Goal: Task Accomplishment & Management: Manage account settings

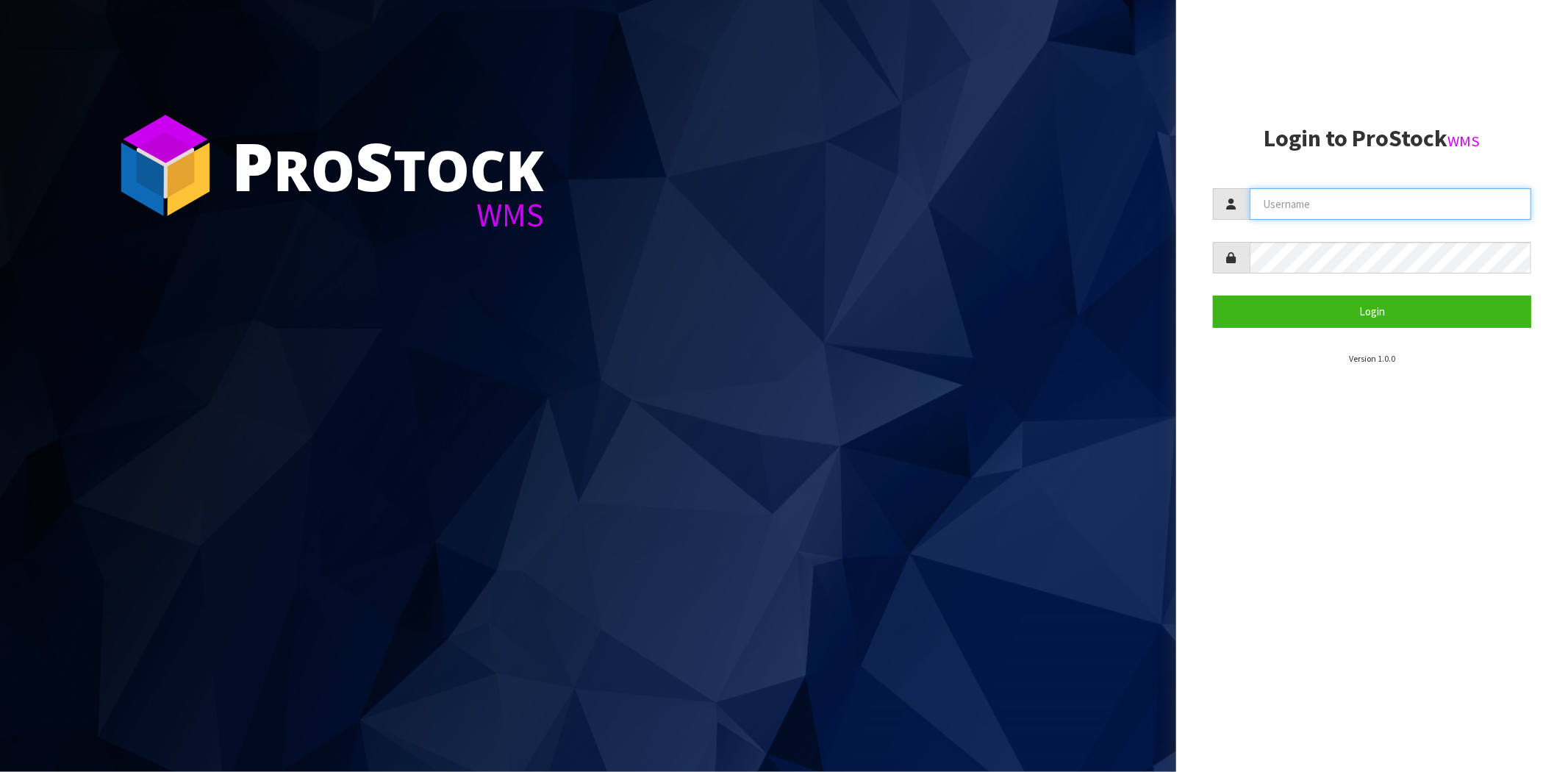
click at [1314, 206] on input "text" at bounding box center [1390, 203] width 281 height 32
type input "[PERSON_NAME][EMAIL_ADDRESS][DOMAIN_NAME]"
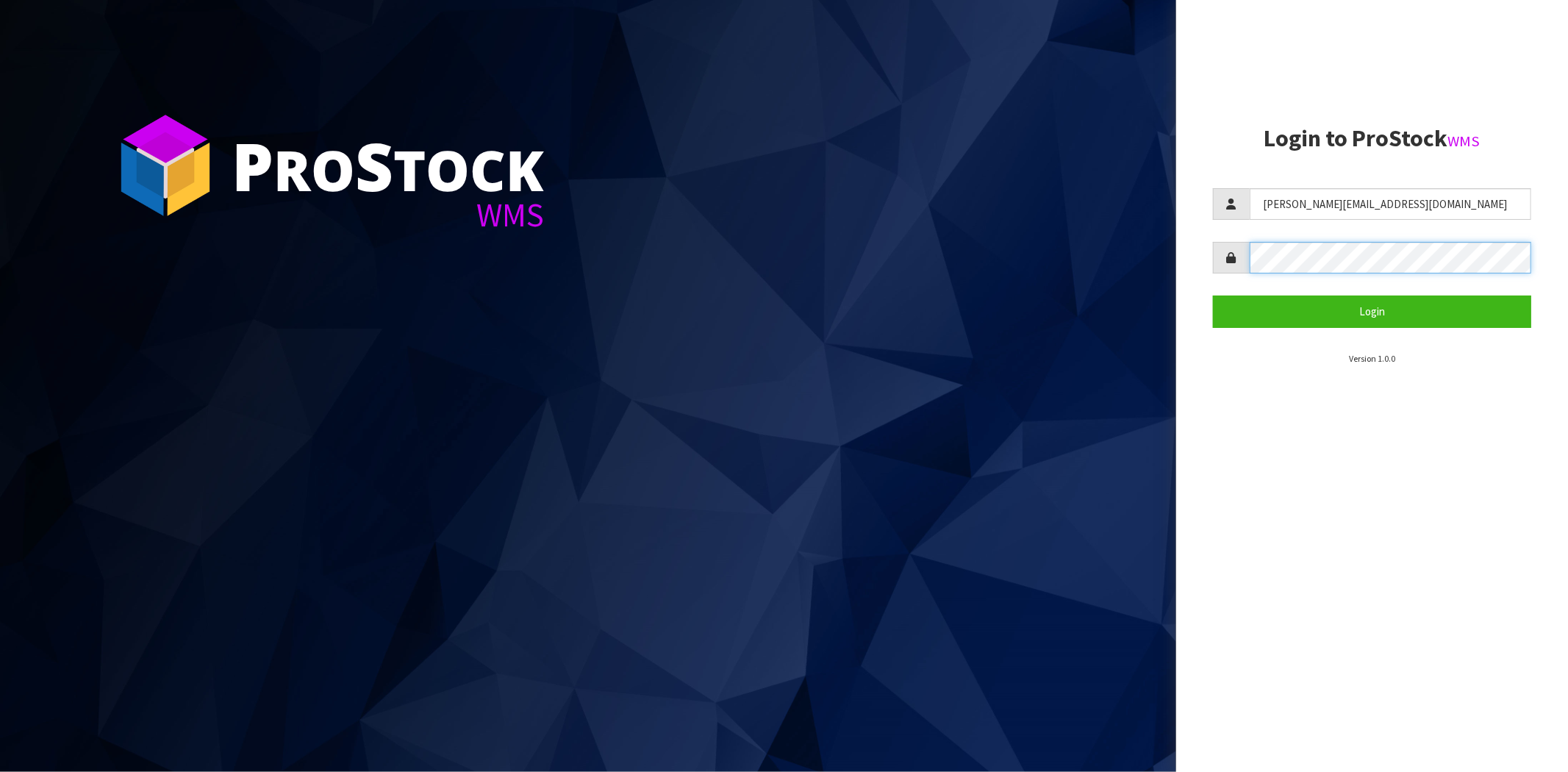
click at [1214, 295] on button "Login" at bounding box center [1373, 311] width 318 height 32
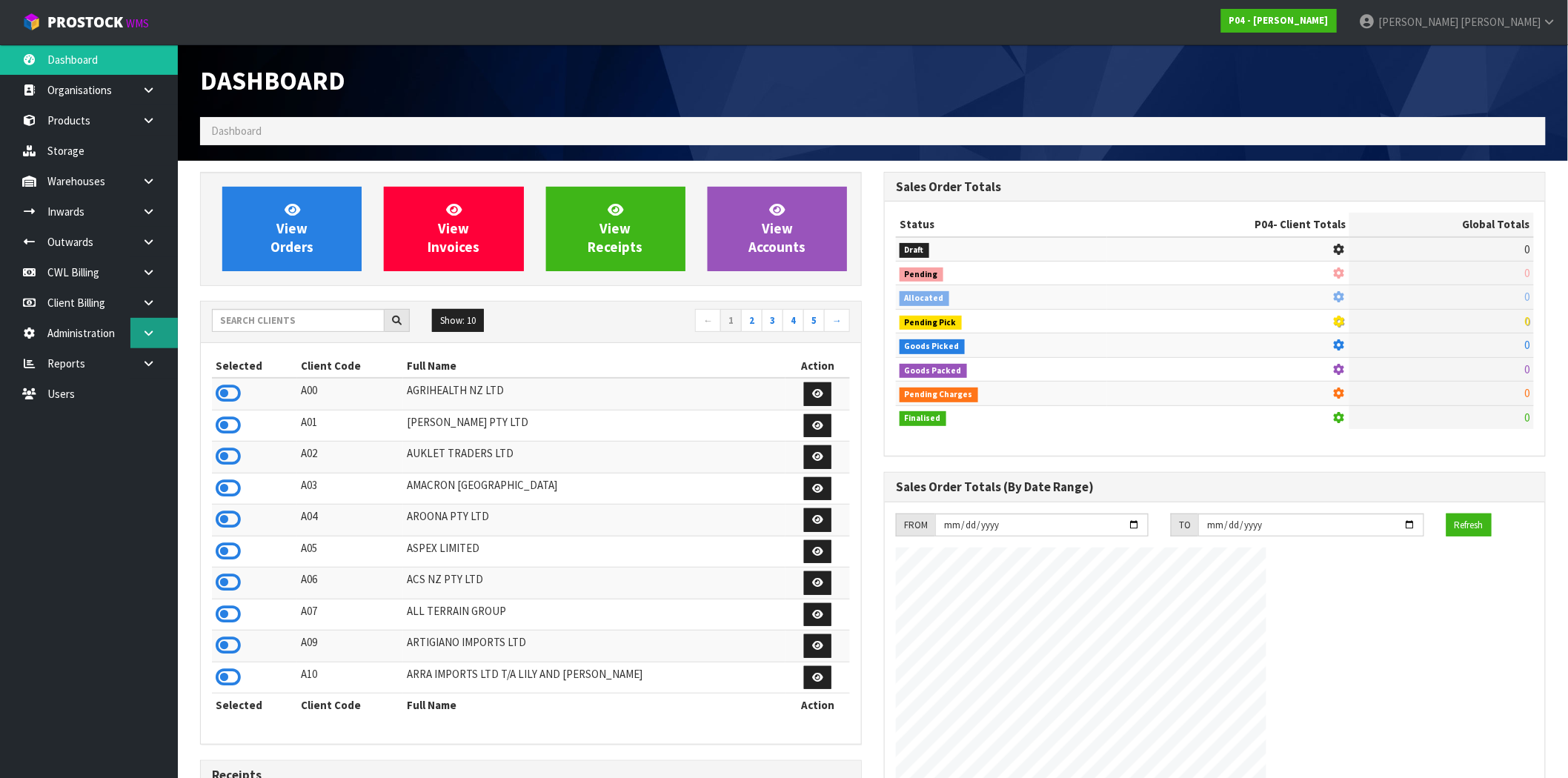
click at [150, 332] on icon at bounding box center [148, 332] width 14 height 11
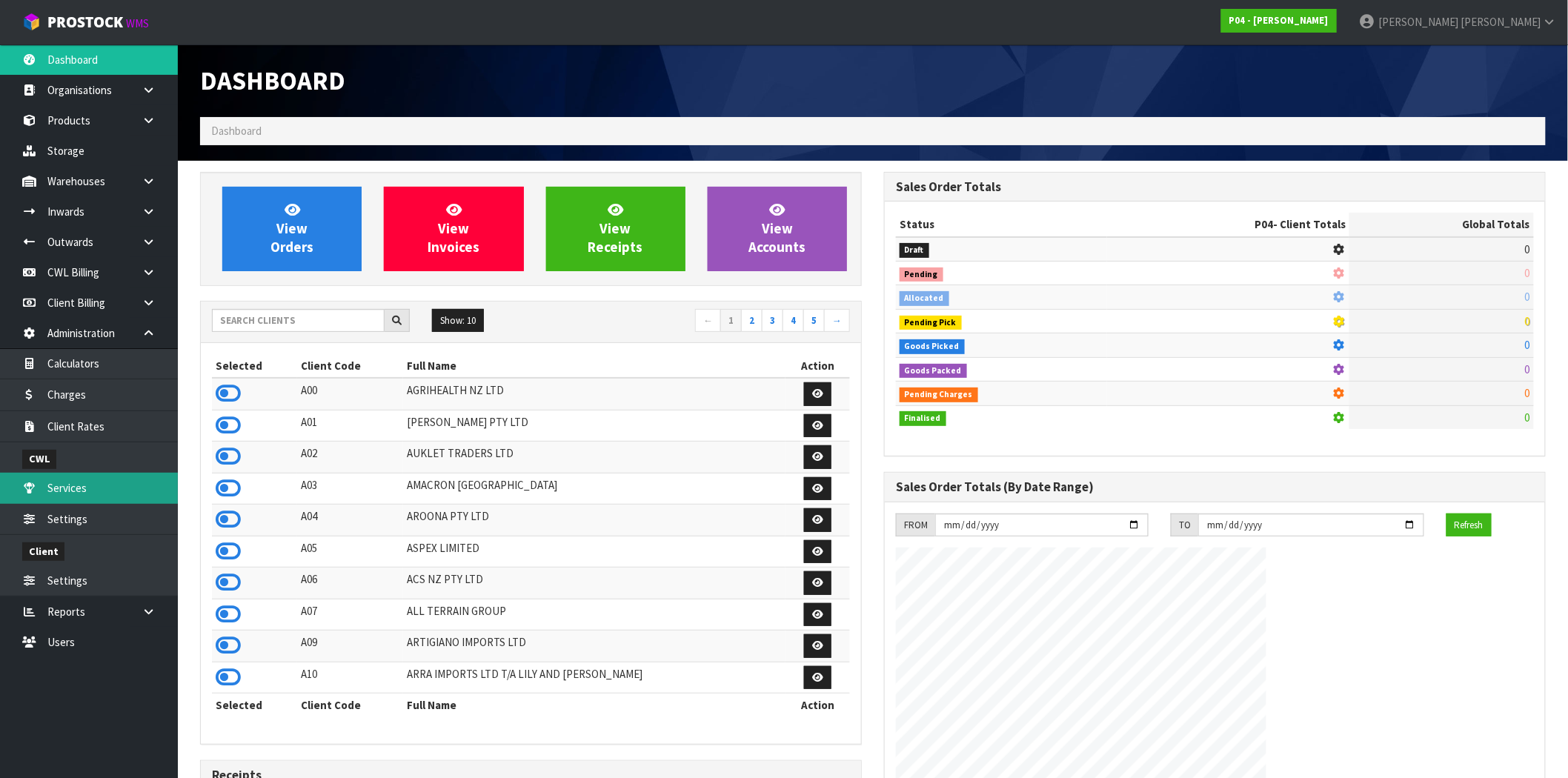
click at [61, 487] on link "Services" at bounding box center [88, 488] width 178 height 31
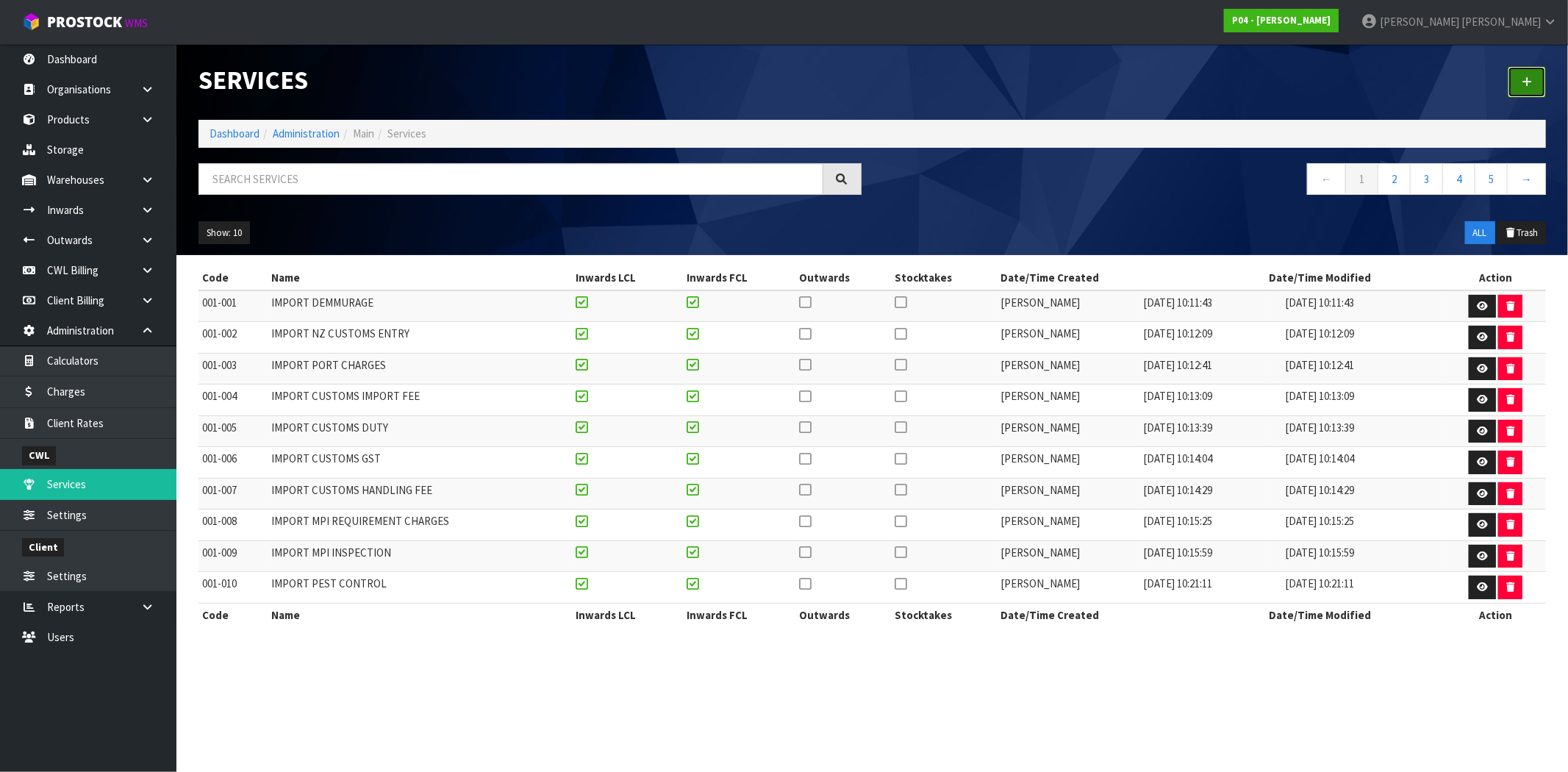
drag, startPoint x: 1538, startPoint y: 81, endPoint x: 1328, endPoint y: 130, distance: 215.6
click at [1537, 81] on link at bounding box center [1527, 82] width 39 height 32
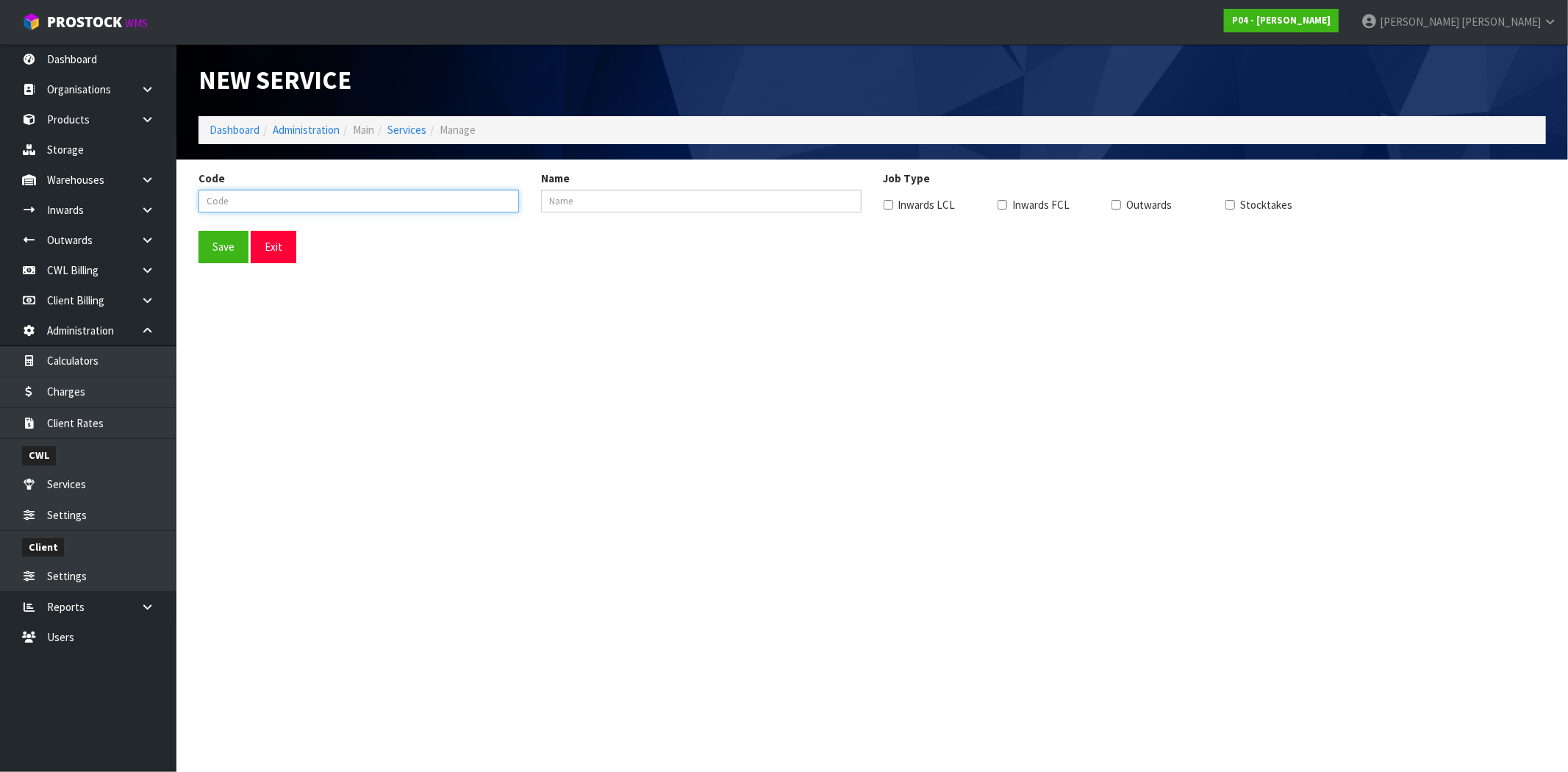
click at [284, 204] on input "Code" at bounding box center [359, 201] width 321 height 23
click at [661, 199] on input "Name" at bounding box center [702, 201] width 321 height 23
drag, startPoint x: 944, startPoint y: 177, endPoint x: 874, endPoint y: 177, distance: 70.0
click at [874, 177] on div "Job Type Inwards LCL Inwards FCL Outwards Stocktakes" at bounding box center [1215, 195] width 685 height 50
drag, startPoint x: 1357, startPoint y: 240, endPoint x: 884, endPoint y: 201, distance: 474.6
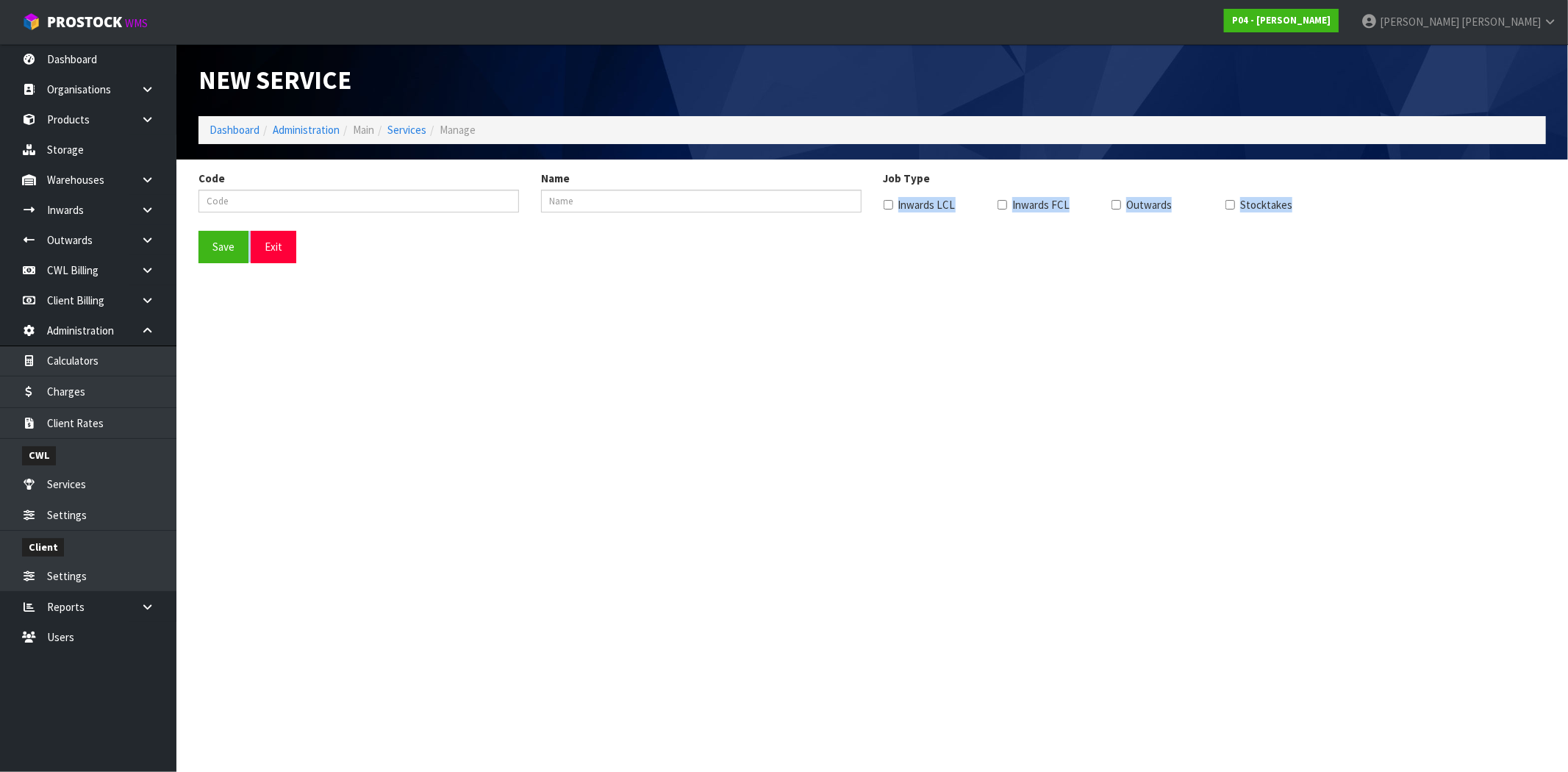
click at [884, 201] on form "Code Name Job Type Inwards LCL Inwards FCL Outwards Stocktakes Save Exit" at bounding box center [872, 217] width 1348 height 93
click at [406, 305] on section "New Service Dashboard Administration Main Services Manage Code Name Job Type In…" at bounding box center [784, 386] width 1568 height 772
click at [89, 488] on link "Services" at bounding box center [88, 484] width 176 height 30
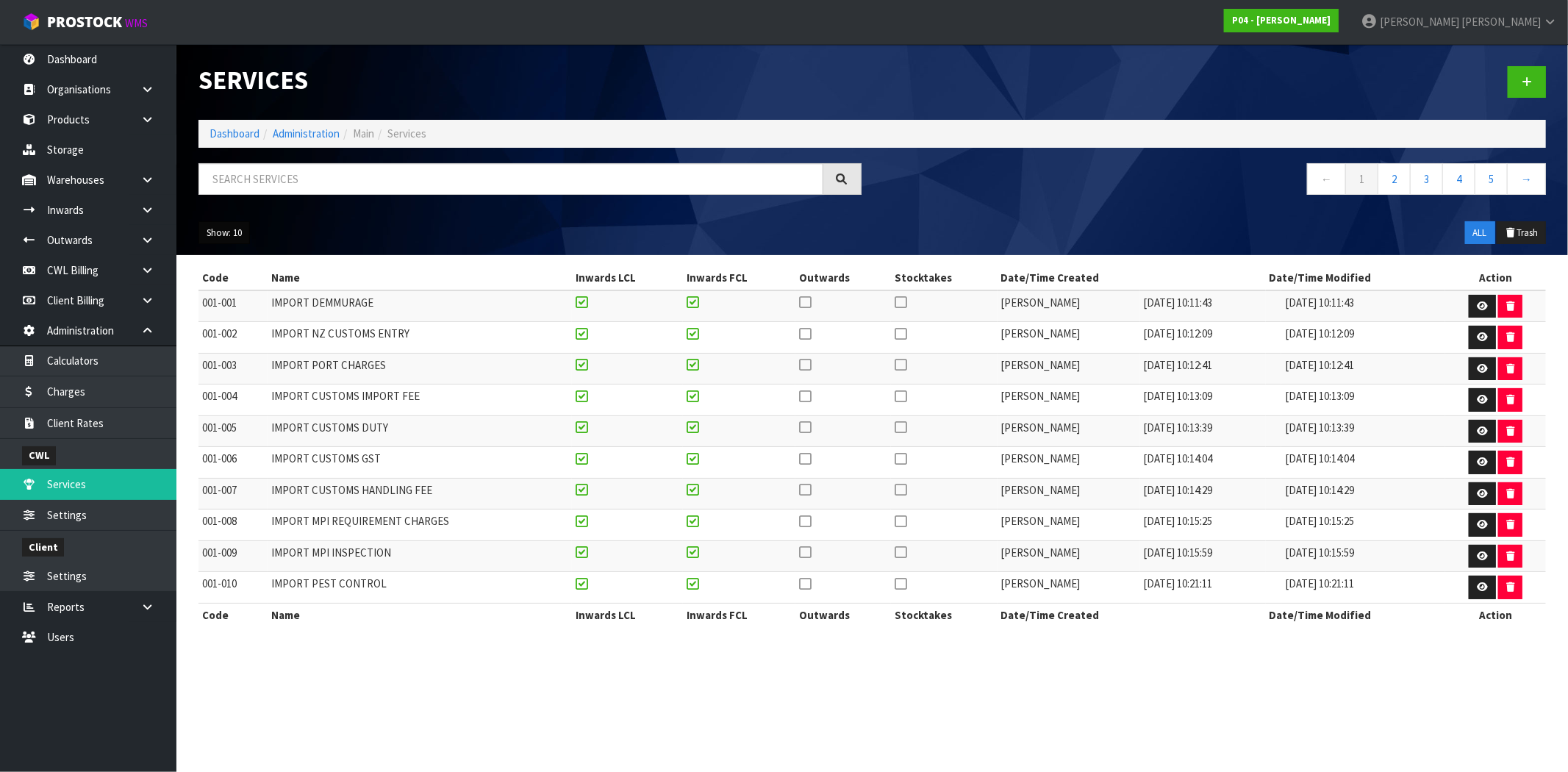
click at [237, 235] on button "Show: 10" at bounding box center [224, 233] width 52 height 24
click at [253, 326] on link "50" at bounding box center [258, 320] width 117 height 20
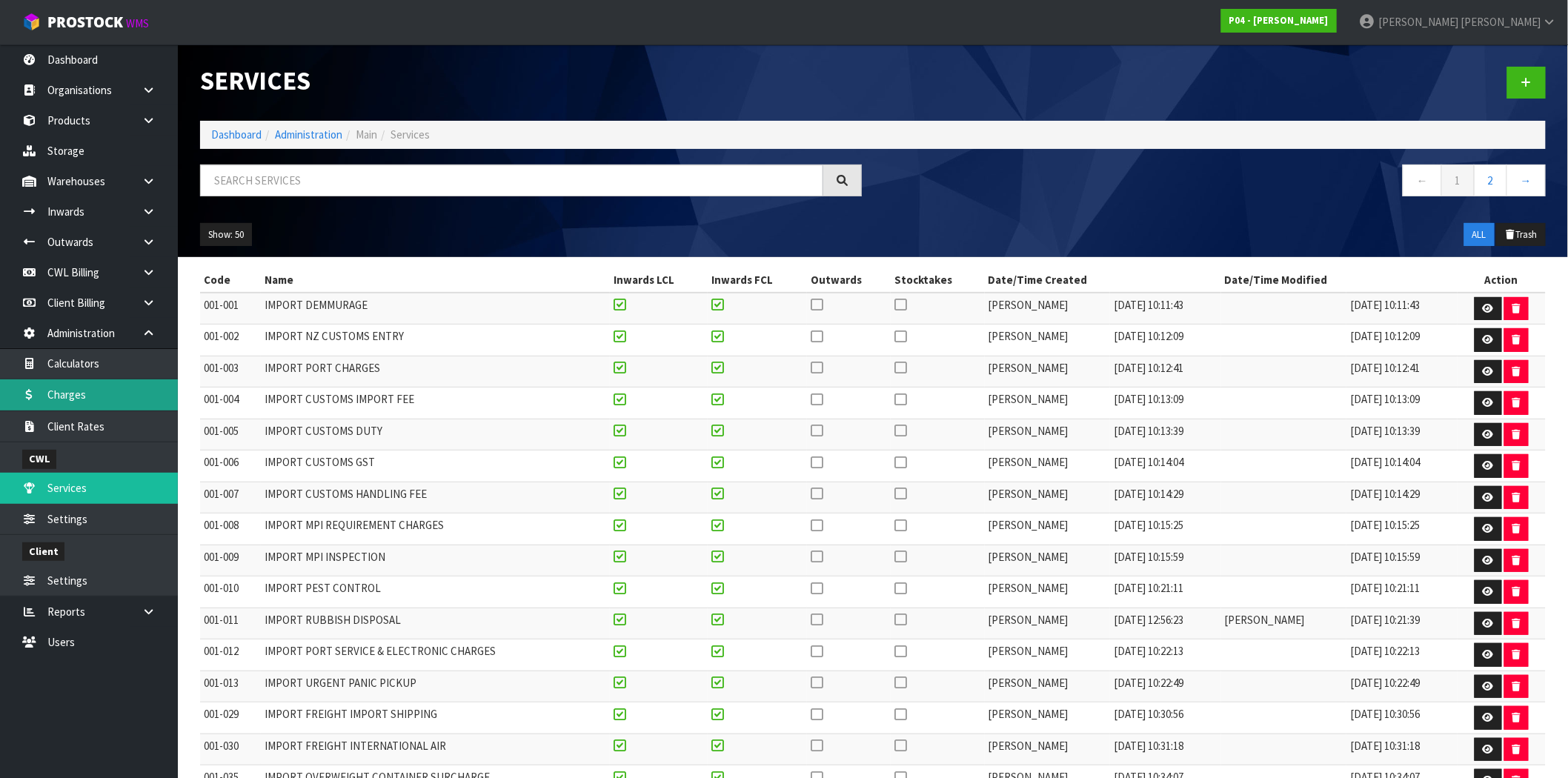
click at [90, 395] on link "Charges" at bounding box center [88, 394] width 178 height 31
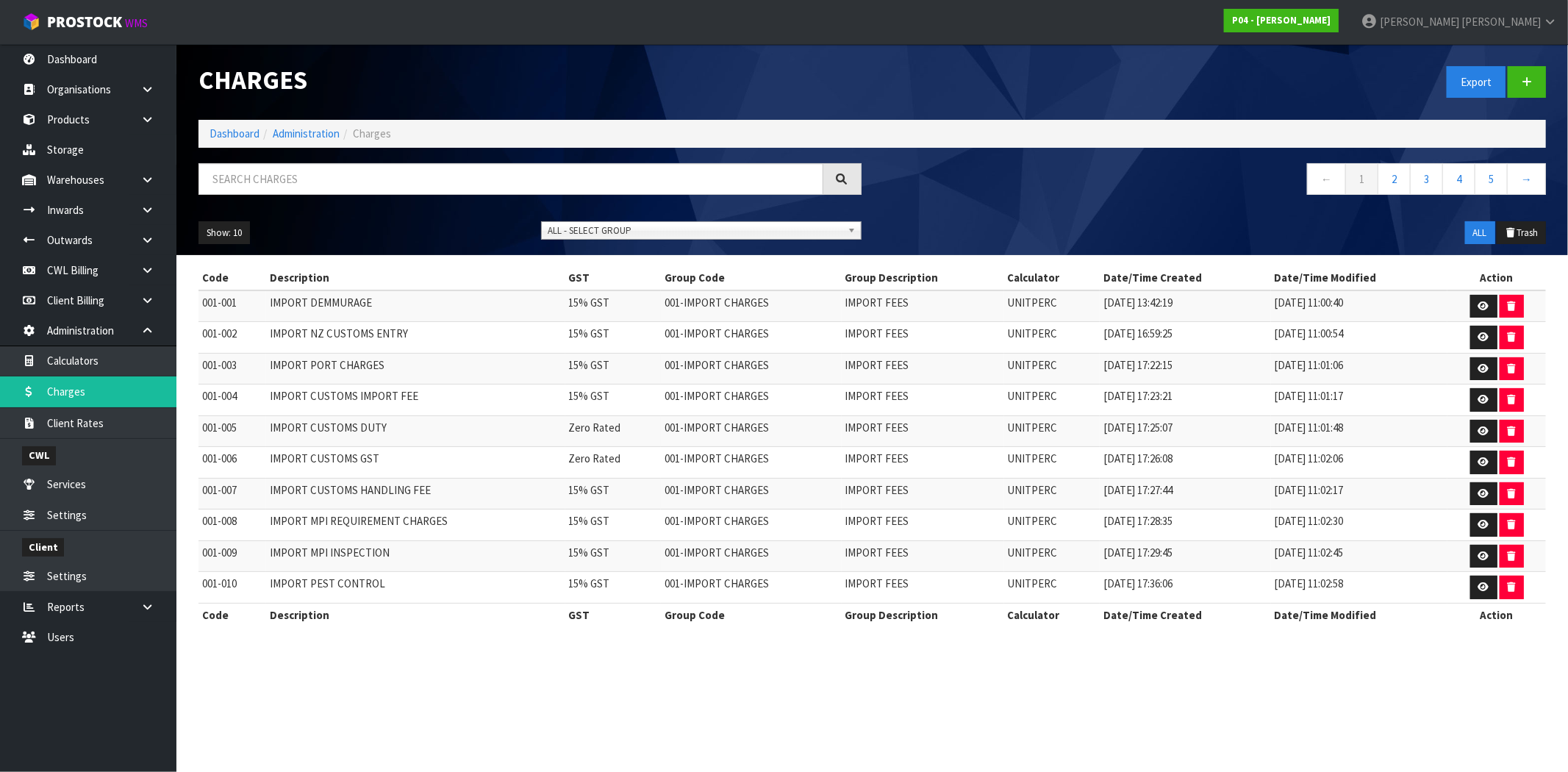
drag, startPoint x: 362, startPoint y: 156, endPoint x: 361, endPoint y: 173, distance: 17.0
click at [362, 158] on div "Charges Export Dashboard Administration Charges ← 1 2 3 4 5 → Show: 10 5 10 25 …" at bounding box center [872, 149] width 1369 height 211
click at [364, 177] on input "text" at bounding box center [511, 179] width 625 height 32
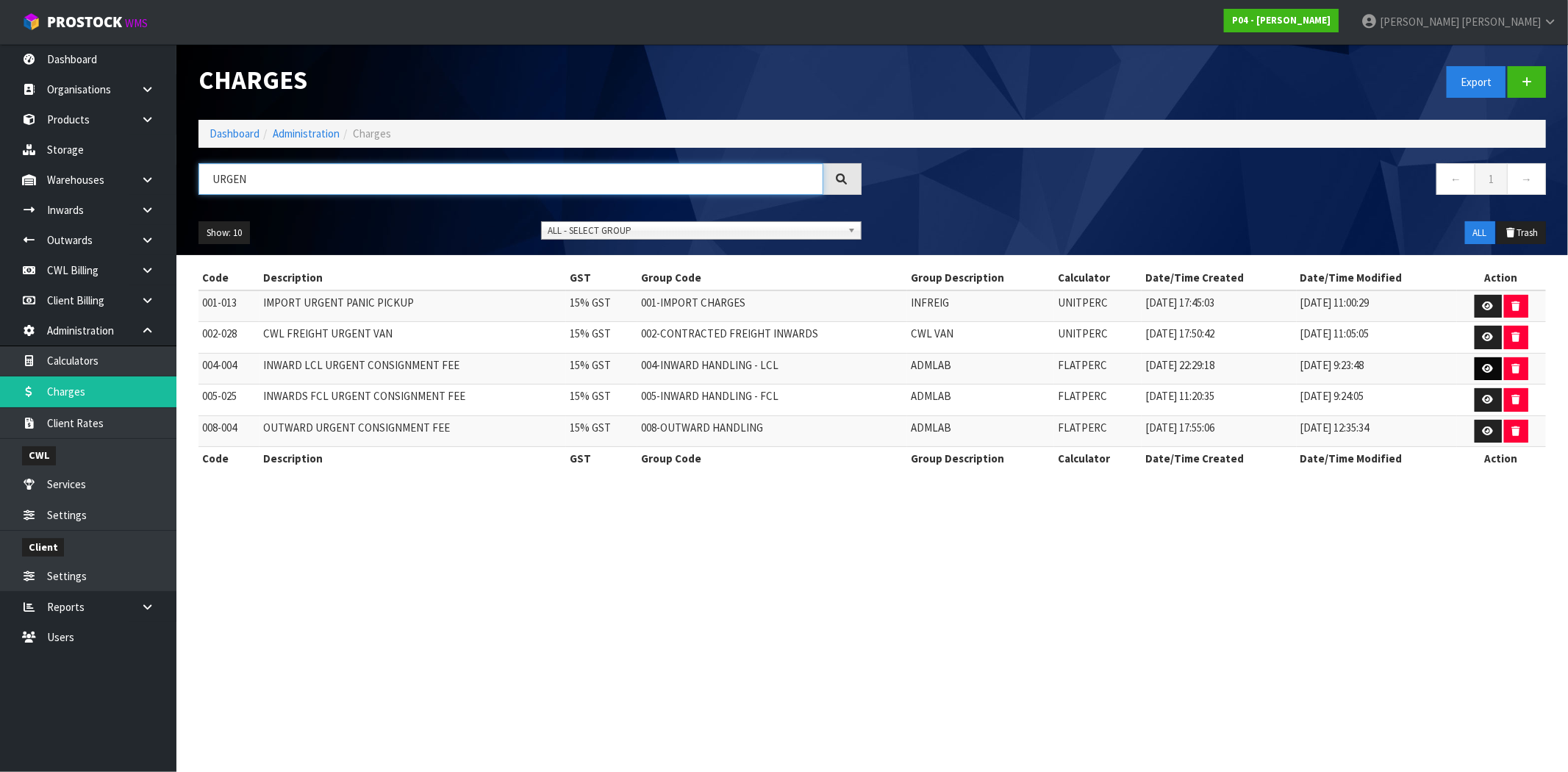
type input "URGEN"
click at [1489, 372] on icon at bounding box center [1488, 369] width 11 height 10
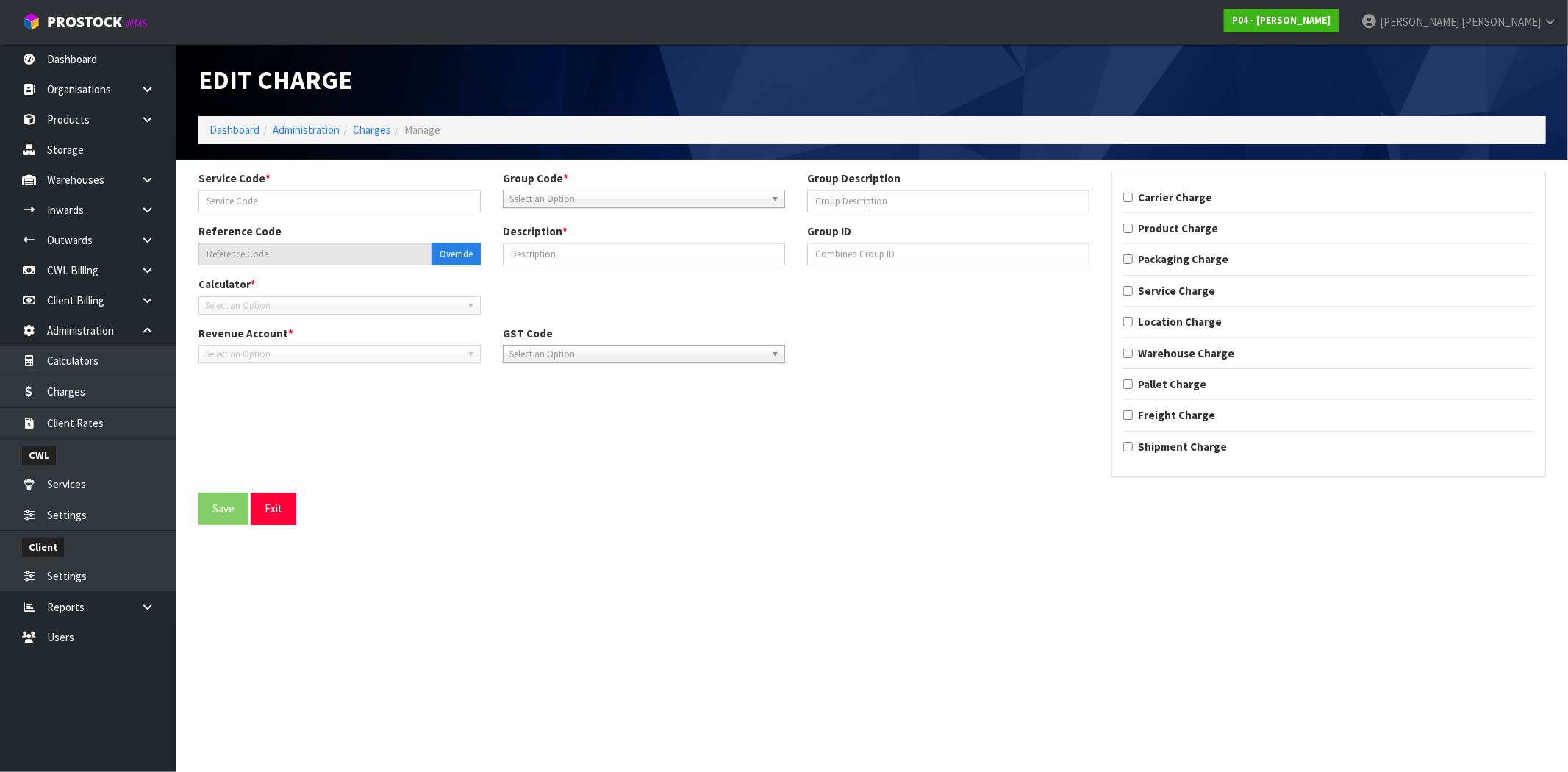
type input "004"
type input "ADMLAB"
type input "004-004"
type input "INWARD LCL URGENT CONSIGNMENT FEE"
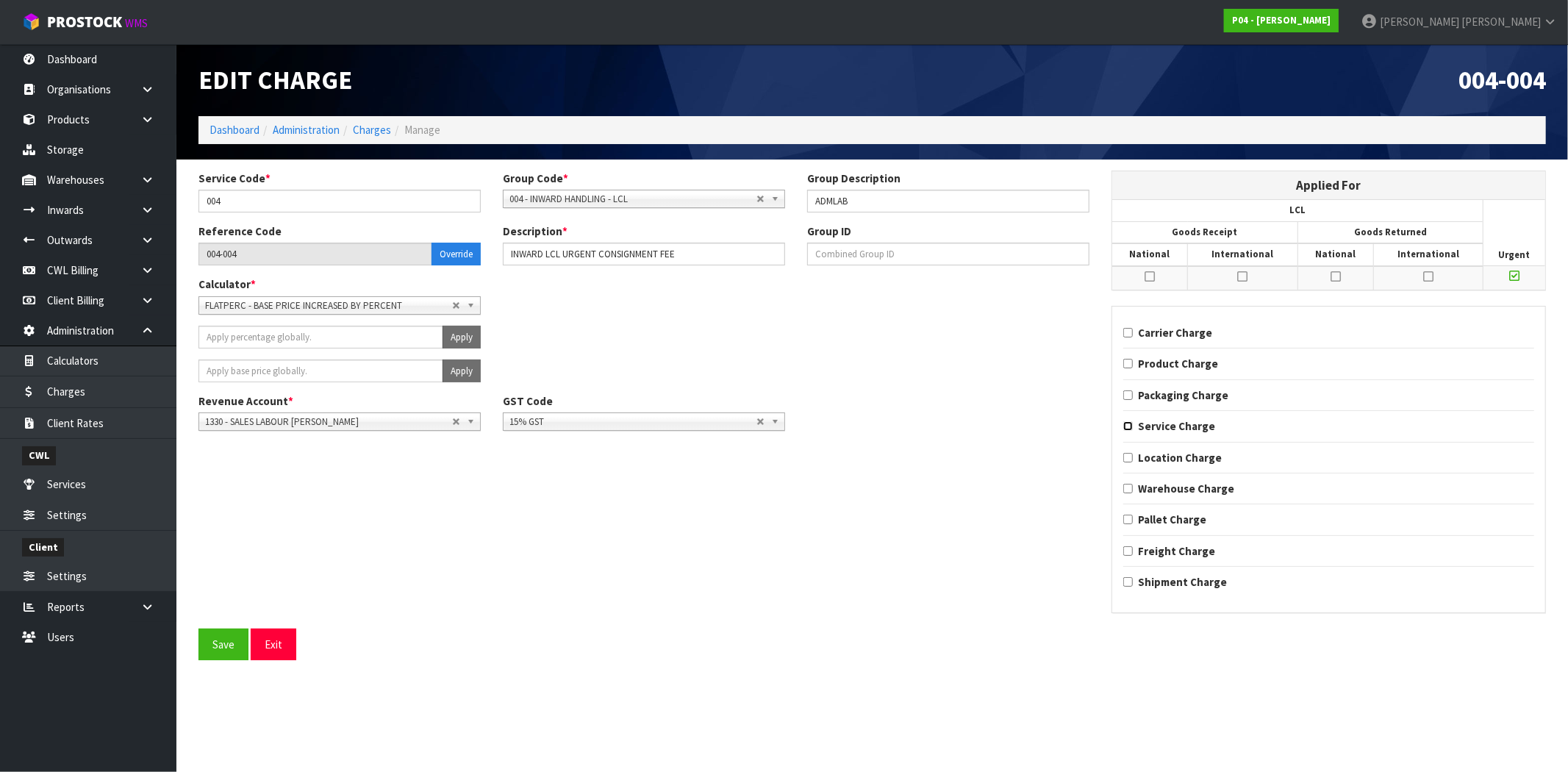
click at [1127, 430] on input "Service Charge" at bounding box center [1128, 426] width 10 height 10
checkbox input "true"
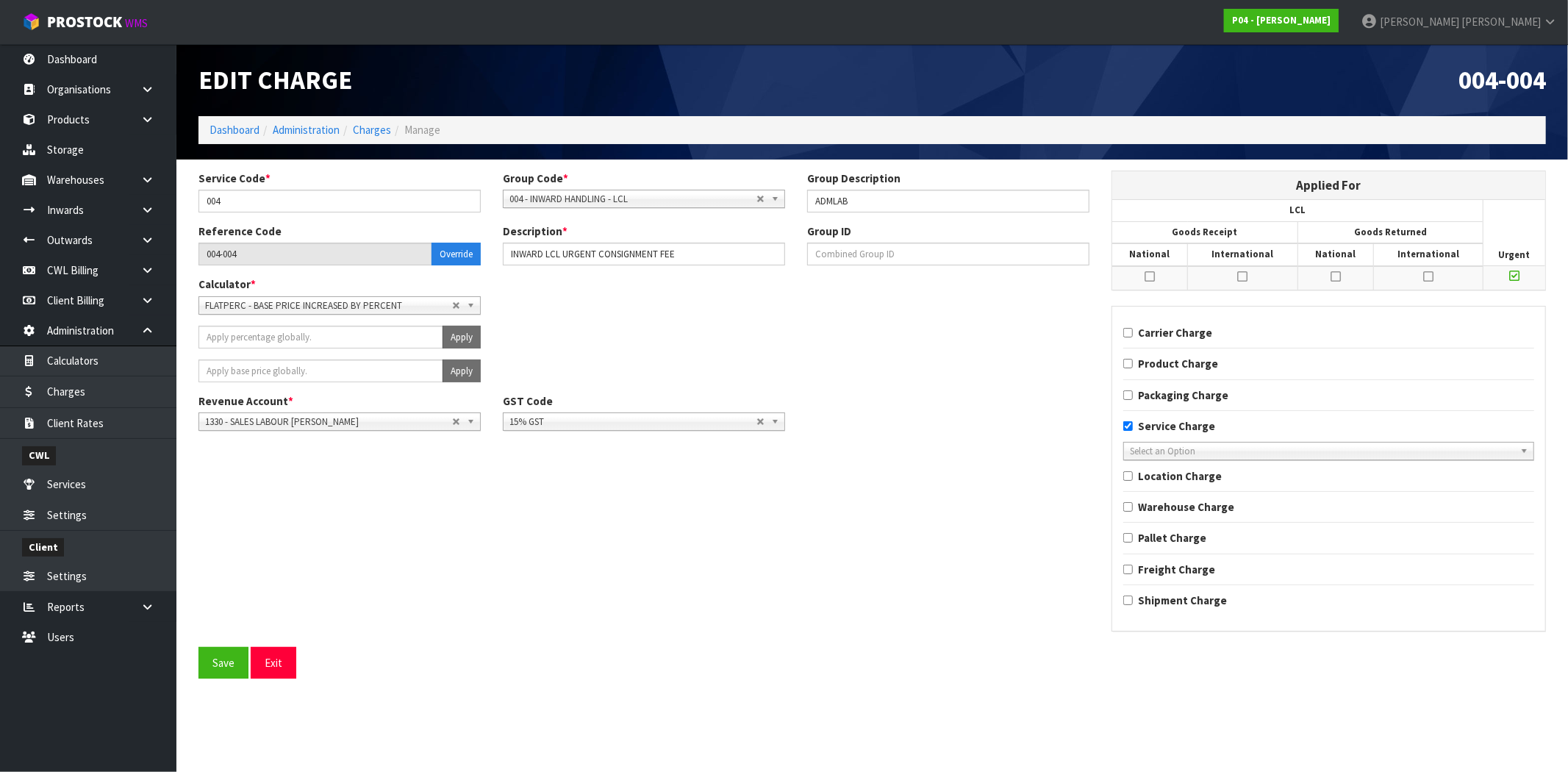
click at [1186, 452] on span "Select an Option" at bounding box center [1322, 451] width 385 height 18
type input "URGEN"
click at [1177, 494] on li "001-013 - IMPORT URGEN T PANIC PICKUP" at bounding box center [1329, 493] width 404 height 18
click at [1130, 424] on input "Service Charge" at bounding box center [1128, 426] width 10 height 10
checkbox input "false"
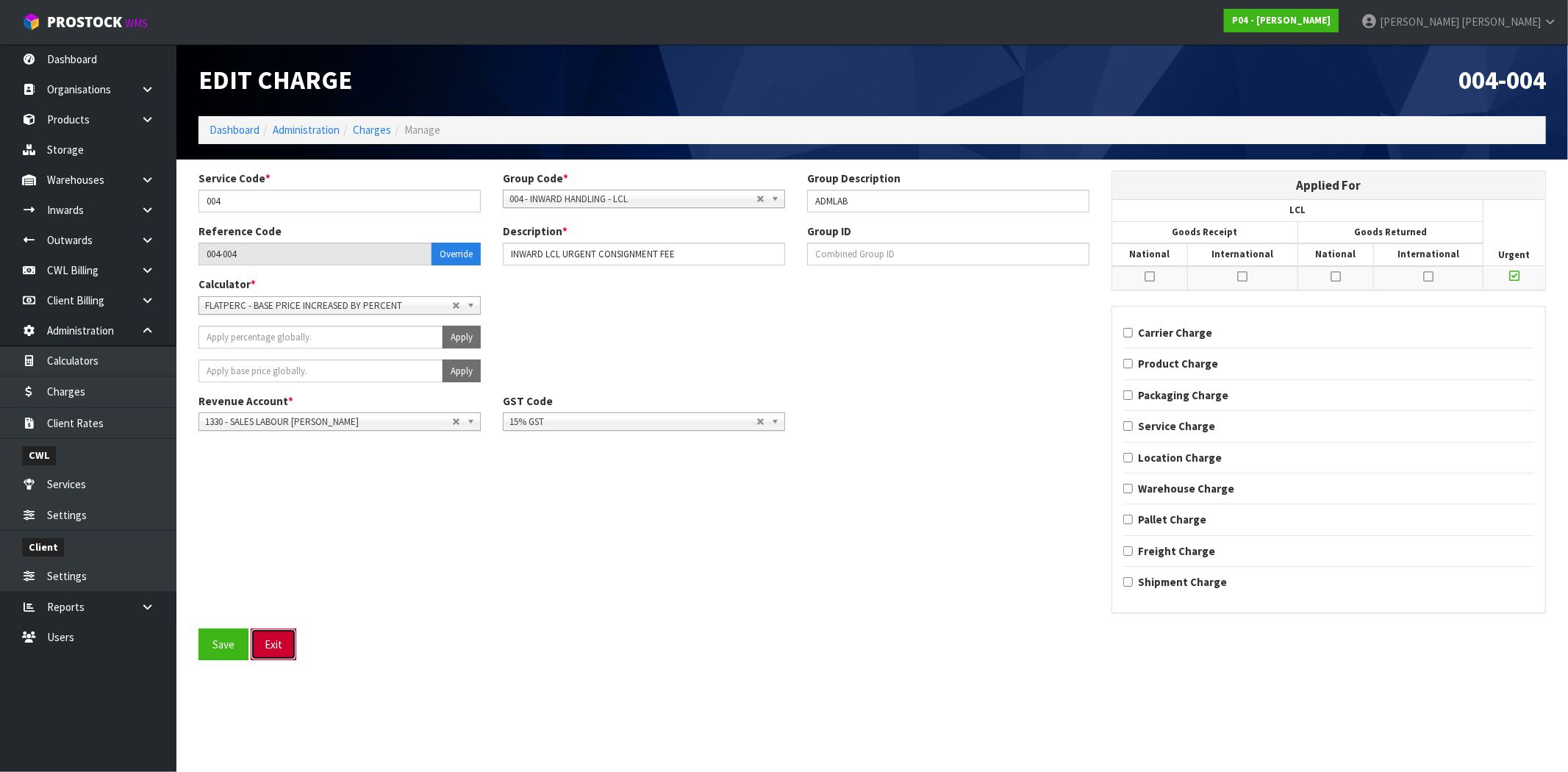
click at [290, 642] on button "Exit" at bounding box center [274, 644] width 46 height 32
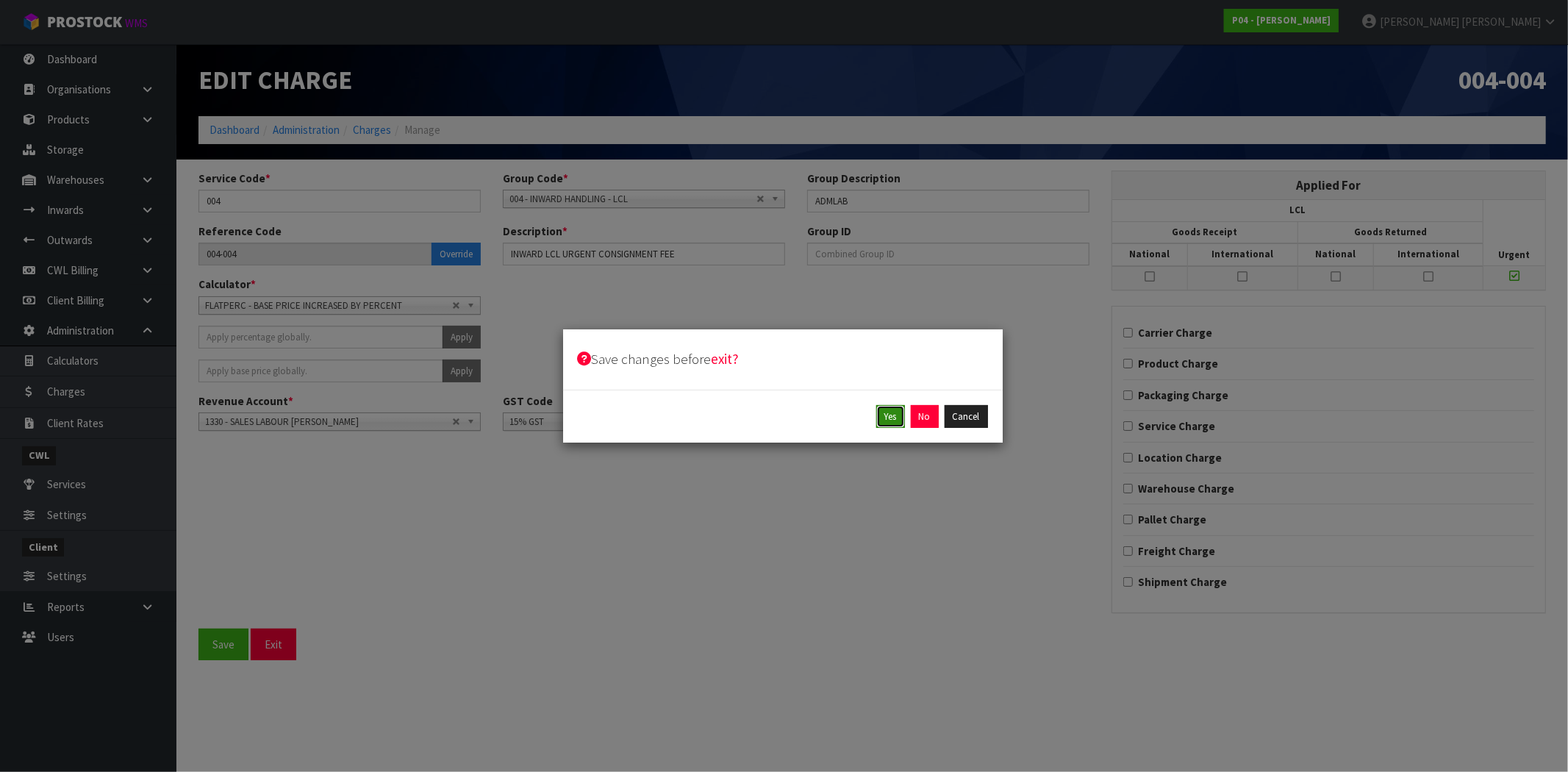
click at [900, 417] on button "Yes" at bounding box center [890, 417] width 29 height 24
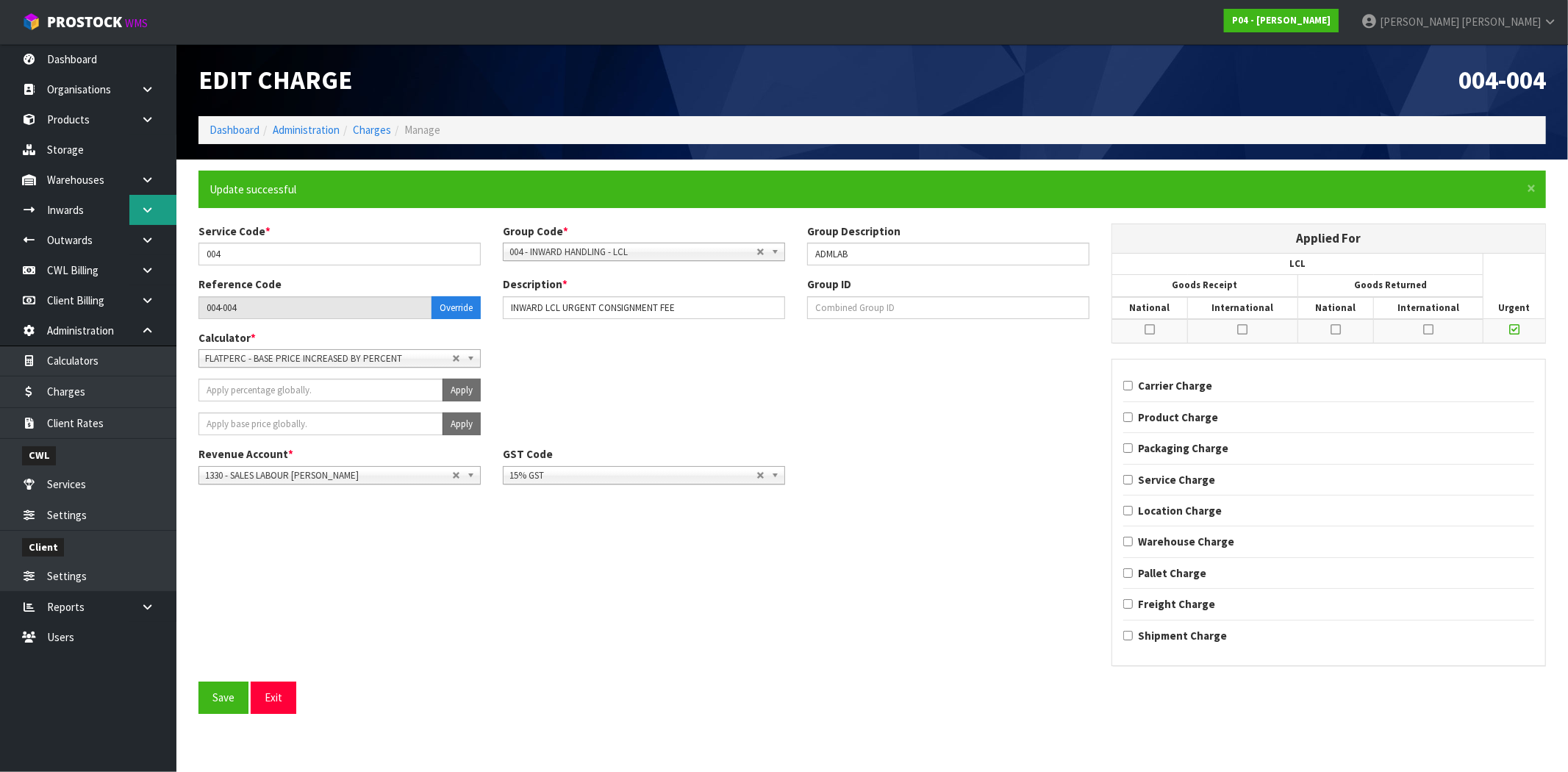
click at [152, 214] on icon at bounding box center [147, 209] width 14 height 11
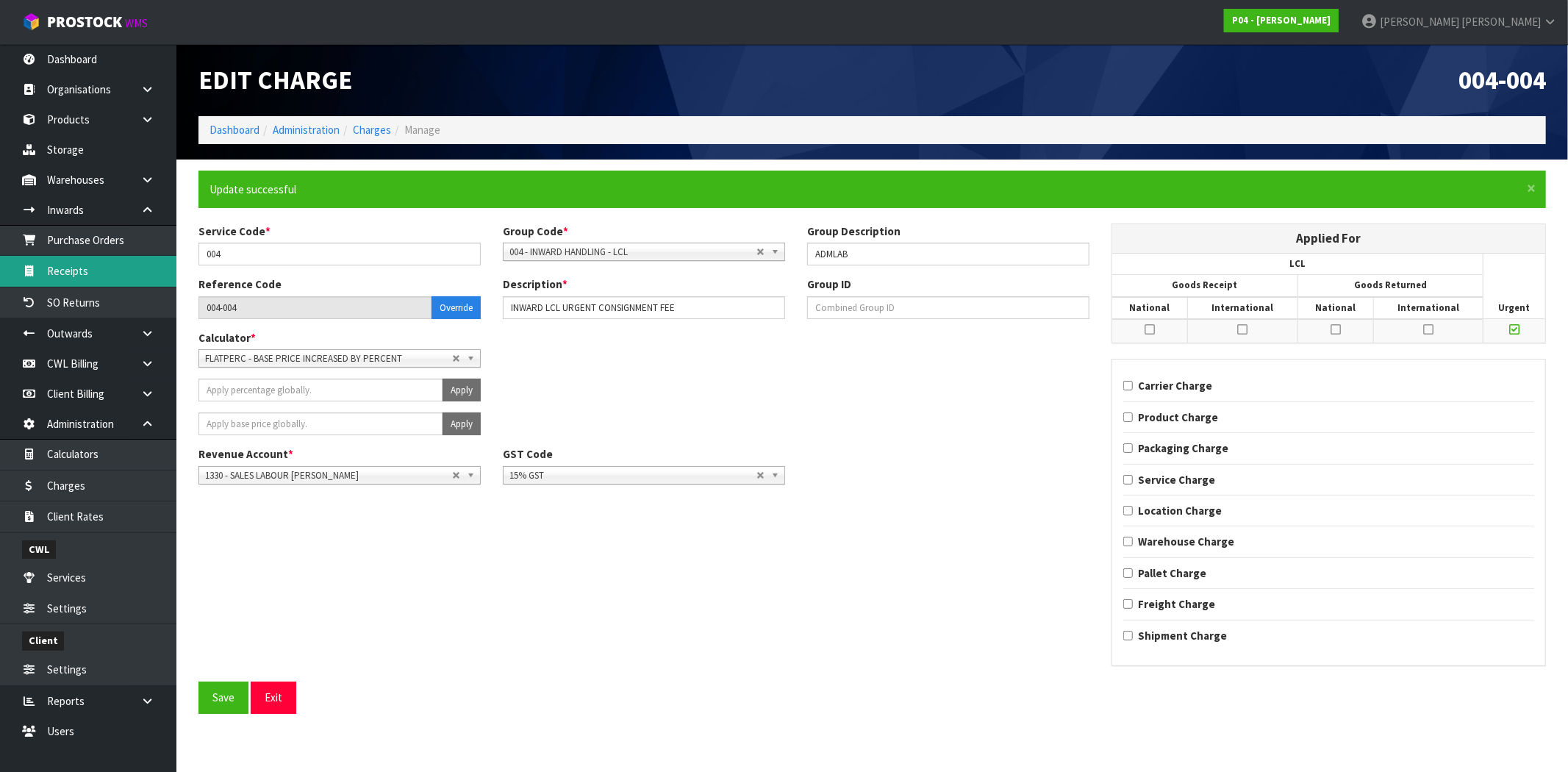
click at [89, 275] on link "Receipts" at bounding box center [88, 271] width 176 height 30
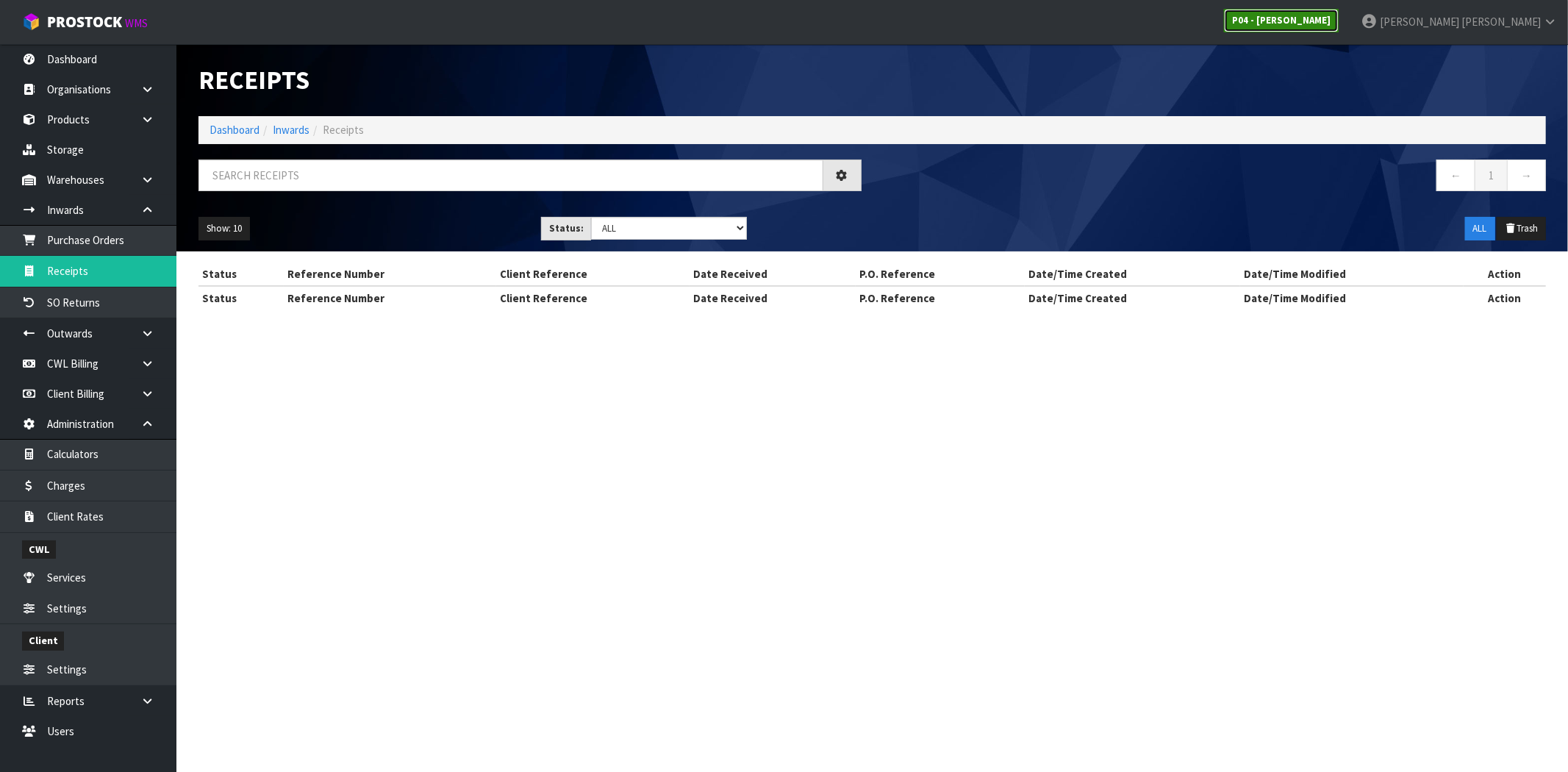
click at [1339, 30] on link "P04 - [PERSON_NAME]" at bounding box center [1282, 21] width 115 height 24
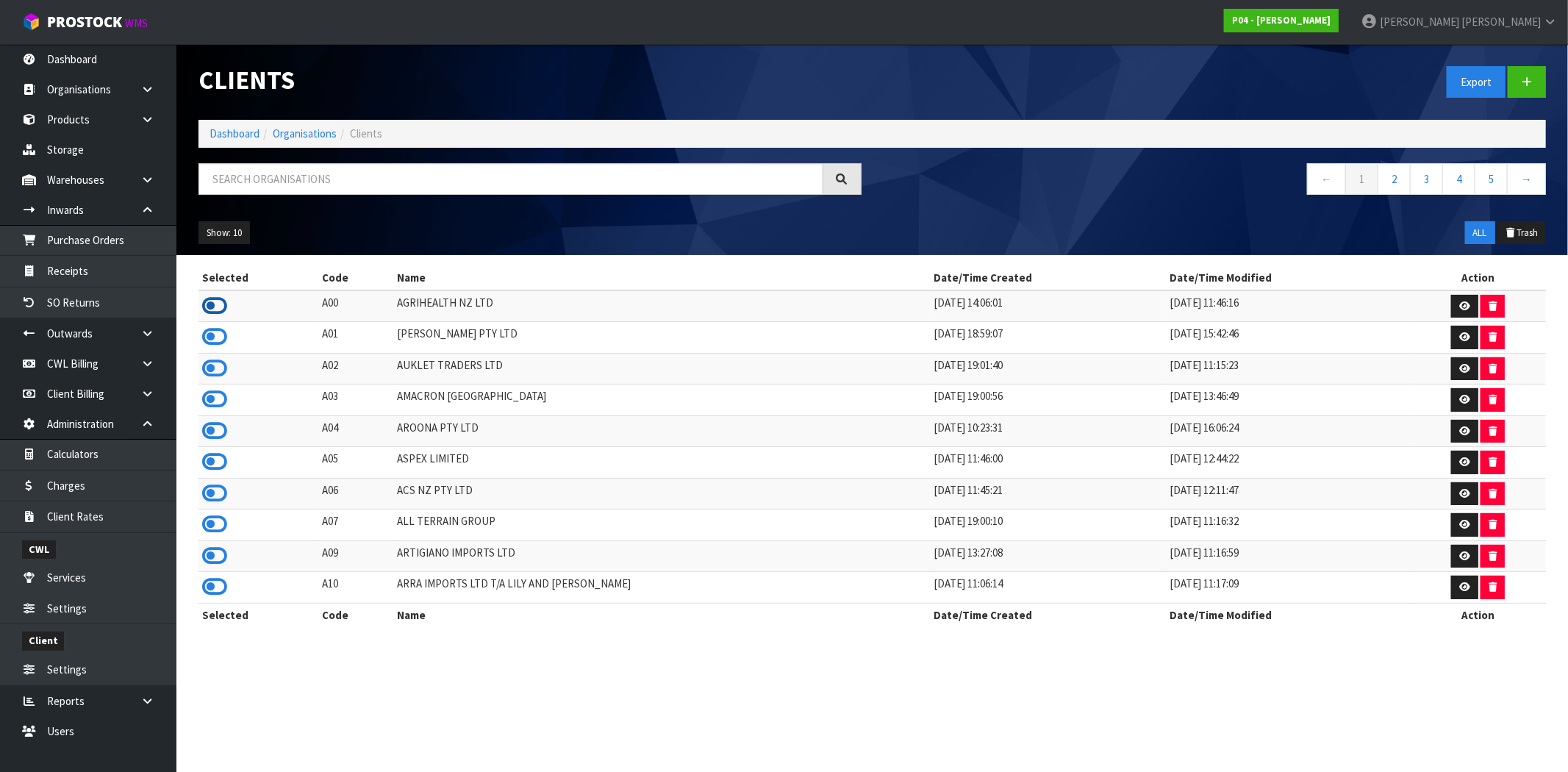
click at [207, 304] on icon at bounding box center [214, 305] width 25 height 22
click at [106, 270] on link "Receipts" at bounding box center [88, 271] width 176 height 30
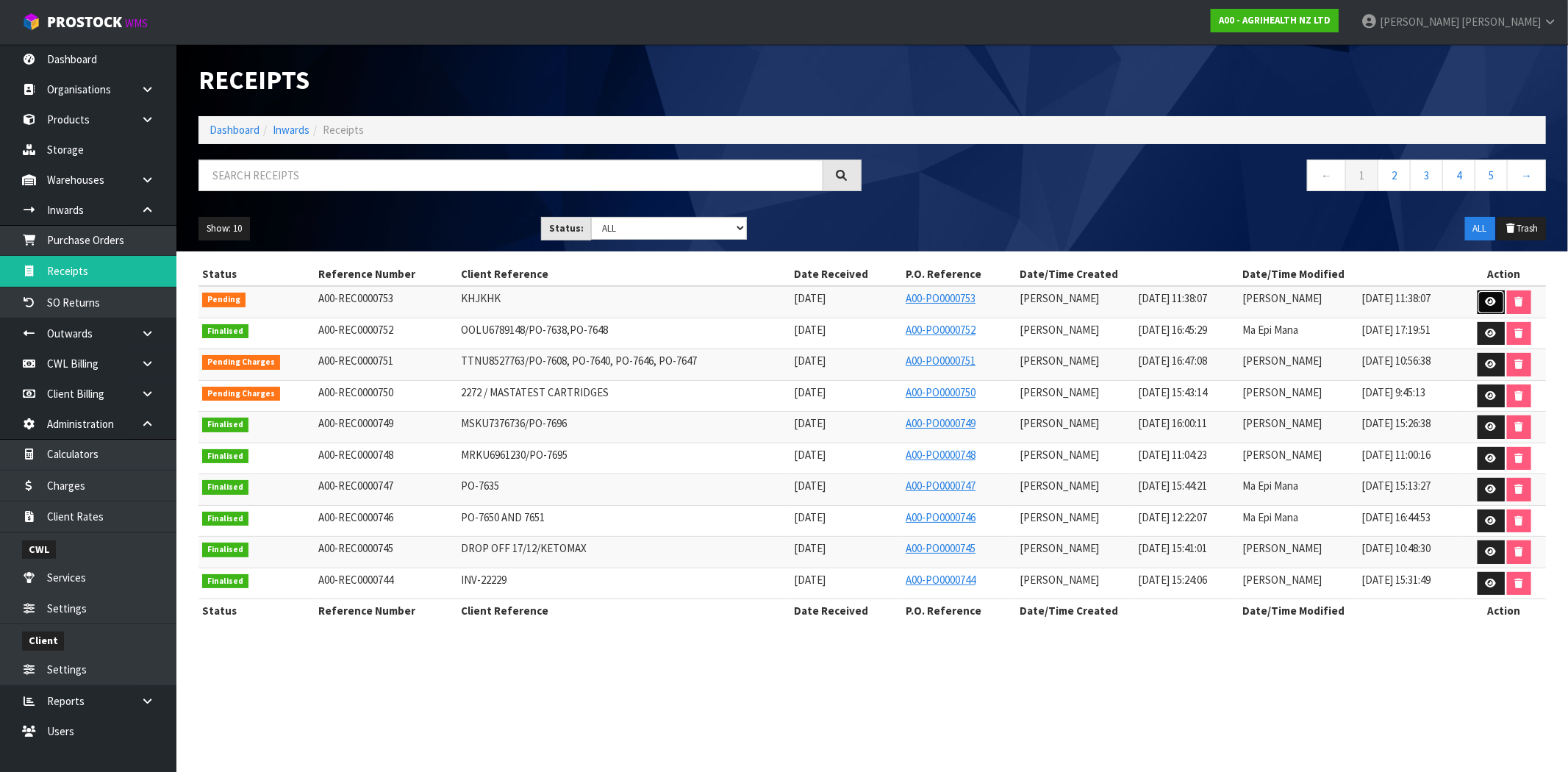
click at [1494, 305] on icon at bounding box center [1491, 302] width 11 height 10
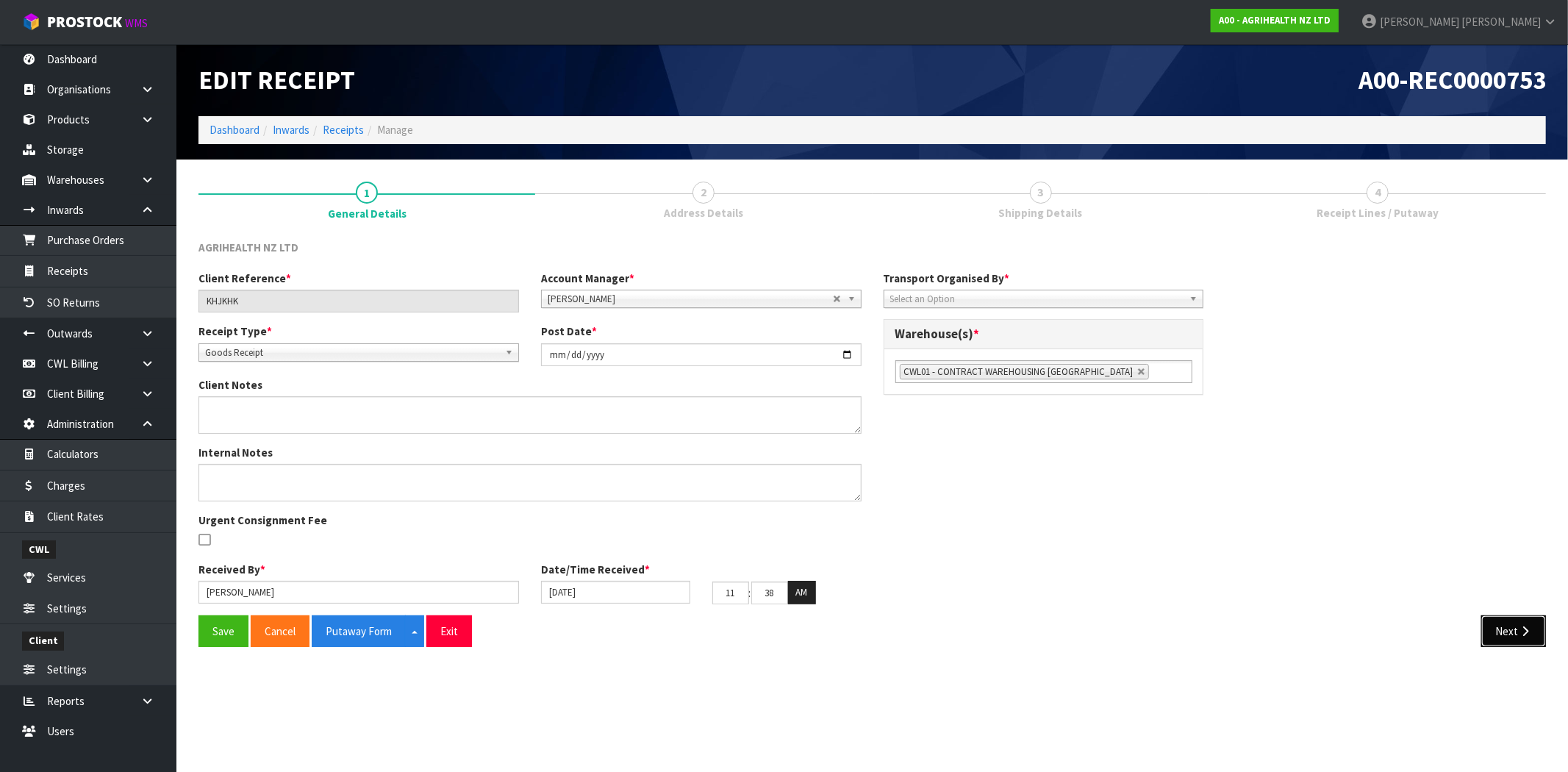
click at [1520, 636] on icon "button" at bounding box center [1525, 631] width 14 height 11
click at [1519, 636] on icon "button" at bounding box center [1525, 631] width 14 height 11
click at [951, 303] on span "Select an Option" at bounding box center [1037, 299] width 294 height 18
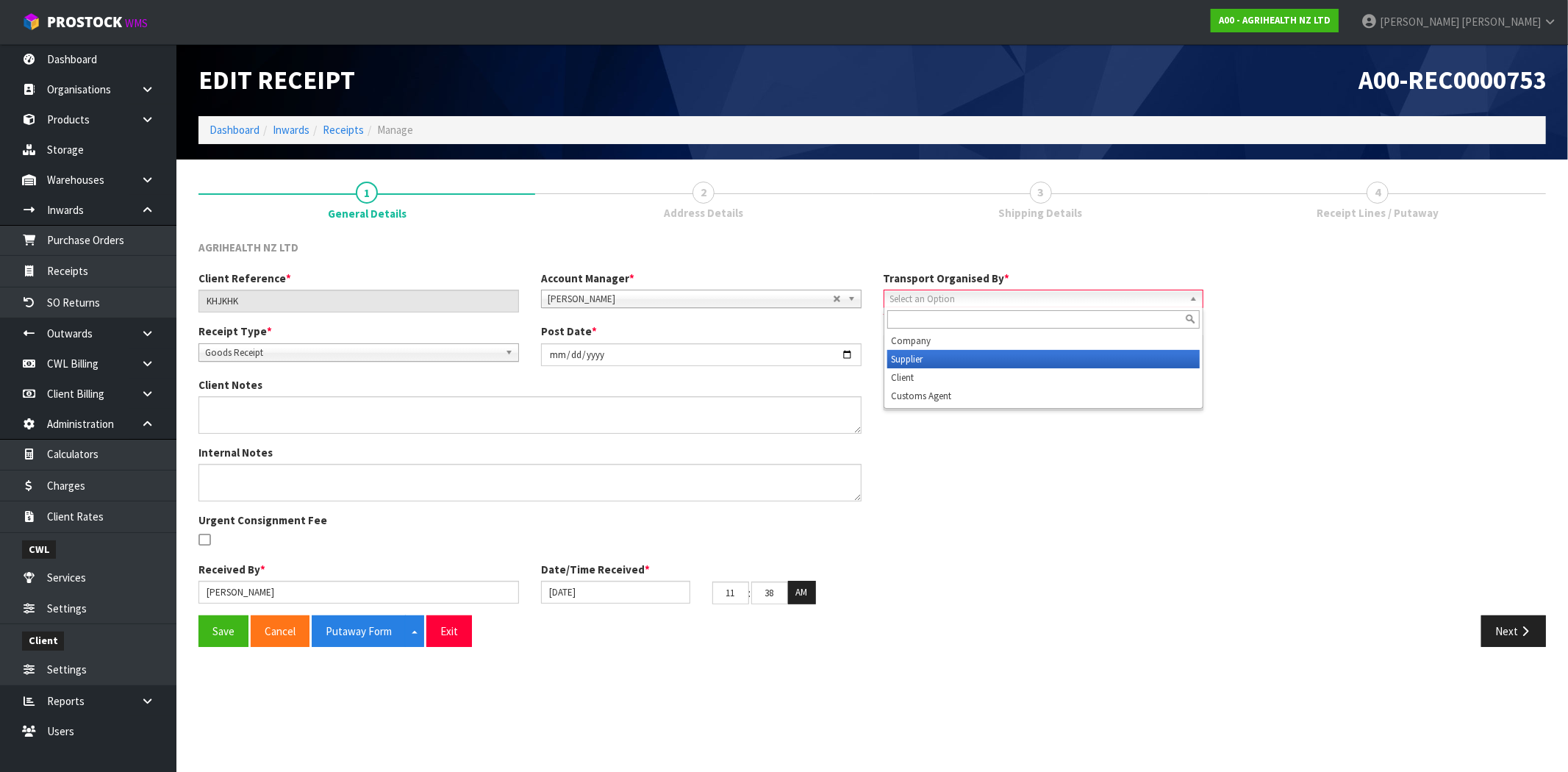
click at [944, 368] on li "Client" at bounding box center [1045, 377] width 313 height 18
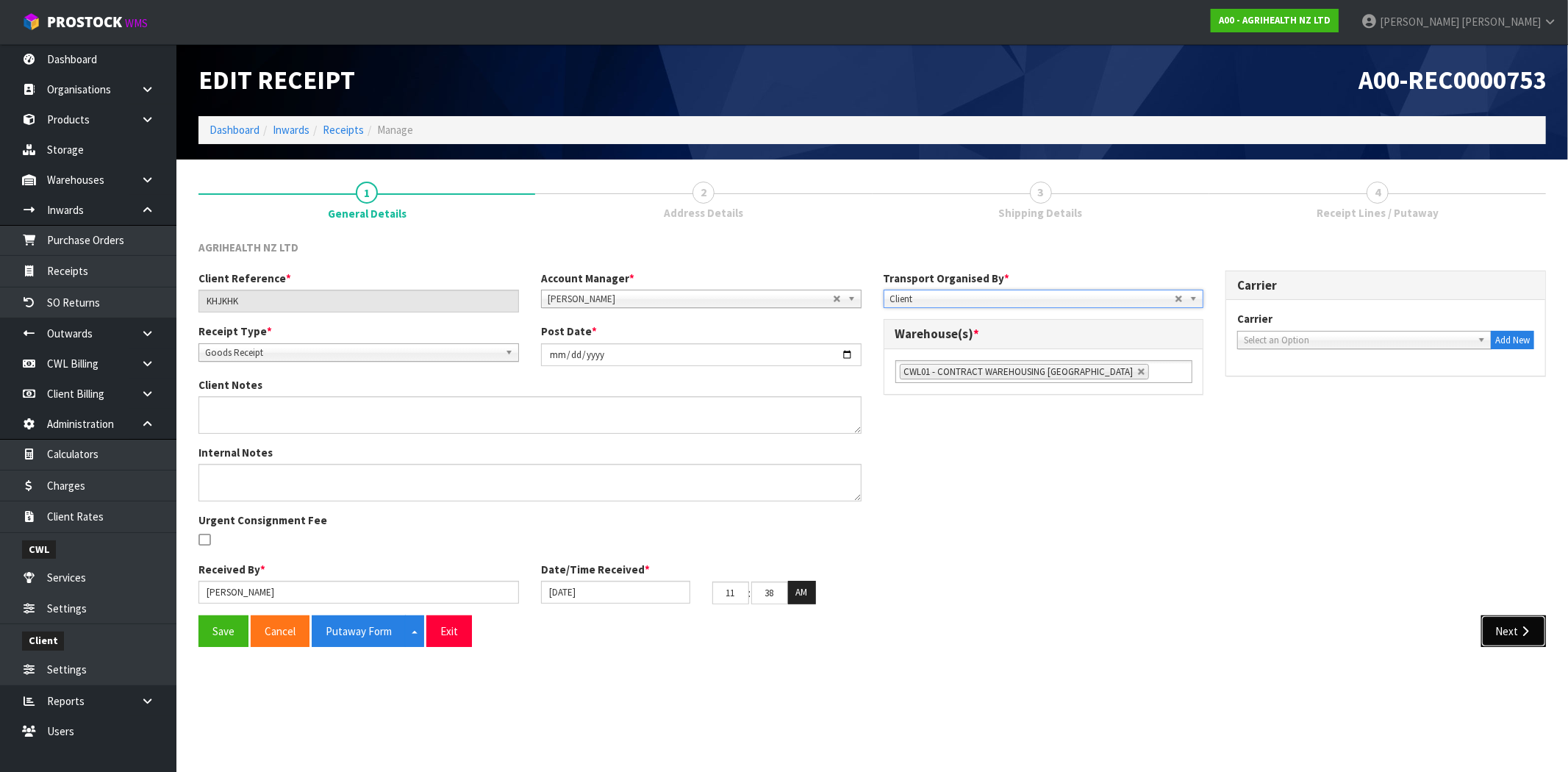
click at [1500, 625] on button "Next" at bounding box center [1514, 631] width 65 height 32
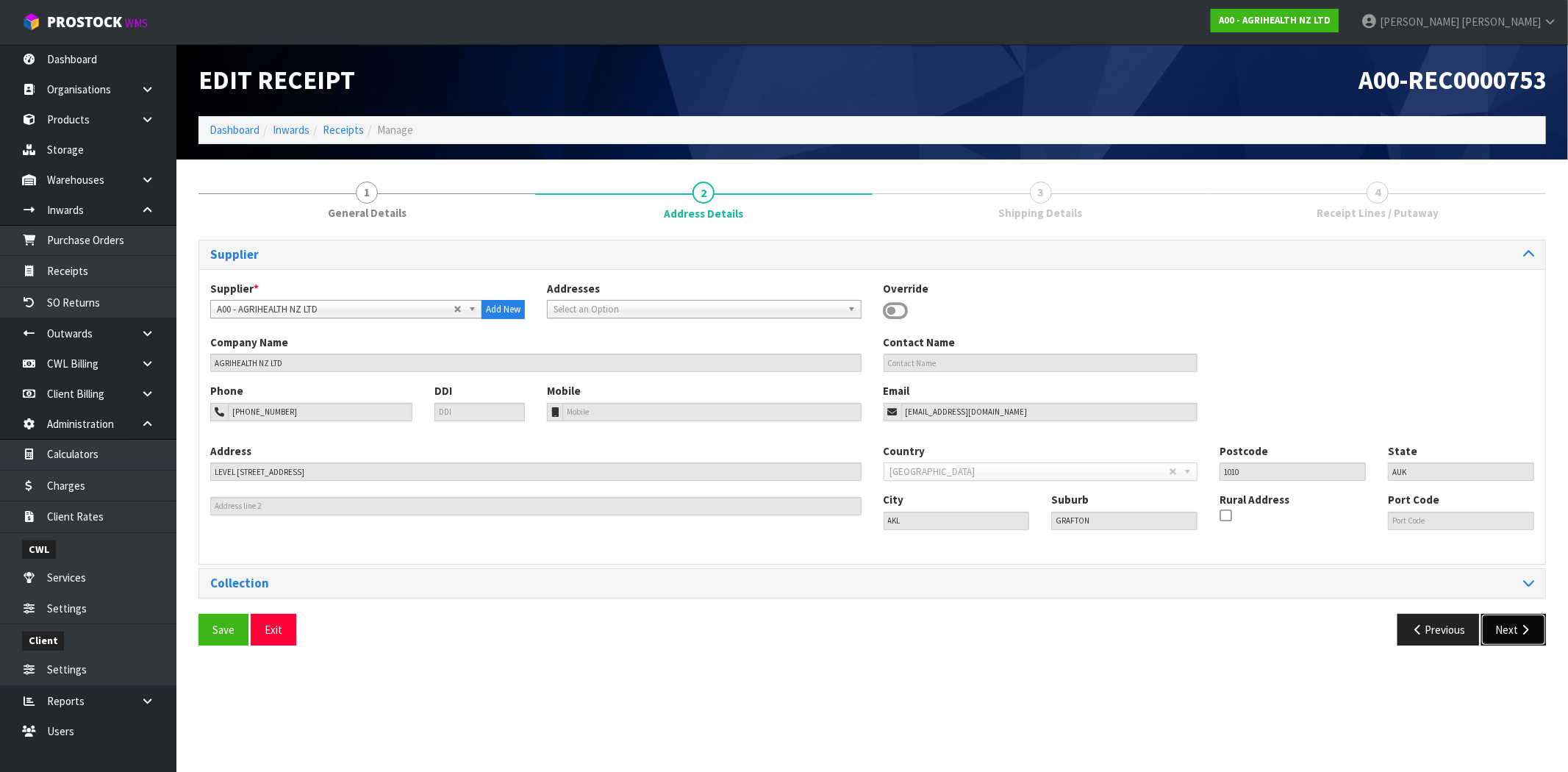
click at [1502, 623] on button "Next" at bounding box center [1514, 629] width 65 height 32
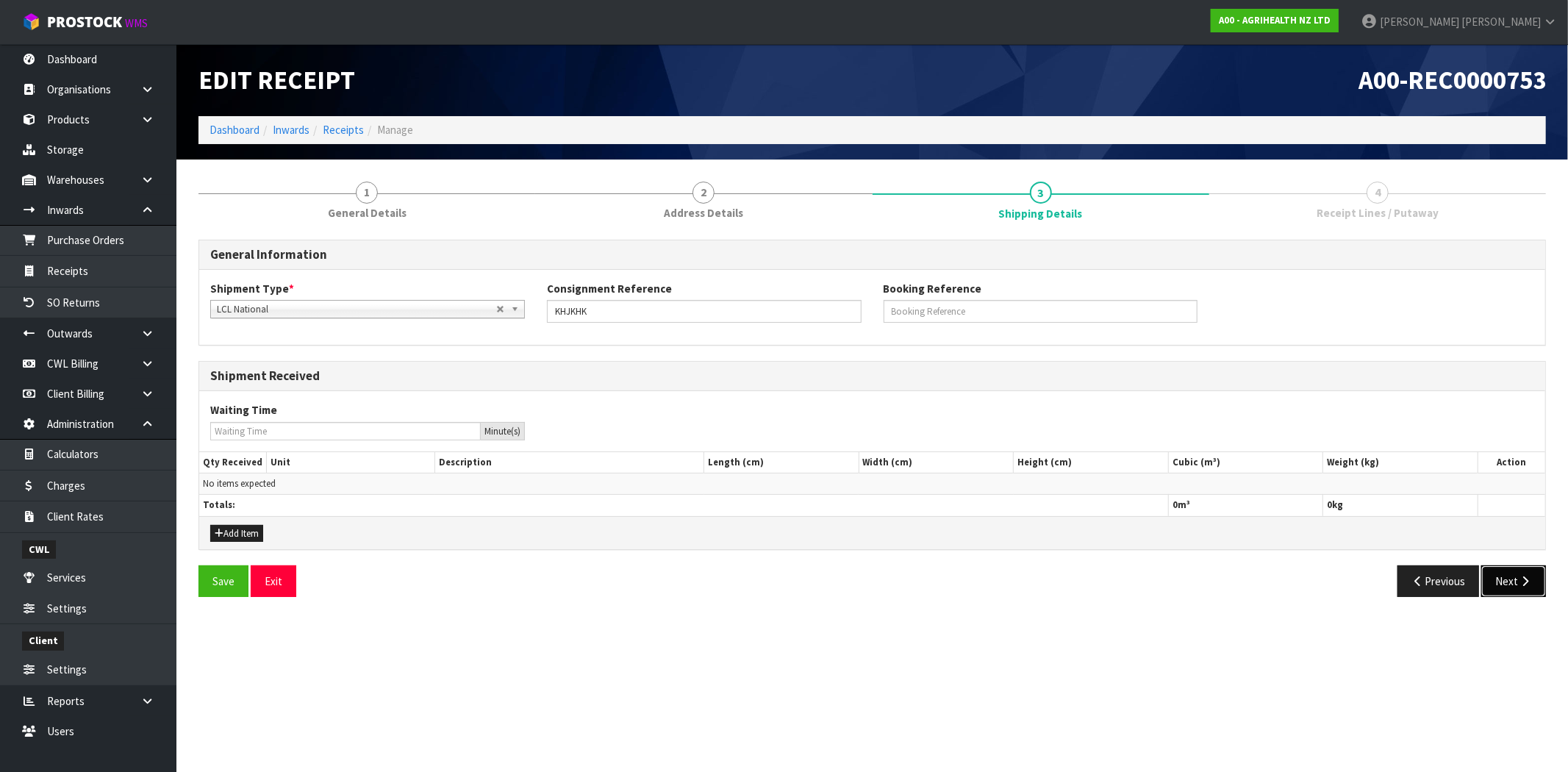
click at [1519, 583] on icon "button" at bounding box center [1525, 581] width 14 height 11
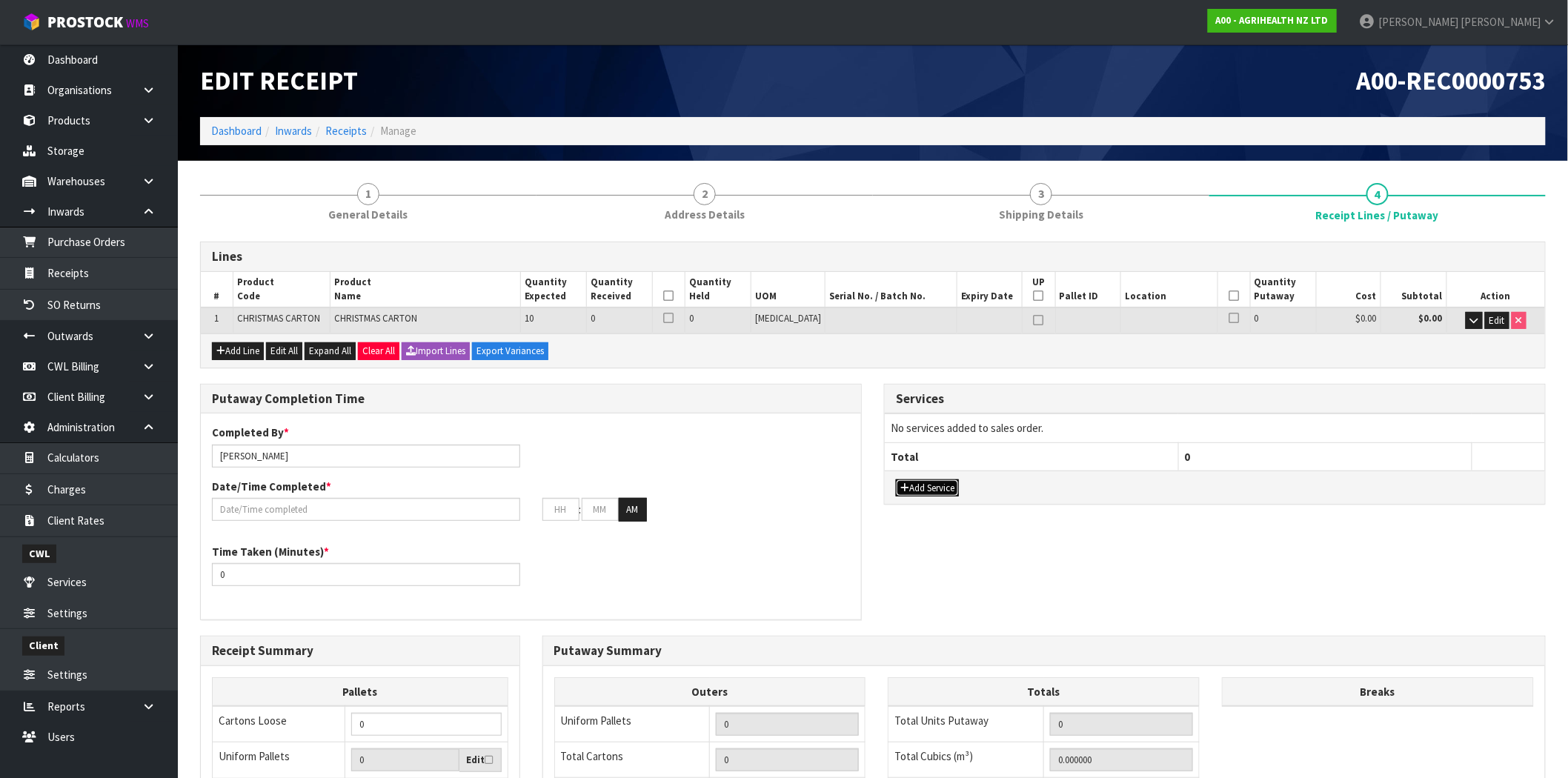
click at [926, 488] on button "Add Service" at bounding box center [927, 489] width 63 height 18
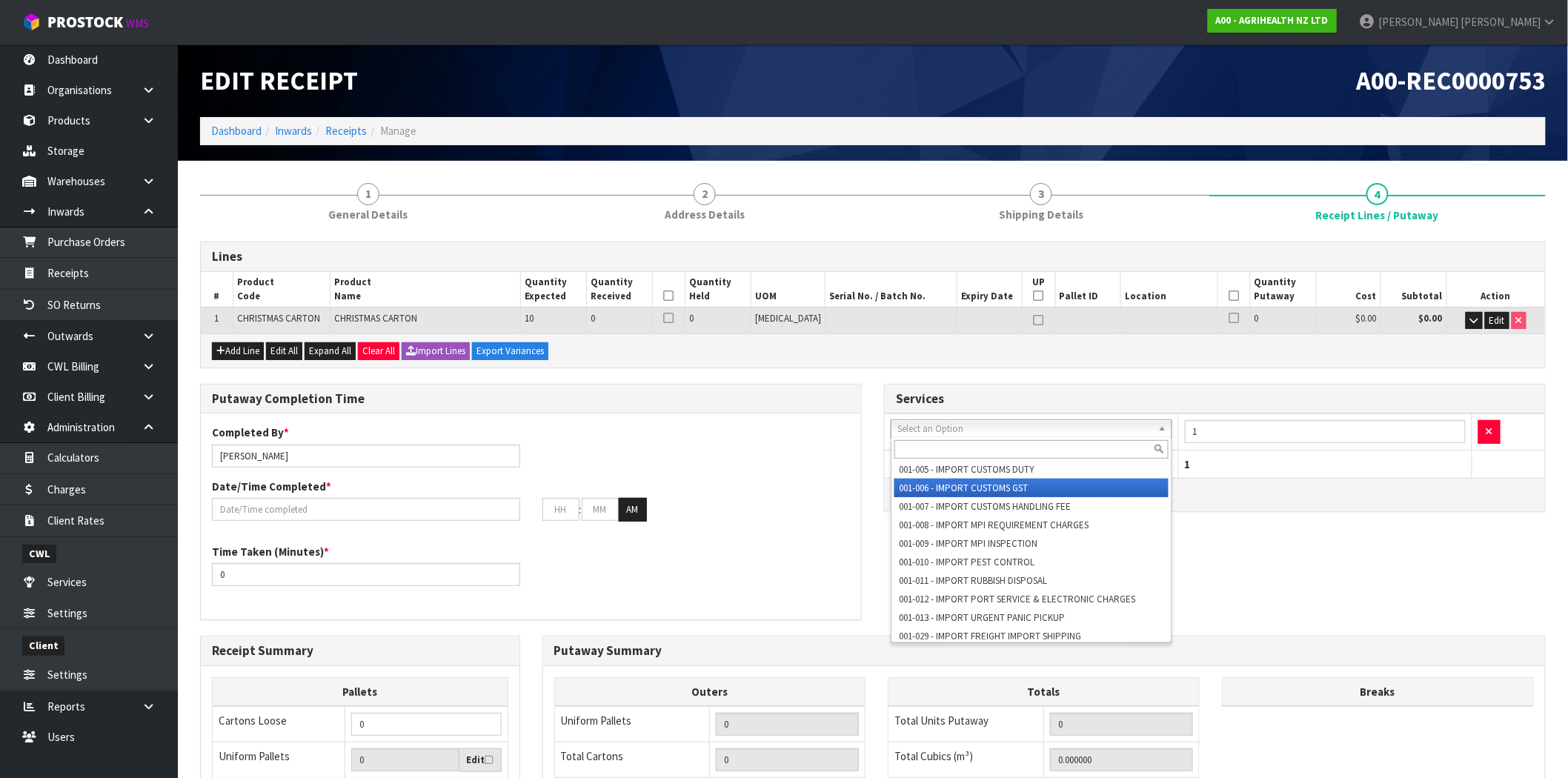
scroll to position [74, 0]
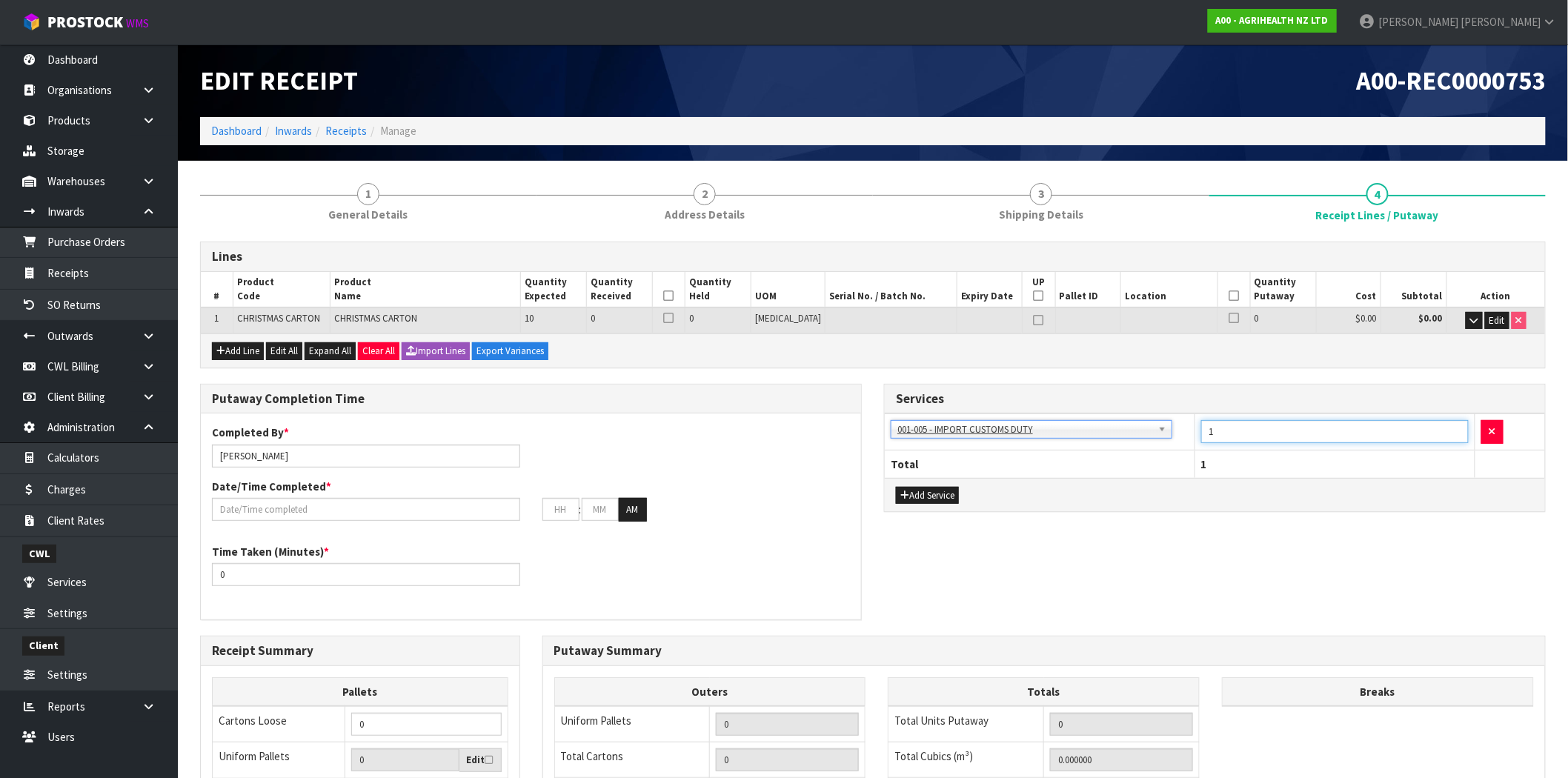
drag, startPoint x: 1226, startPoint y: 432, endPoint x: 1182, endPoint y: 422, distance: 45.1
click at [1182, 422] on tr "001-001 - IMPORT DEMMURAGE 001-002 - IMPORT NZ CUSTOMS ENTRY 001-003 - IMPORT P…" at bounding box center [1215, 432] width 660 height 36
click at [1284, 516] on div "Services 001-001 - IMPORT DEMMURAGE 001-002 - IMPORT NZ CUSTOMS ENTRY 001-003 -…" at bounding box center [1215, 456] width 684 height 145
drag, startPoint x: 1218, startPoint y: 430, endPoint x: 1199, endPoint y: 432, distance: 19.1
click at [1199, 432] on td "1" at bounding box center [1334, 432] width 280 height 36
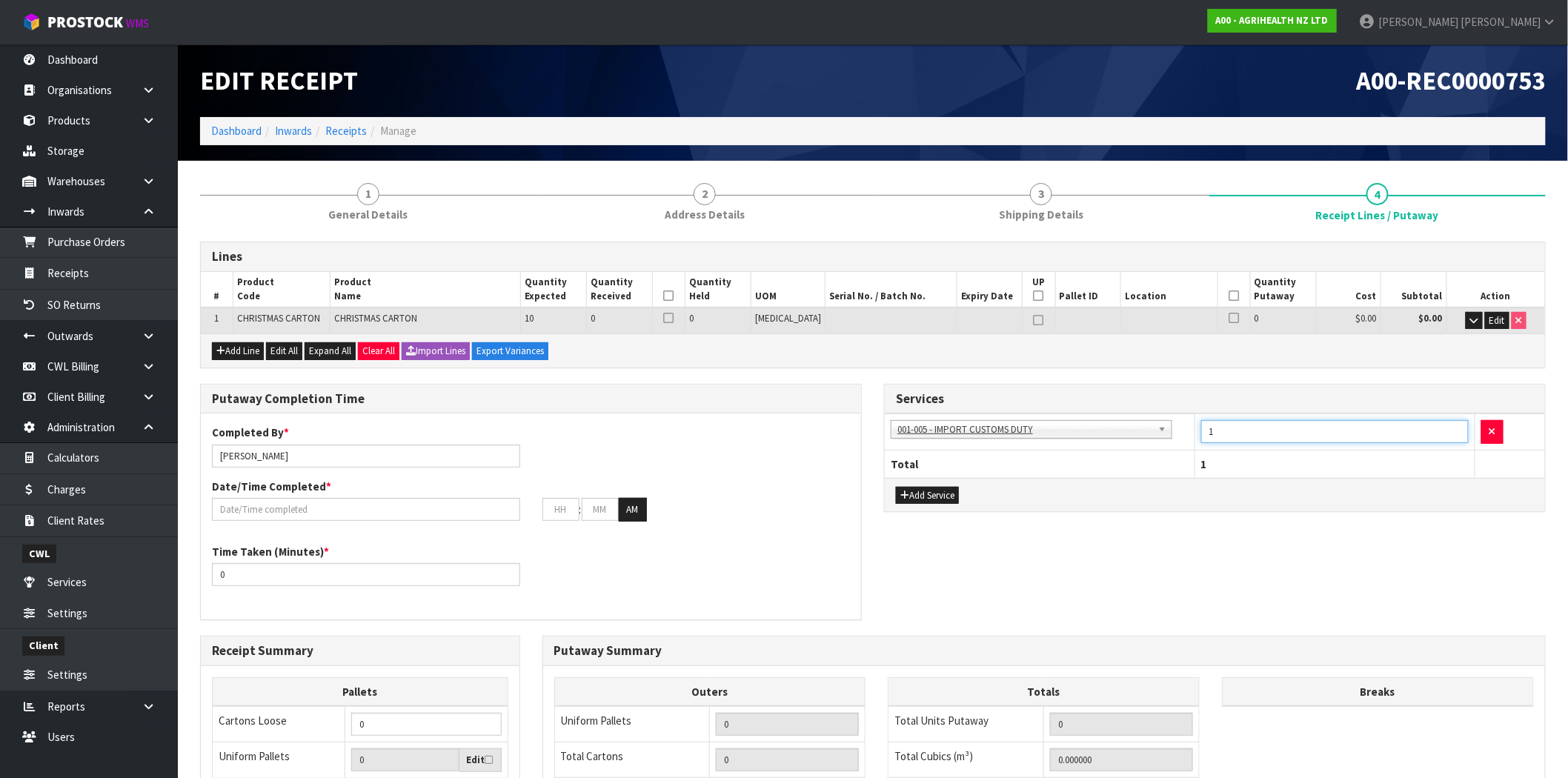
click at [1269, 428] on input "1" at bounding box center [1335, 432] width 267 height 23
drag, startPoint x: 1229, startPoint y: 428, endPoint x: 1186, endPoint y: 428, distance: 43.0
click at [1186, 428] on tr "001-001 - IMPORT DEMMURAGE 001-002 - IMPORT NZ CUSTOMS ENTRY 001-003 - IMPORT P…" at bounding box center [1215, 432] width 660 height 36
click at [1283, 432] on input "1" at bounding box center [1335, 432] width 267 height 23
click at [93, 593] on link "Services" at bounding box center [88, 582] width 178 height 31
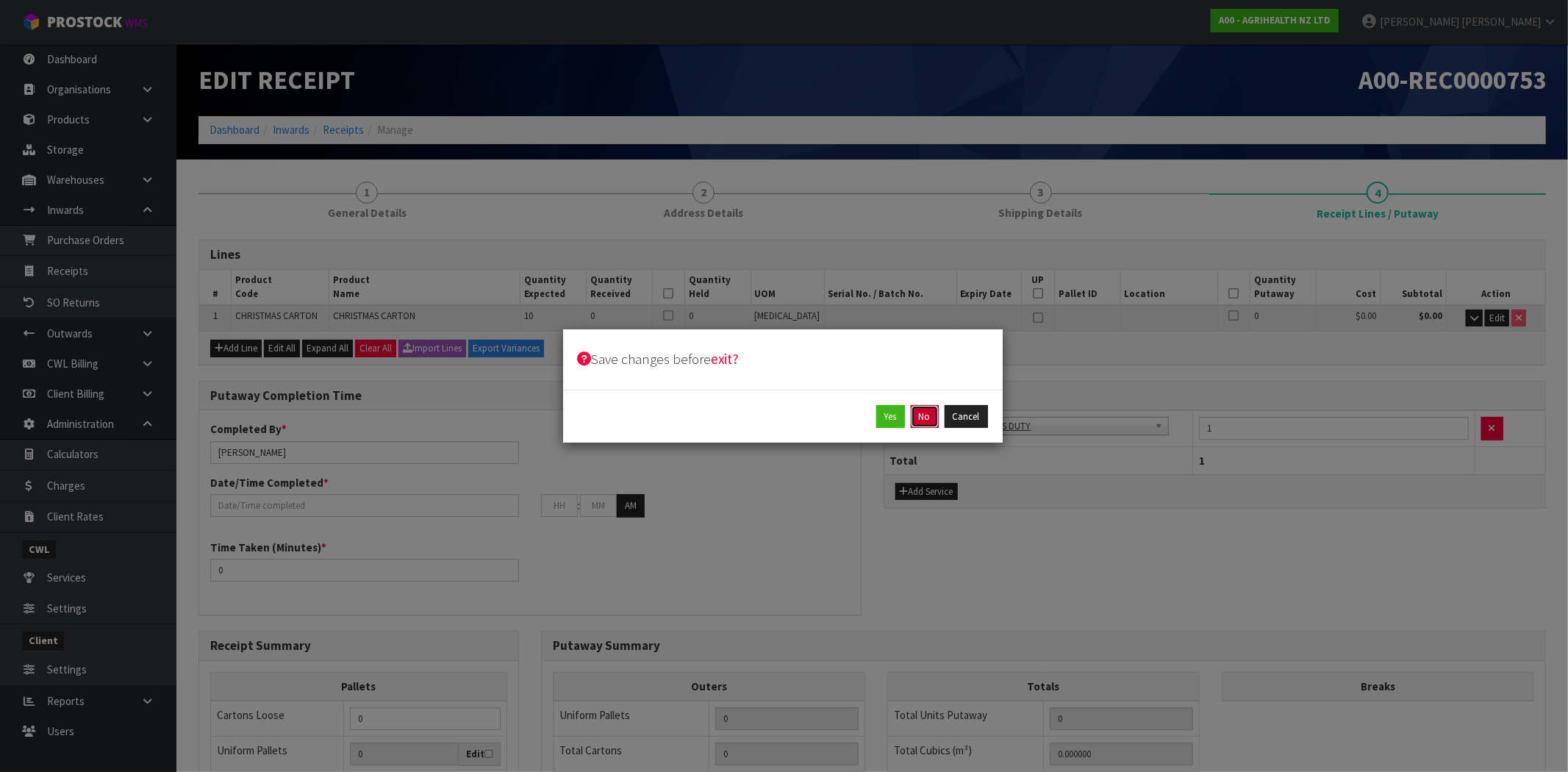
click at [923, 414] on button "No" at bounding box center [925, 417] width 28 height 24
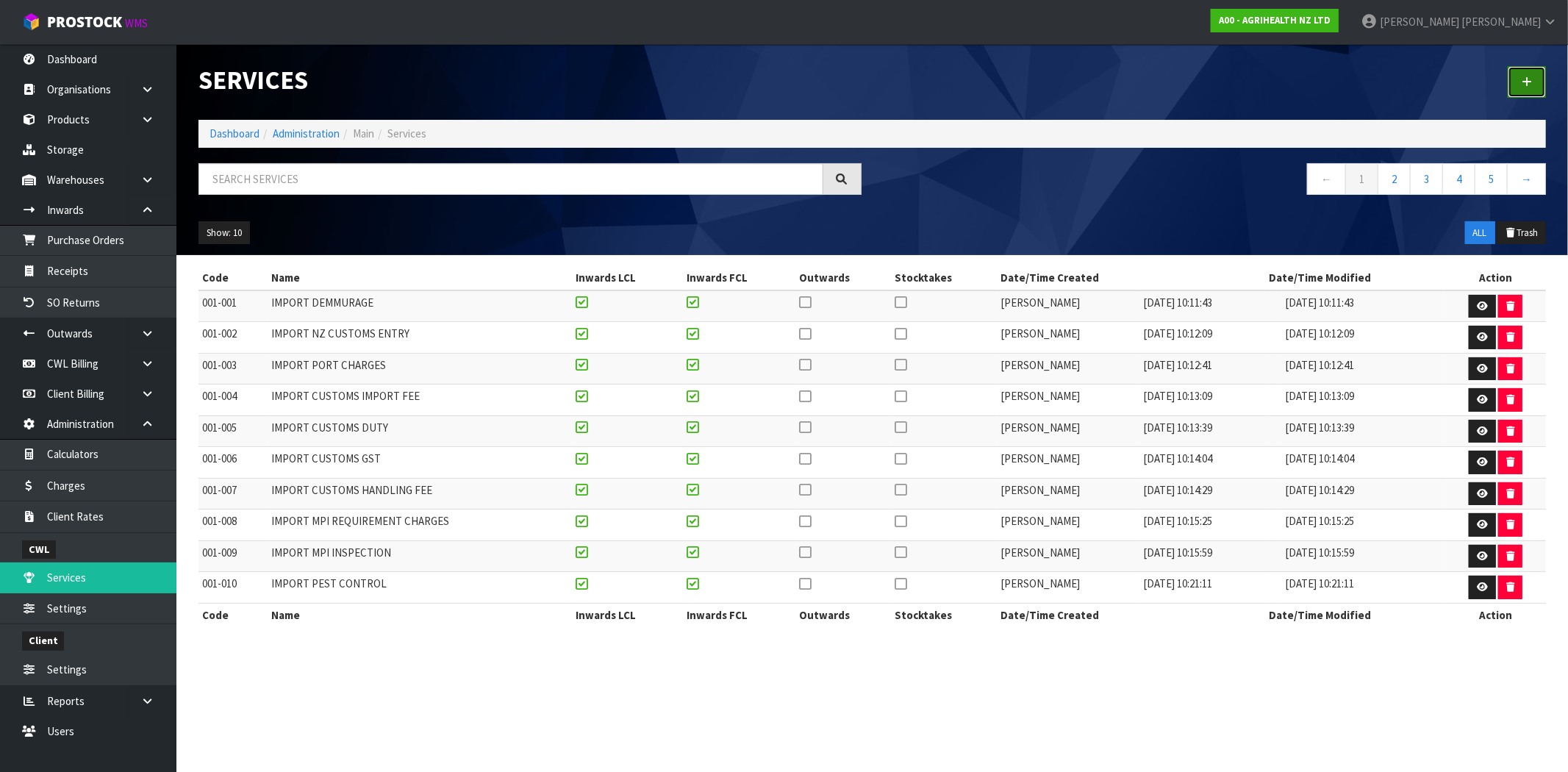
click at [1518, 85] on link at bounding box center [1527, 82] width 39 height 32
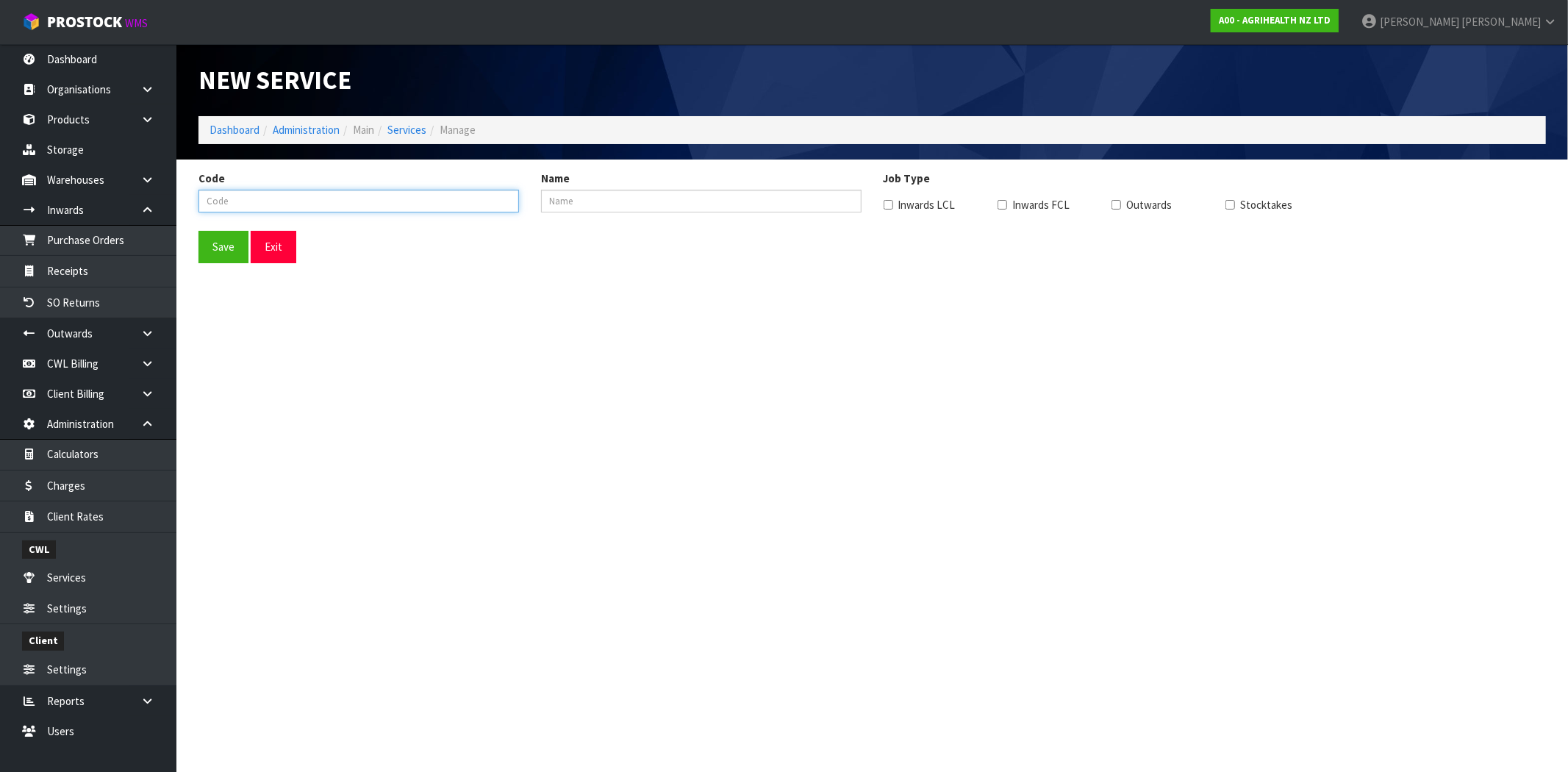
click at [332, 204] on input "Code" at bounding box center [359, 201] width 321 height 23
click at [642, 193] on input "Name" at bounding box center [702, 201] width 321 height 23
click at [464, 318] on section "New Service Dashboard Administration Main Services Manage Code Name Job Type In…" at bounding box center [784, 386] width 1568 height 772
drag, startPoint x: 930, startPoint y: 178, endPoint x: 894, endPoint y: 180, distance: 36.1
click at [894, 180] on div "Job Type Inwards LCL Inwards FCL Outwards Stocktakes" at bounding box center [1215, 195] width 685 height 50
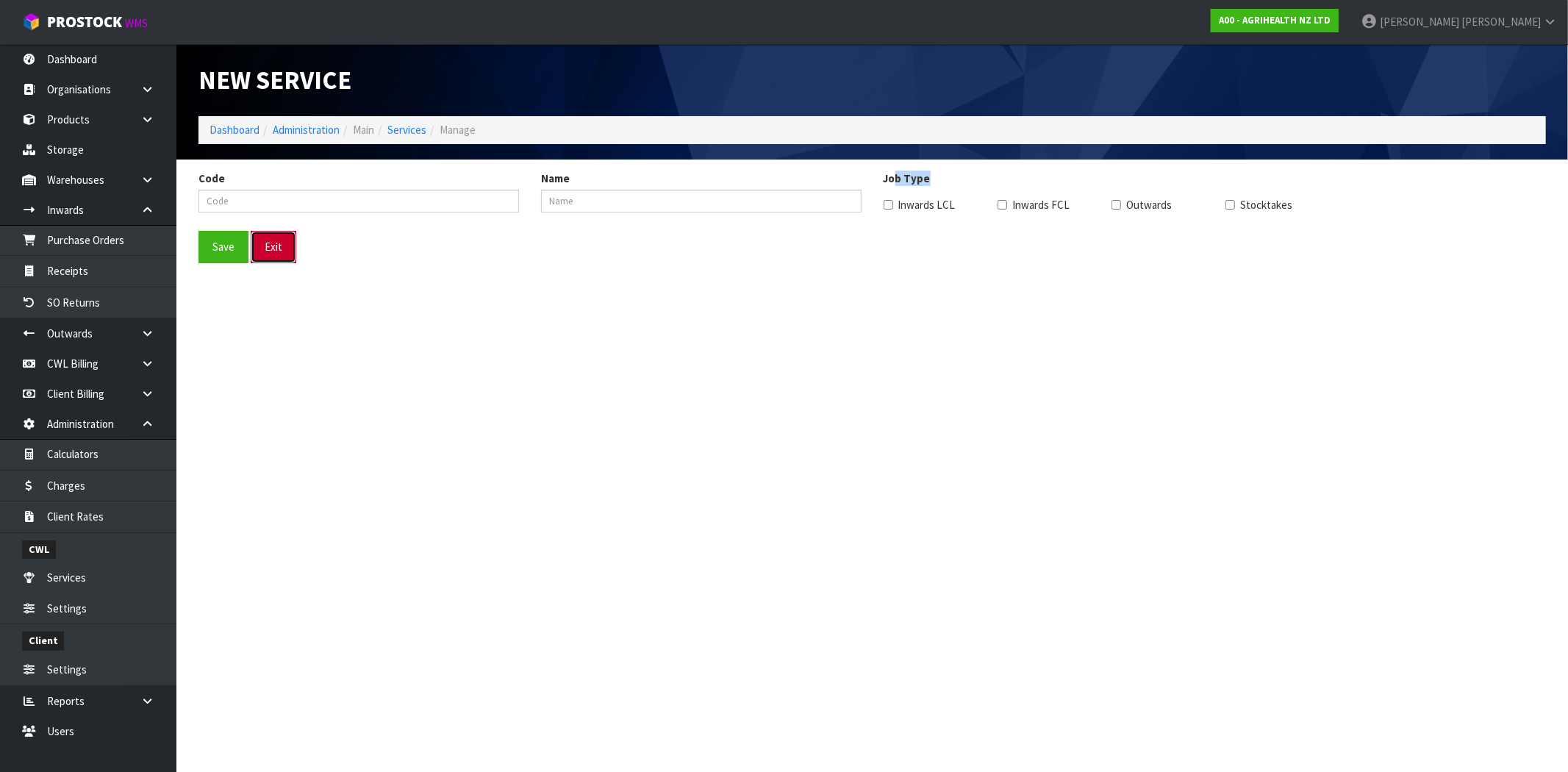
click at [291, 254] on button "Exit" at bounding box center [274, 246] width 46 height 32
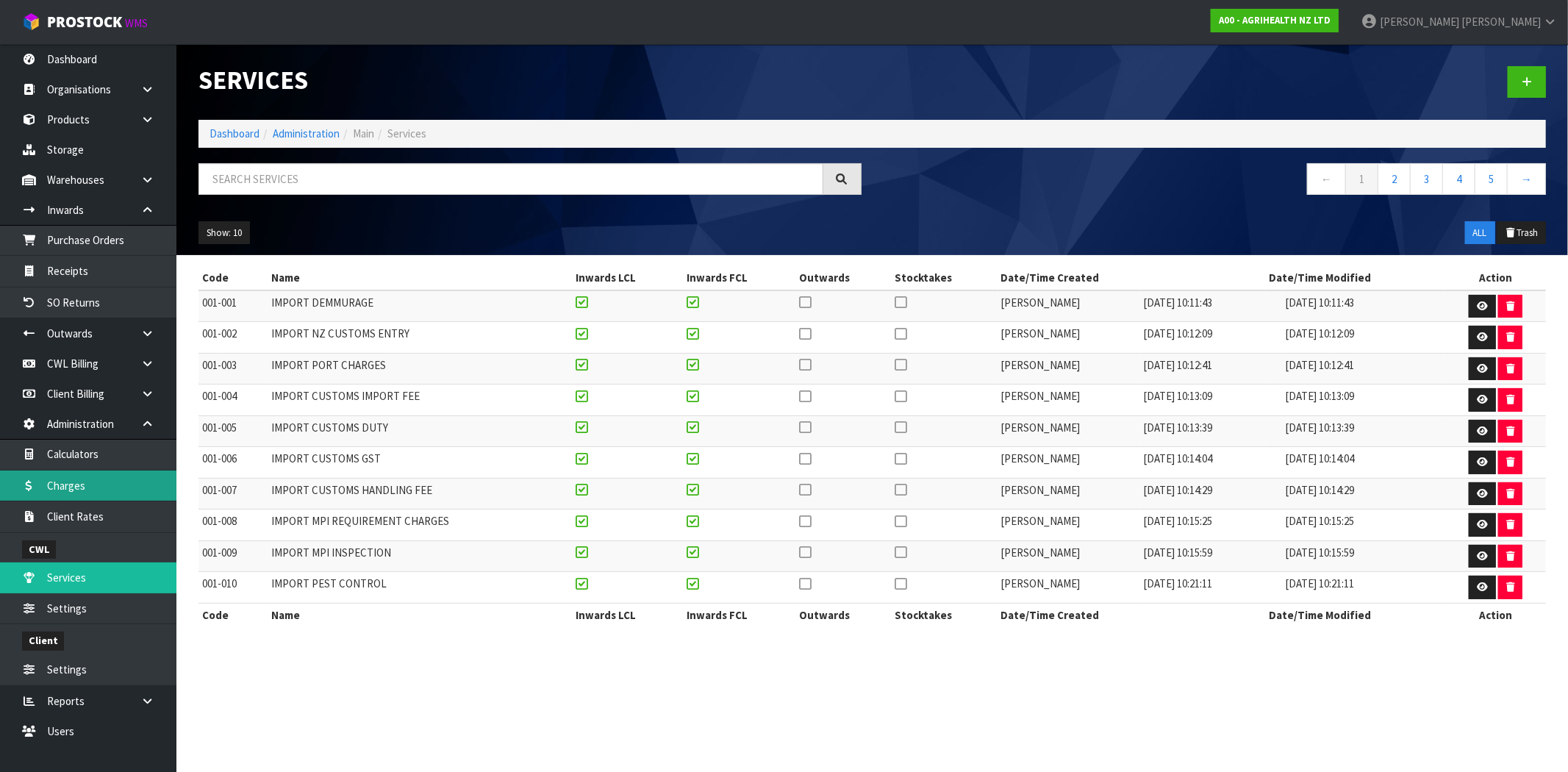
click at [91, 490] on link "Charges" at bounding box center [88, 485] width 176 height 30
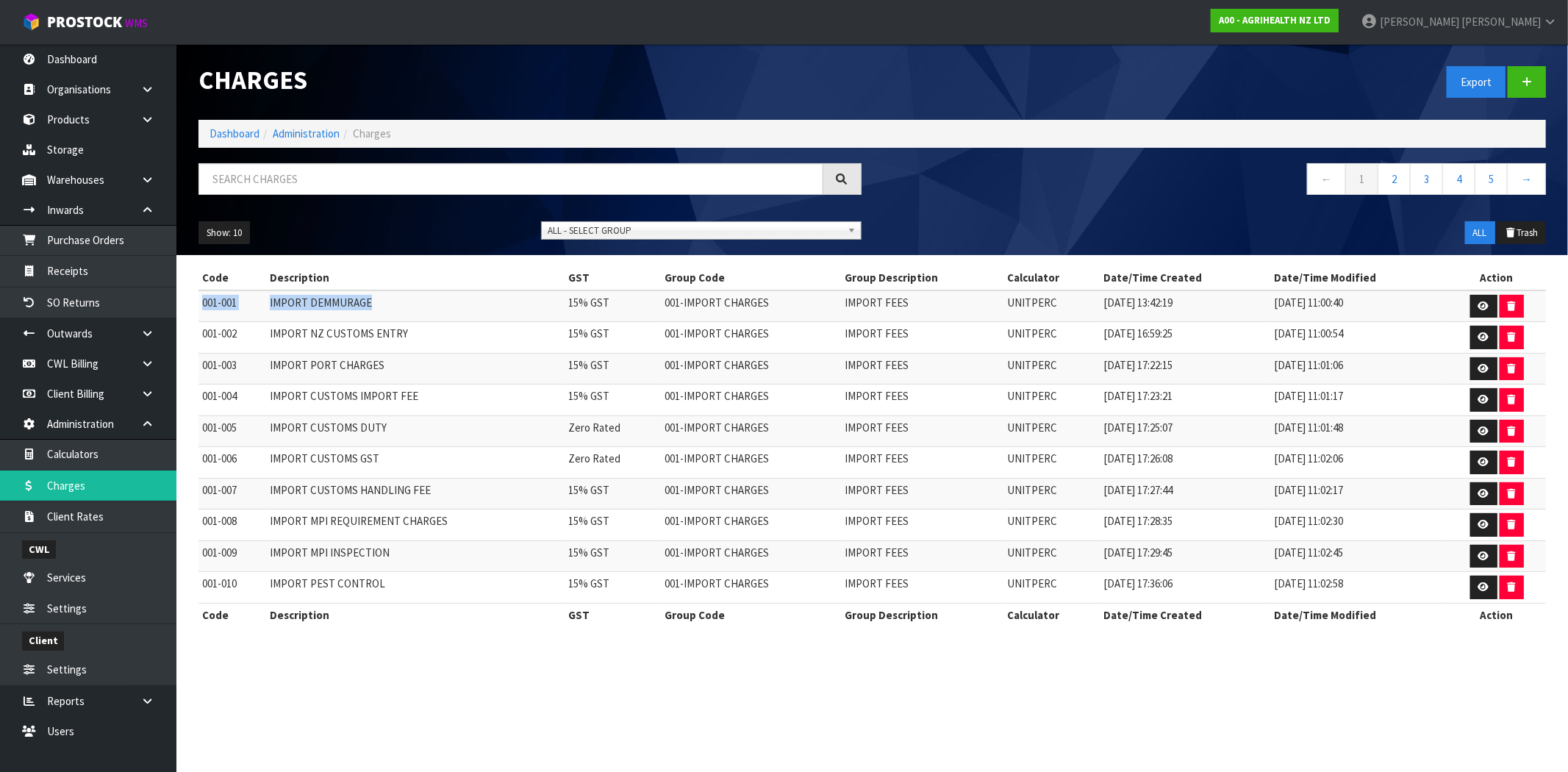
drag, startPoint x: 393, startPoint y: 307, endPoint x: 219, endPoint y: 301, distance: 174.1
click at [203, 303] on tr "001-001 IMPORT DEMMURAGE 15% GST 001-IMPORT CHARGES IMPORT FEES UNITPERC [DATE]…" at bounding box center [872, 306] width 1348 height 32
click at [1486, 302] on icon at bounding box center [1483, 306] width 11 height 10
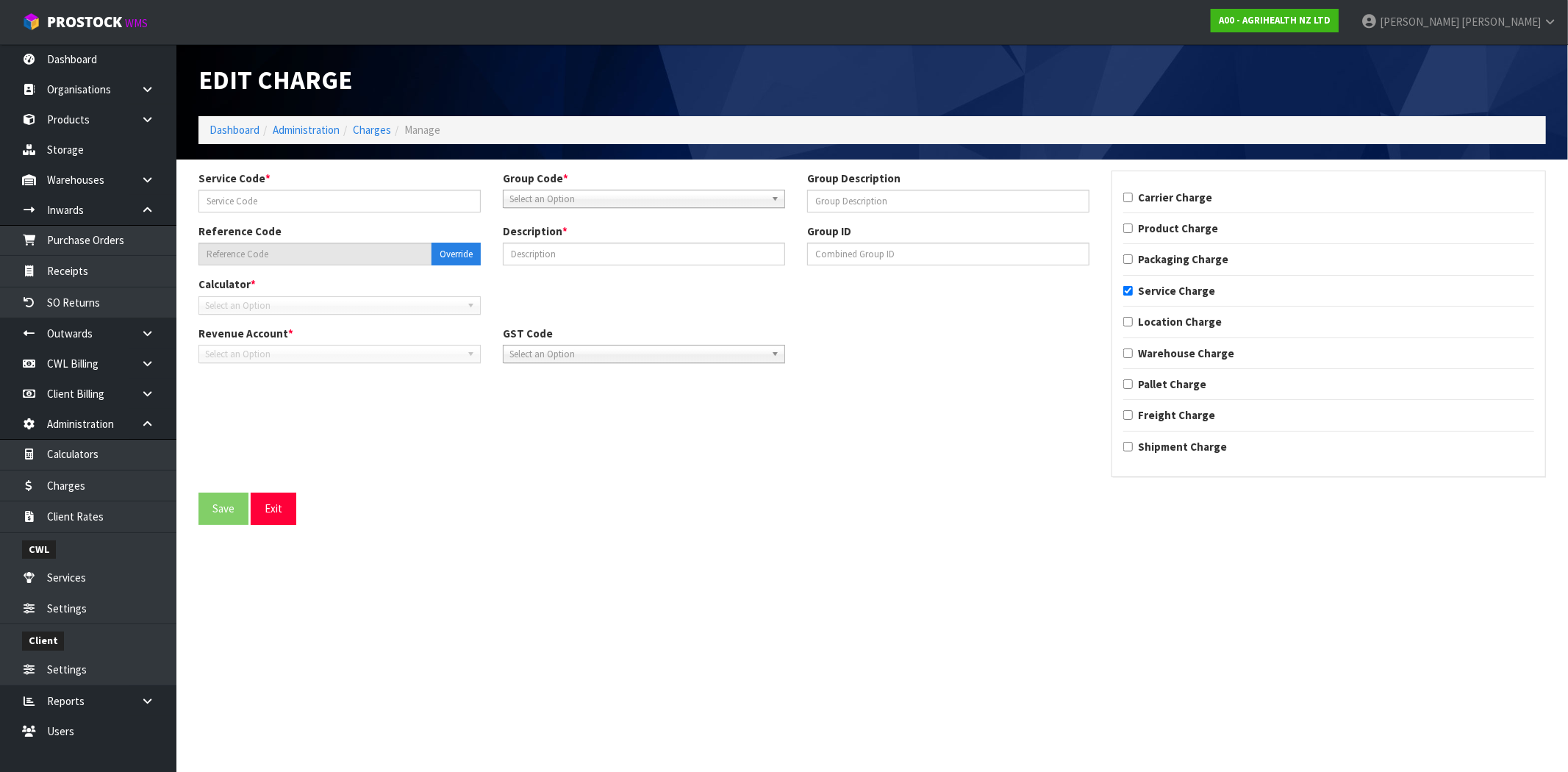
type input "001"
type input "IMPORT FEES"
type input "001-001"
type input "IMPORT DEMMURAGE"
checkbox input "true"
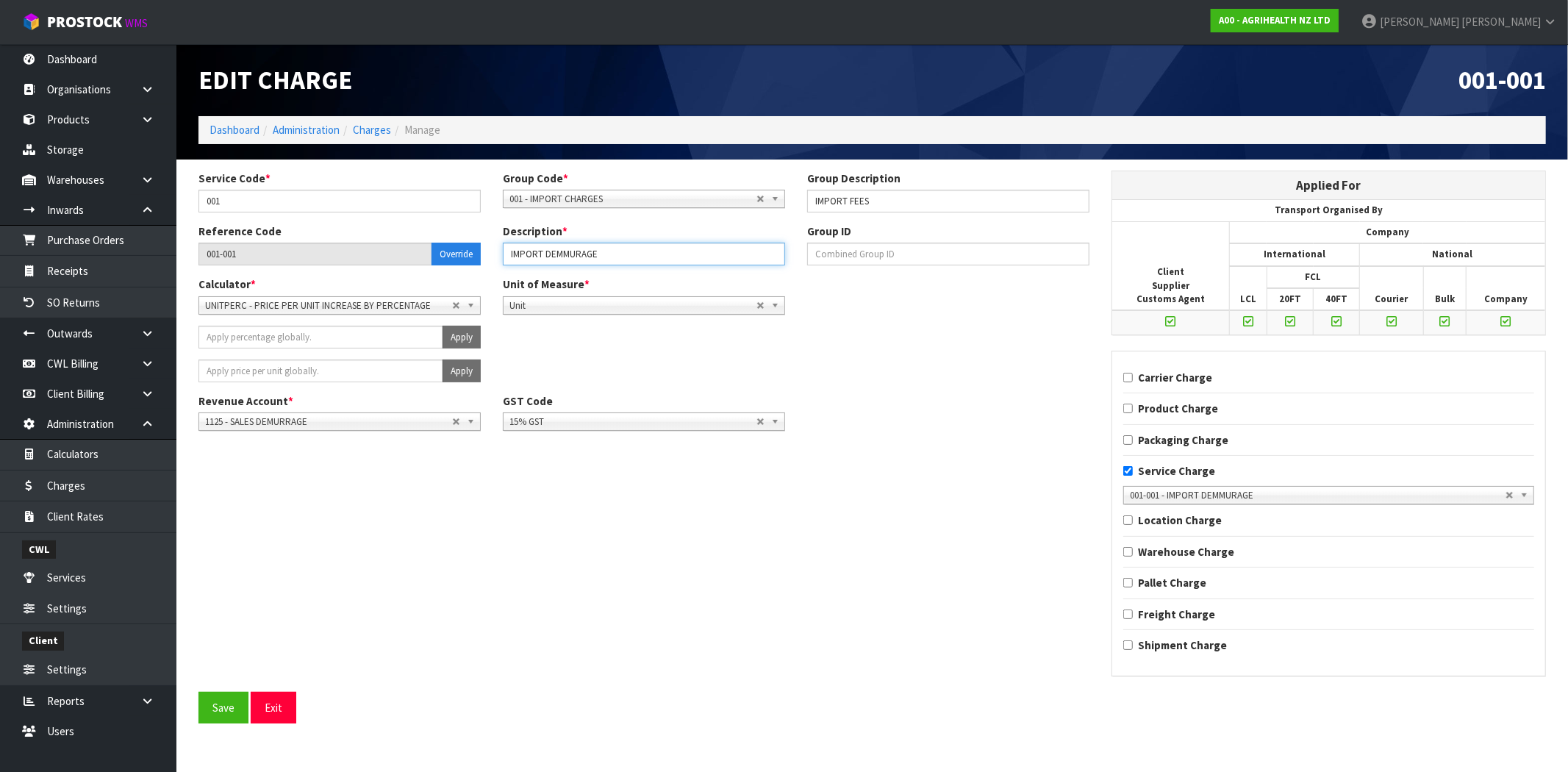
drag, startPoint x: 601, startPoint y: 254, endPoint x: 496, endPoint y: 252, distance: 105.0
click at [496, 252] on div "Description * IMPORT DEMMURAGE" at bounding box center [643, 244] width 304 height 42
drag, startPoint x: 3, startPoint y: 548, endPoint x: 67, endPoint y: 576, distance: 69.9
click at [4, 548] on div "CWL" at bounding box center [88, 548] width 176 height 30
click at [89, 584] on link "Services" at bounding box center [88, 578] width 176 height 30
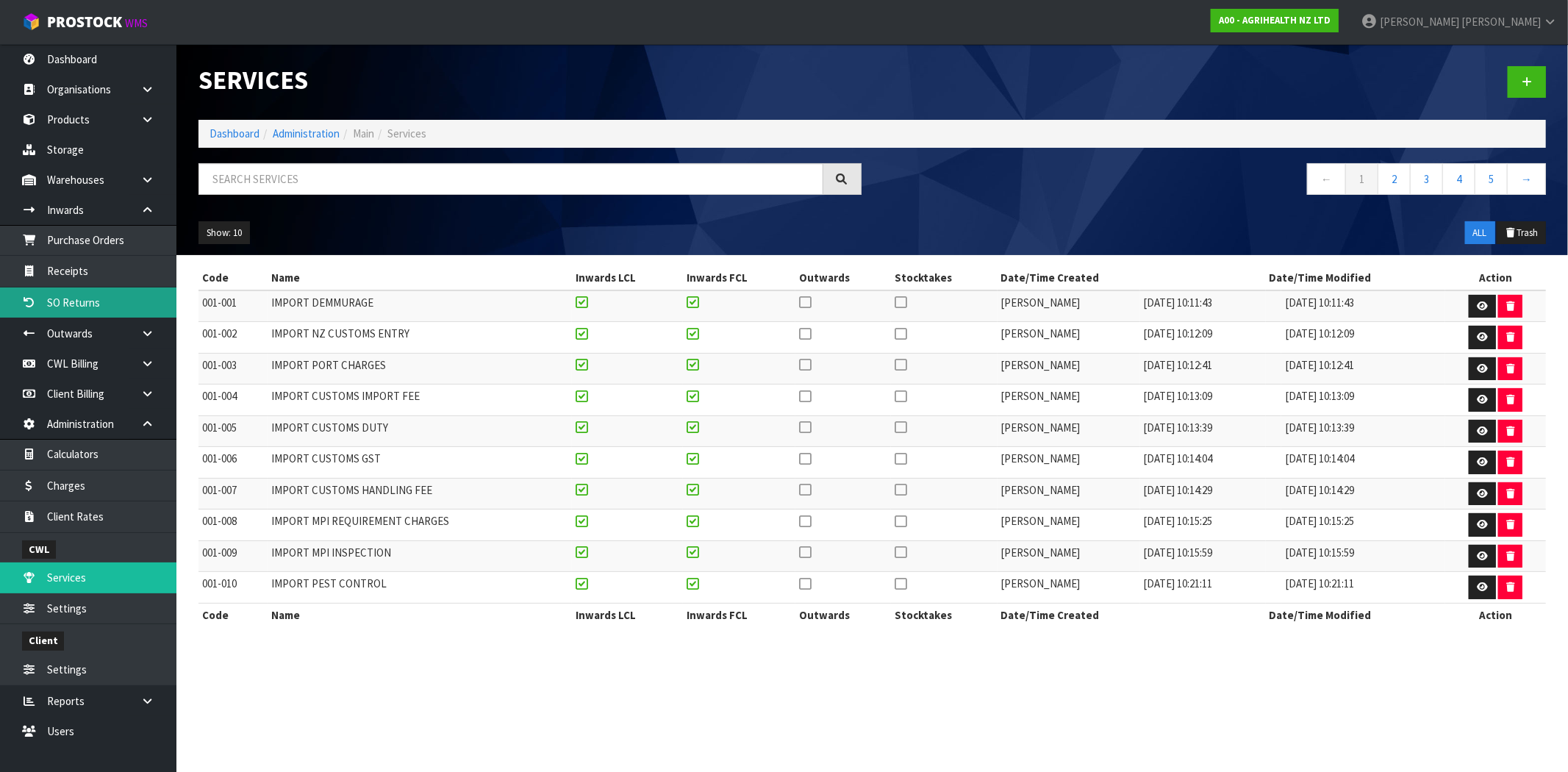
drag, startPoint x: 247, startPoint y: 303, endPoint x: 159, endPoint y: 303, distance: 88.0
click at [159, 303] on body "Toggle navigation ProStock WMS A00 - AGRIHEALTH NZ LTD [PERSON_NAME] Logout Das…" at bounding box center [784, 386] width 1568 height 772
click at [265, 340] on td "001-002" at bounding box center [233, 337] width 69 height 32
drag, startPoint x: 222, startPoint y: 308, endPoint x: 202, endPoint y: 313, distance: 20.6
click at [202, 313] on td "001-001" at bounding box center [233, 306] width 69 height 32
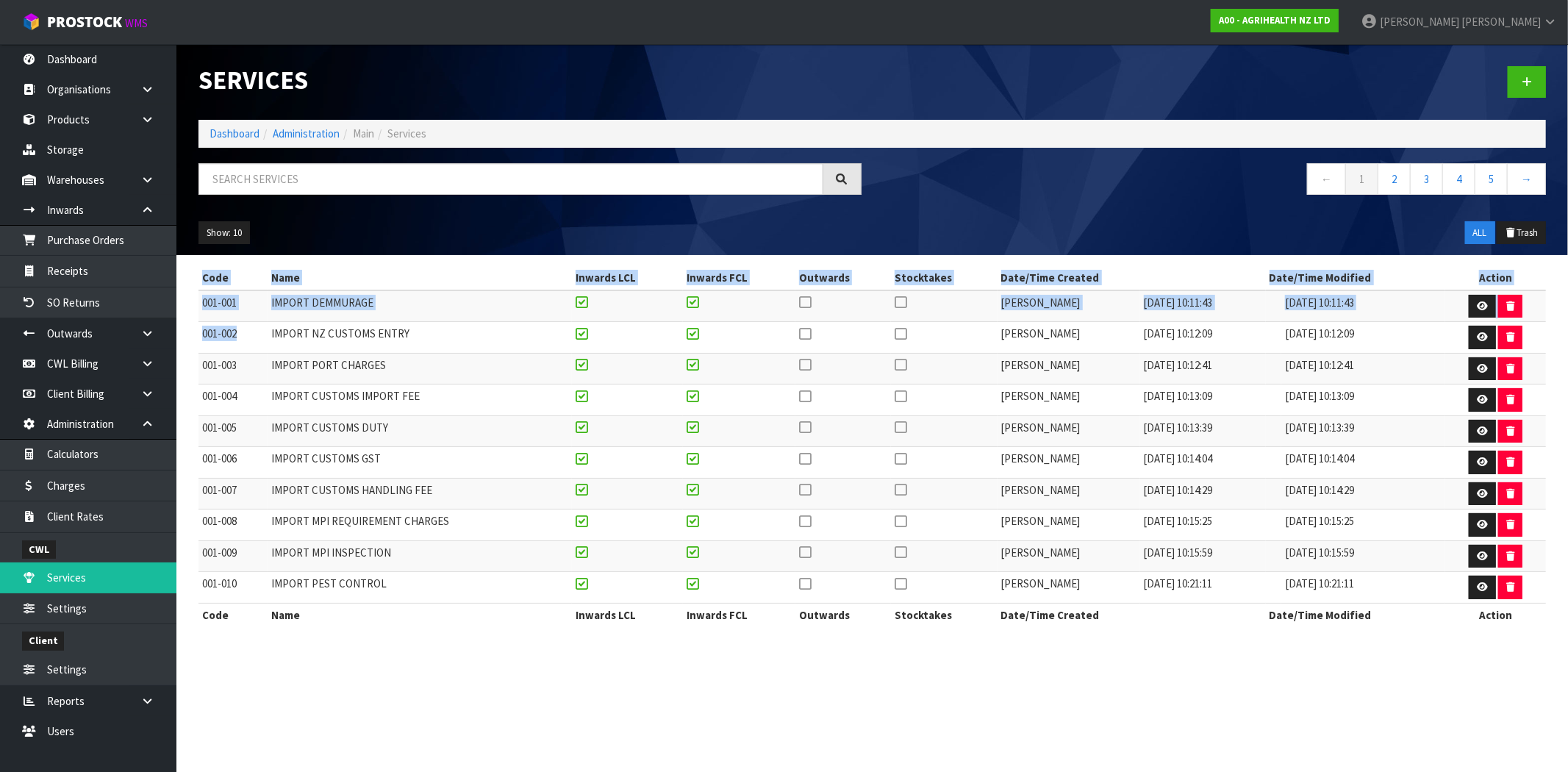
drag, startPoint x: 234, startPoint y: 346, endPoint x: 188, endPoint y: 346, distance: 46.0
click at [188, 346] on div "Code Name Inwards LCL Inwards FCL Outwards Stocktakes Date/Time Created Date/Ti…" at bounding box center [872, 454] width 1369 height 376
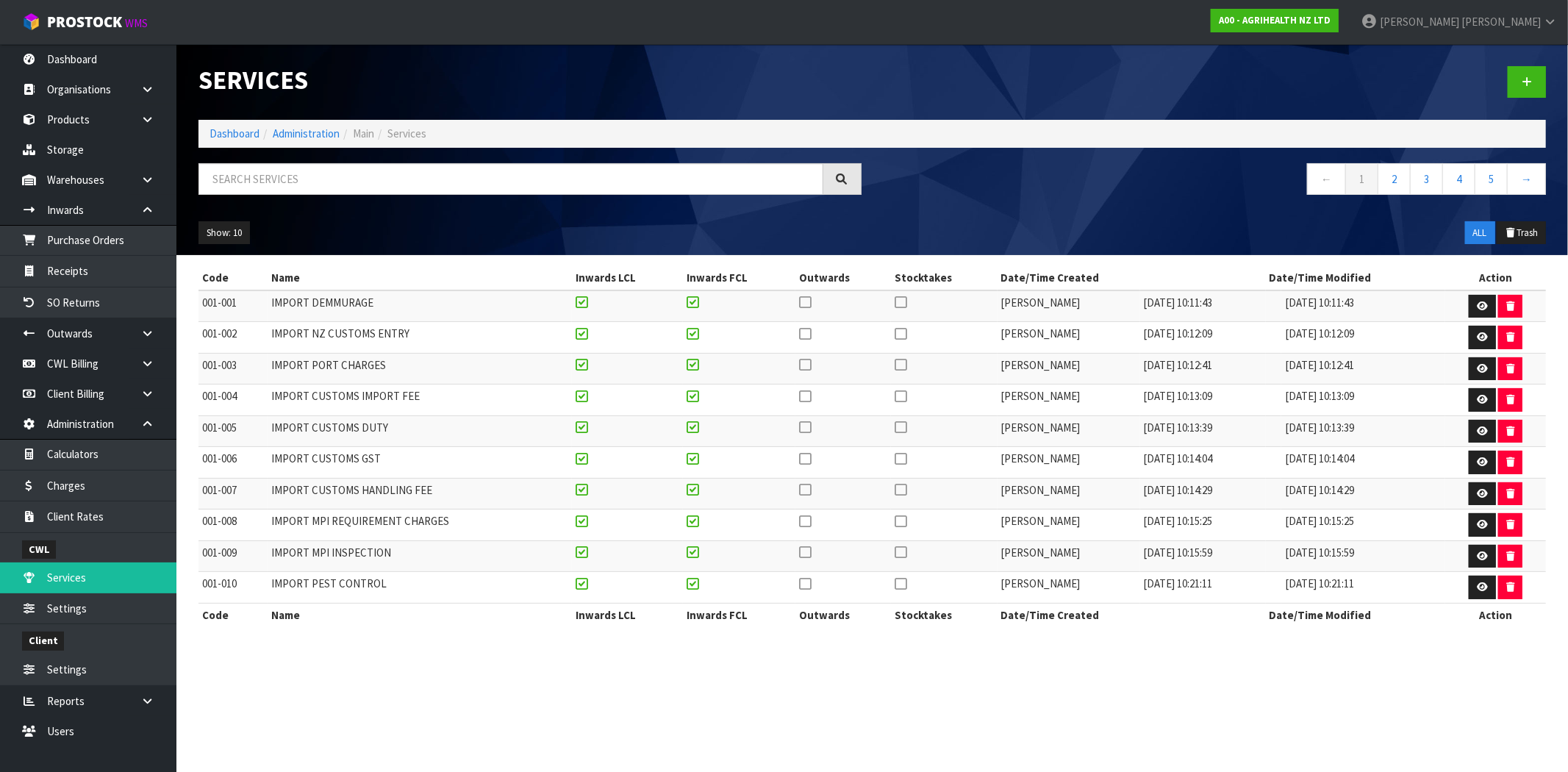
click at [208, 358] on td "001-003" at bounding box center [233, 368] width 69 height 32
drag, startPoint x: 245, startPoint y: 369, endPoint x: 202, endPoint y: 375, distance: 43.4
click at [202, 375] on td "001-003" at bounding box center [233, 368] width 69 height 32
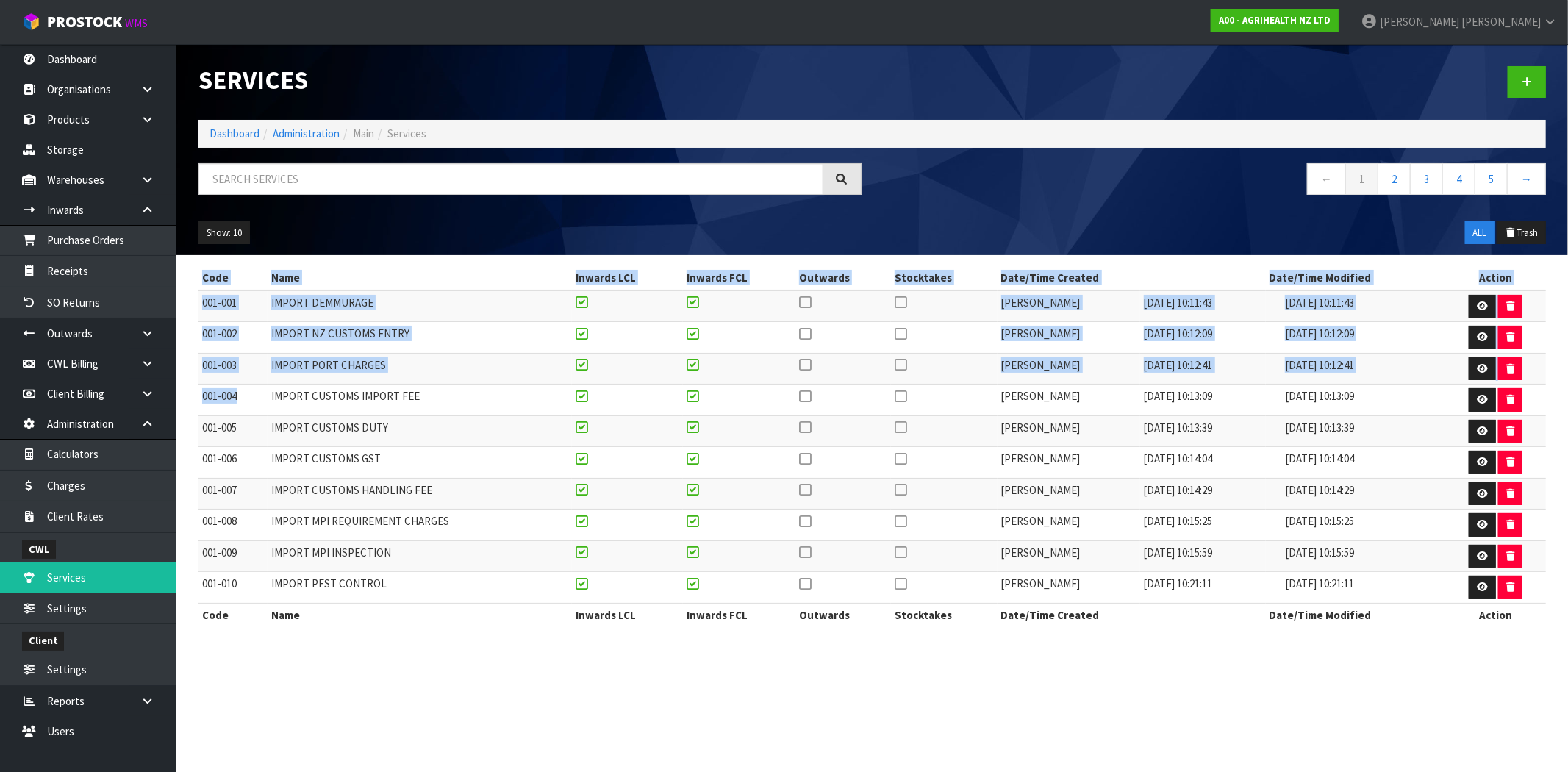
drag, startPoint x: 236, startPoint y: 395, endPoint x: 192, endPoint y: 401, distance: 44.4
click at [192, 401] on div "Code Name Inwards LCL Inwards FCL Outwards Stocktakes Date/Time Created Date/Ti…" at bounding box center [872, 454] width 1369 height 376
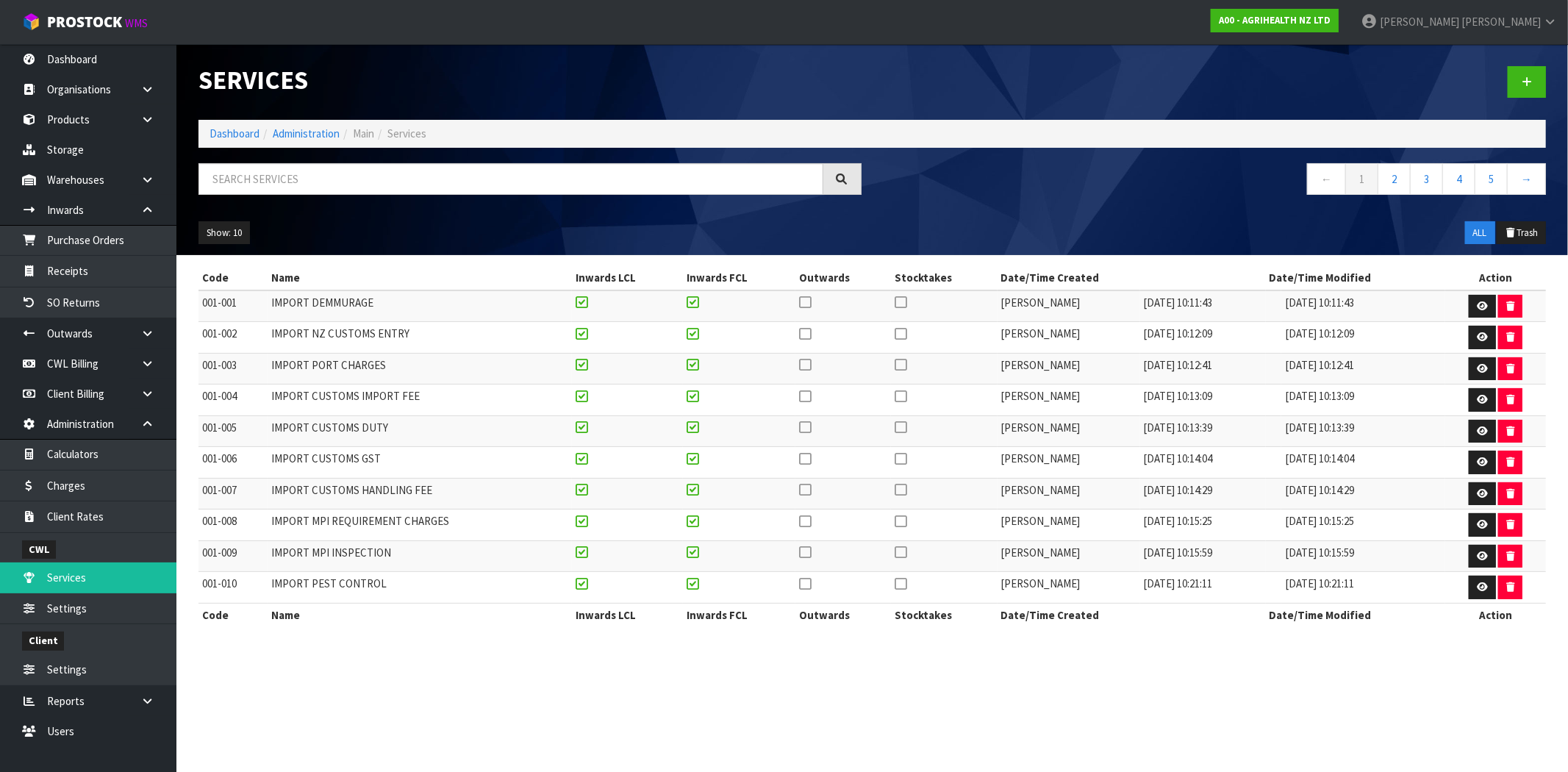
click at [240, 459] on td "001-006" at bounding box center [233, 463] width 69 height 32
drag, startPoint x: 244, startPoint y: 300, endPoint x: 202, endPoint y: 305, distance: 42.3
click at [202, 305] on td "001-001" at bounding box center [233, 306] width 69 height 32
click at [154, 171] on link at bounding box center [153, 180] width 47 height 30
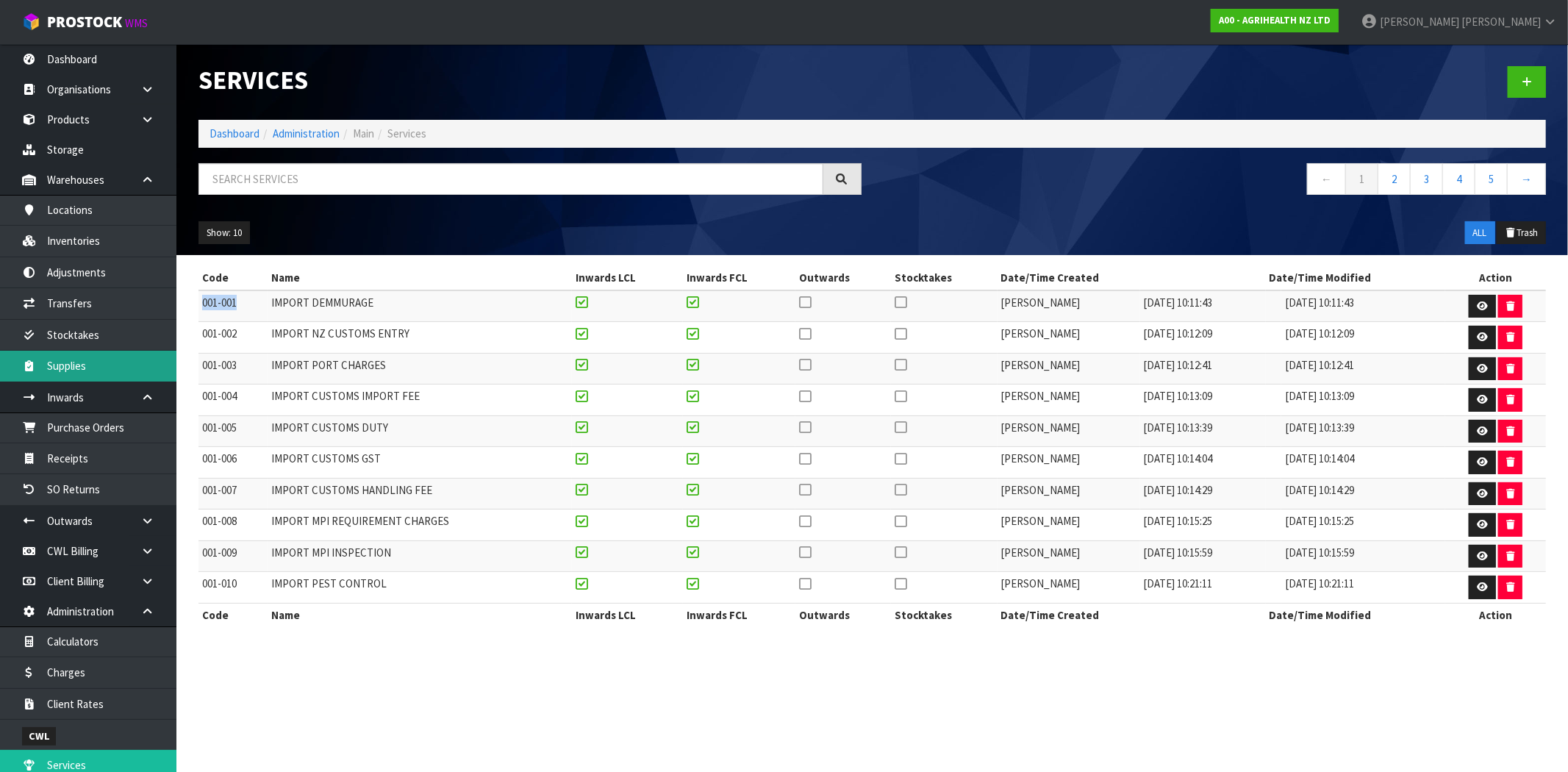
click at [94, 368] on link "Supplies" at bounding box center [88, 365] width 176 height 30
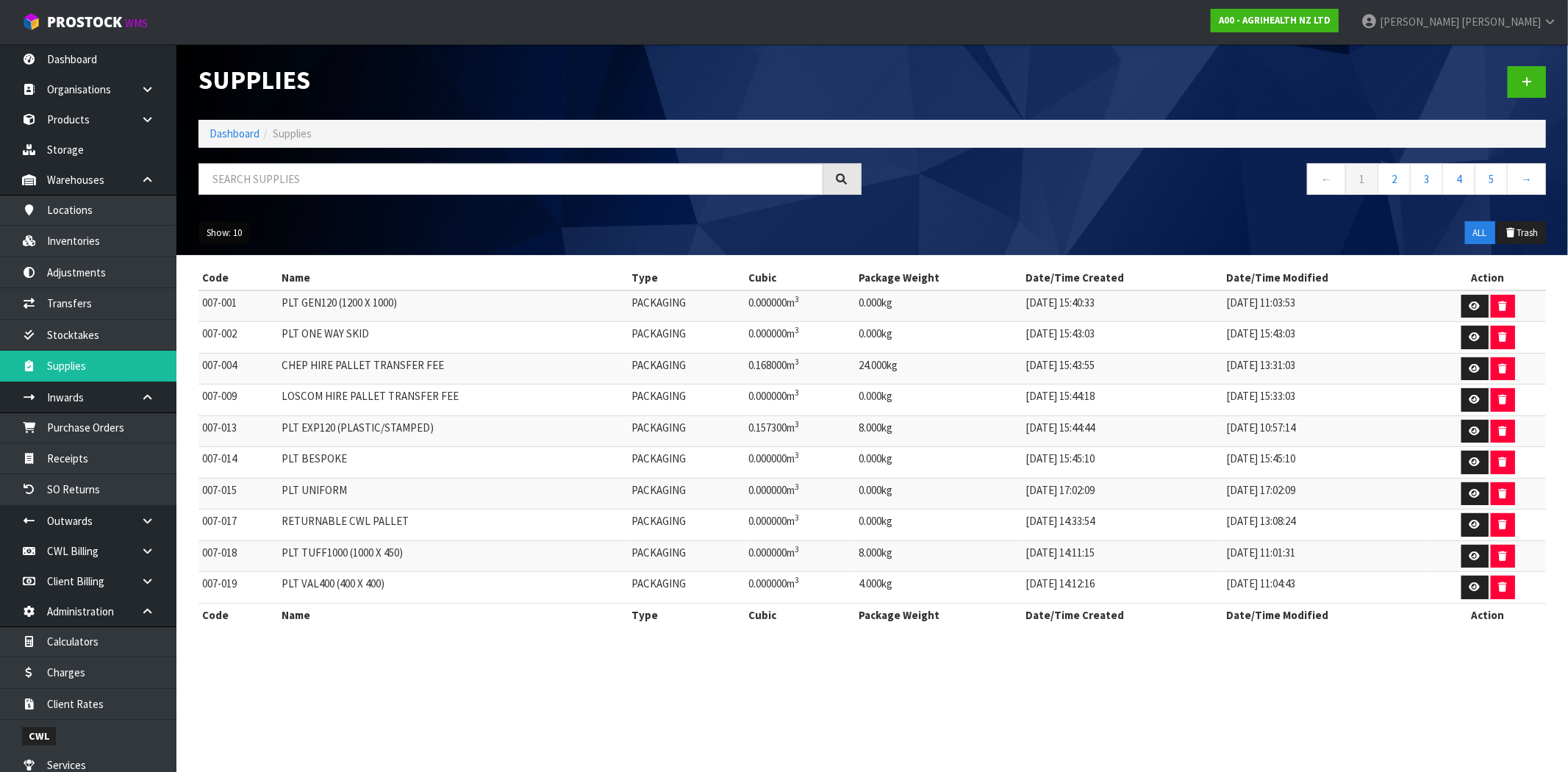
click at [233, 229] on button "Show: 10" at bounding box center [224, 233] width 52 height 24
click at [226, 328] on link "50" at bounding box center [258, 320] width 117 height 20
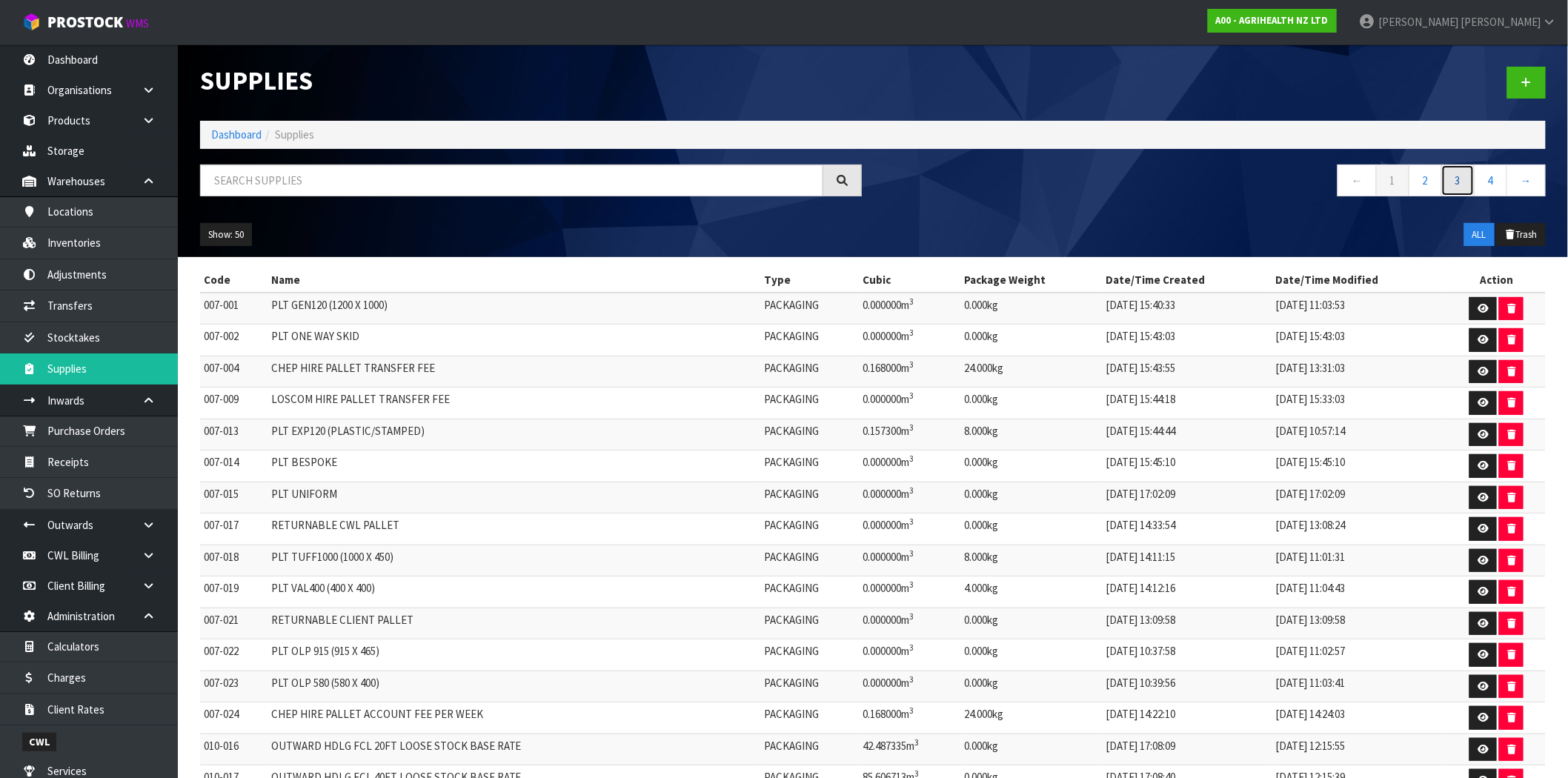
click at [1458, 176] on link "3" at bounding box center [1458, 180] width 33 height 32
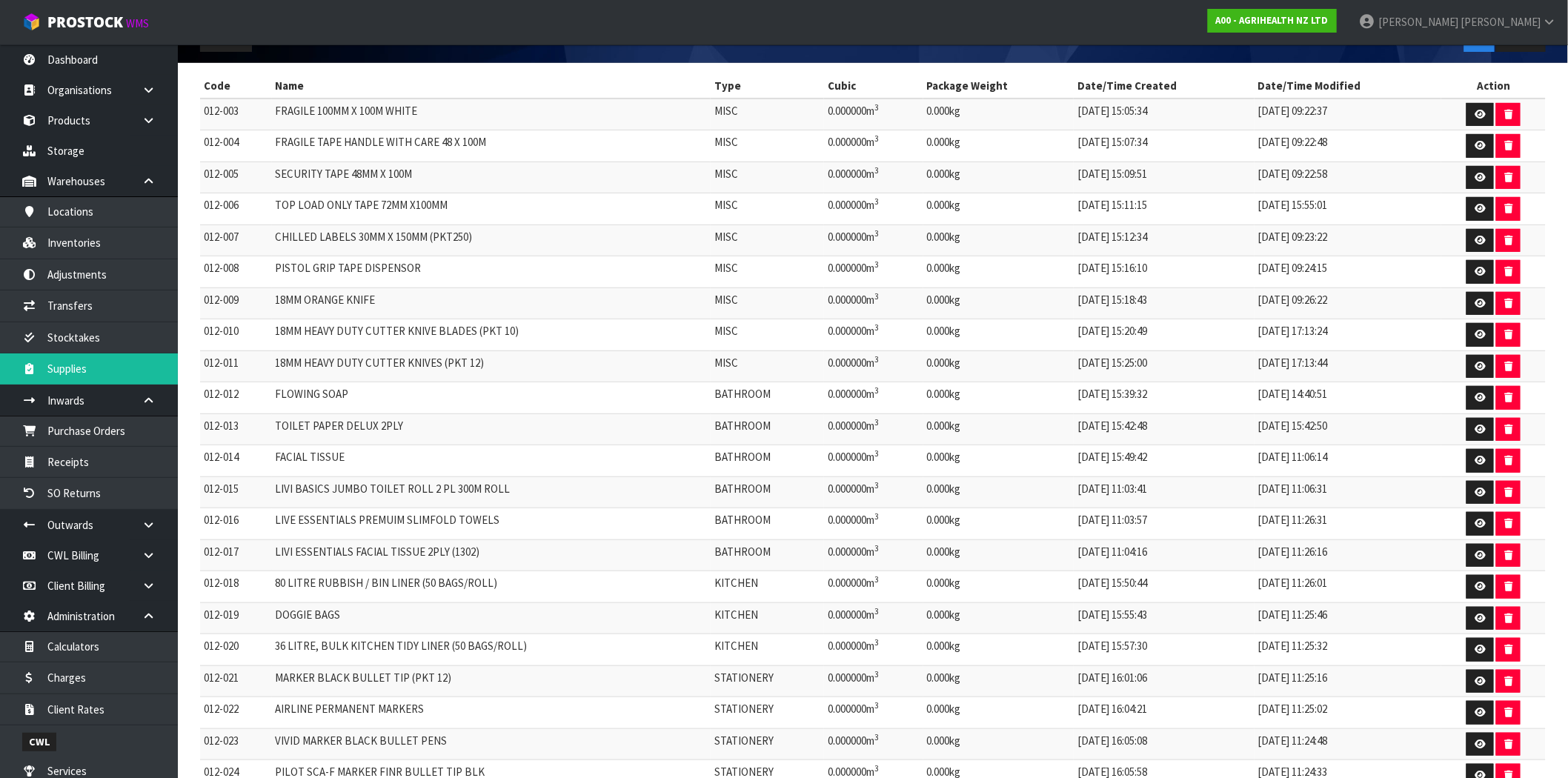
scroll to position [165, 0]
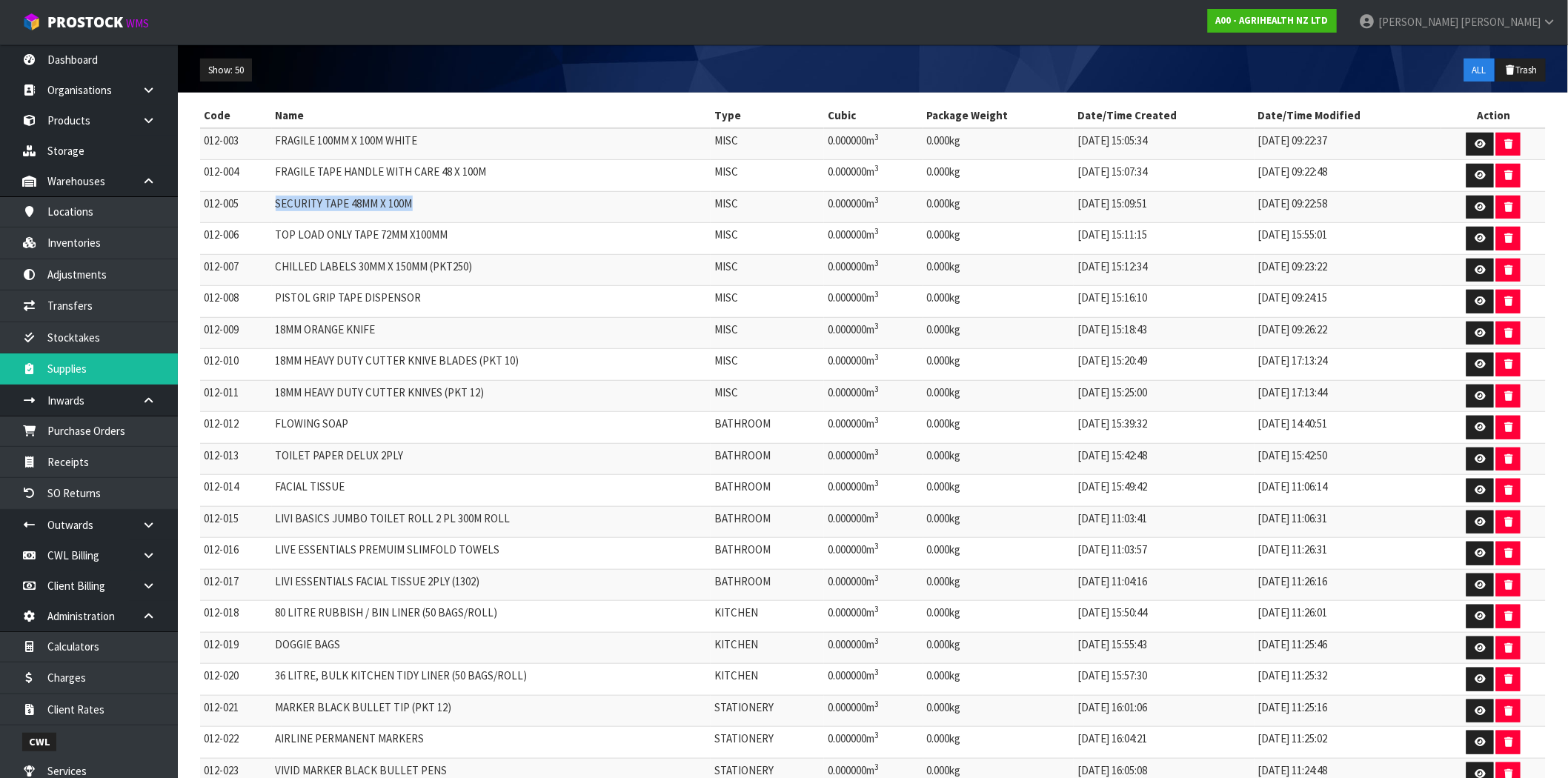
drag, startPoint x: 424, startPoint y: 204, endPoint x: 273, endPoint y: 212, distance: 151.2
click at [273, 212] on tr "012-005 SECURITY TAPE 48MM X 100M MISC 0.000000m 3 0.000kg [DATE] 15:09:51 [DAT…" at bounding box center [872, 207] width 1346 height 32
drag, startPoint x: 500, startPoint y: 174, endPoint x: 279, endPoint y: 172, distance: 221.0
click at [279, 172] on td "FRAGILE TAPE HANDLE WITH CARE 48 X 100M" at bounding box center [491, 176] width 439 height 32
click at [344, 203] on td "SECURITY TAPE 48MM X 100M" at bounding box center [491, 207] width 439 height 32
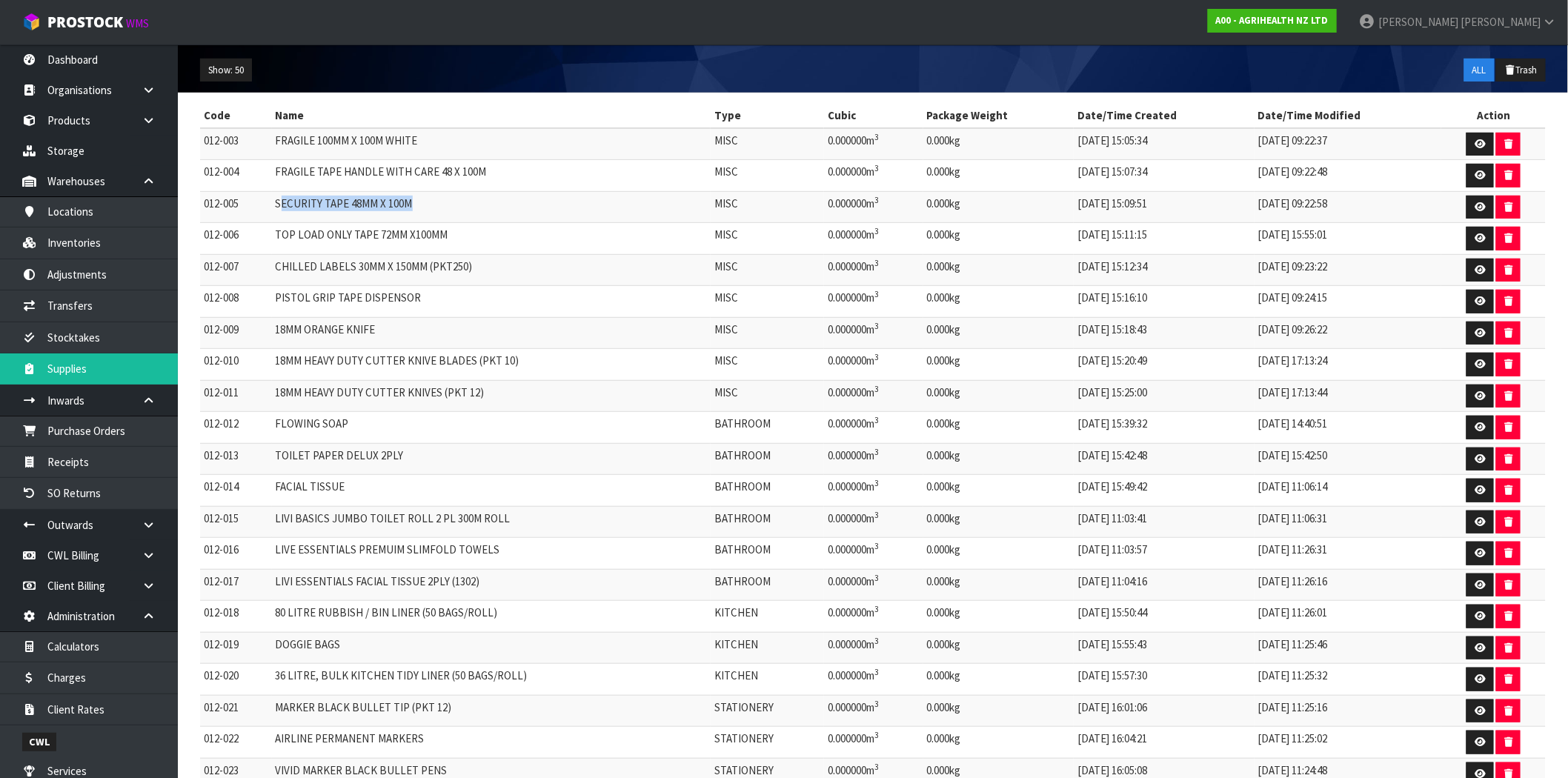
drag, startPoint x: 420, startPoint y: 203, endPoint x: 284, endPoint y: 208, distance: 136.1
click at [284, 208] on td "SECURITY TAPE 48MM X 100M" at bounding box center [491, 207] width 439 height 32
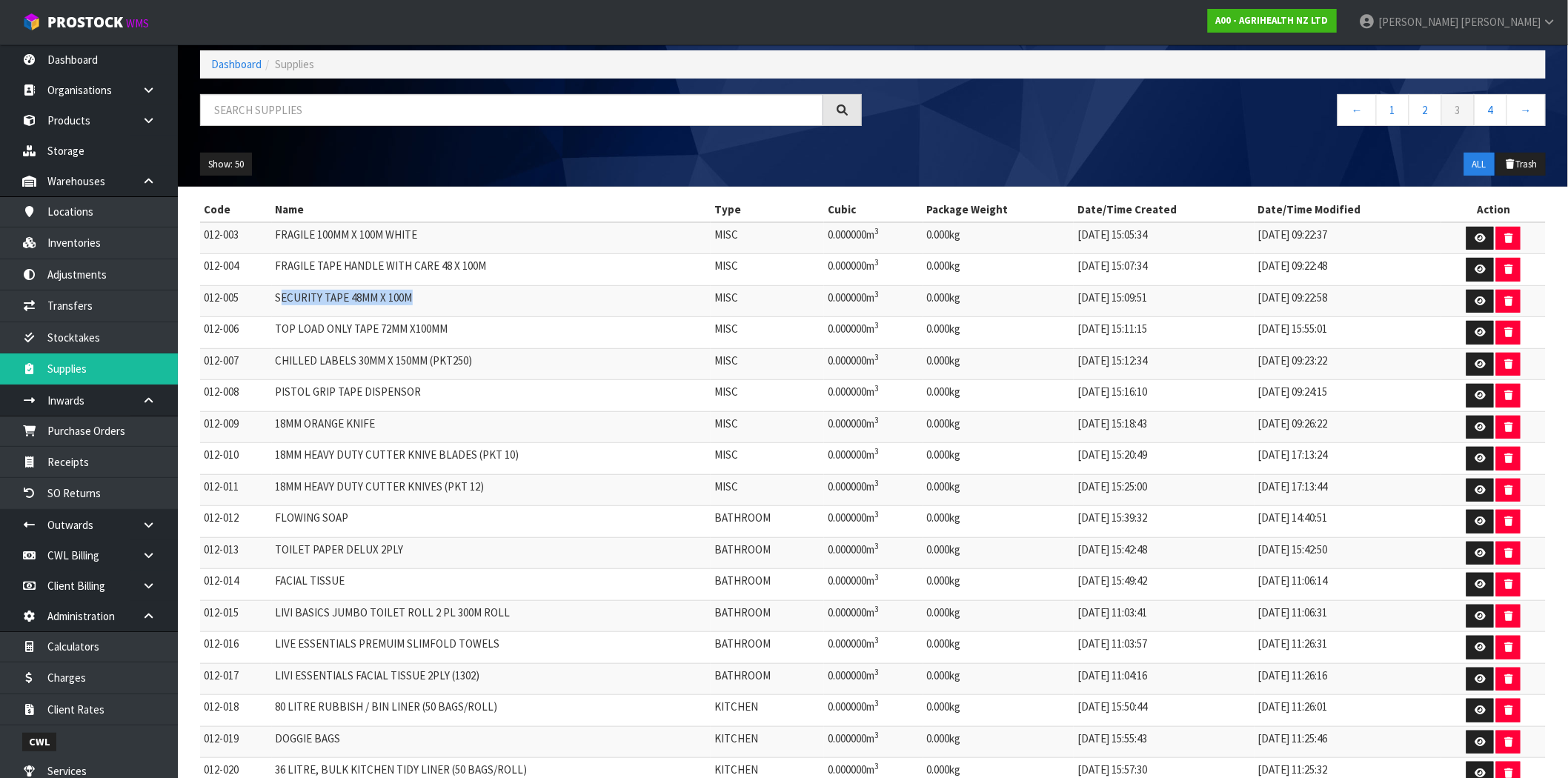
scroll to position [0, 0]
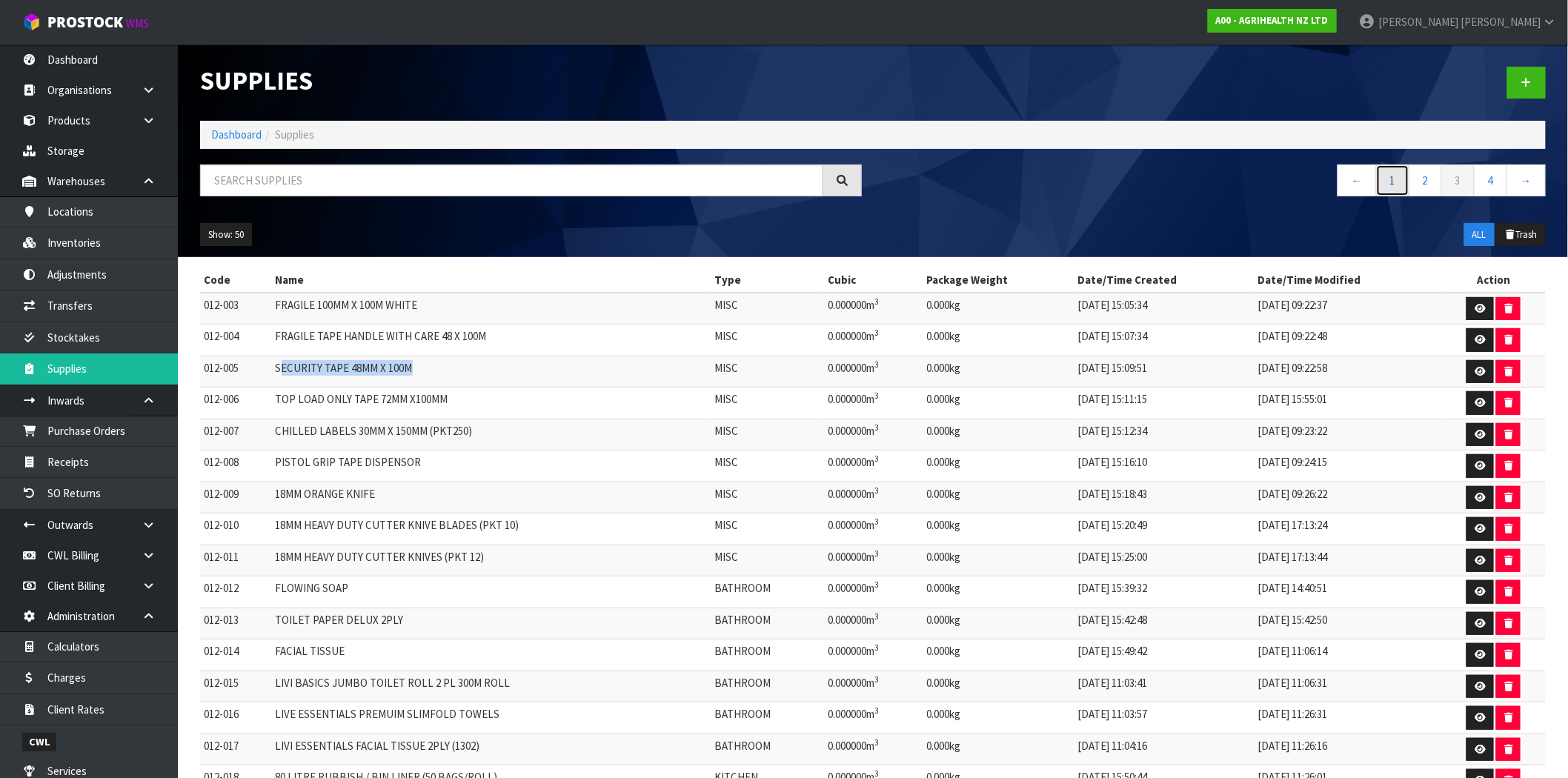
click at [1401, 186] on link "1" at bounding box center [1393, 180] width 33 height 32
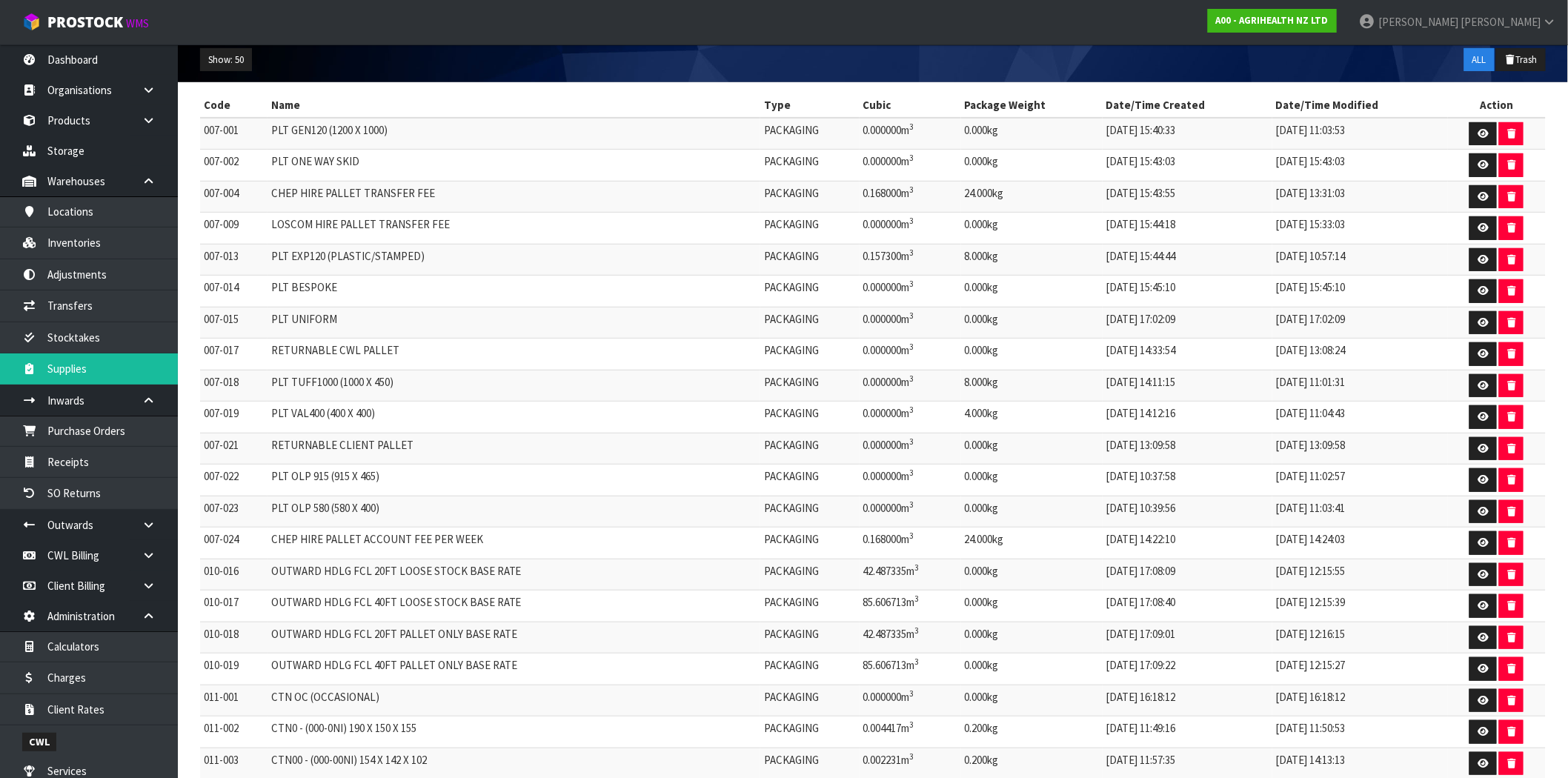
scroll to position [82, 0]
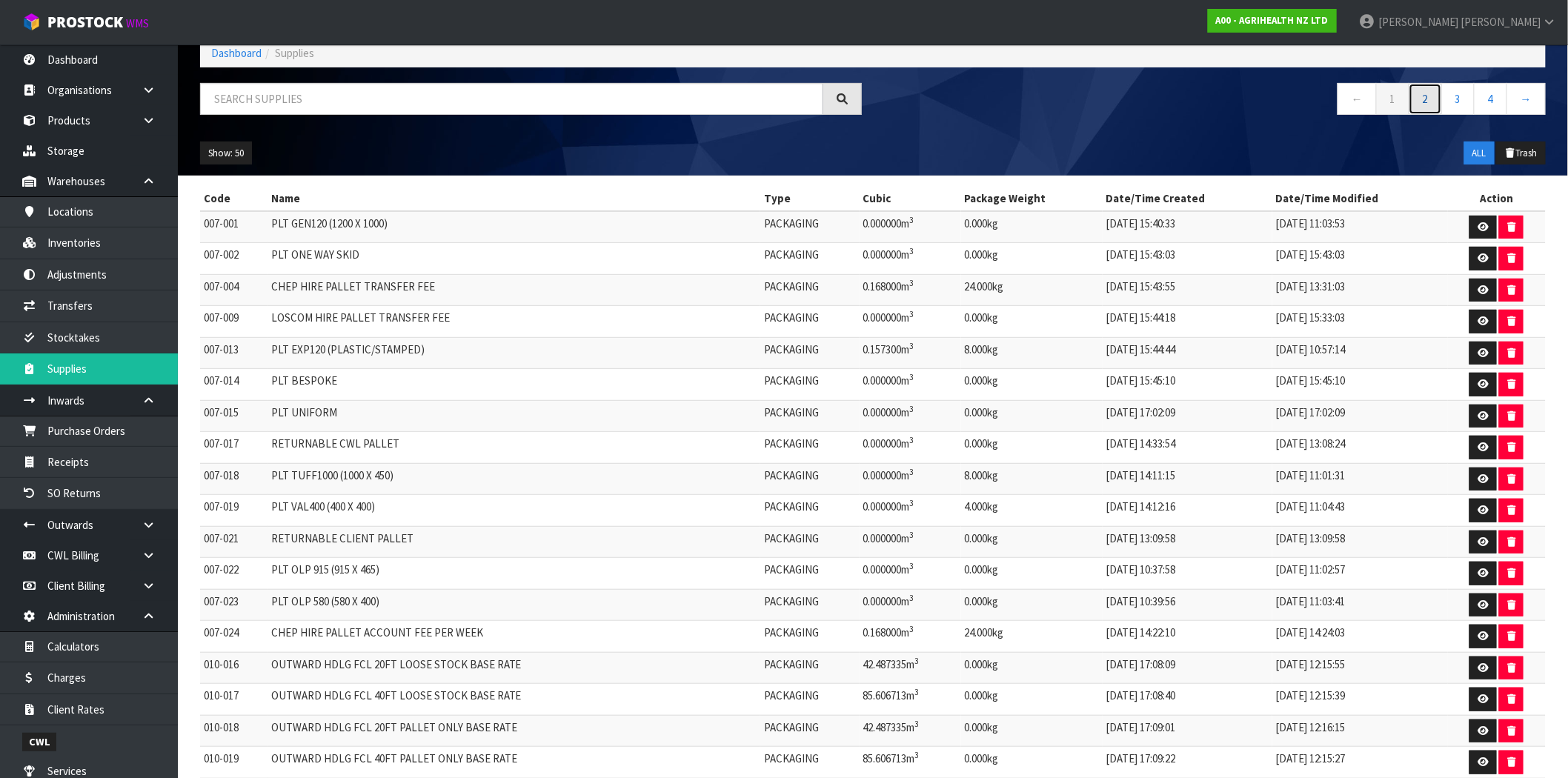
click at [1424, 98] on link "2" at bounding box center [1425, 98] width 33 height 32
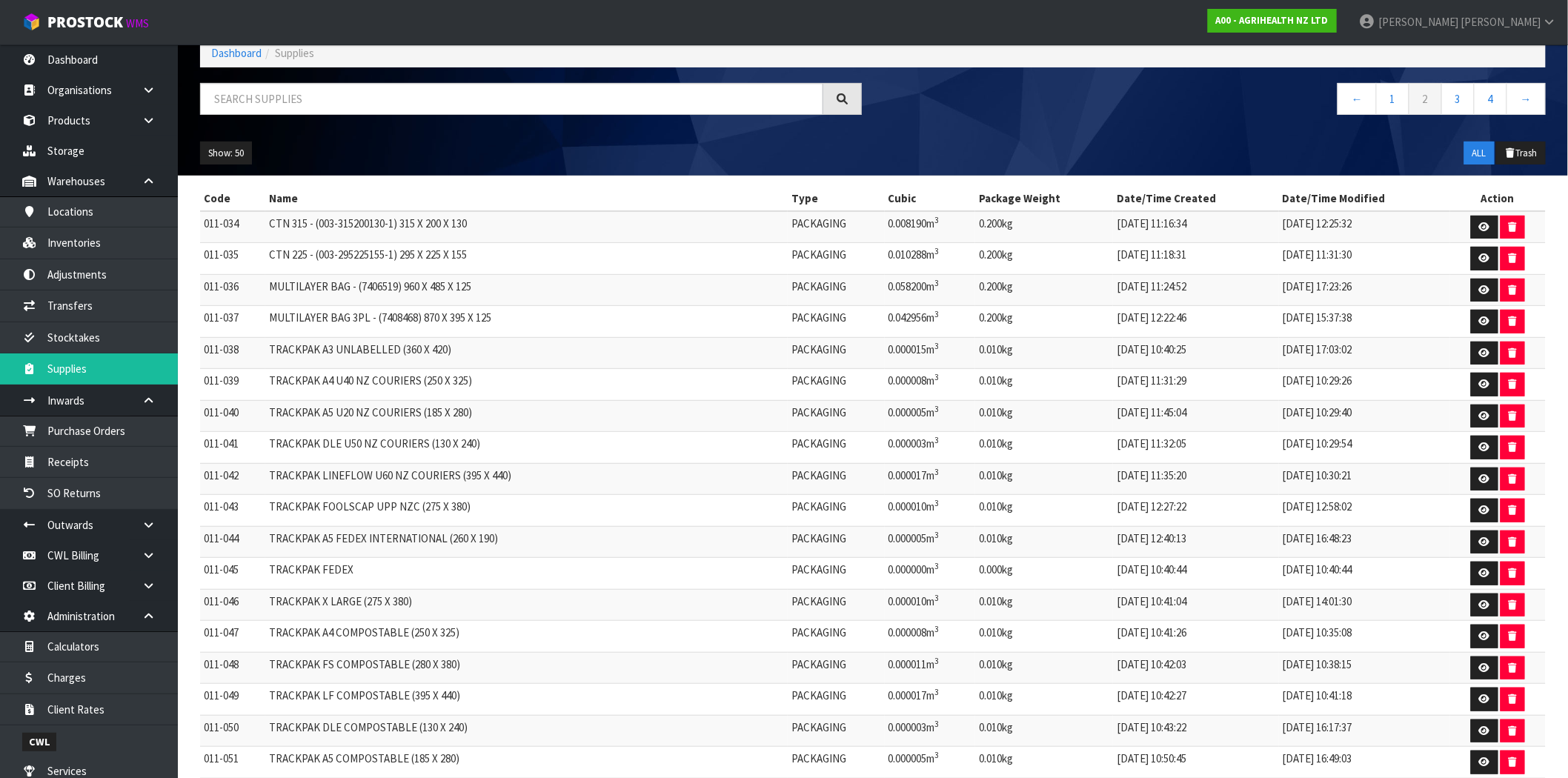
click at [332, 383] on td "TRACKPAK A4 U40 NZ COURIERS (250 X 325)" at bounding box center [527, 384] width 523 height 32
drag, startPoint x: 332, startPoint y: 383, endPoint x: 275, endPoint y: 383, distance: 57.0
click at [275, 383] on td "TRACKPAK A4 U40 NZ COURIERS (250 X 325)" at bounding box center [527, 384] width 523 height 32
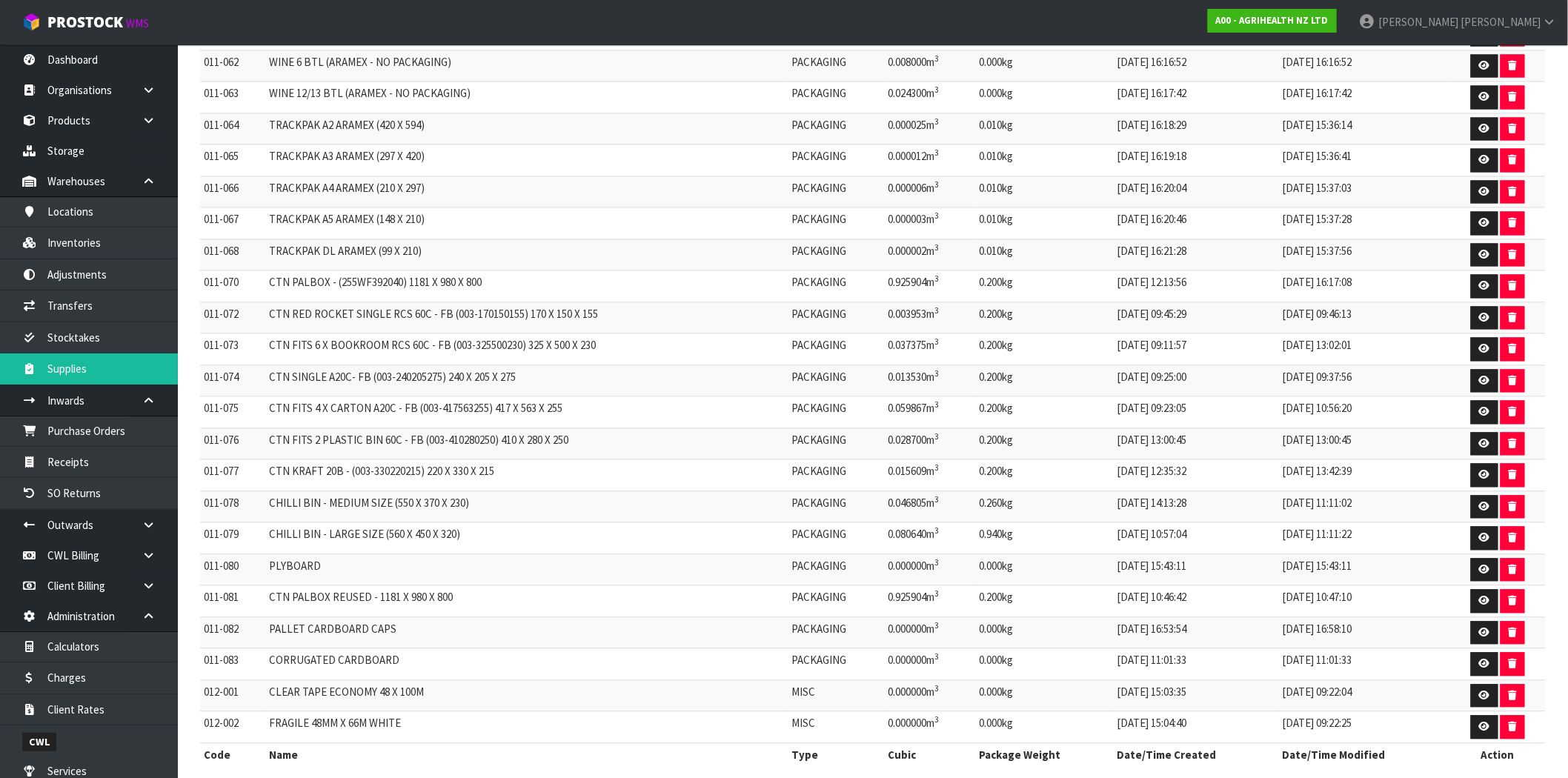
scroll to position [1152, 0]
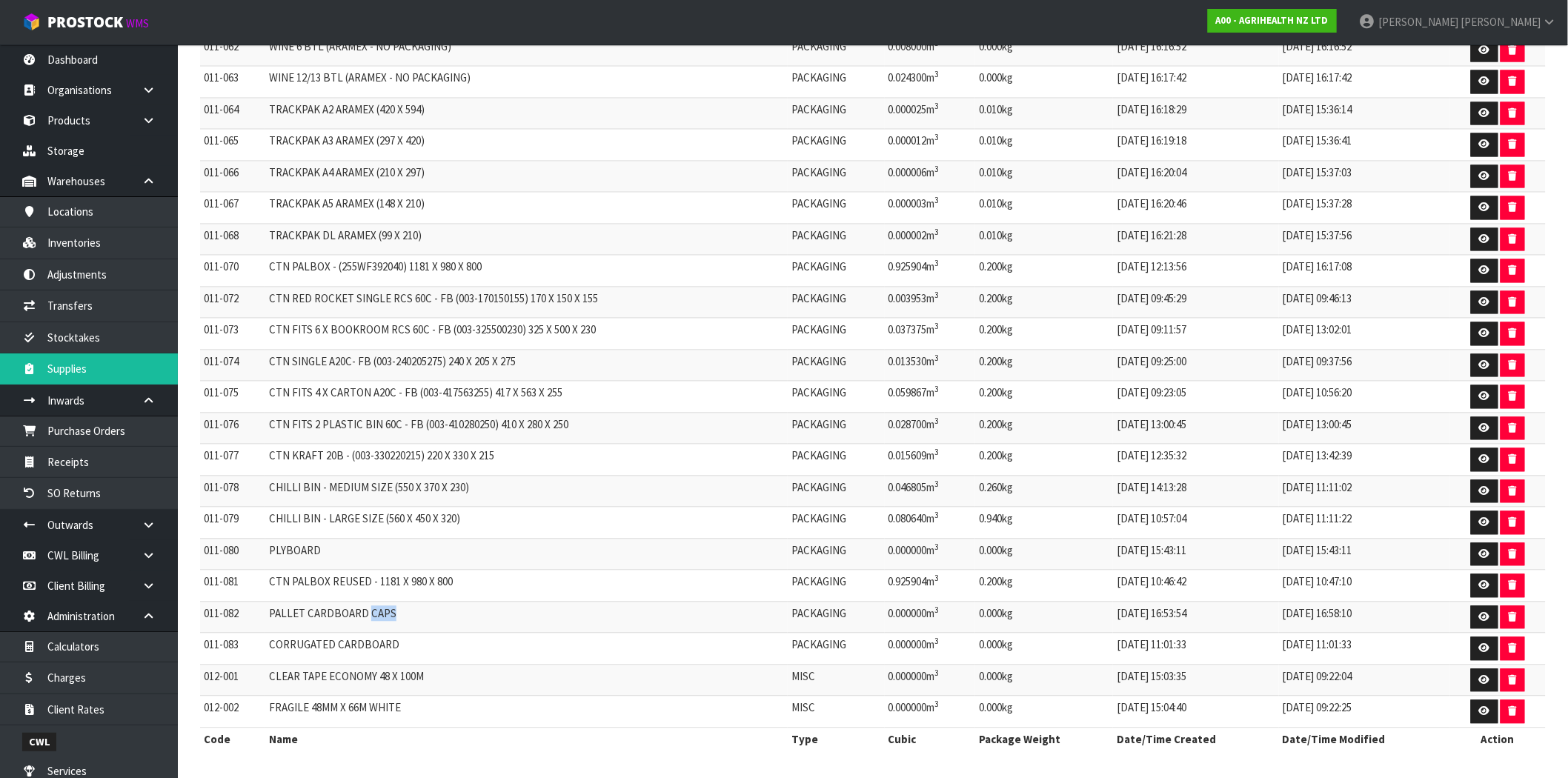
drag, startPoint x: 396, startPoint y: 610, endPoint x: 371, endPoint y: 613, distance: 25.2
click at [371, 613] on td "PALLET CARDBOARD CAPS" at bounding box center [527, 618] width 523 height 32
drag, startPoint x: 403, startPoint y: 648, endPoint x: 307, endPoint y: 648, distance: 96.0
click at [307, 648] on td "CORRUGATED CARDBOARD" at bounding box center [527, 649] width 523 height 32
drag, startPoint x: 323, startPoint y: 513, endPoint x: 290, endPoint y: 452, distance: 69.4
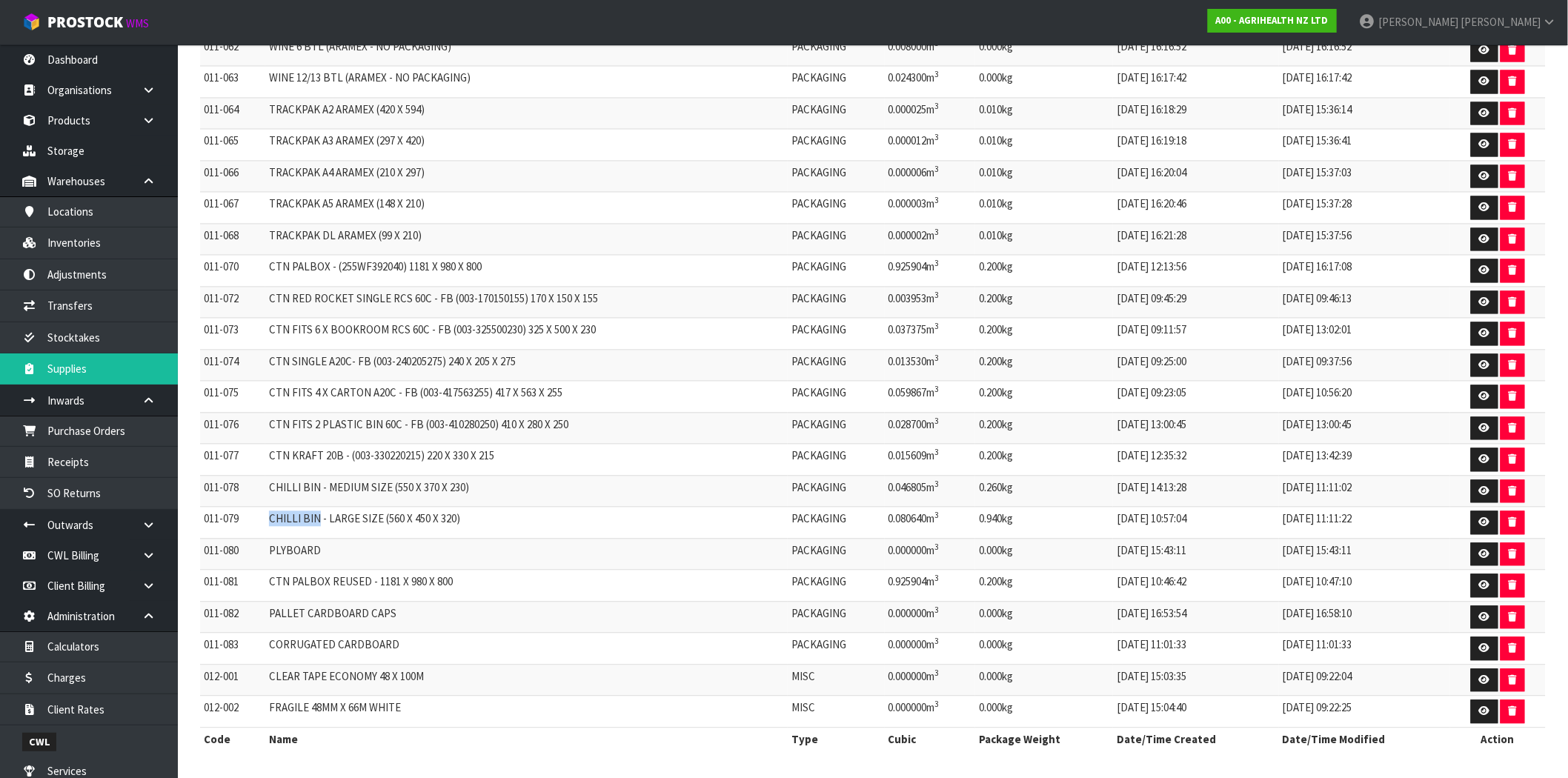
click at [273, 509] on td "CHILLI BIN - LARGE SIZE (560 X 450 X 320)" at bounding box center [527, 523] width 523 height 32
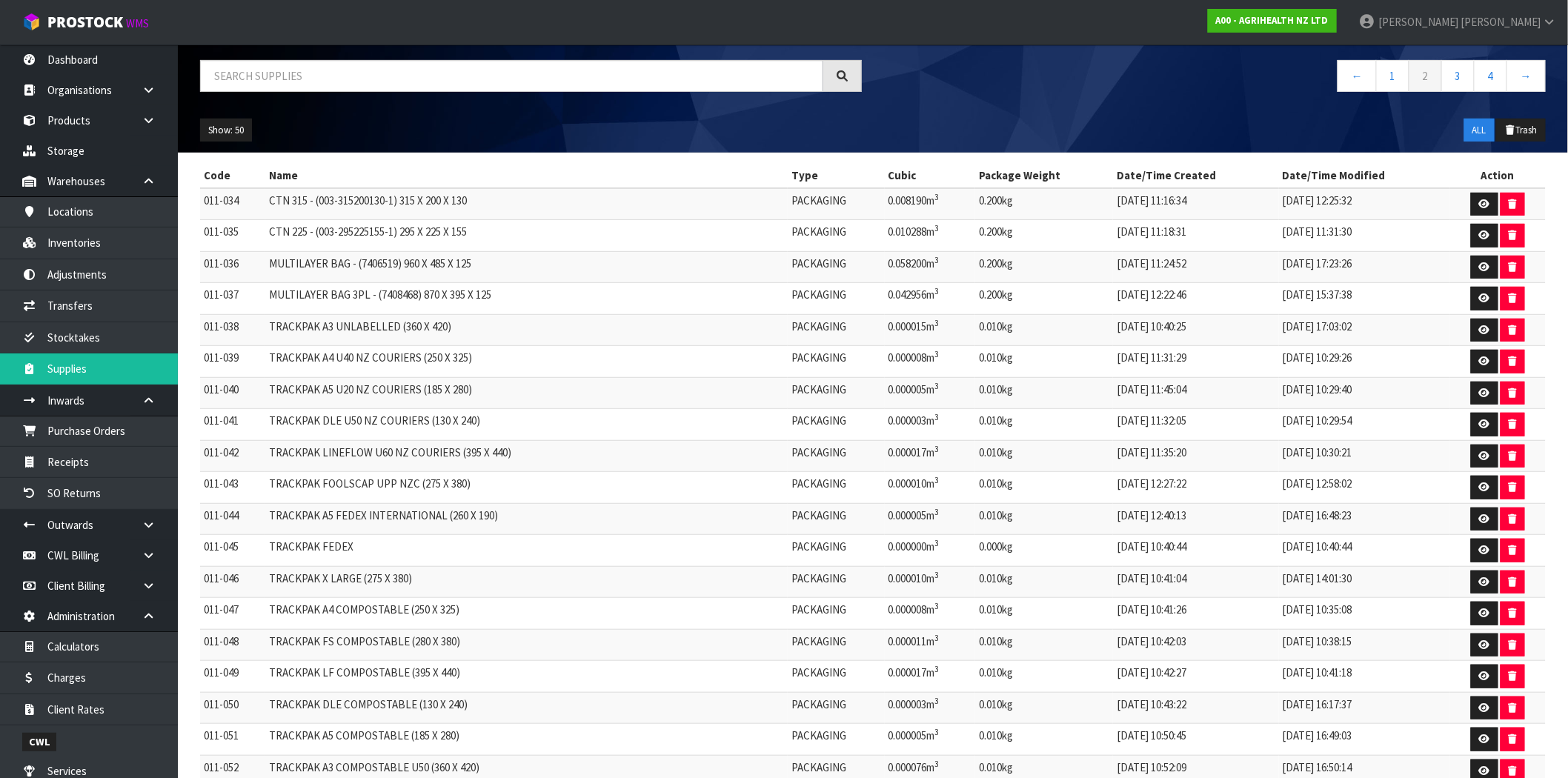
scroll to position [82, 0]
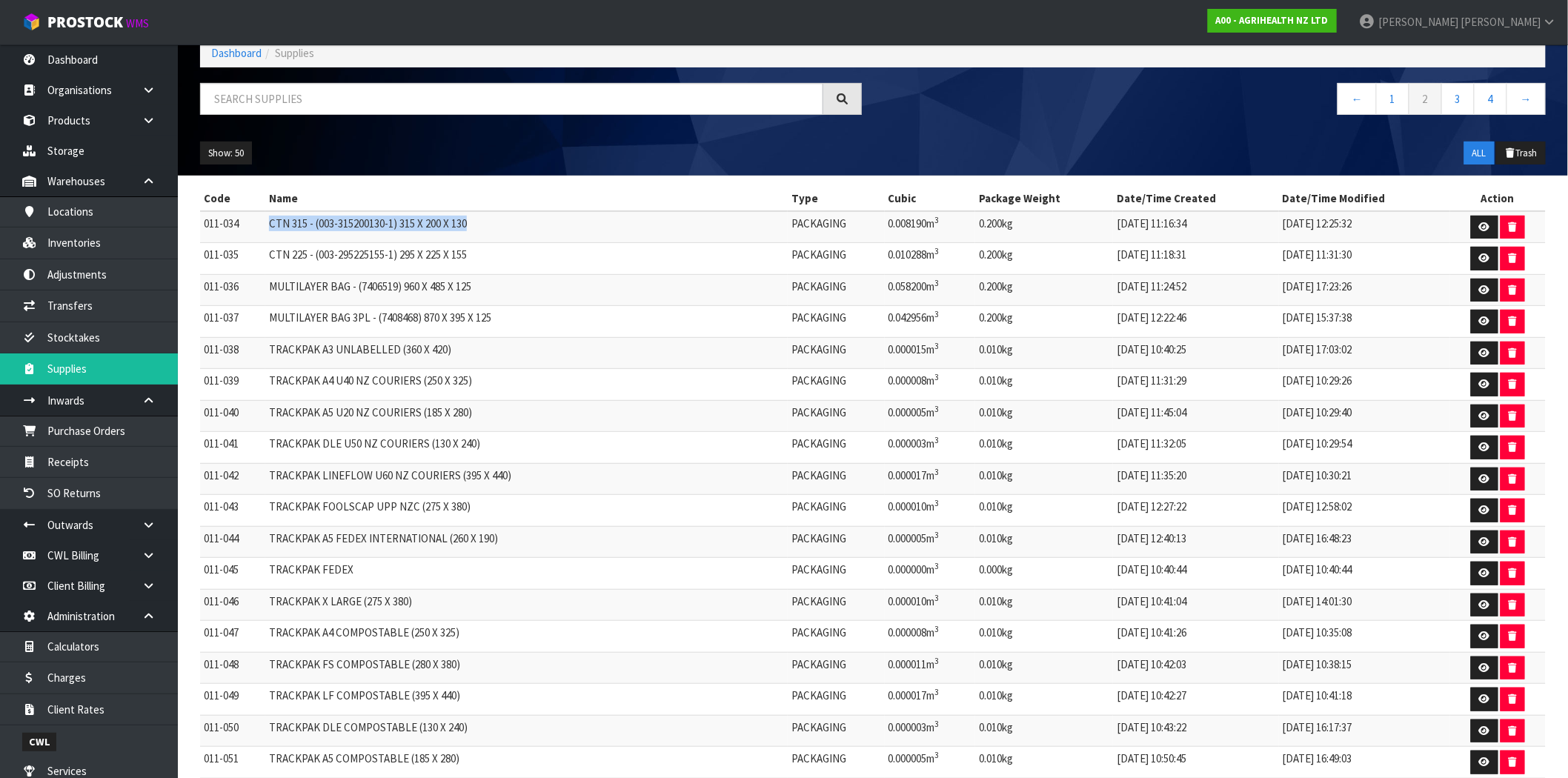
drag, startPoint x: 488, startPoint y: 225, endPoint x: 246, endPoint y: 227, distance: 242.0
click at [246, 227] on tr "011-034 CTN 315 - (003-315200130-1) 315 X 200 X 130 PACKAGING 0.008190m 3 0.200…" at bounding box center [872, 227] width 1346 height 32
drag, startPoint x: 858, startPoint y: 225, endPoint x: 788, endPoint y: 227, distance: 70.0
click at [788, 227] on tr "011-034 CTN 315 - (003-315200130-1) 315 X 200 X 130 PACKAGING 0.008190m 3 0.200…" at bounding box center [872, 227] width 1346 height 32
click at [1480, 226] on icon at bounding box center [1484, 227] width 11 height 10
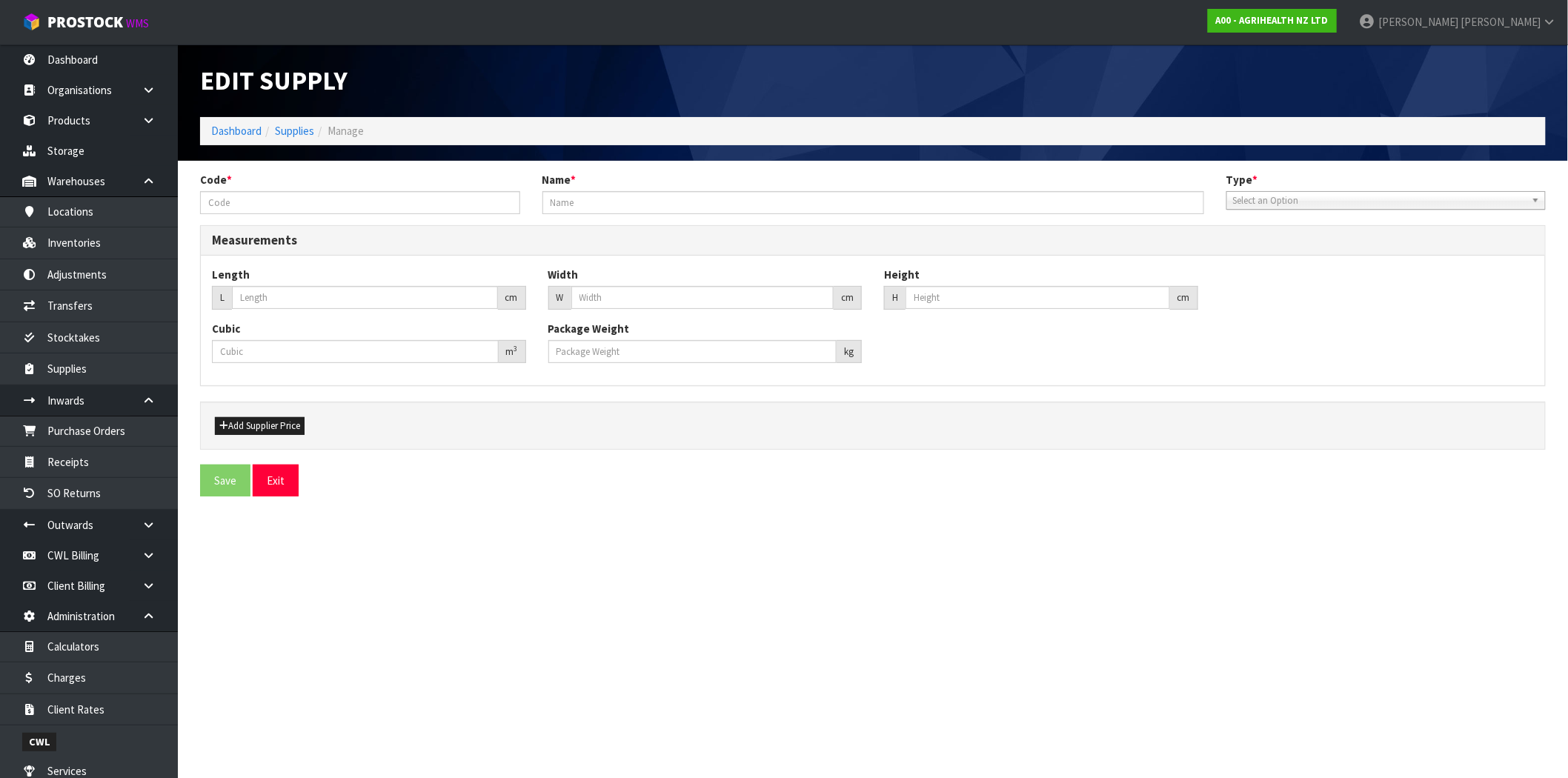
type input "011-034"
type input "CTN 315 - (003-315200130-1) 315 X 200 X 130"
type input "31.5"
type input "20"
type input "13"
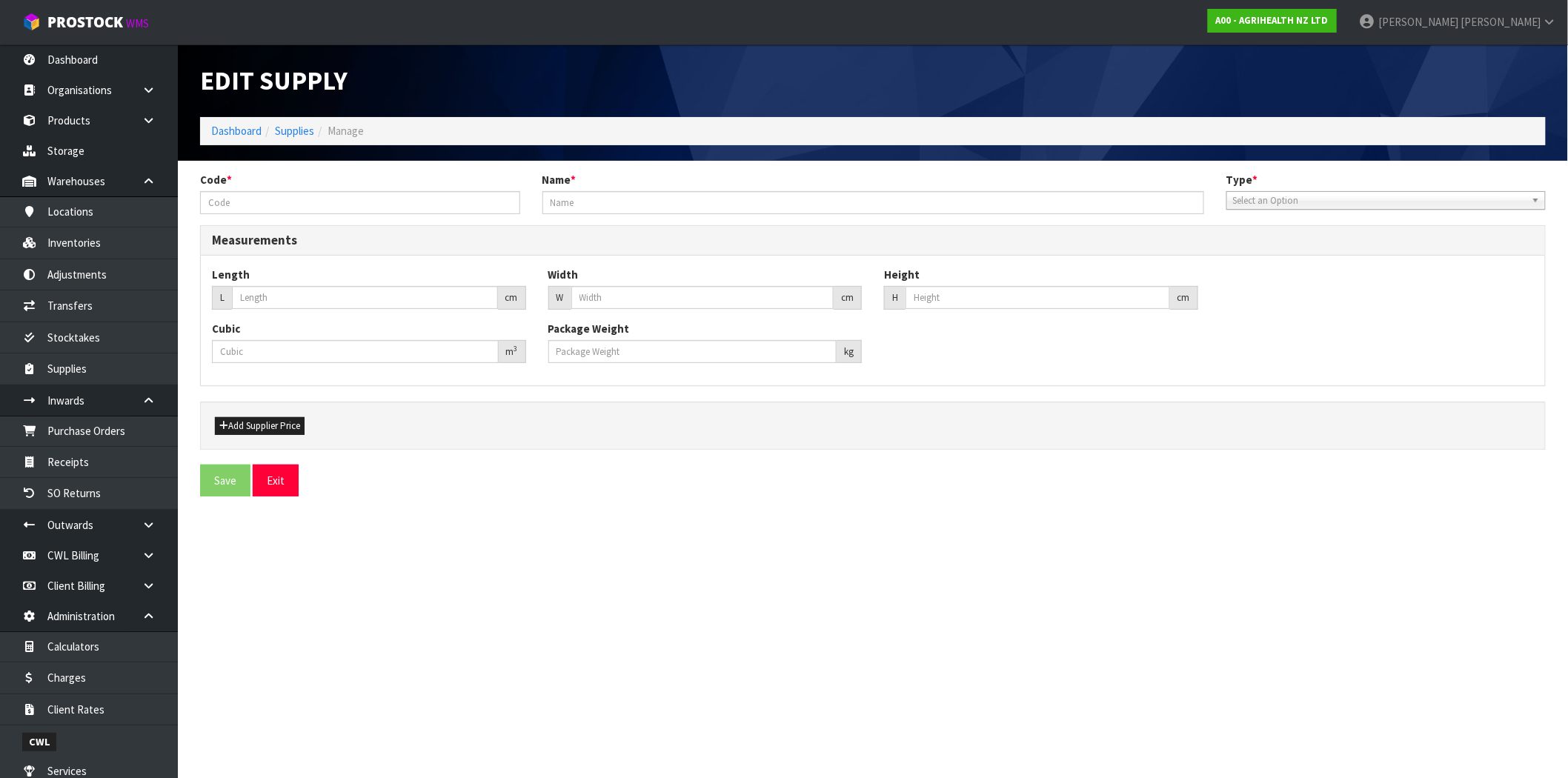
type input "0.00819"
type input "0.2"
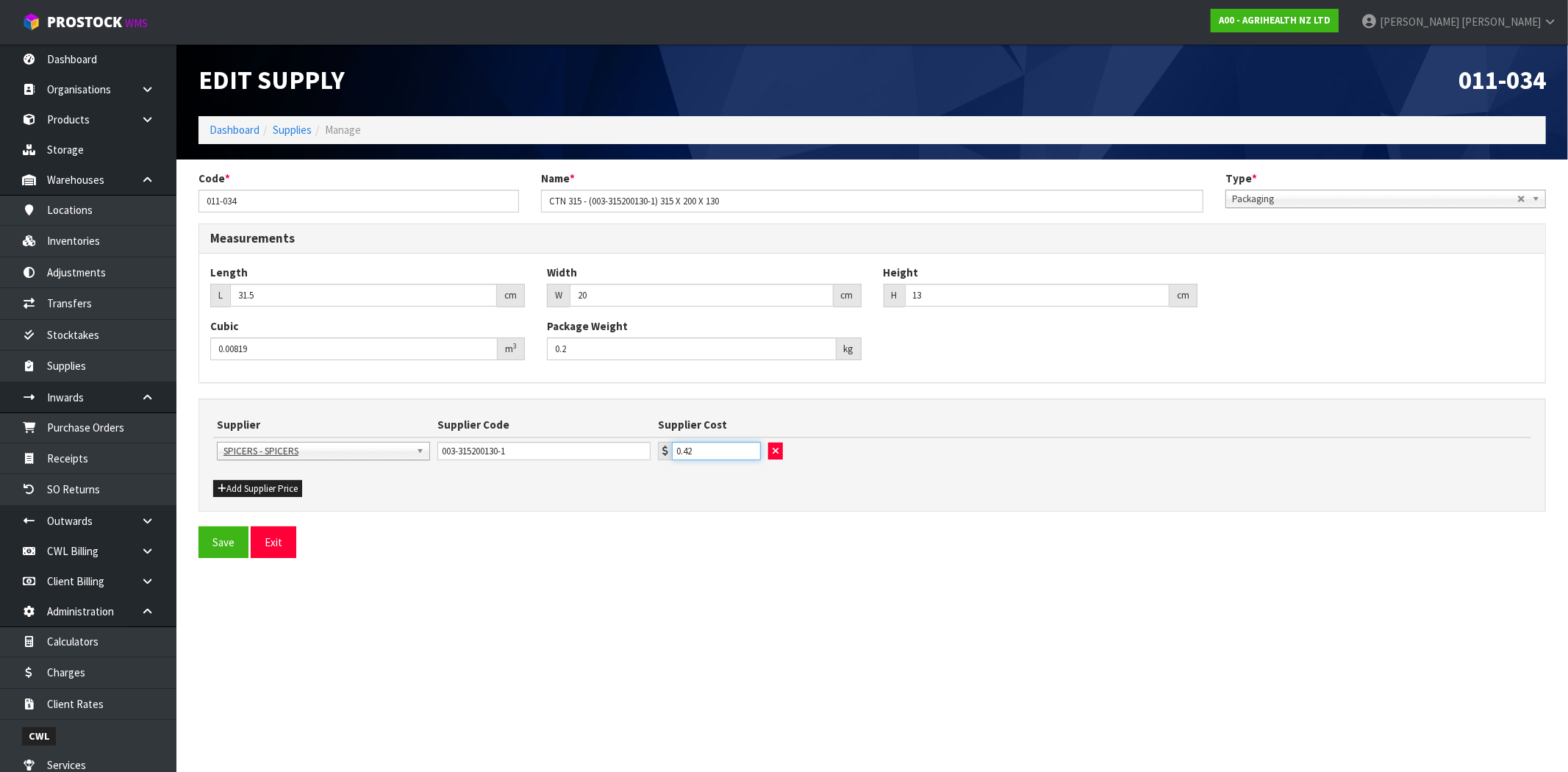
drag, startPoint x: 696, startPoint y: 450, endPoint x: 671, endPoint y: 453, distance: 25.2
click at [672, 453] on input "0.42" at bounding box center [716, 451] width 89 height 18
click at [676, 491] on div "Add Supplier Price" at bounding box center [872, 488] width 1341 height 18
drag, startPoint x: 698, startPoint y: 447, endPoint x: 657, endPoint y: 455, distance: 41.8
click at [658, 455] on div "0.42" at bounding box center [709, 451] width 103 height 18
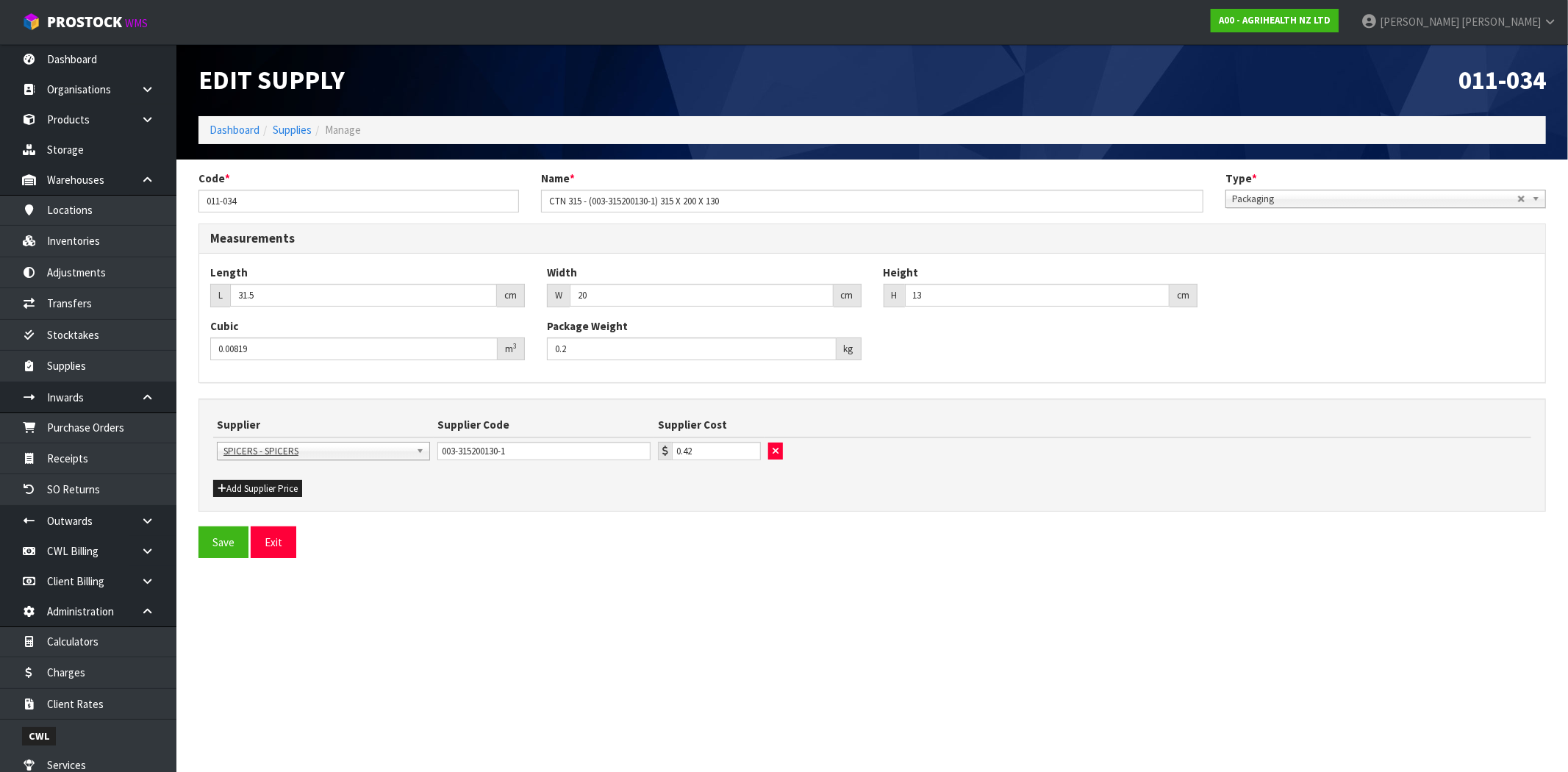
click at [669, 476] on div "Supplier Supplier Code Supplier Cost 1STCALL - 1ST CALL RECRUITMENT A00 - AGRIH…" at bounding box center [872, 446] width 1319 height 66
drag, startPoint x: 697, startPoint y: 447, endPoint x: 665, endPoint y: 449, distance: 32.1
click at [665, 449] on div "0.42" at bounding box center [709, 451] width 103 height 18
click at [614, 479] on div "Add Supplier Price" at bounding box center [872, 488] width 1341 height 18
drag, startPoint x: 703, startPoint y: 445, endPoint x: 648, endPoint y: 496, distance: 75.0
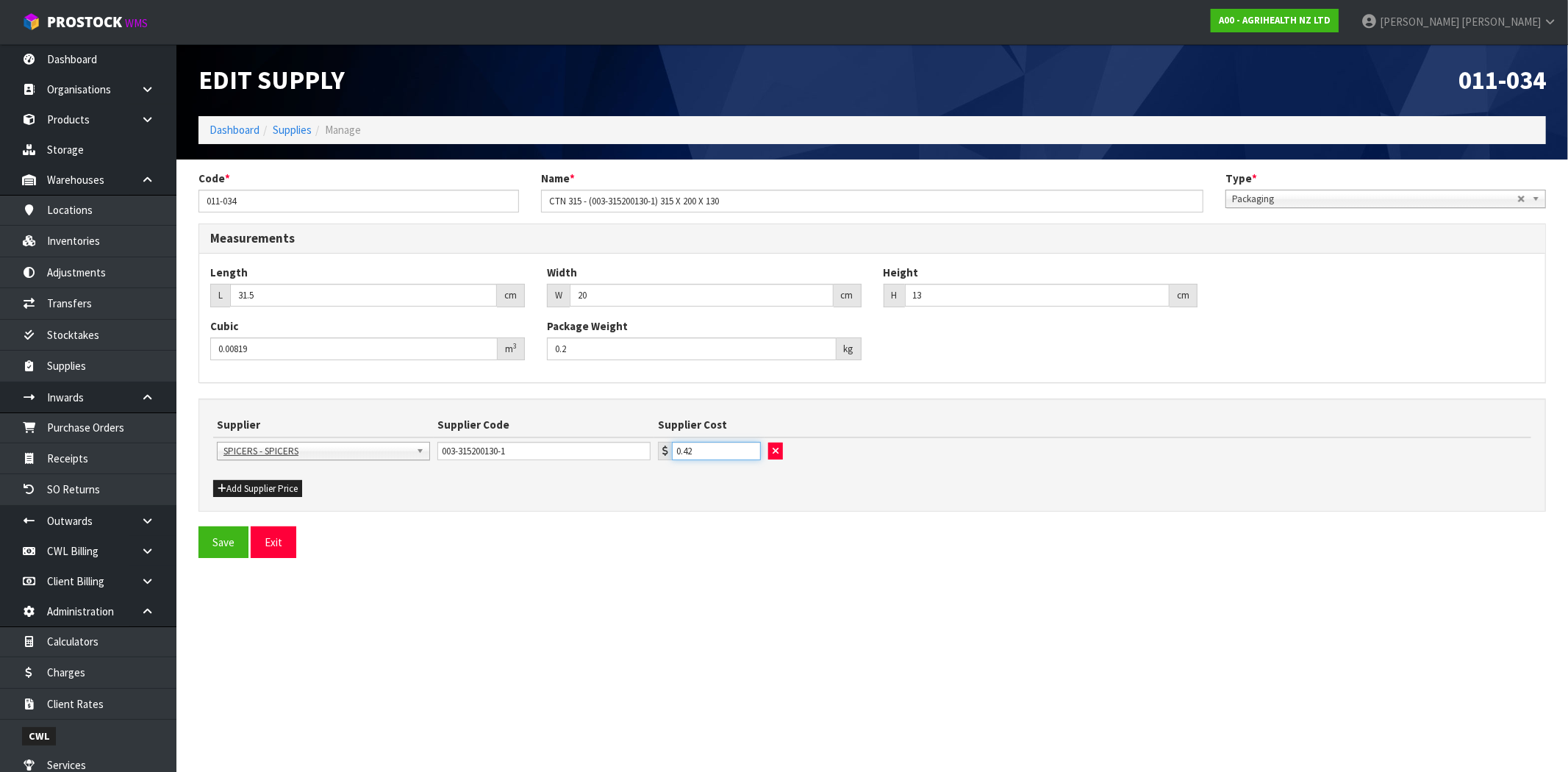
click at [619, 449] on tr "1STCALL - 1ST CALL RECRUITMENT A00 - AGRIHEALTH NZ LTD A01 - [PERSON_NAME] PTY …" at bounding box center [872, 450] width 1319 height 26
click at [572, 485] on div "Add Supplier Price" at bounding box center [872, 488] width 1341 height 18
drag, startPoint x: 709, startPoint y: 451, endPoint x: 661, endPoint y: 446, distance: 48.3
click at [661, 446] on div "0.42" at bounding box center [709, 451] width 103 height 18
click at [357, 491] on div "Add Supplier Price" at bounding box center [369, 488] width 336 height 18
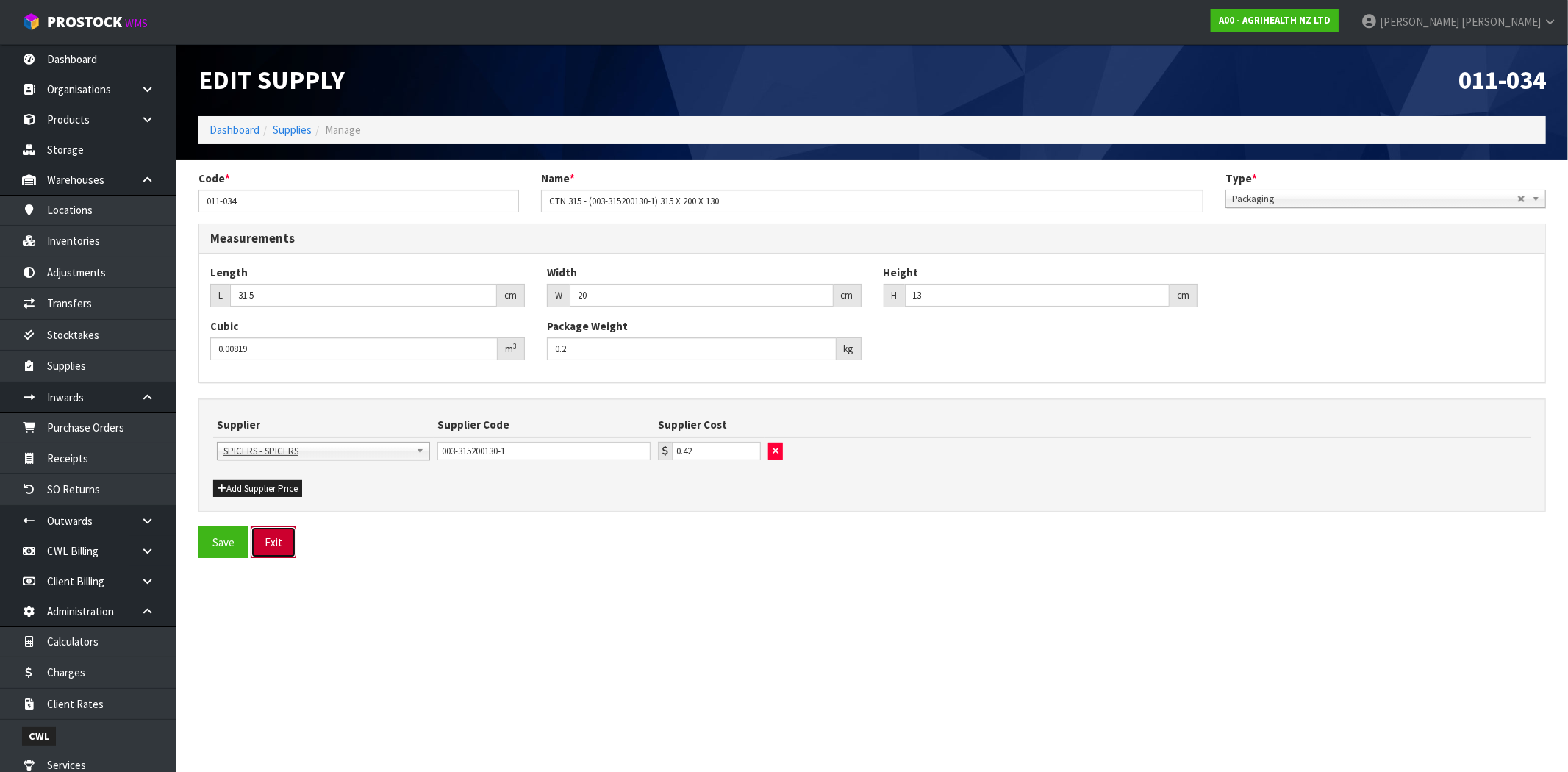
click at [273, 546] on button "Exit" at bounding box center [274, 542] width 46 height 32
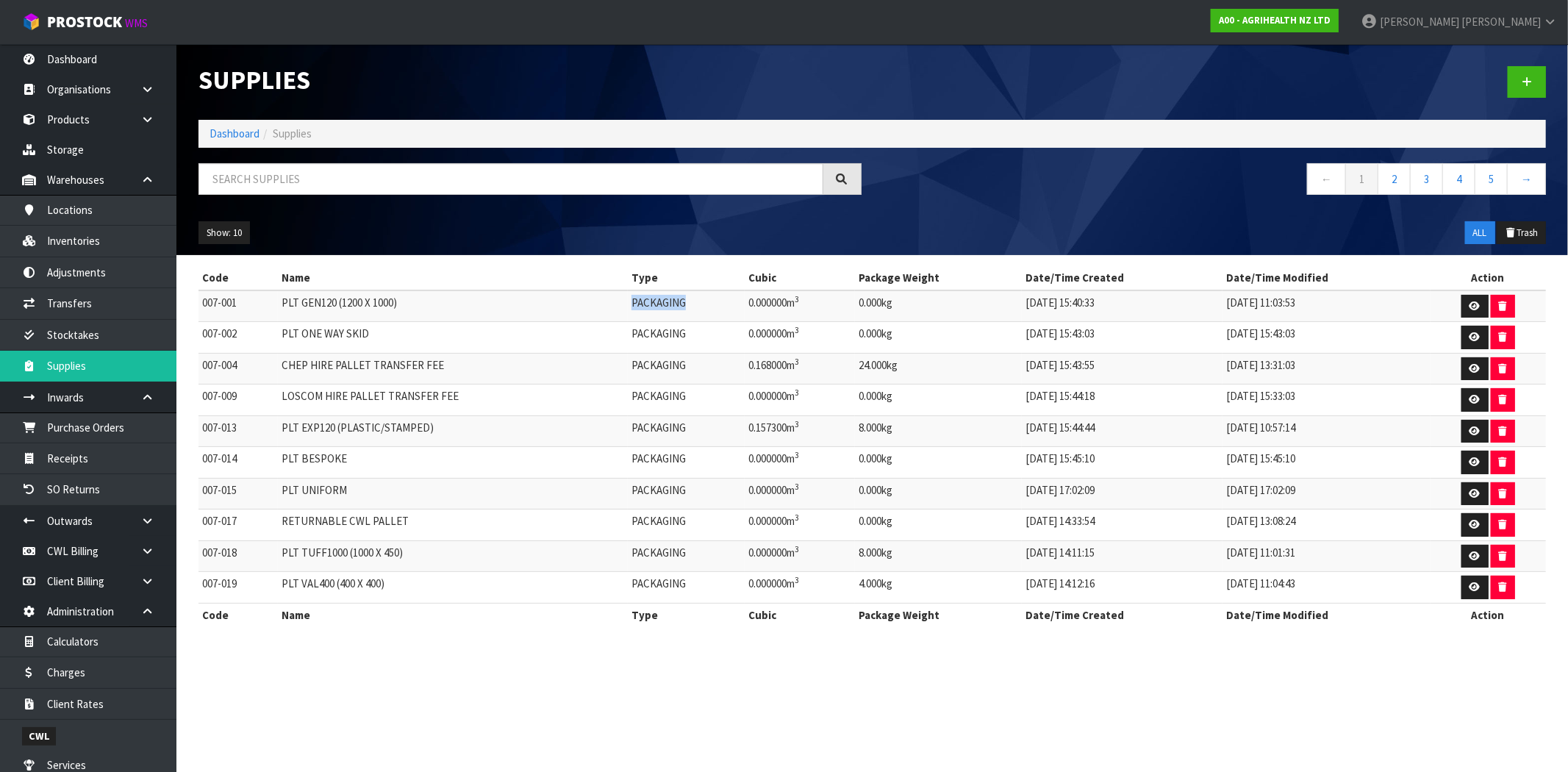
drag, startPoint x: 687, startPoint y: 301, endPoint x: 605, endPoint y: 300, distance: 82.0
click at [605, 300] on tr "007-001 PLT GEN120 (1200 X 1000) PACKAGING 0.000000m 3 0.000kg [DATE] 15:40:33 …" at bounding box center [872, 306] width 1348 height 32
click at [232, 230] on button "Show: 10" at bounding box center [224, 233] width 52 height 24
click at [237, 322] on link "50" at bounding box center [258, 320] width 117 height 20
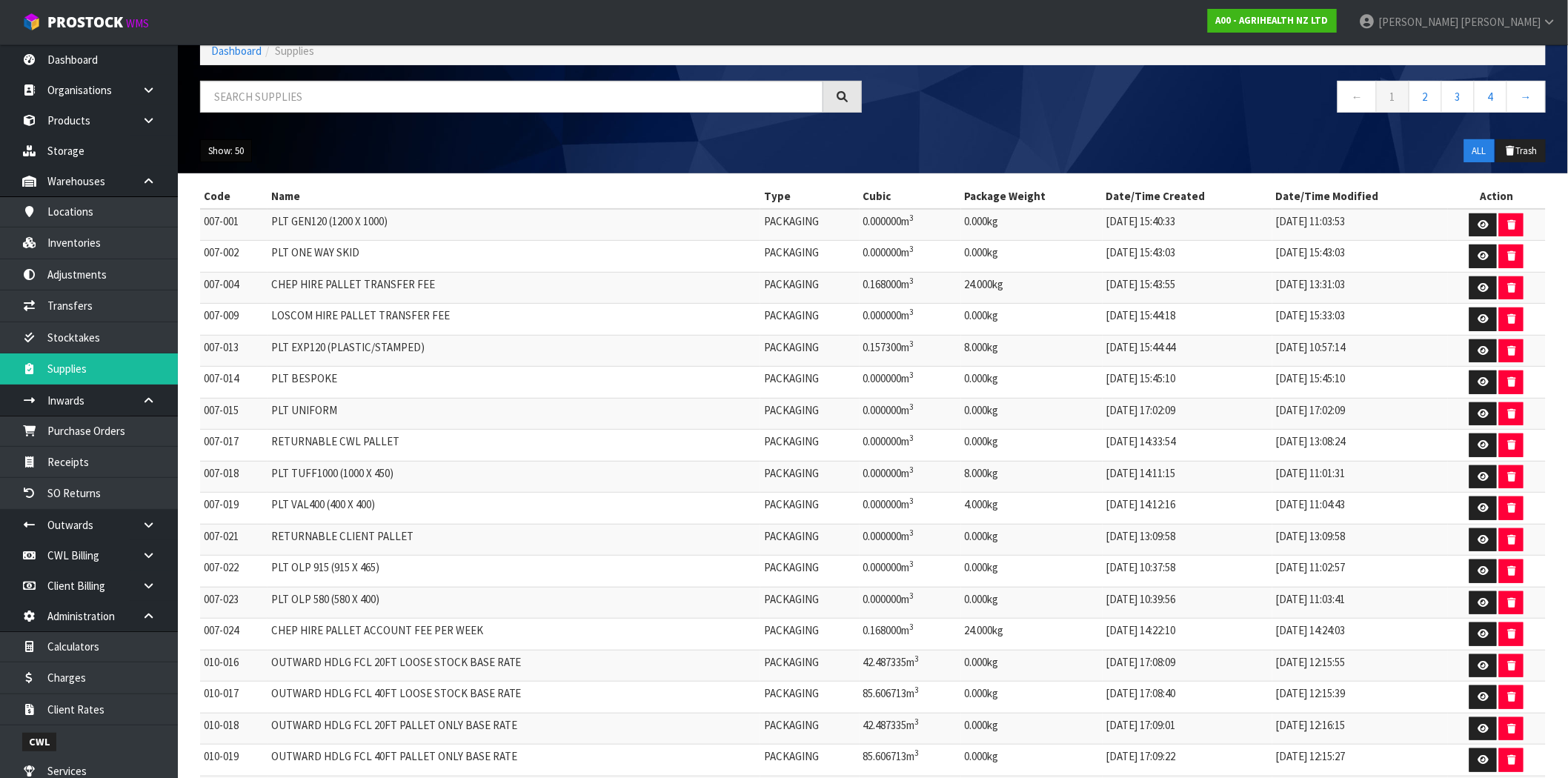
scroll to position [82, 0]
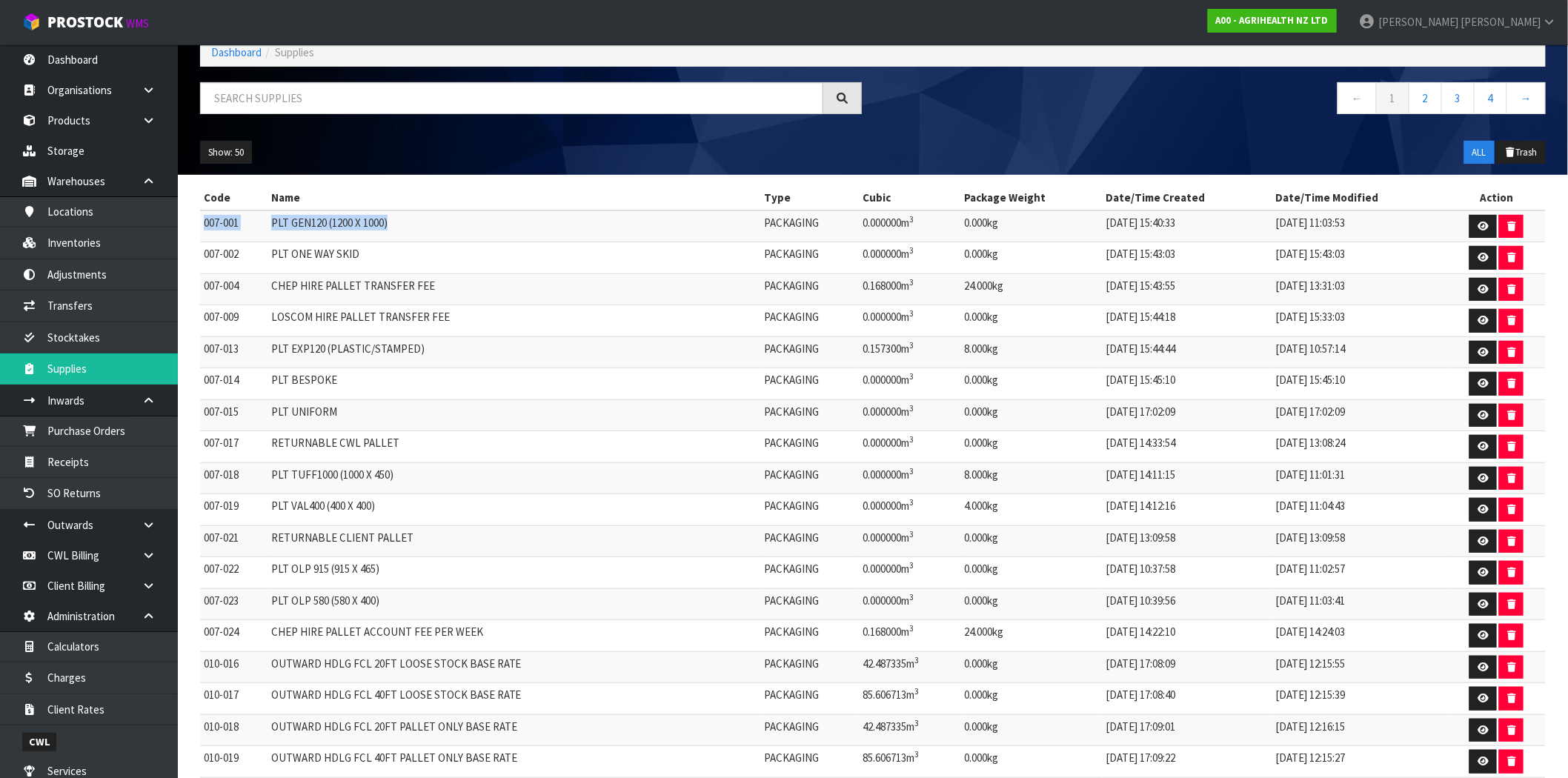
drag, startPoint x: 395, startPoint y: 221, endPoint x: 203, endPoint y: 222, distance: 192.0
click at [203, 222] on tr "007-001 PLT GEN120 (1200 X 1000) PACKAGING 0.000000m 3 0.000kg [DATE] 15:40:33 …" at bounding box center [872, 226] width 1346 height 32
click at [1498, 102] on link "4" at bounding box center [1490, 98] width 33 height 32
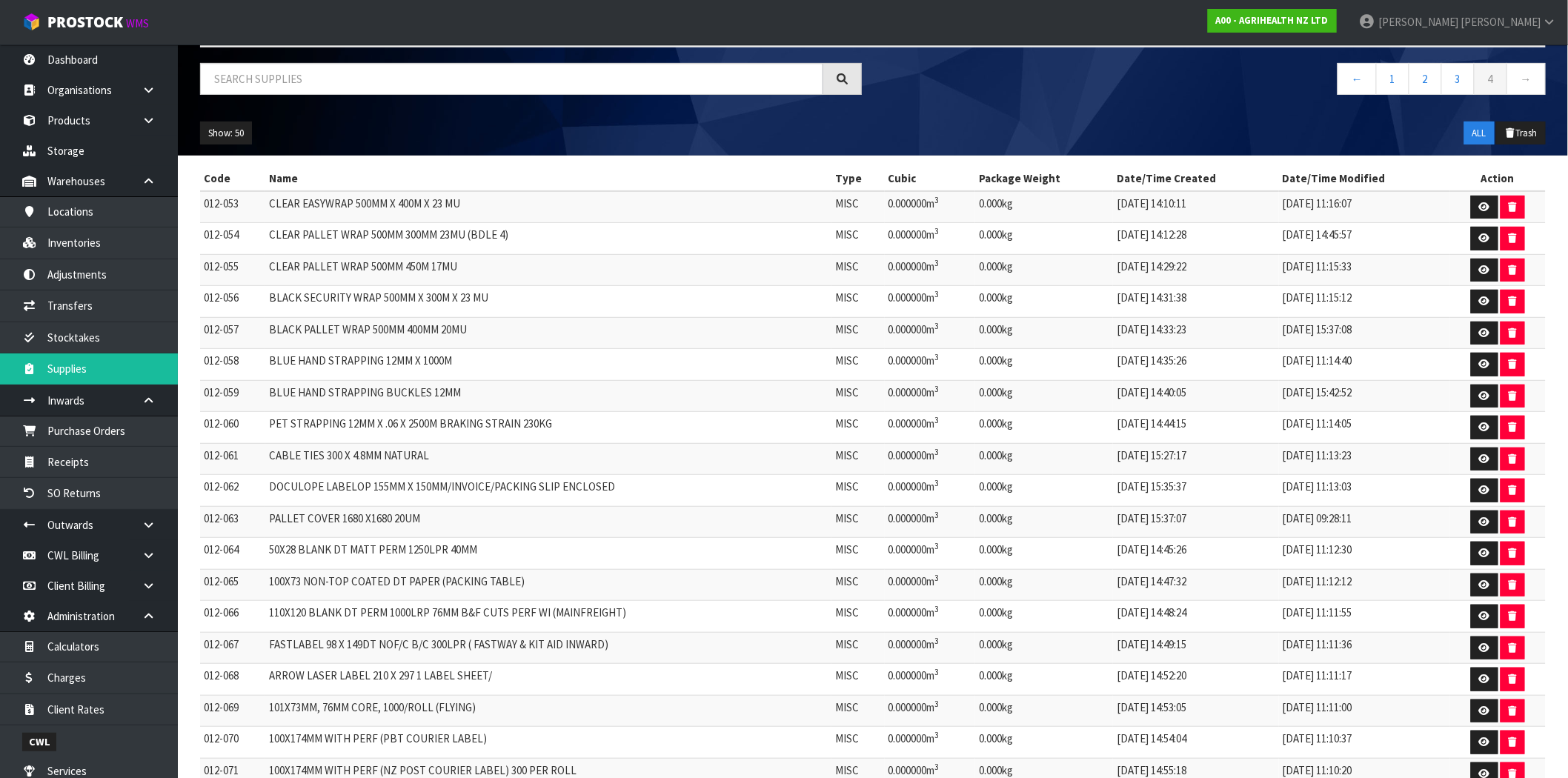
scroll to position [47, 0]
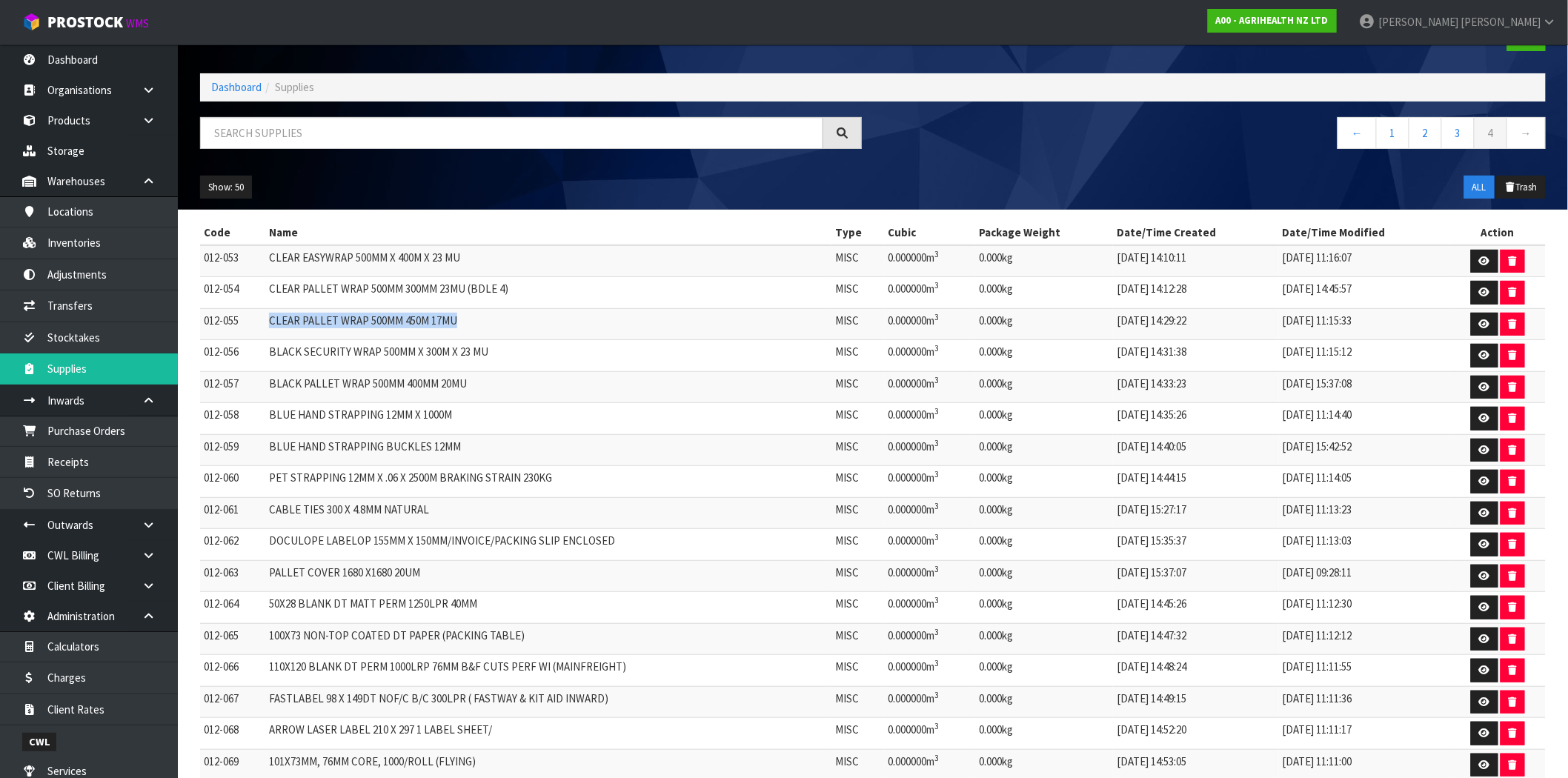
drag, startPoint x: 466, startPoint y: 315, endPoint x: 261, endPoint y: 319, distance: 205.0
click at [261, 319] on tr "012-055 CLEAR PALLET WRAP 500MM 450M 17MU MISC 0.000000m 3 0.000kg [DATE] 14:29…" at bounding box center [872, 324] width 1346 height 32
click at [1396, 137] on link "1" at bounding box center [1393, 133] width 33 height 32
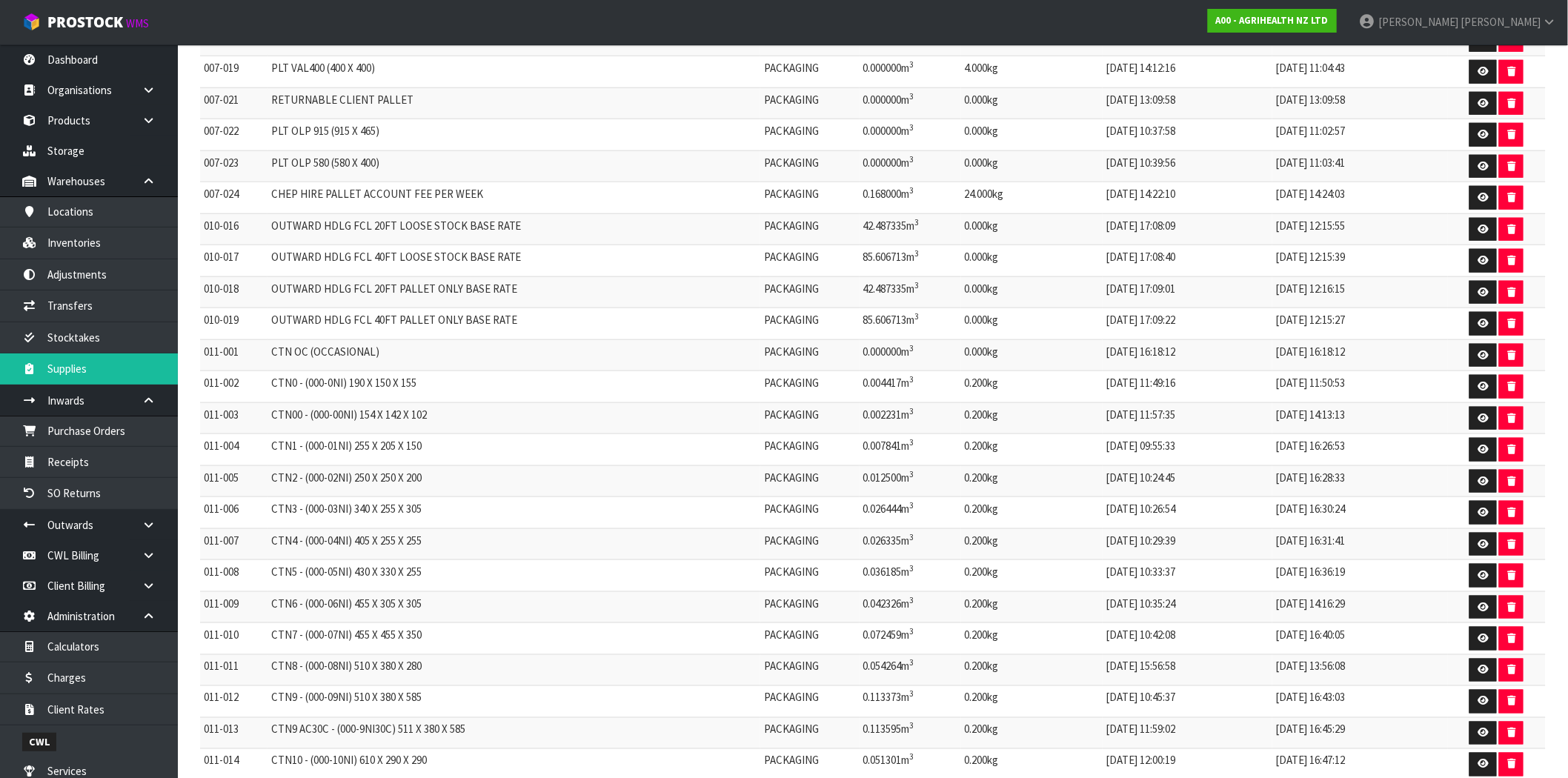
scroll to position [542, 0]
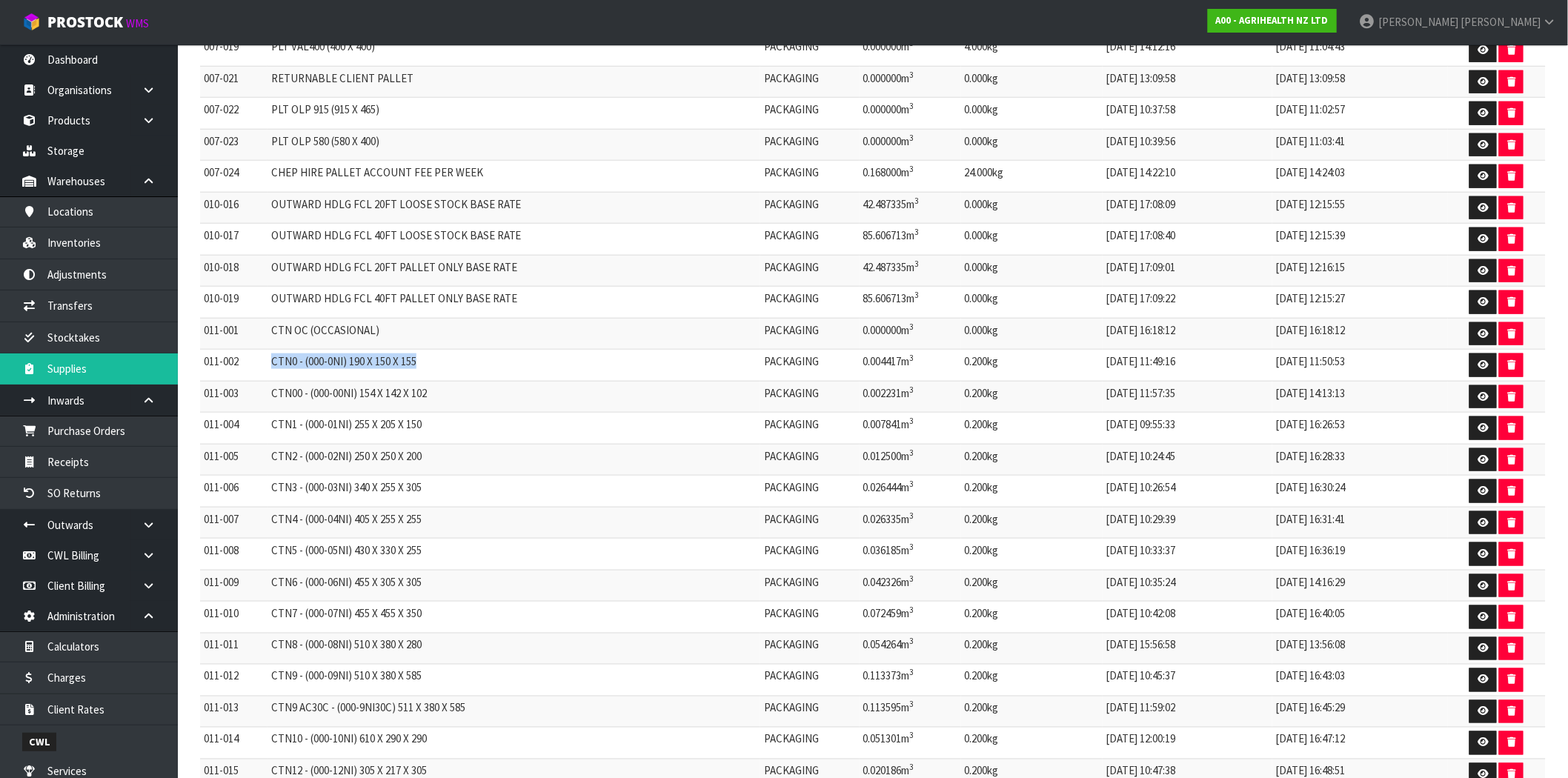
drag, startPoint x: 438, startPoint y: 367, endPoint x: 261, endPoint y: 368, distance: 177.0
click at [261, 368] on tr "011-002 CTN0 - (000-0NI) 190 X 150 X 155 PACKAGING 0.004417m 3 0.200kg [DATE] 1…" at bounding box center [872, 365] width 1346 height 32
drag, startPoint x: 446, startPoint y: 399, endPoint x: 262, endPoint y: 398, distance: 184.0
click at [262, 398] on tr "011-003 CTN00 - (000-00NI) 154 X 142 X 102 PACKAGING 0.002231m 3 0.200kg [DATE]…" at bounding box center [872, 397] width 1346 height 32
drag, startPoint x: 445, startPoint y: 436, endPoint x: 232, endPoint y: 432, distance: 213.0
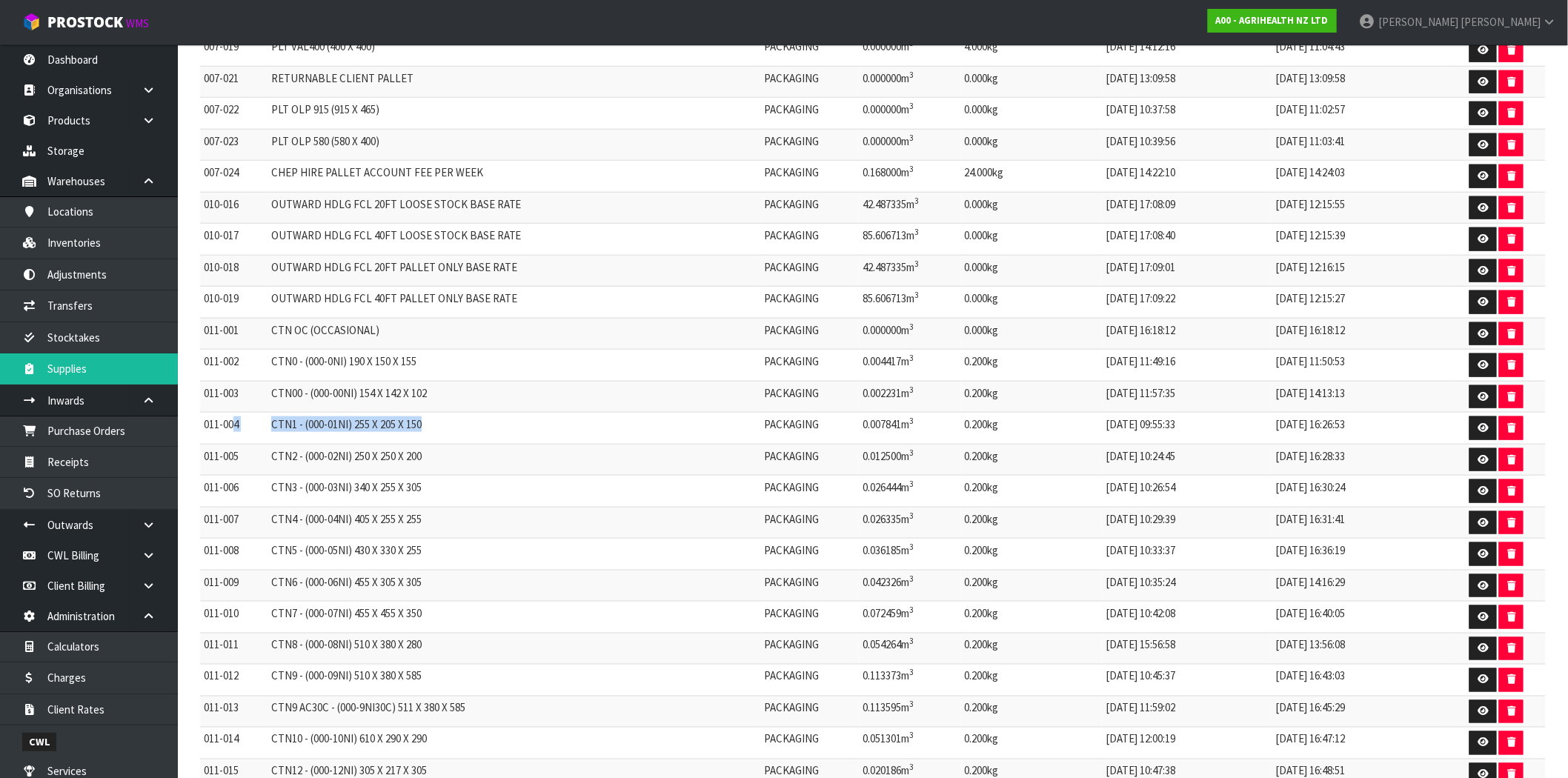
click at [232, 432] on tr "011-004 CTN1 - (000-01NI) 255 X 205 X 150 PACKAGING 0.007841m 3 0.200kg [DATE] …" at bounding box center [872, 428] width 1346 height 32
drag, startPoint x: 442, startPoint y: 461, endPoint x: 267, endPoint y: 462, distance: 175.0
click at [267, 462] on tr "011-005 CTN2 - (000-02NI) 250 X 250 X 200 PACKAGING 0.012500m 3 0.200kg [DATE] …" at bounding box center [872, 460] width 1346 height 32
click at [1484, 370] on icon at bounding box center [1483, 365] width 11 height 10
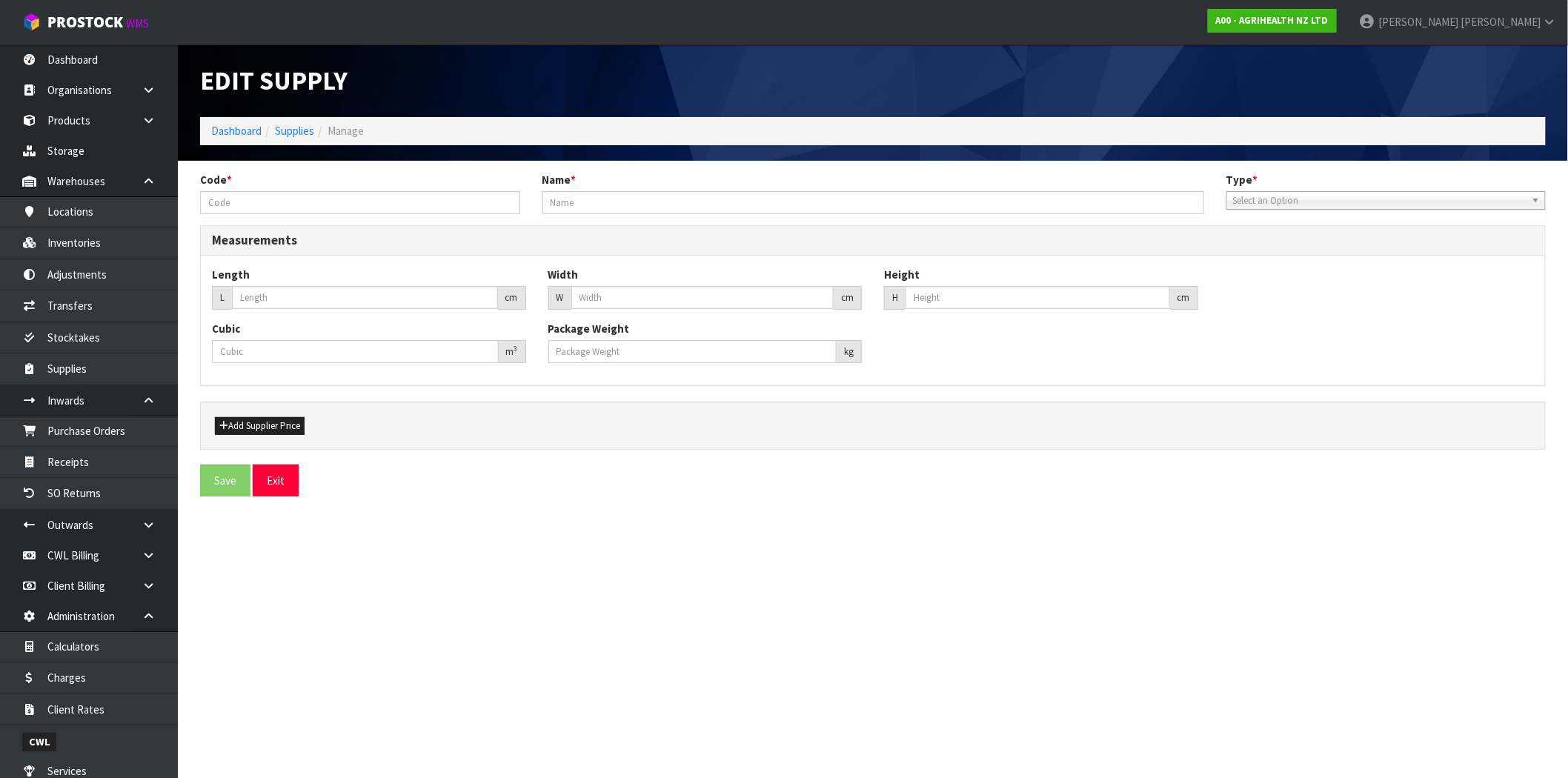
type input "011-002"
type input "CTN0 - (000-0NI) 190 X 150 X 155"
type input "19"
type input "15"
type input "15.5"
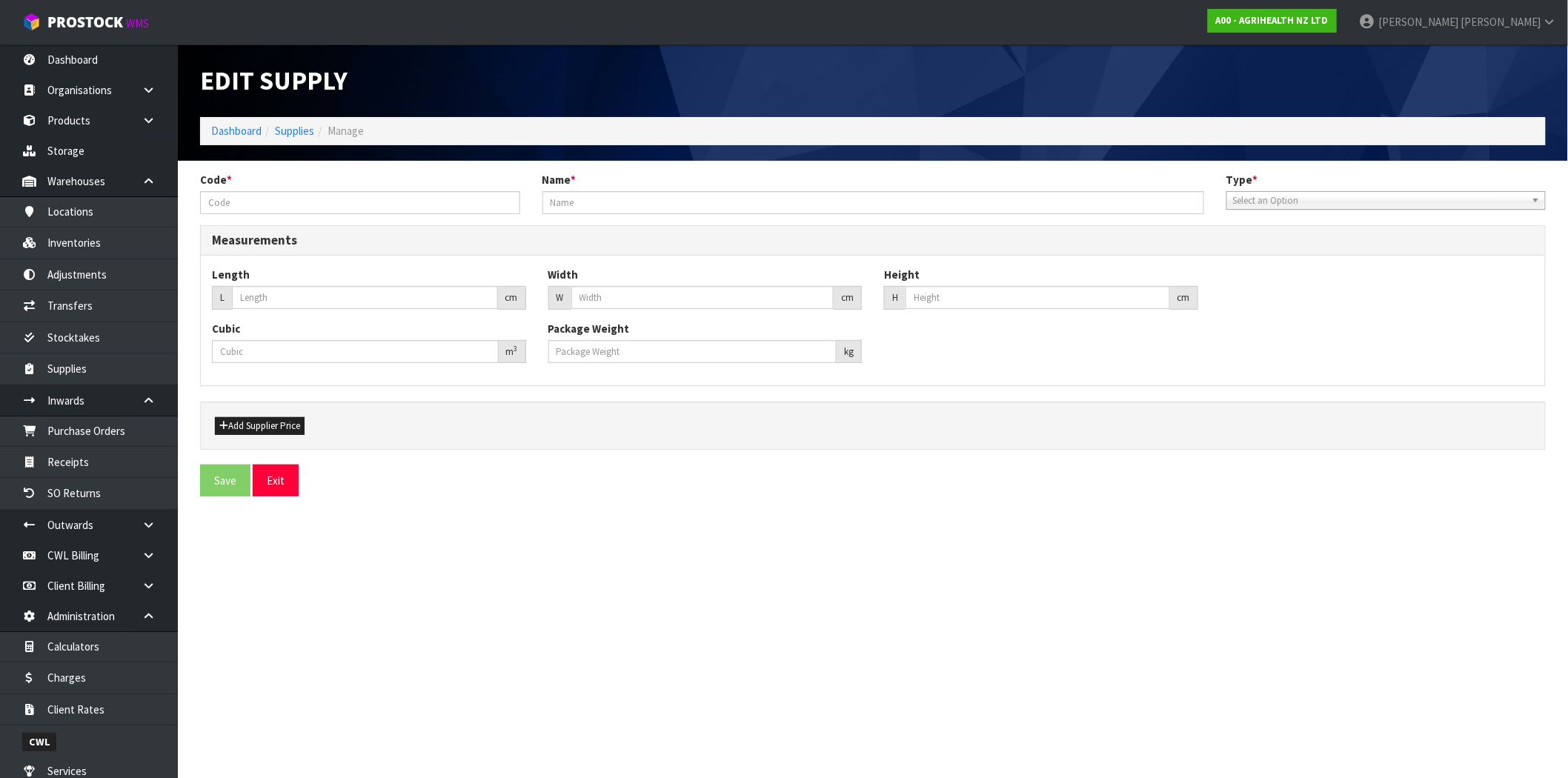
type input "0.004417"
type input "0.2"
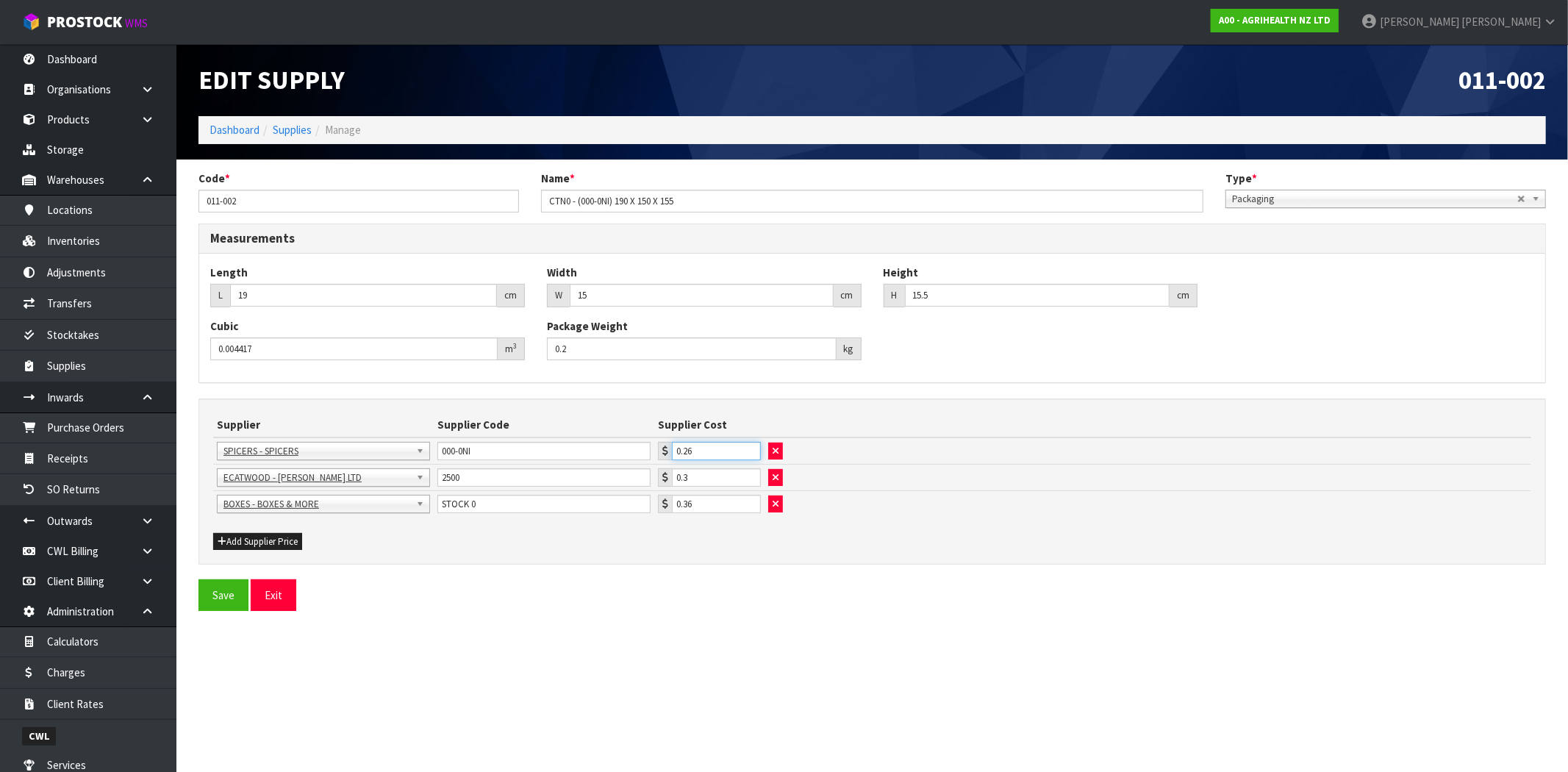
drag, startPoint x: 698, startPoint y: 449, endPoint x: 667, endPoint y: 451, distance: 31.1
click at [667, 451] on div "0.26" at bounding box center [709, 451] width 103 height 18
drag, startPoint x: 574, startPoint y: 194, endPoint x: 506, endPoint y: 193, distance: 68.0
click at [506, 193] on div "Code * 011-002 Name * CTN0 - (000-0NI) 190 X 150 X 155 Type * Packaging Station…" at bounding box center [872, 197] width 1369 height 53
click at [145, 520] on icon at bounding box center [147, 520] width 14 height 11
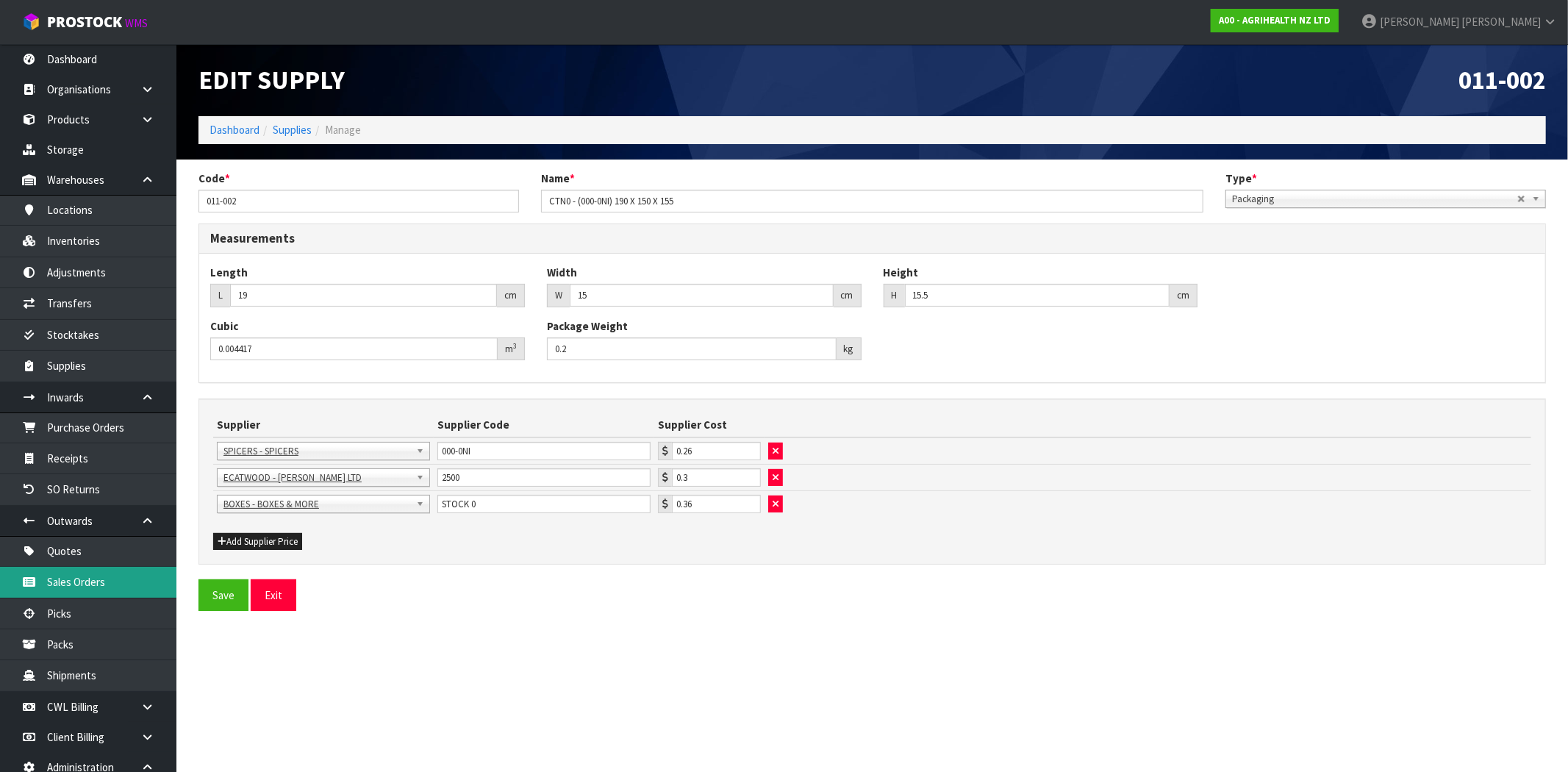
click at [89, 583] on link "Sales Orders" at bounding box center [88, 582] width 176 height 30
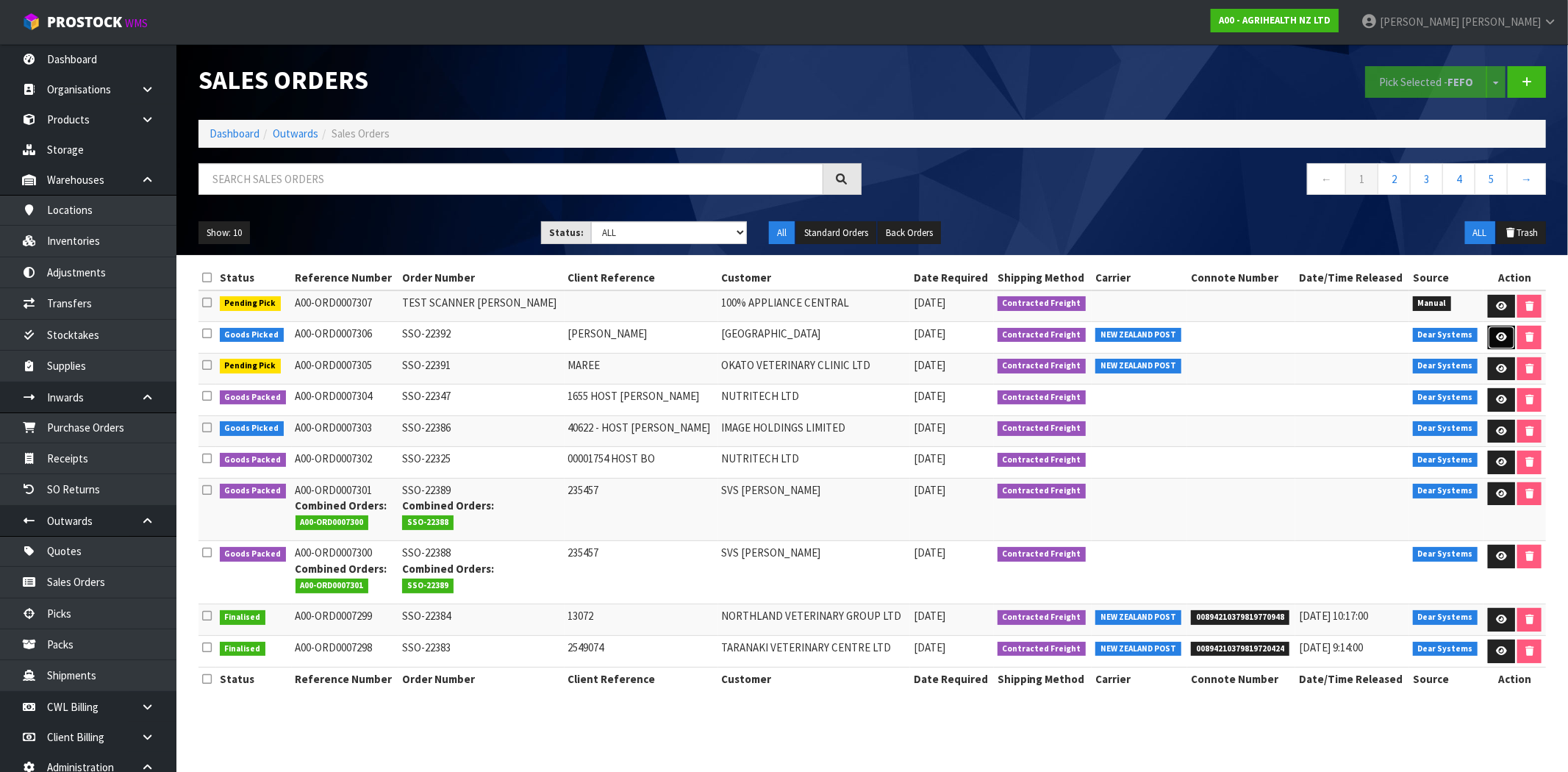
click at [1497, 335] on icon at bounding box center [1502, 337] width 11 height 10
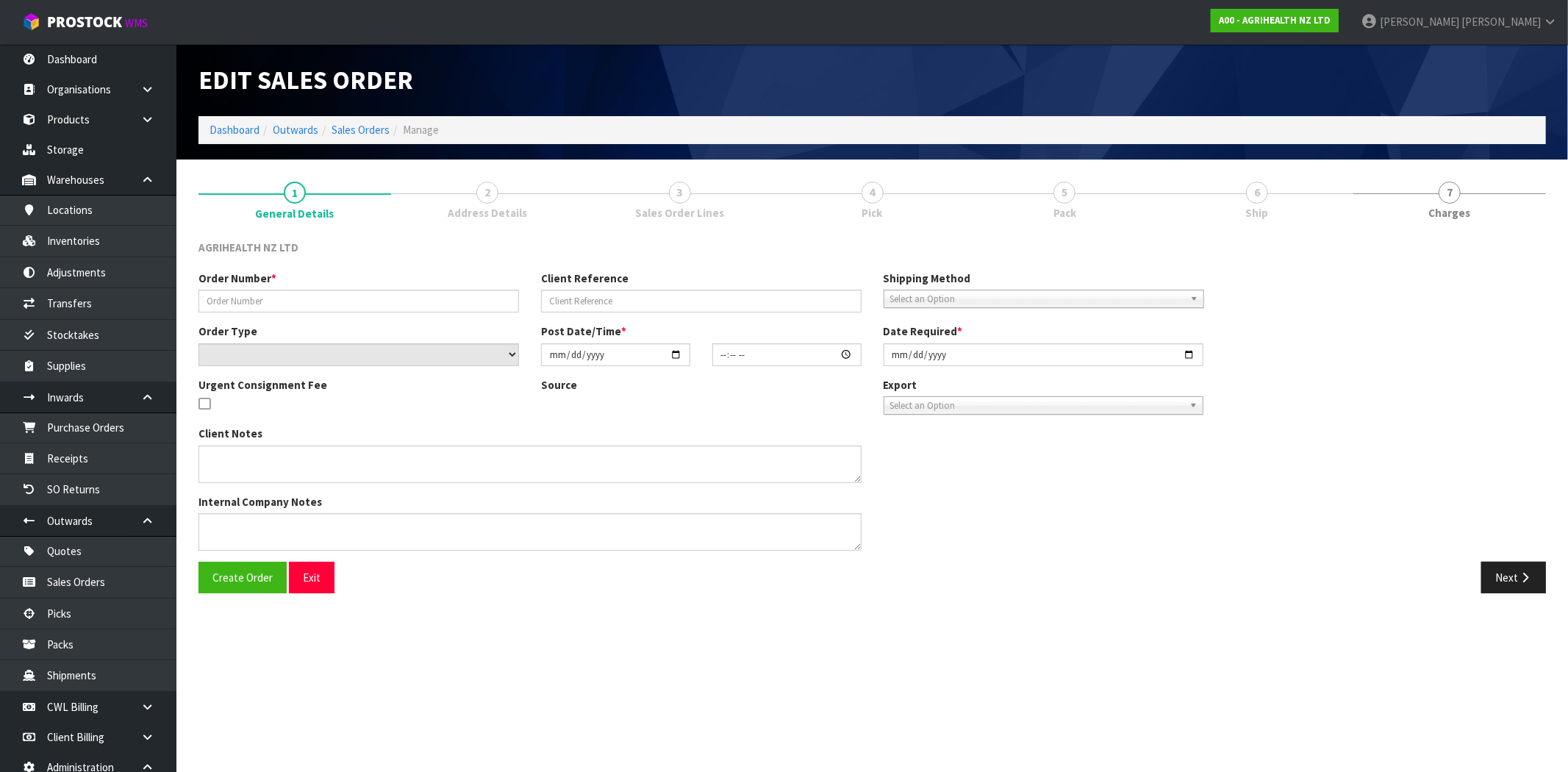
type input "SSO-22392"
type input "[PERSON_NAME]"
select select "number:0"
type input "[DATE]"
type input "13:49:10.000"
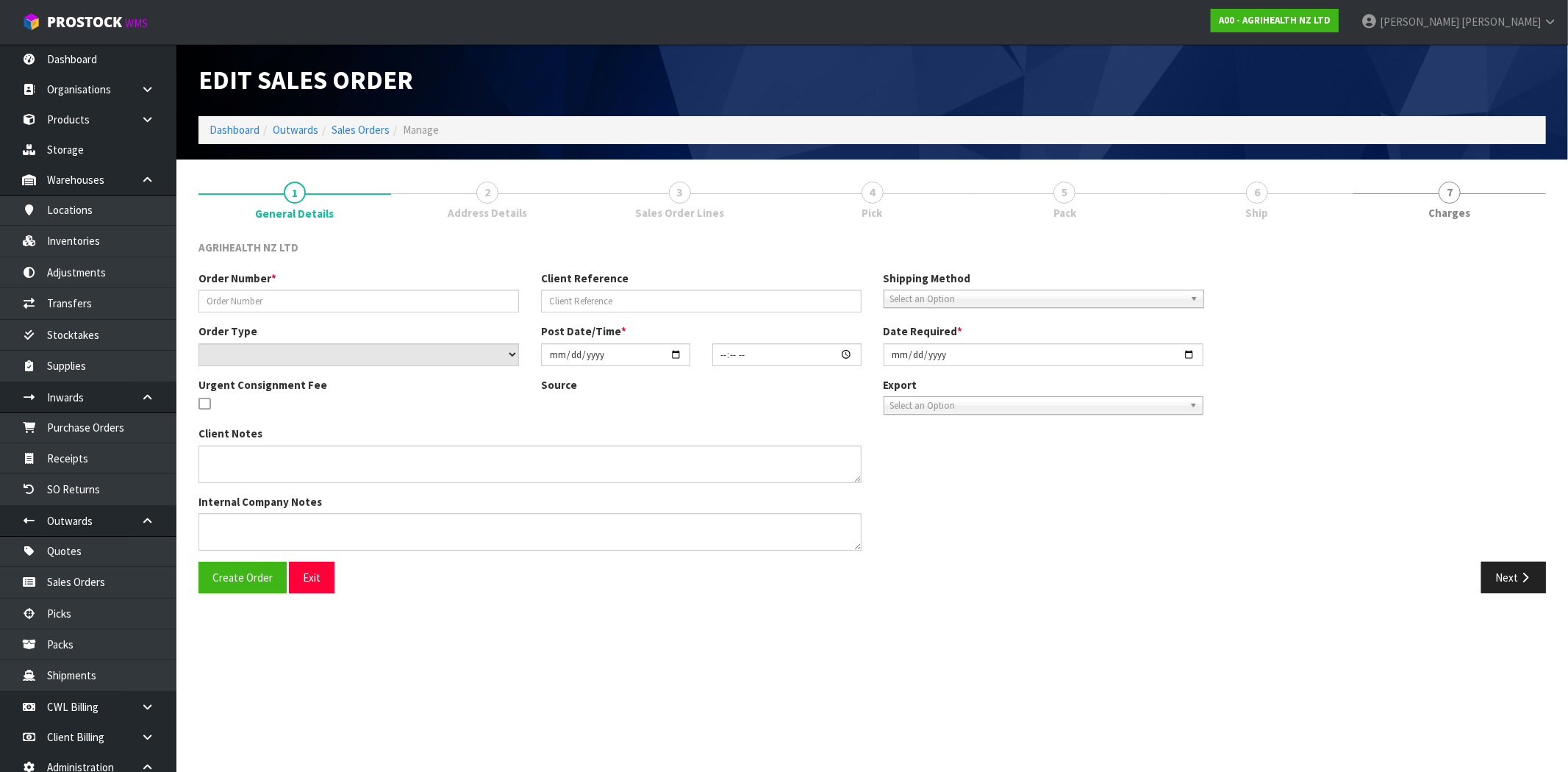
type input "[DATE]"
type textarea "SHIP BY: Overnight Courier"
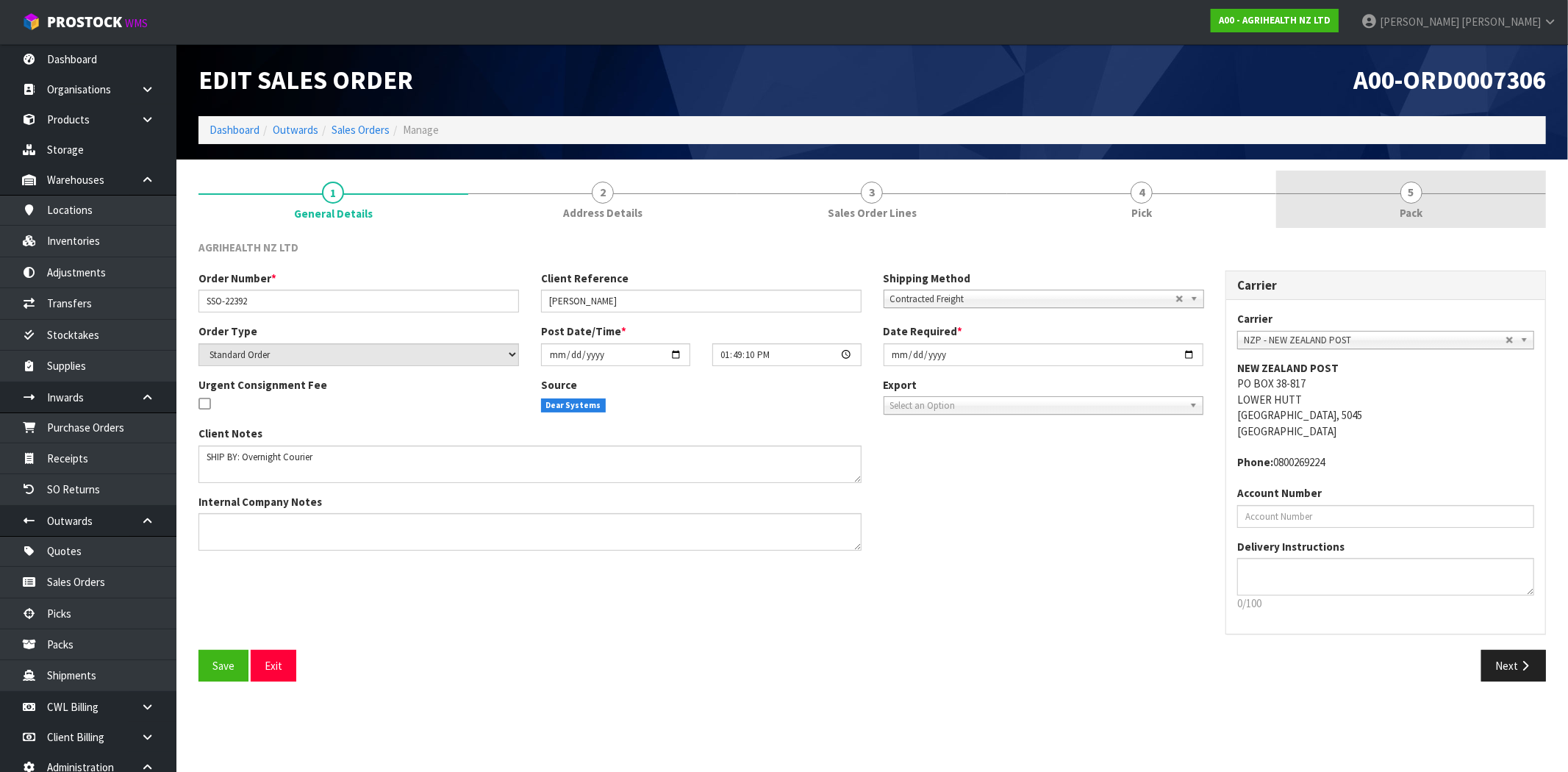
click at [1458, 208] on link "5 Pack" at bounding box center [1411, 199] width 270 height 58
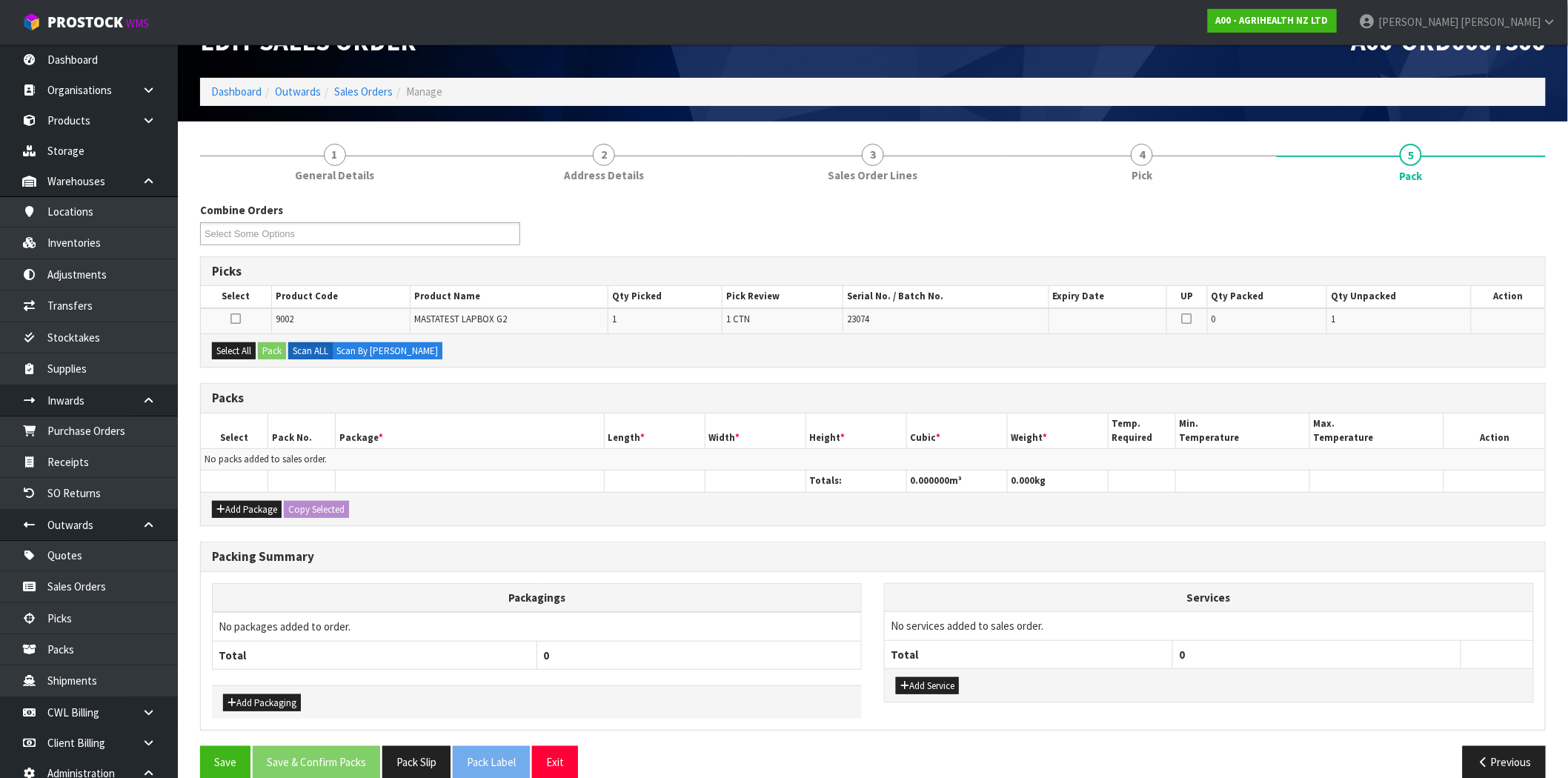
scroll to position [60, 0]
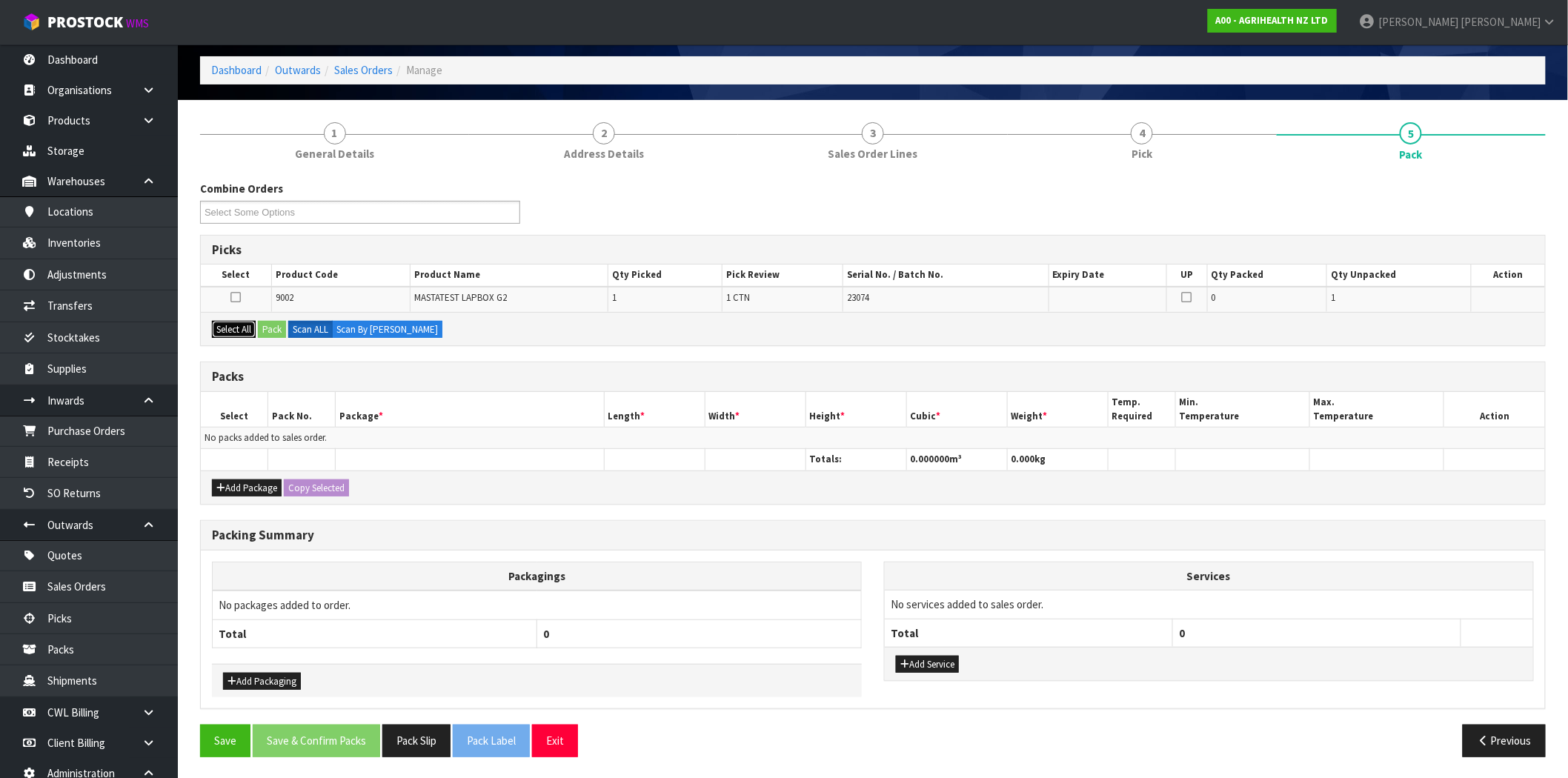
click at [232, 324] on button "Select All" at bounding box center [233, 330] width 44 height 18
click at [278, 328] on button "Pack" at bounding box center [272, 330] width 28 height 18
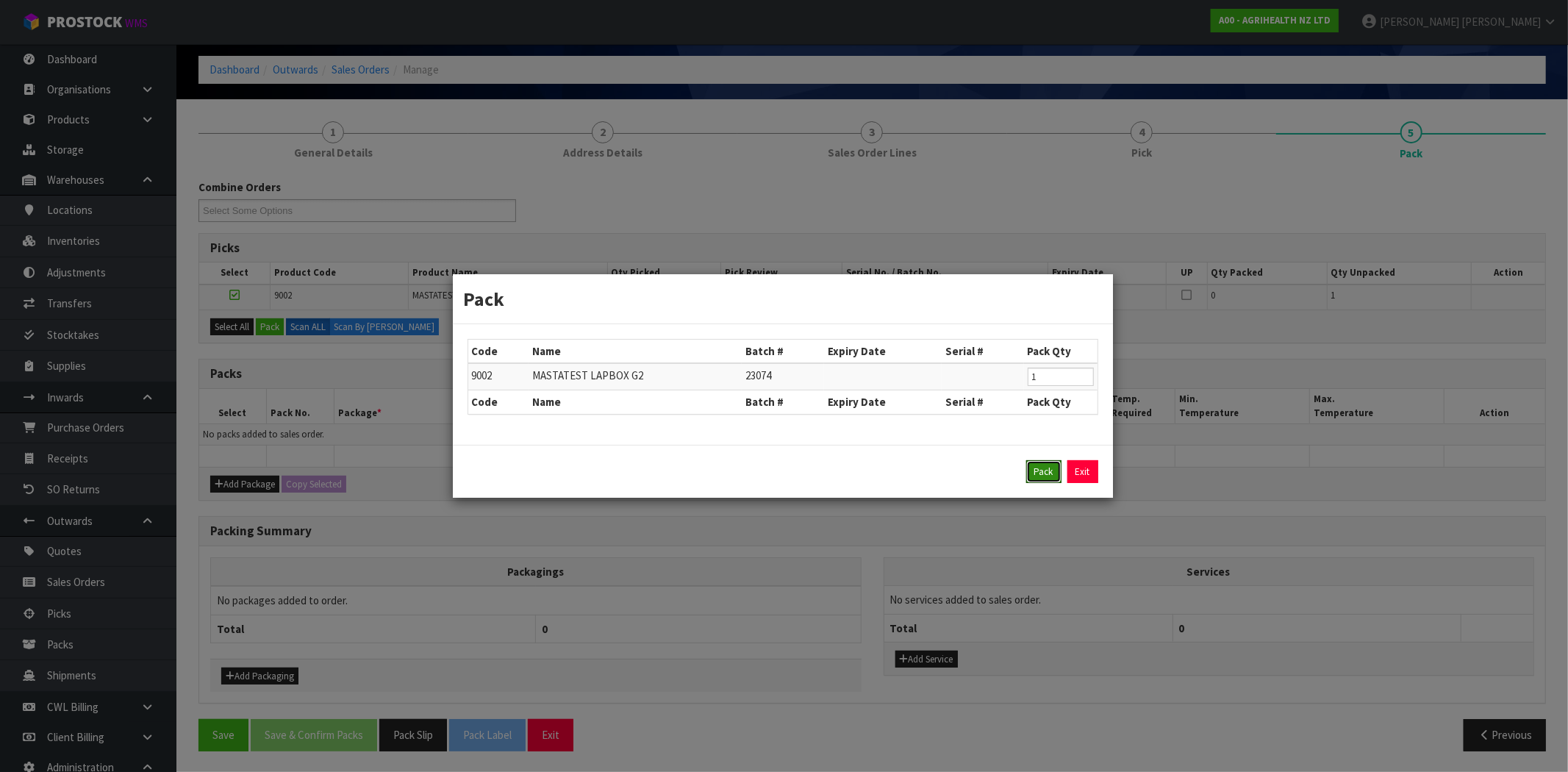
click at [1047, 469] on button "Pack" at bounding box center [1044, 472] width 35 height 24
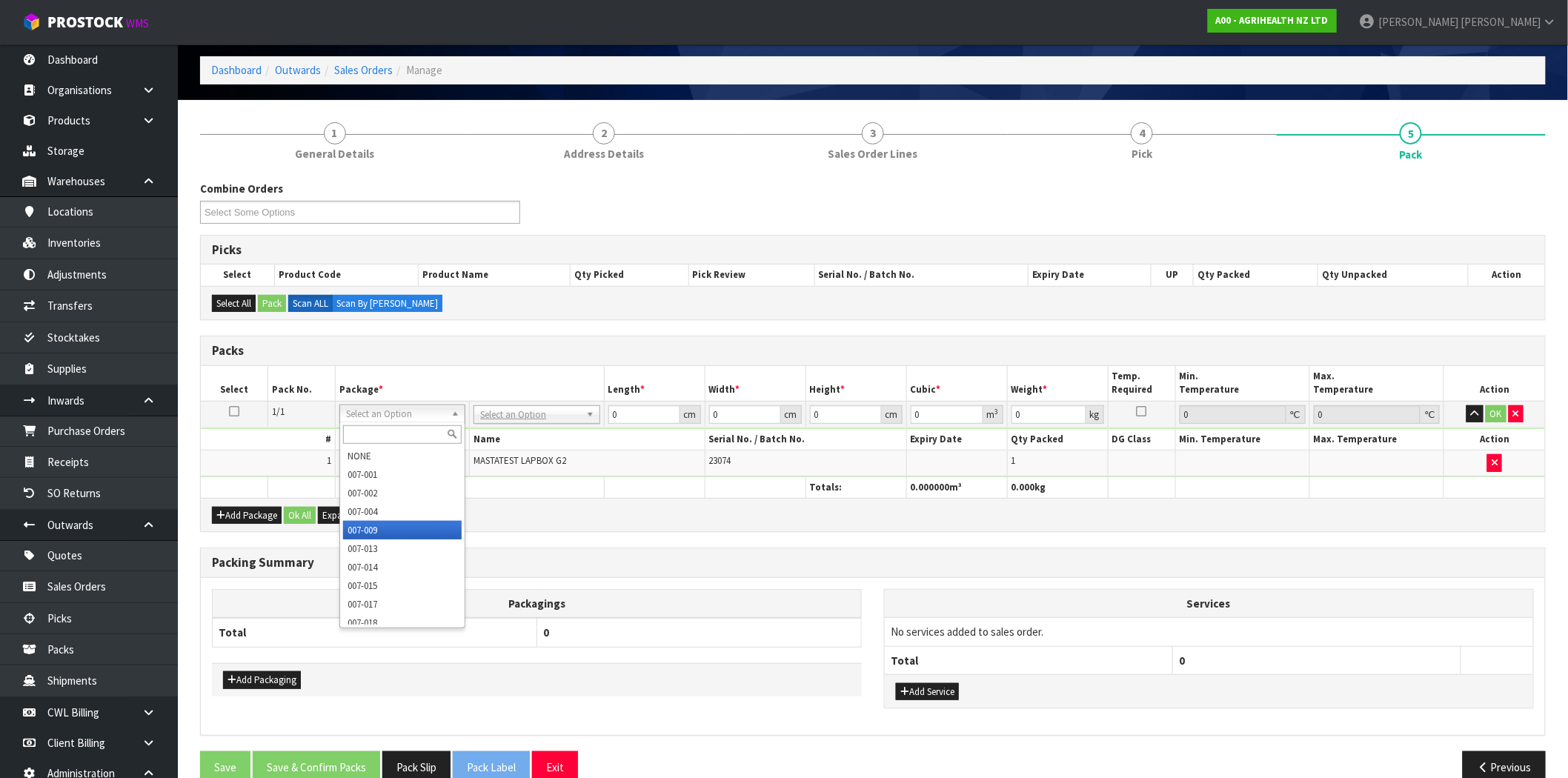
scroll to position [658, 0]
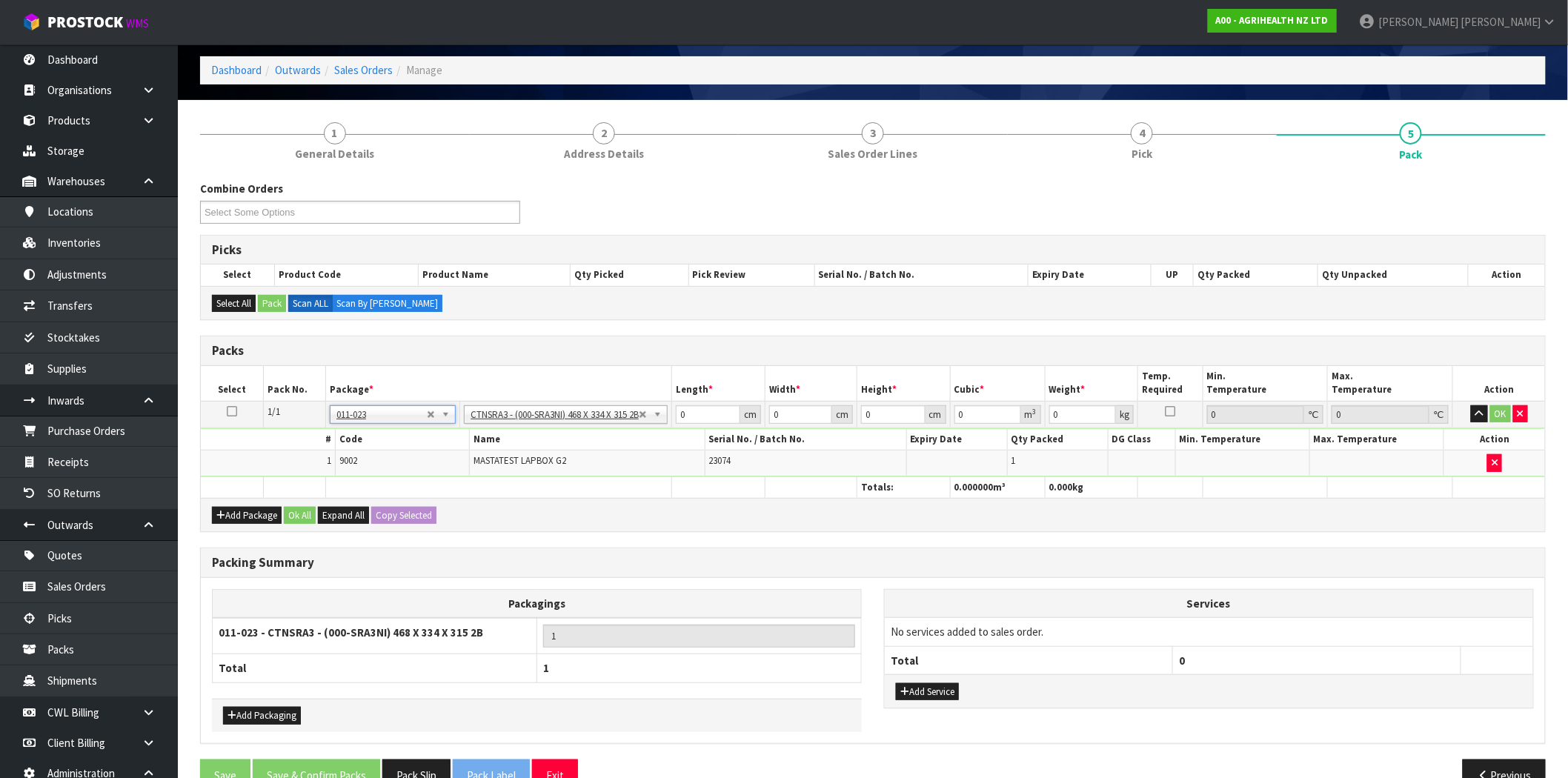
type input "46.8"
type input "33.4"
type input "31.5"
type input "0.049238"
type input "3.28"
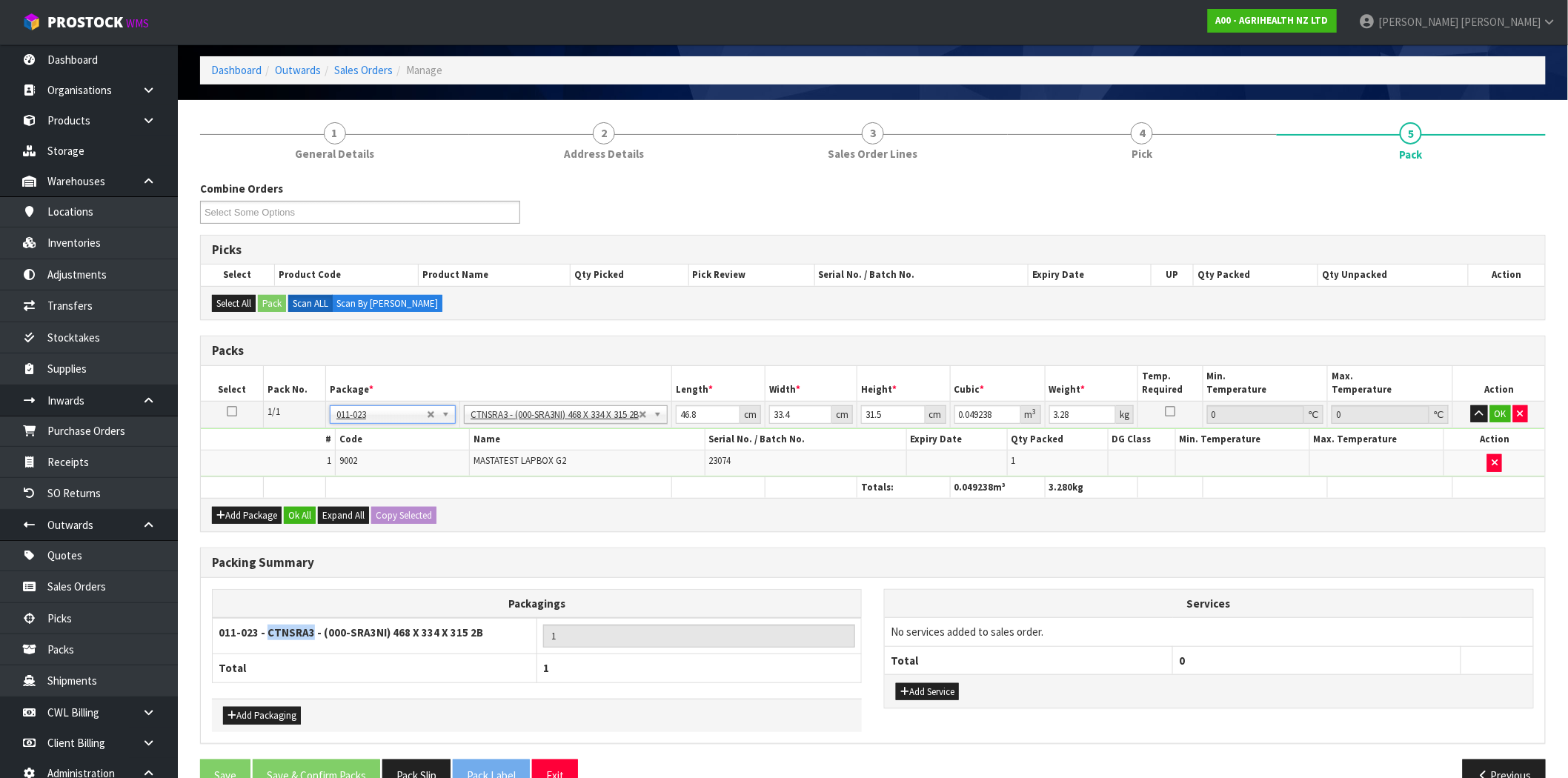
drag, startPoint x: 311, startPoint y: 631, endPoint x: 267, endPoint y: 631, distance: 44.0
click at [267, 631] on strong "011-023 - CTNSRA3 - (000-SRA3NI) 468 X 334 X 315 2B" at bounding box center [351, 632] width 265 height 14
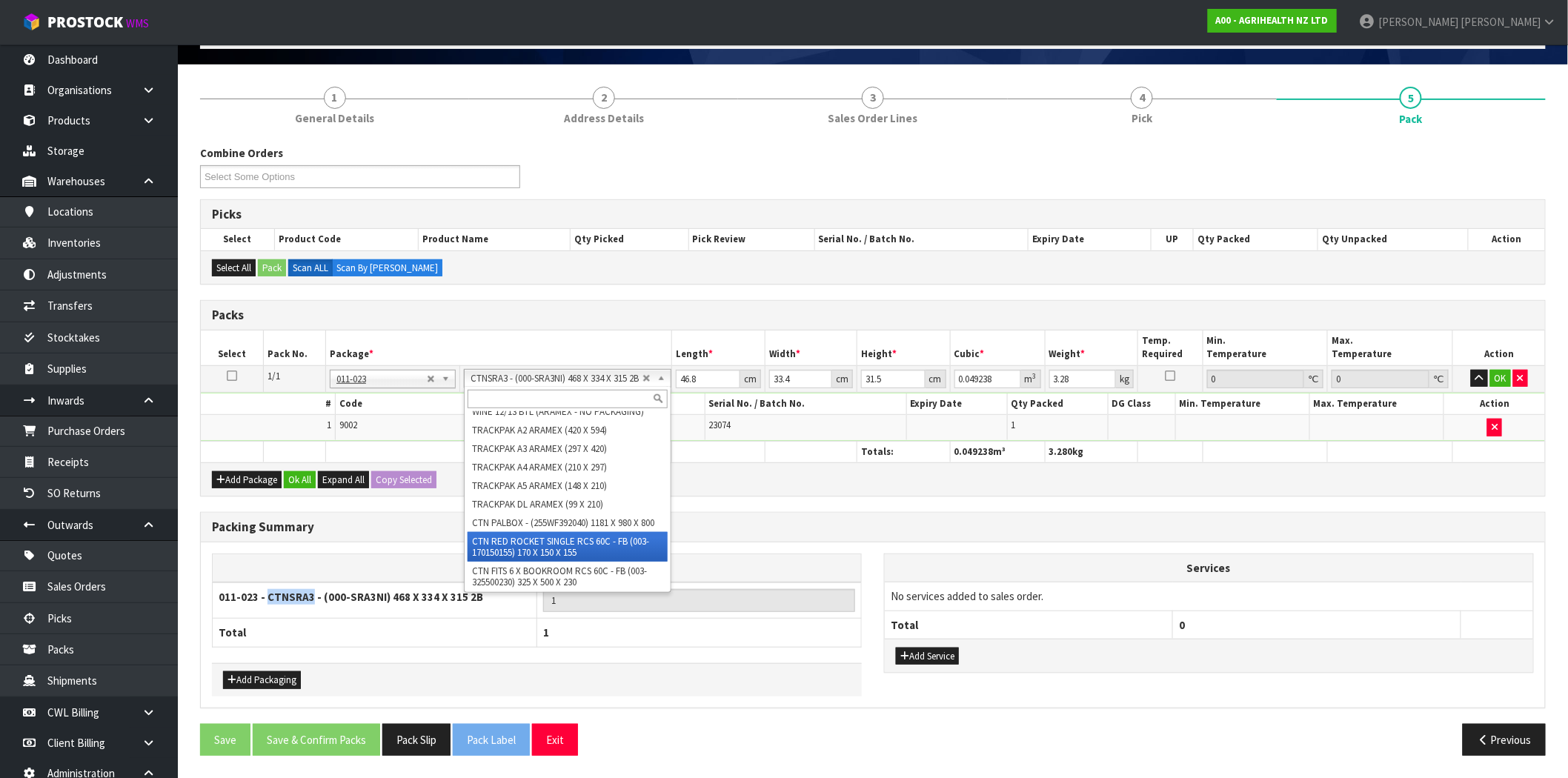
scroll to position [1729, 0]
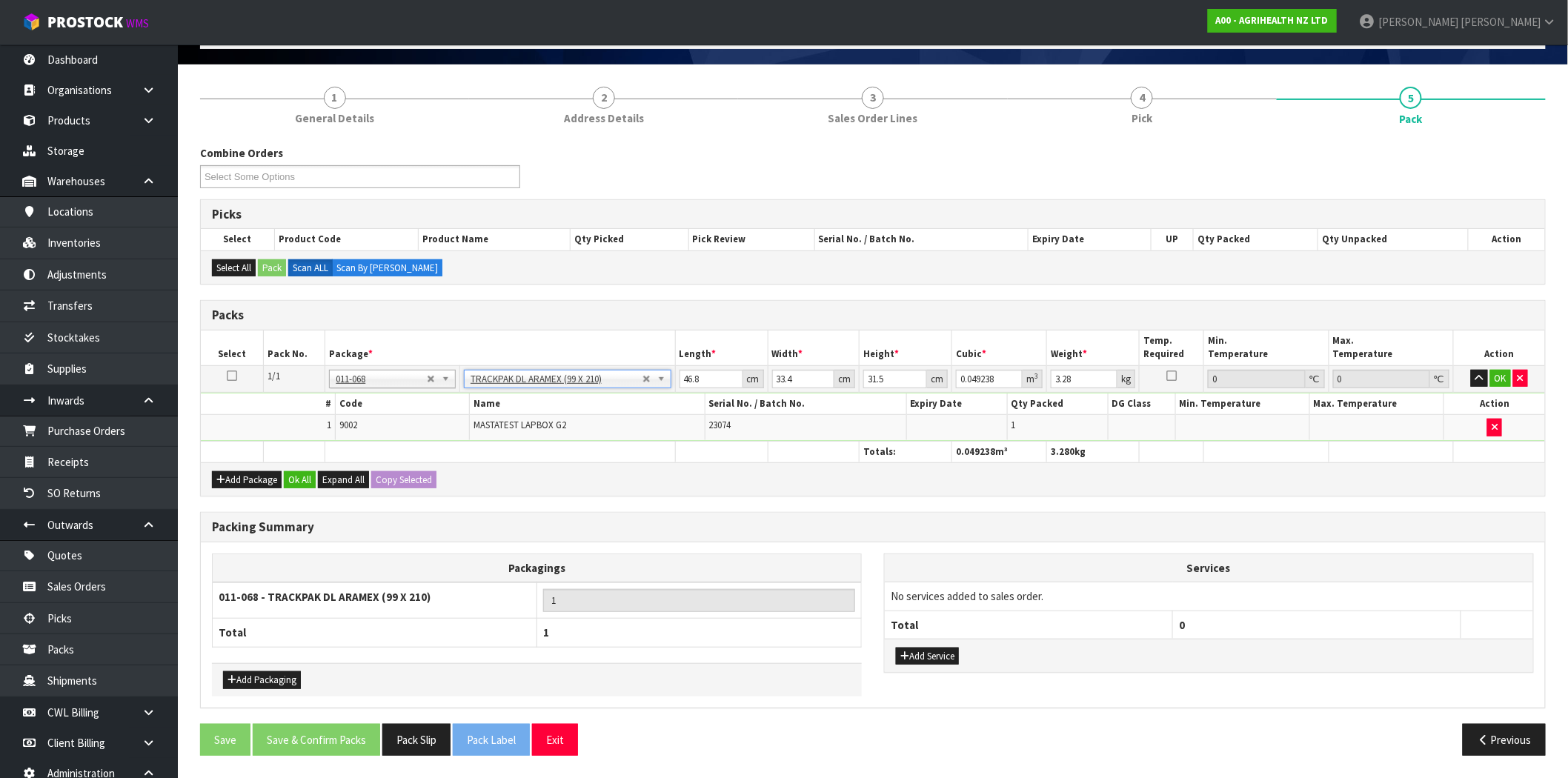
type input "9.9"
type input "21"
type input "0.01"
type input "0.000002"
type input "3.09"
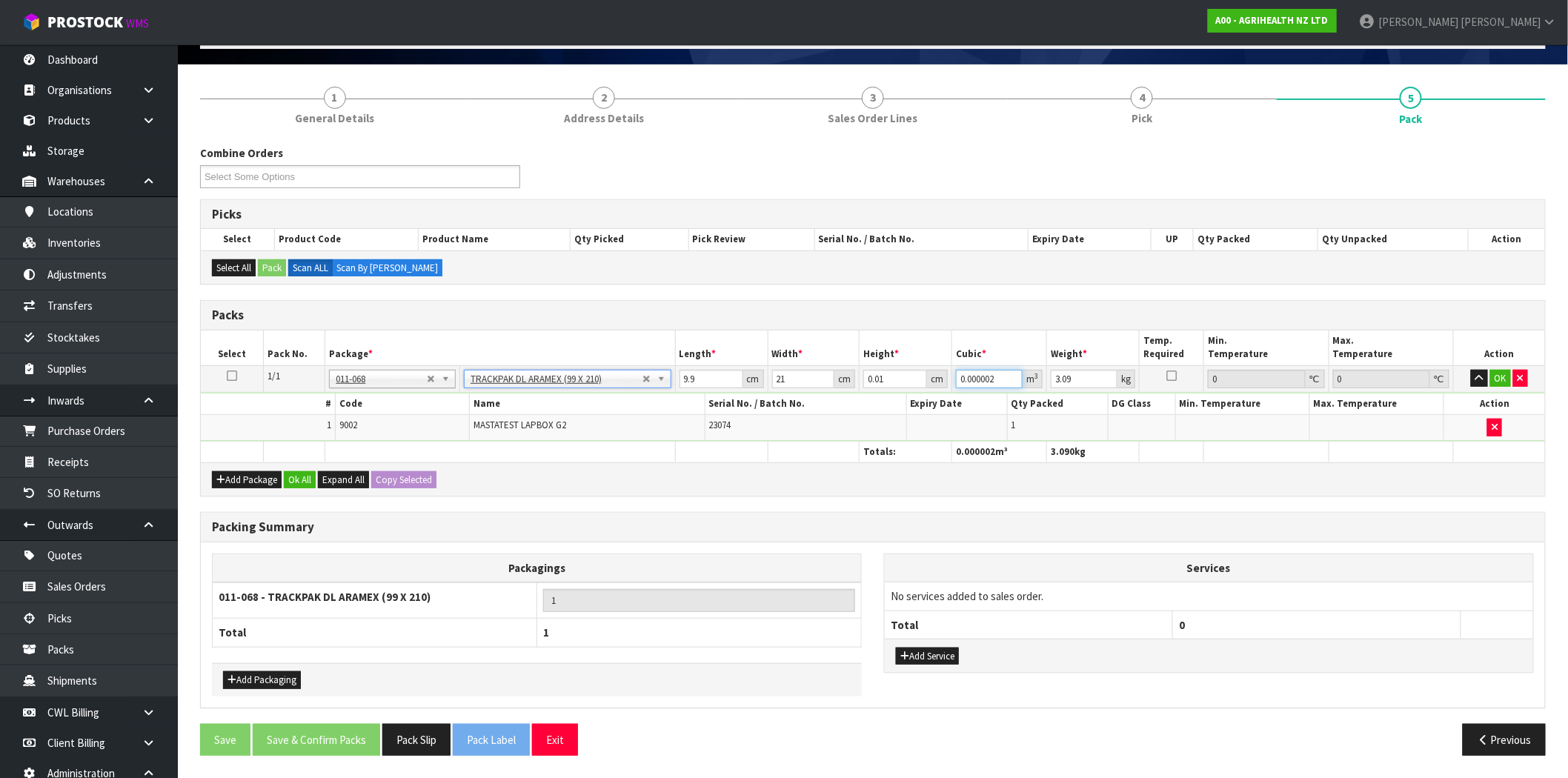
click at [997, 379] on input "0.000002" at bounding box center [989, 379] width 67 height 18
drag, startPoint x: 1083, startPoint y: 381, endPoint x: 1030, endPoint y: 378, distance: 53.1
click at [1030, 378] on tr "1/1 NONE 007-001 007-002 007-004 007-009 007-013 007-014 007-015 007-017 007-01…" at bounding box center [872, 379] width 1344 height 26
click at [84, 371] on link "Supplies" at bounding box center [88, 368] width 178 height 31
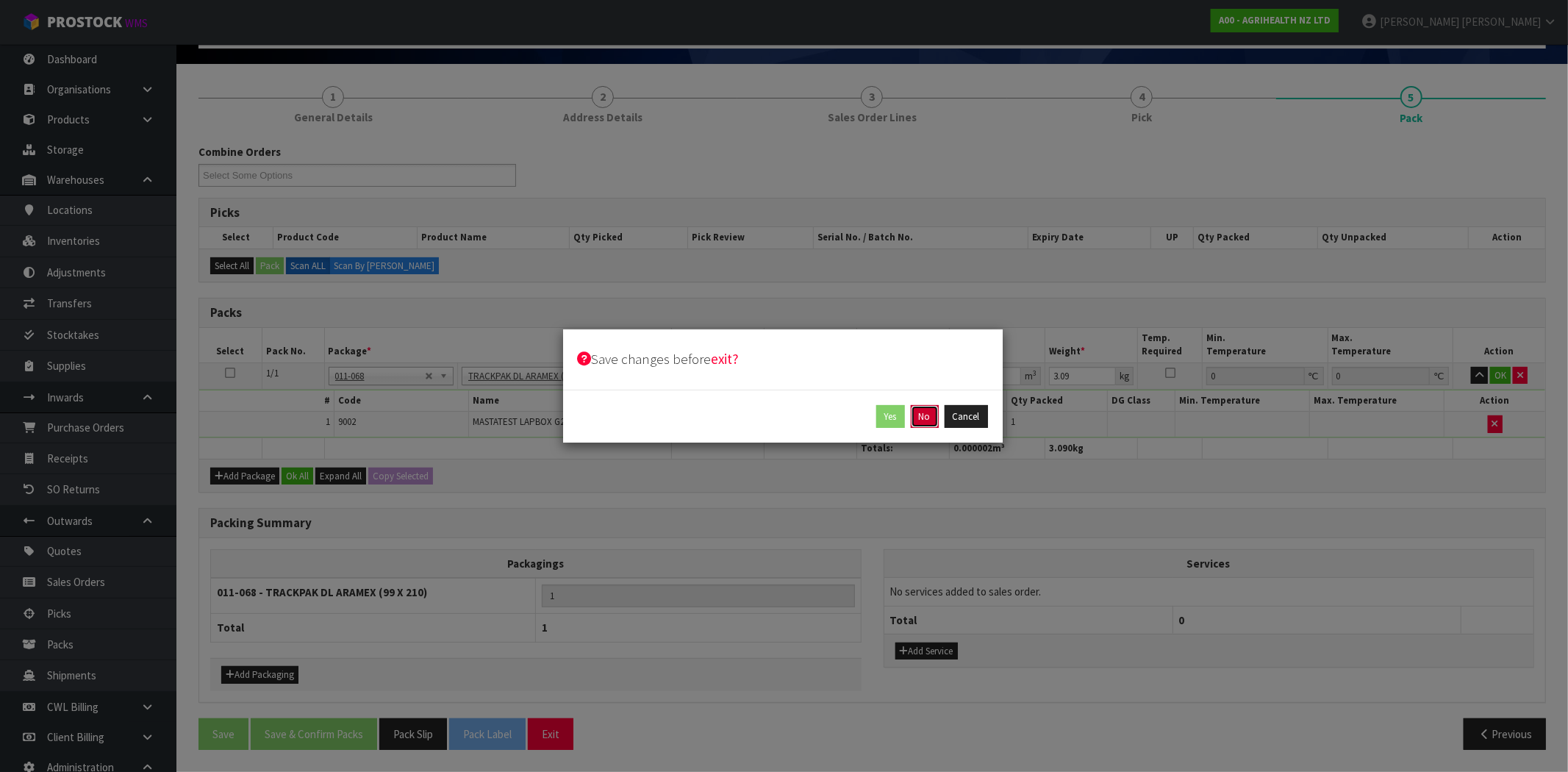
click at [917, 420] on button "No" at bounding box center [925, 417] width 28 height 24
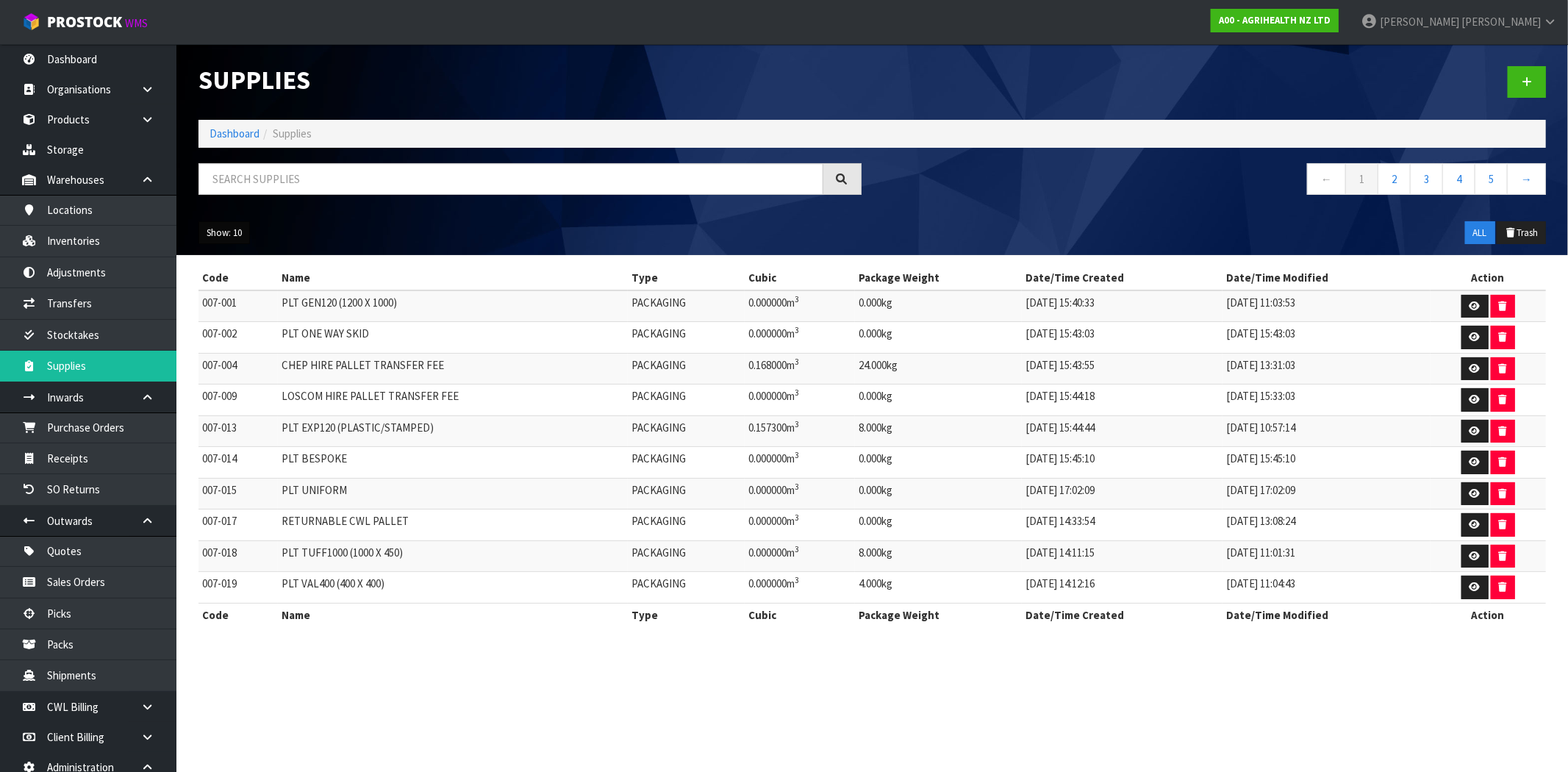
click at [213, 232] on button "Show: 10" at bounding box center [224, 233] width 52 height 24
click at [232, 320] on link "50" at bounding box center [258, 320] width 117 height 20
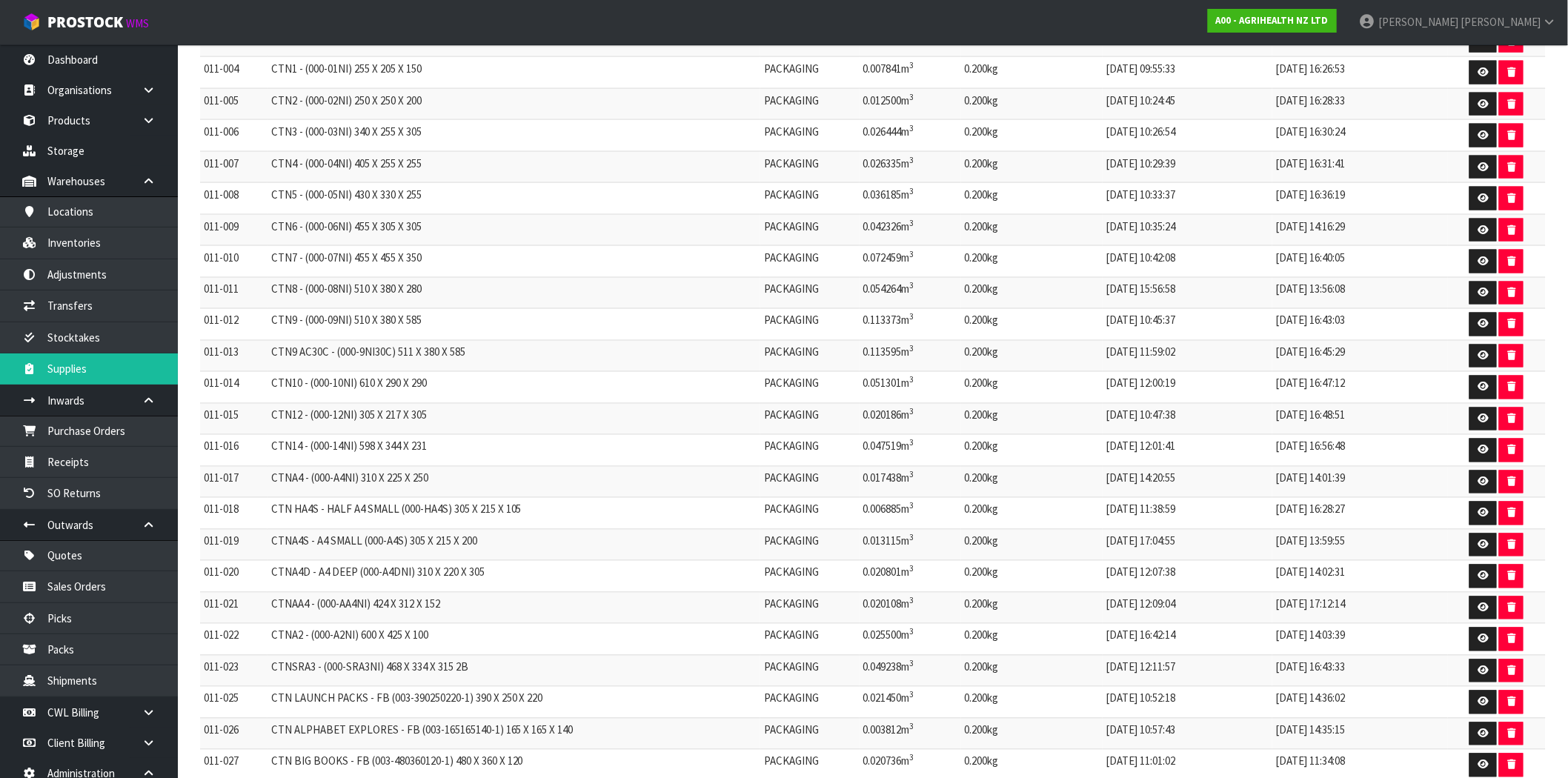
scroll to position [823, 0]
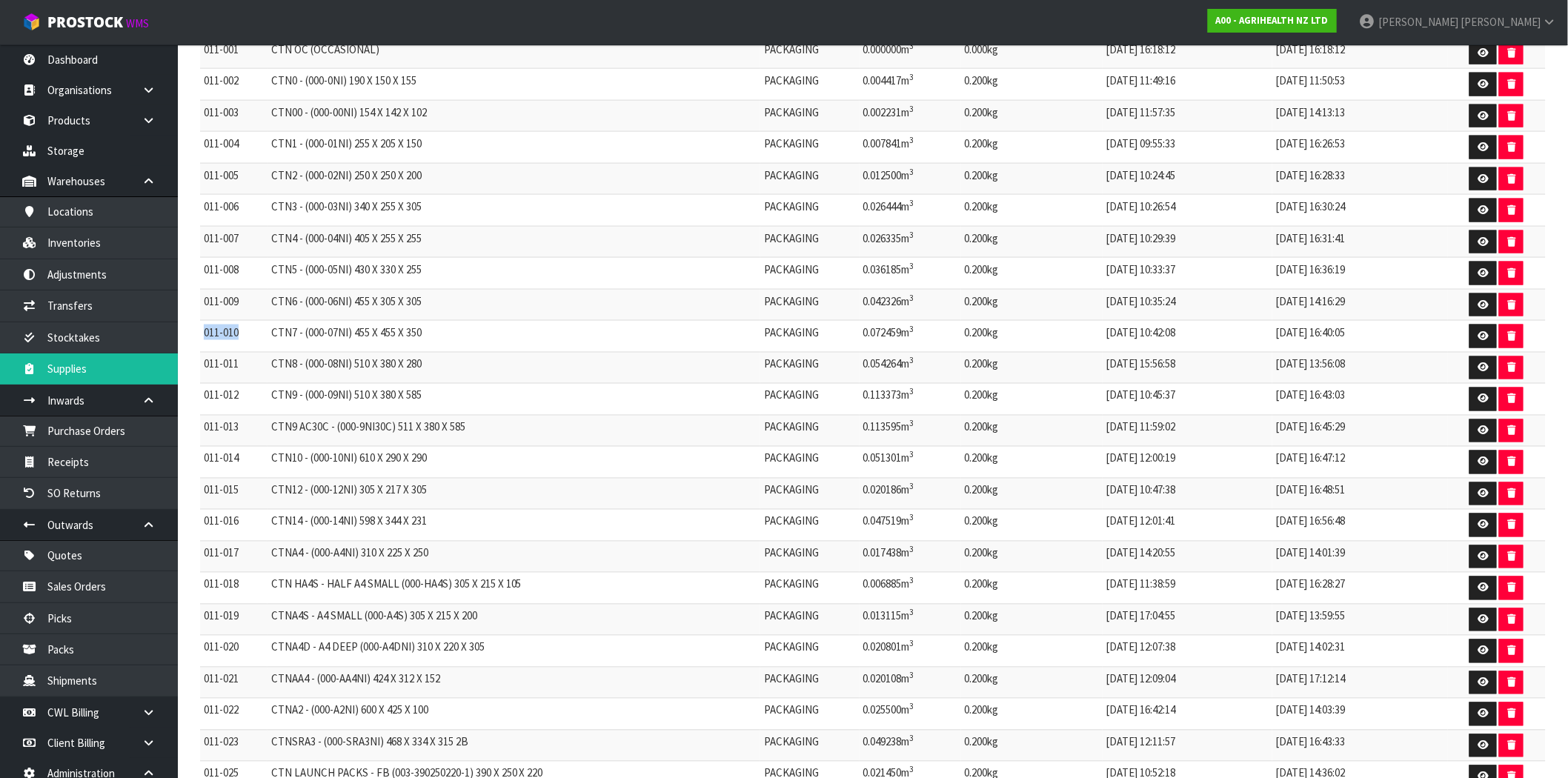
drag, startPoint x: 243, startPoint y: 345, endPoint x: 200, endPoint y: 346, distance: 43.0
click at [201, 346] on td "011-010" at bounding box center [234, 336] width 68 height 32
copy td "011-010"
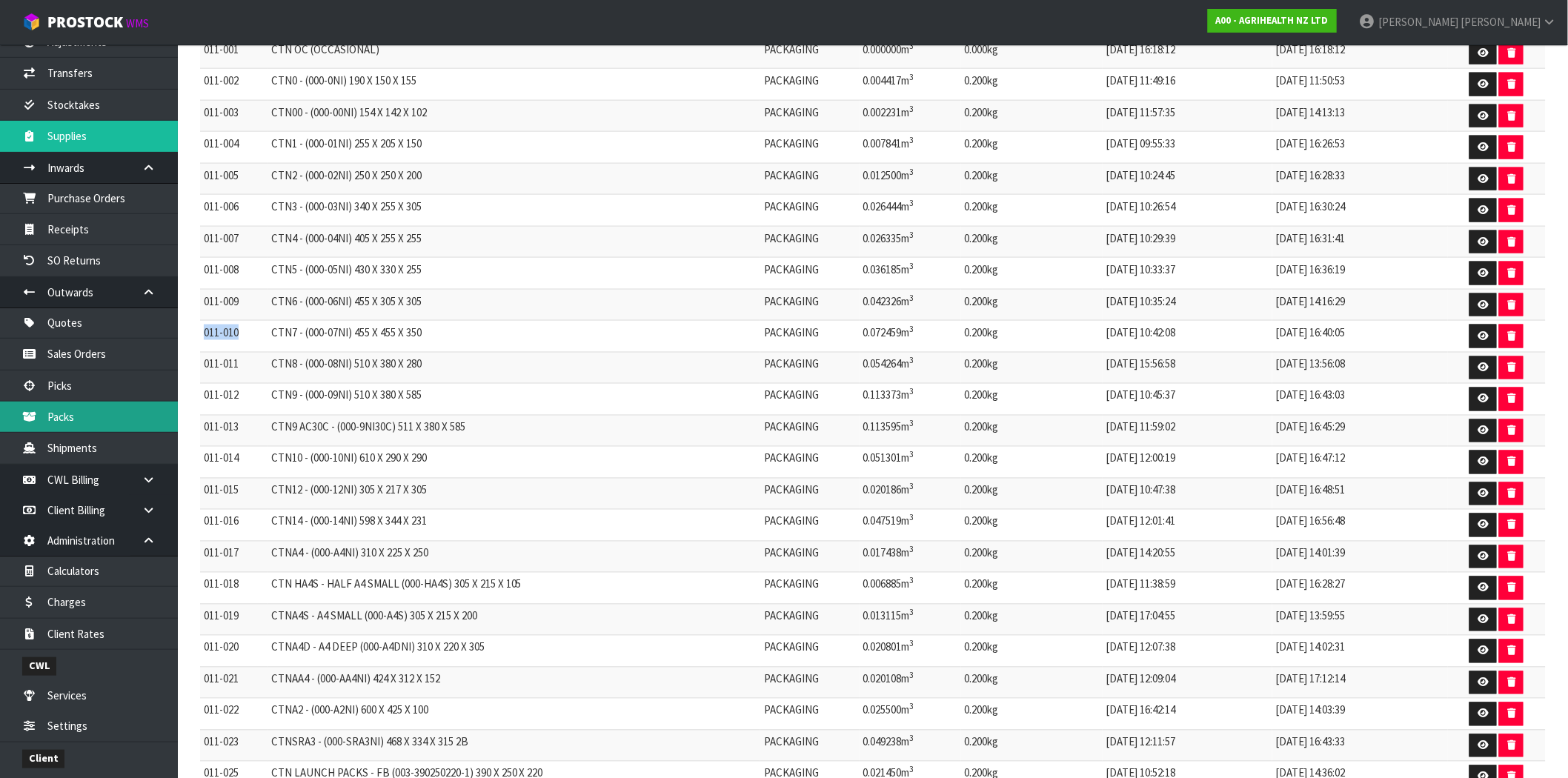
scroll to position [246, 0]
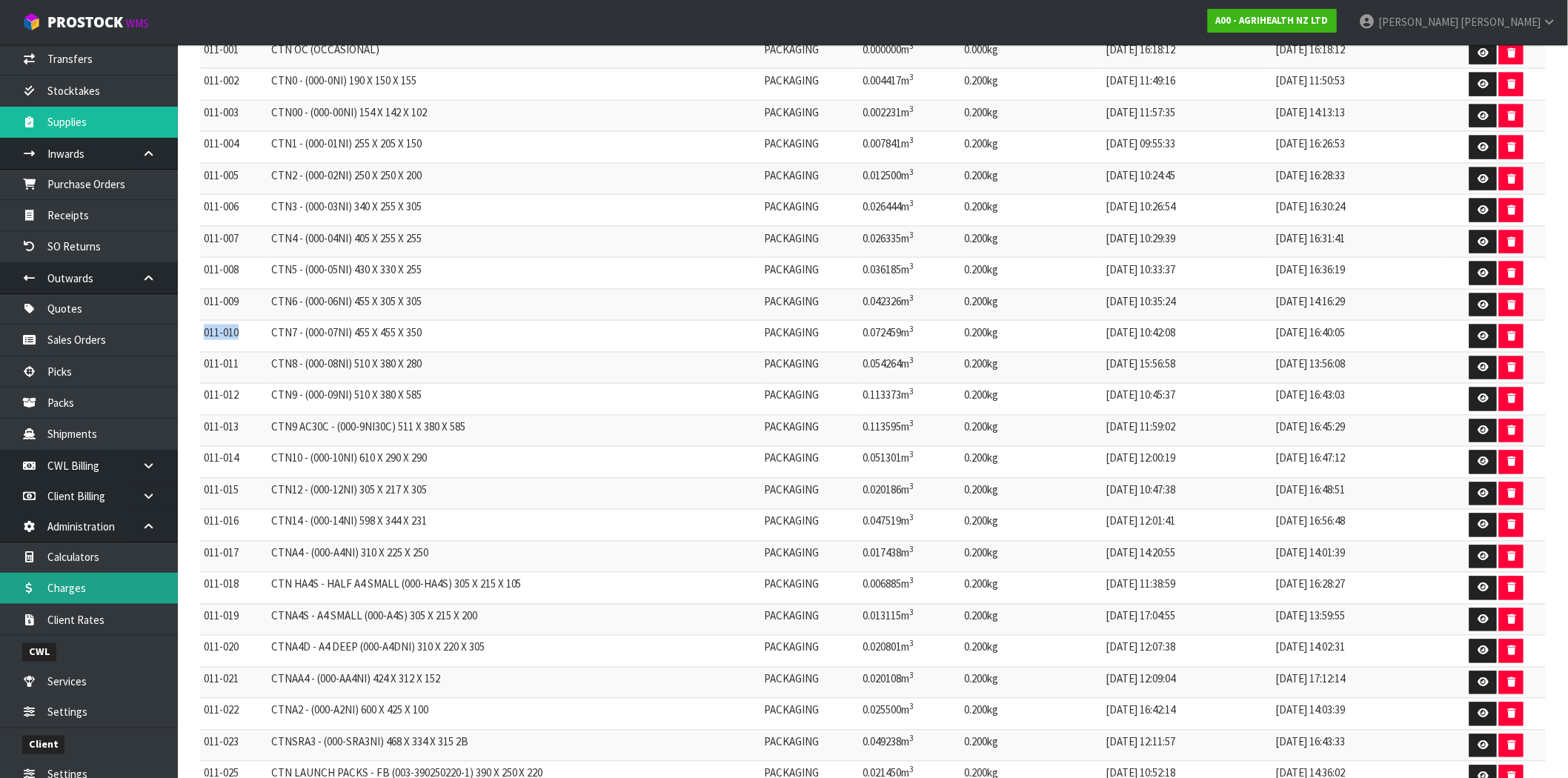
click at [94, 586] on link "Charges" at bounding box center [88, 588] width 178 height 31
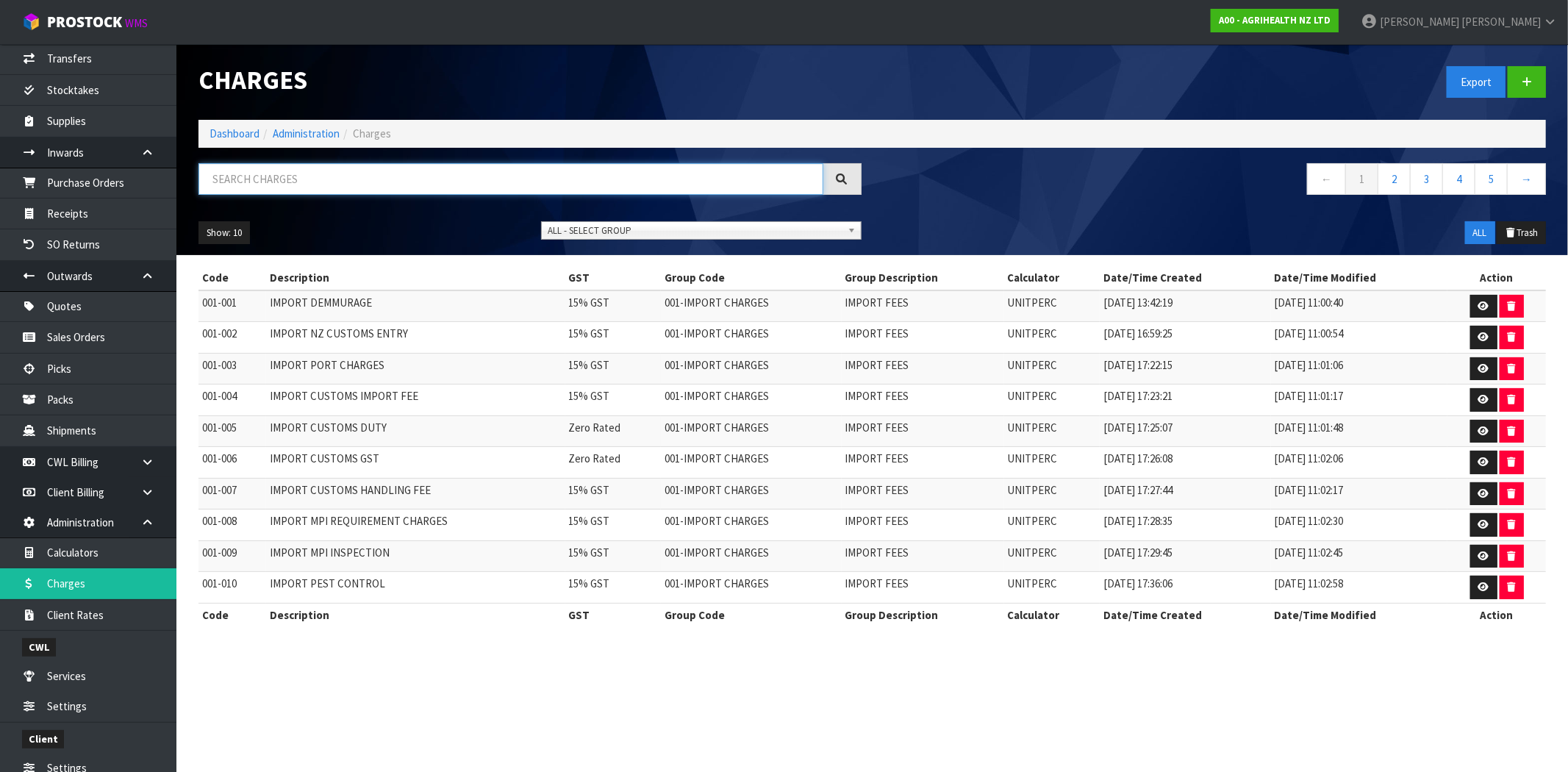
click at [328, 182] on input "text" at bounding box center [511, 179] width 625 height 32
paste input "011-010"
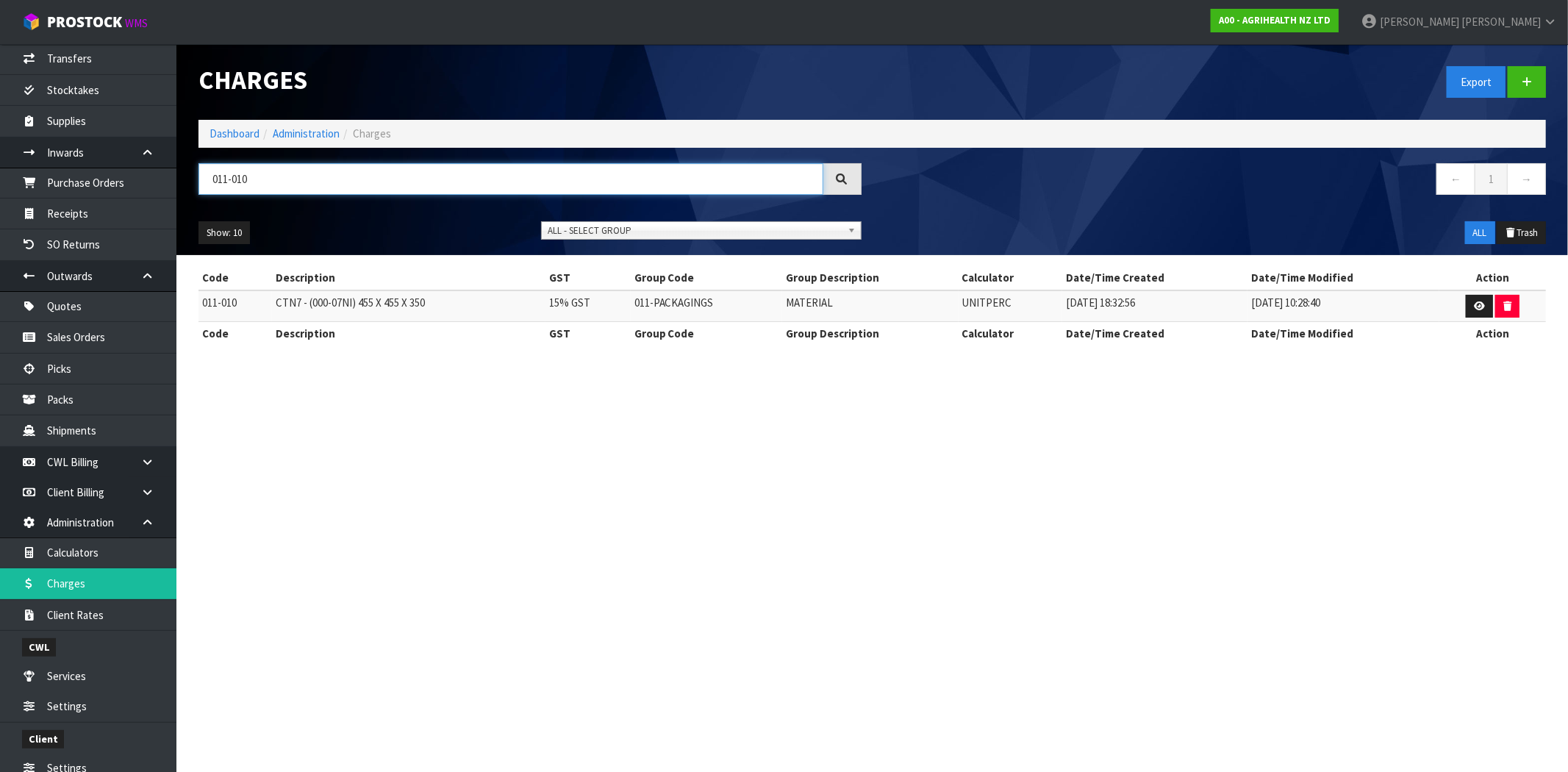
type input "011-010"
drag, startPoint x: 858, startPoint y: 298, endPoint x: 775, endPoint y: 303, distance: 83.2
click at [775, 303] on tr "011-010 CTN7 - (000-07NI) 455 X 455 X 350 15% GST 011-PACKAGINGS MATERIAL UNITP…" at bounding box center [872, 306] width 1348 height 32
click at [1487, 316] on link at bounding box center [1479, 306] width 27 height 24
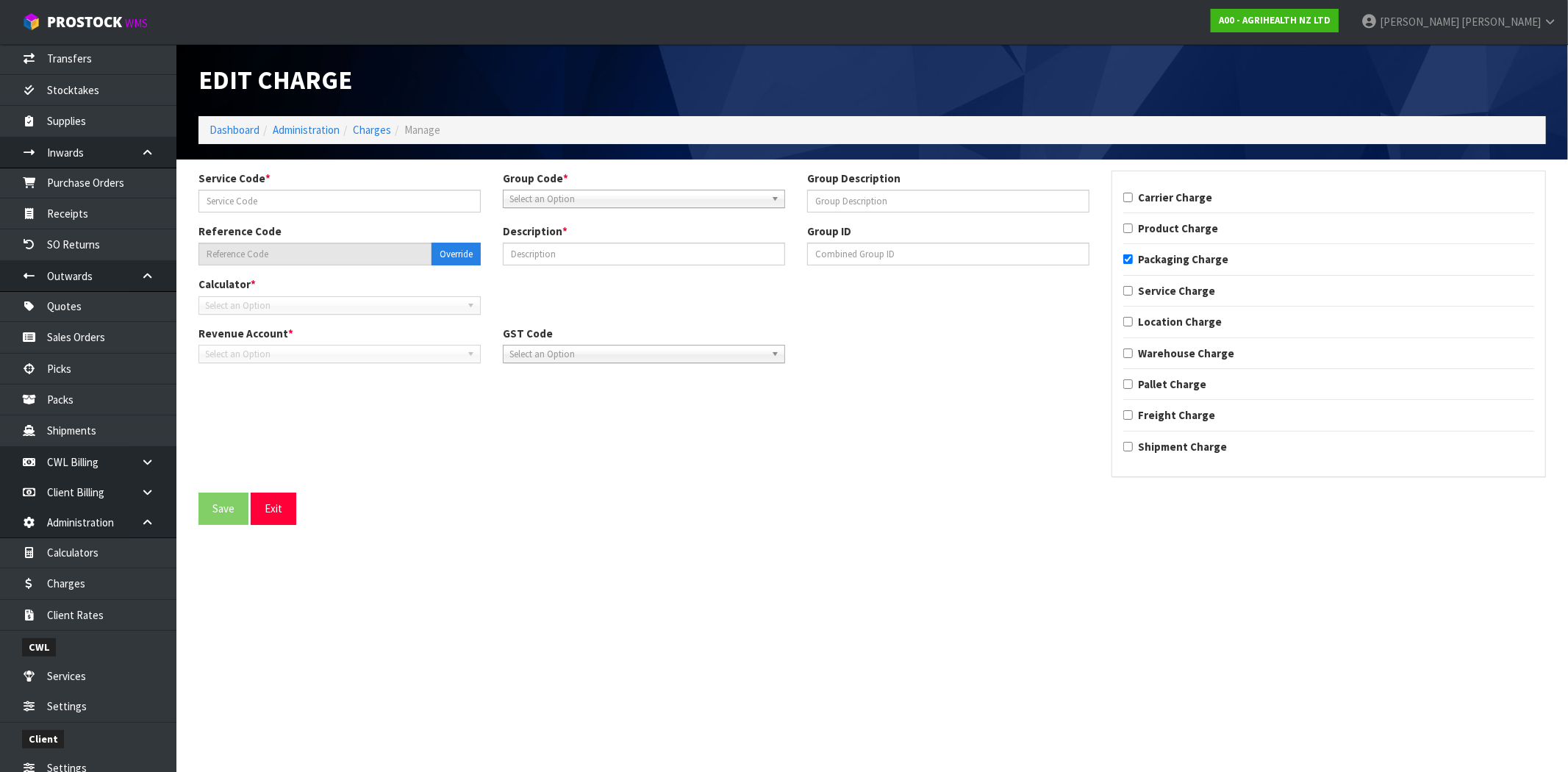
type input "010"
type input "MATERIAL"
type input "011-010"
type input "CTN7 - (000-07NI) 455 X 455 X 350"
checkbox input "true"
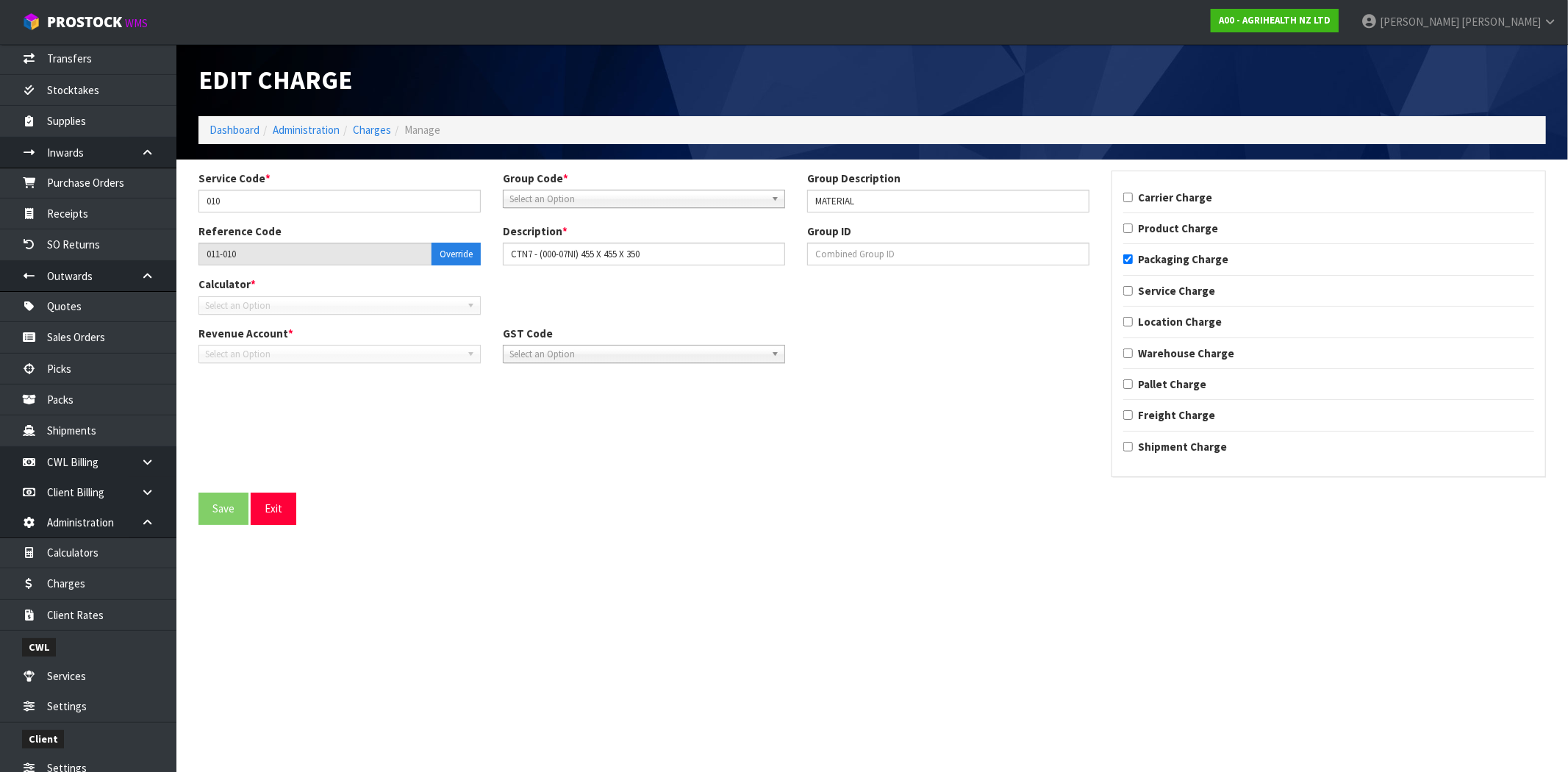
click at [1482, 313] on div "Carrier Charge Product Charge Packaging Charge Service Charge Location Charge […" at bounding box center [1329, 324] width 433 height 306
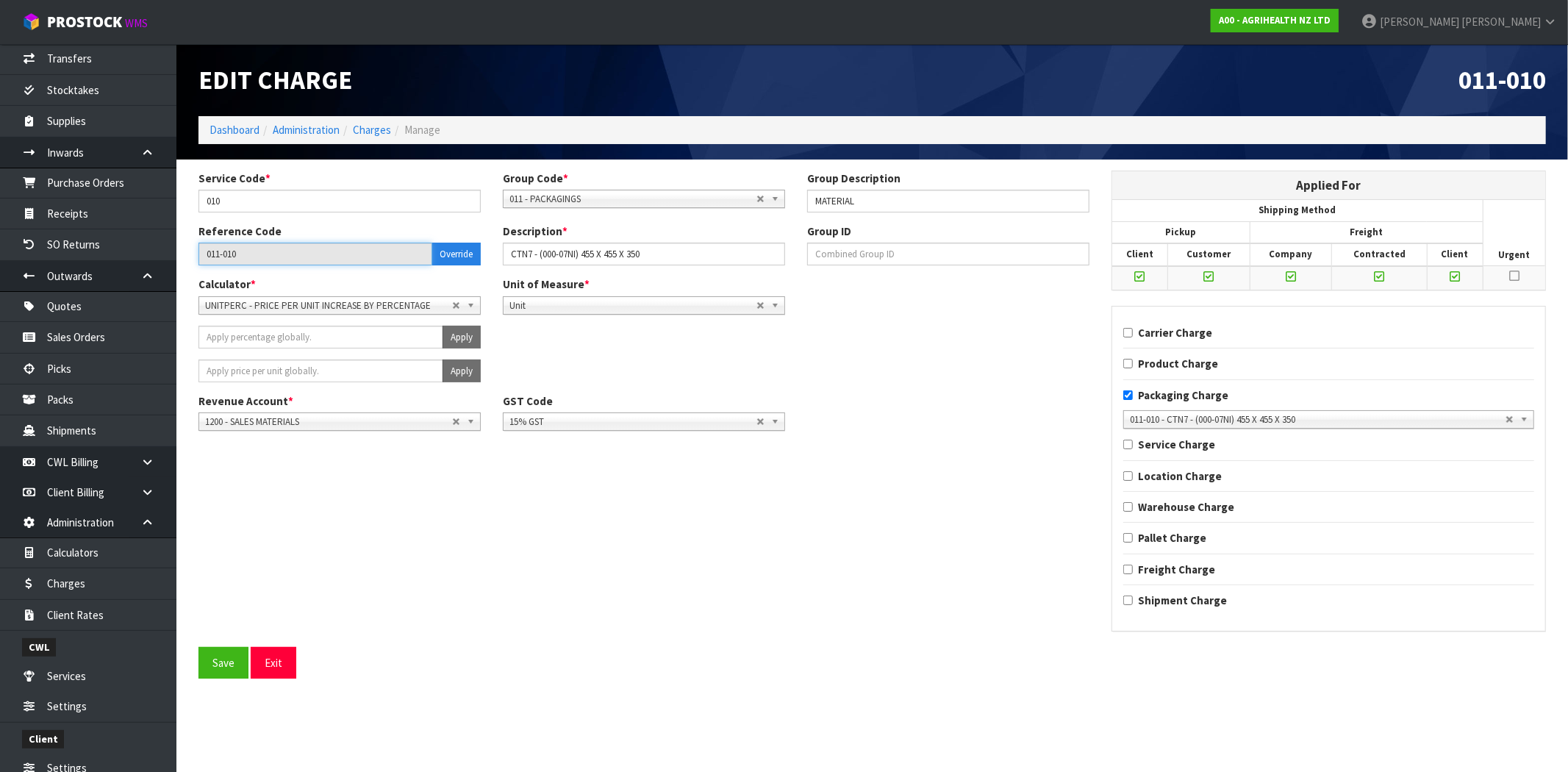
drag, startPoint x: 250, startPoint y: 258, endPoint x: 192, endPoint y: 254, distance: 58.1
click at [192, 254] on div "Reference Code 011-010 Override" at bounding box center [340, 244] width 304 height 42
click at [251, 259] on input "011-010" at bounding box center [315, 254] width 234 height 23
drag, startPoint x: 249, startPoint y: 252, endPoint x: 189, endPoint y: 251, distance: 60.0
click at [189, 251] on div "Reference Code 011-010 Override" at bounding box center [340, 244] width 304 height 42
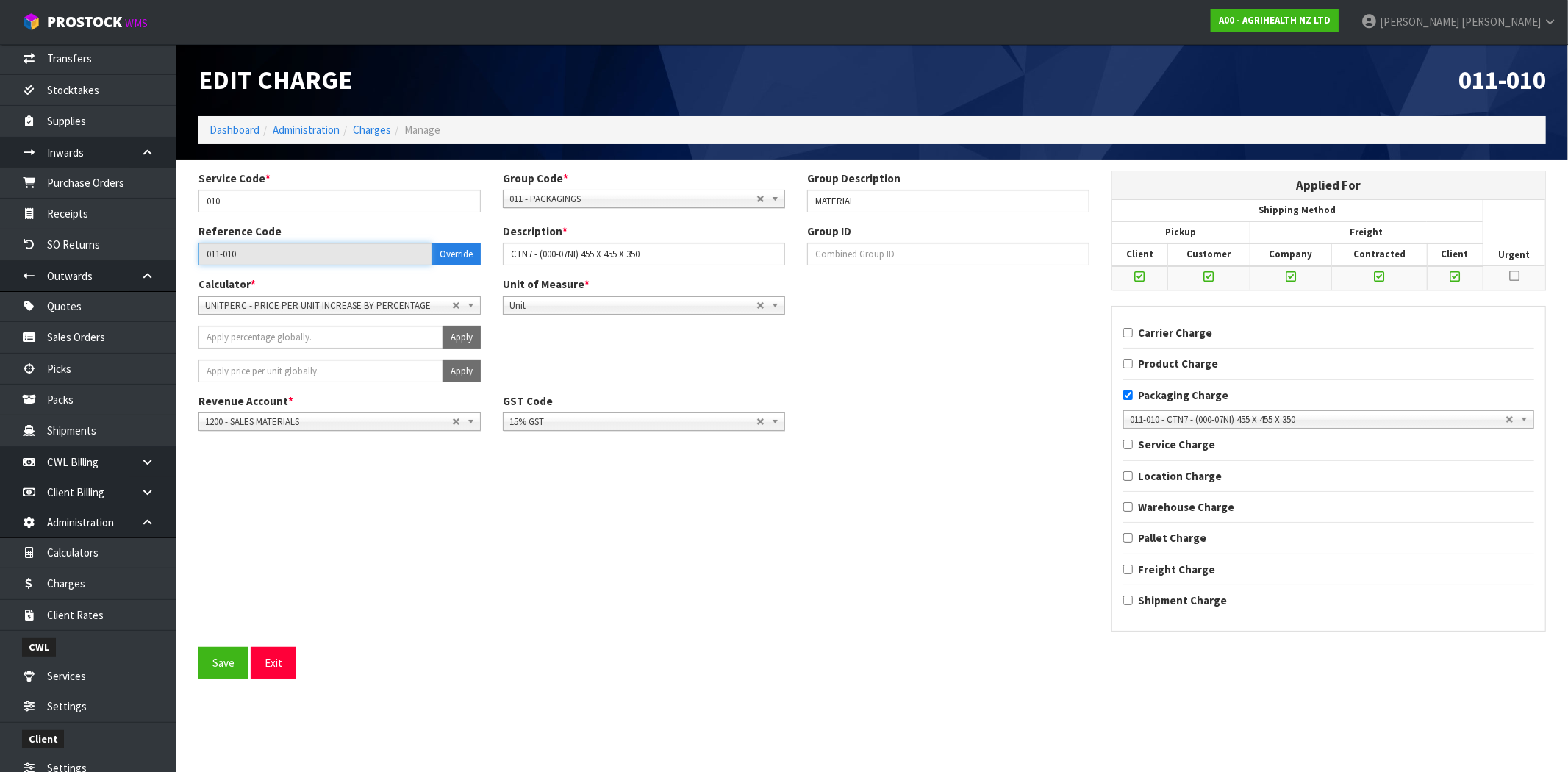
click at [265, 252] on input "011-010" at bounding box center [315, 254] width 234 height 23
drag, startPoint x: 254, startPoint y: 249, endPoint x: 199, endPoint y: 254, distance: 55.2
click at [199, 254] on input "011-010" at bounding box center [315, 254] width 234 height 23
click at [77, 678] on link "Services" at bounding box center [88, 676] width 176 height 30
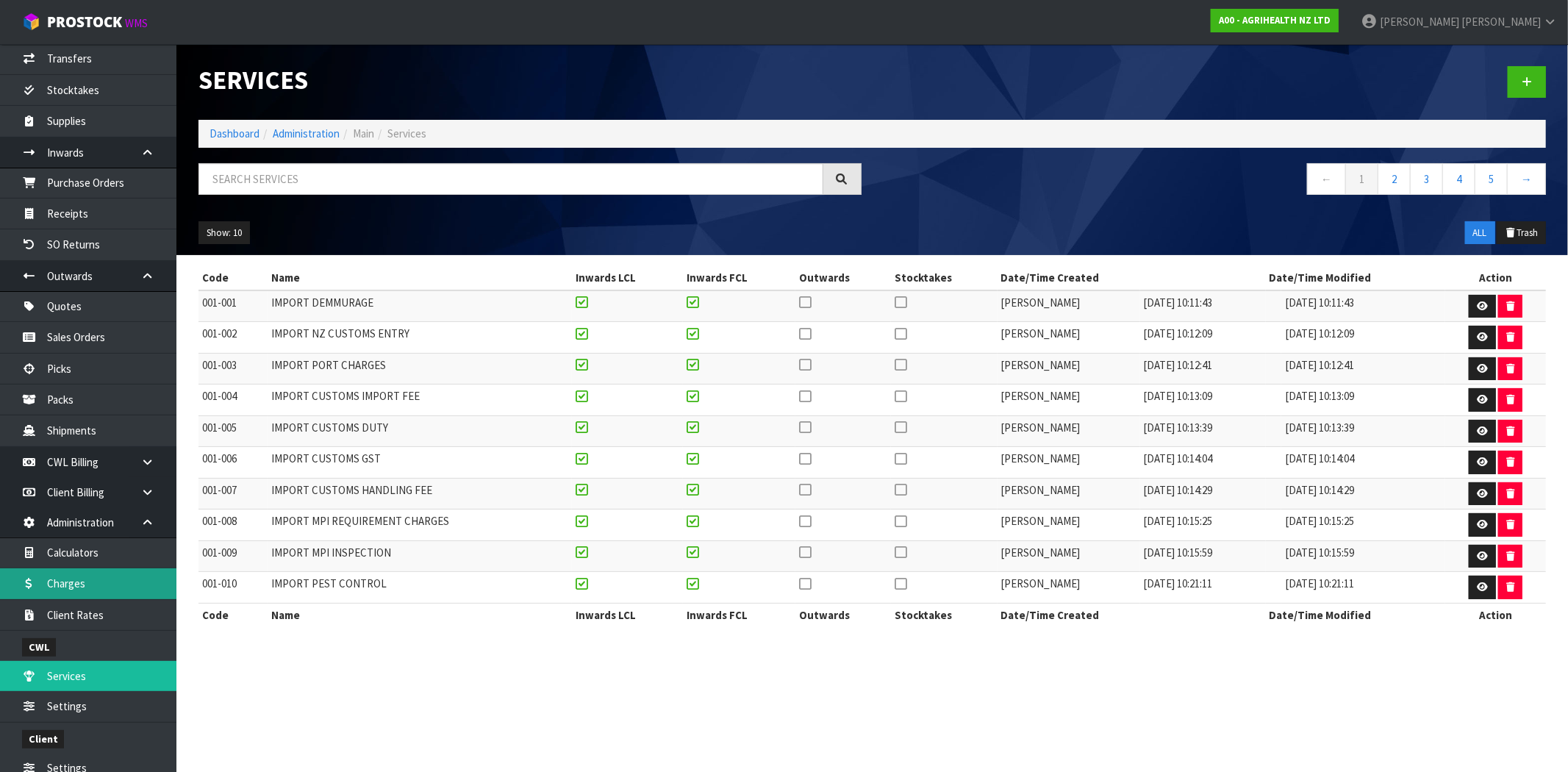
click at [130, 589] on link "Charges" at bounding box center [88, 583] width 176 height 30
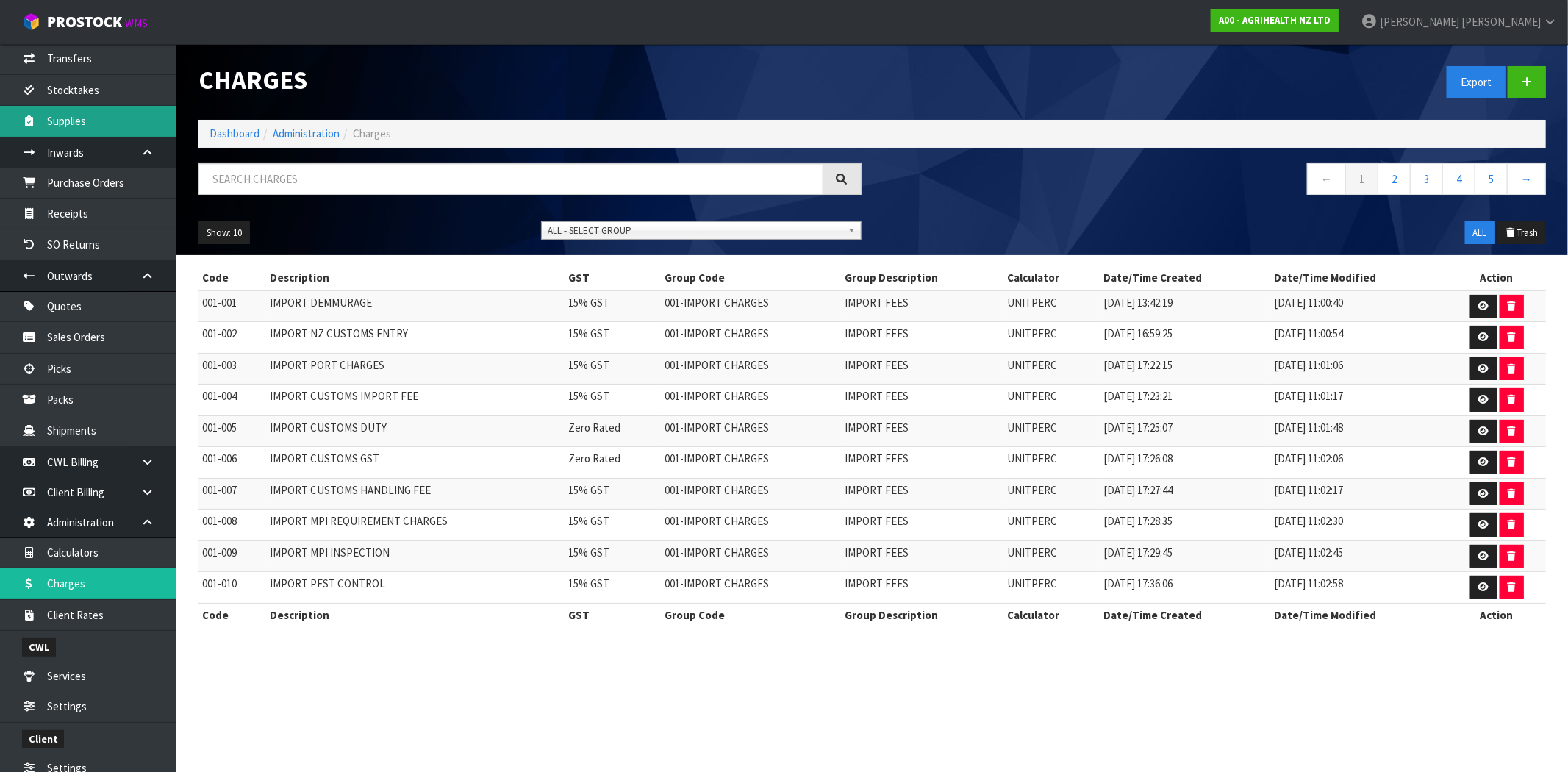
click at [62, 117] on link "Supplies" at bounding box center [88, 121] width 176 height 30
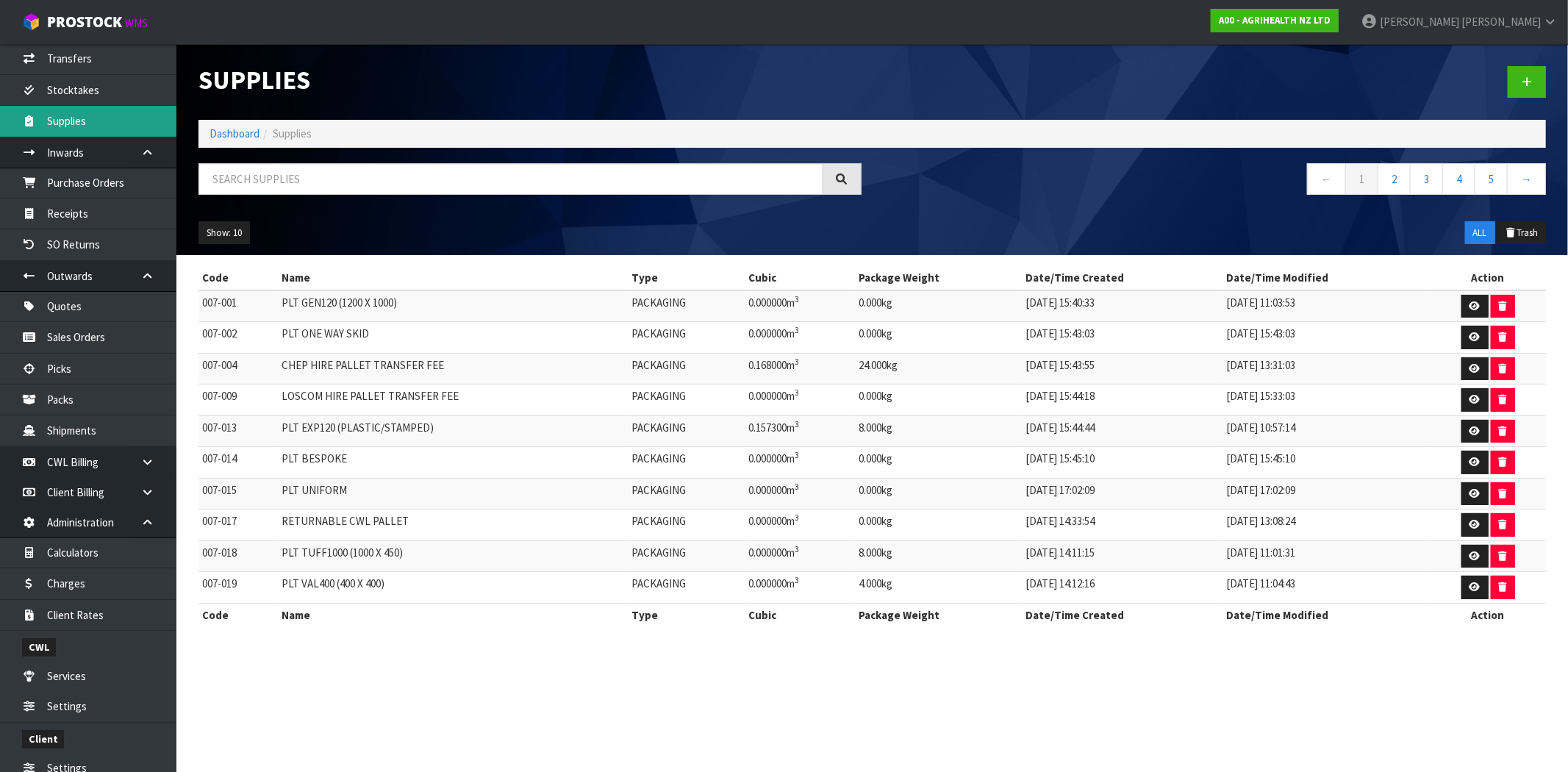
click at [85, 122] on link "Supplies" at bounding box center [88, 121] width 176 height 30
click at [1470, 304] on icon at bounding box center [1474, 306] width 11 height 10
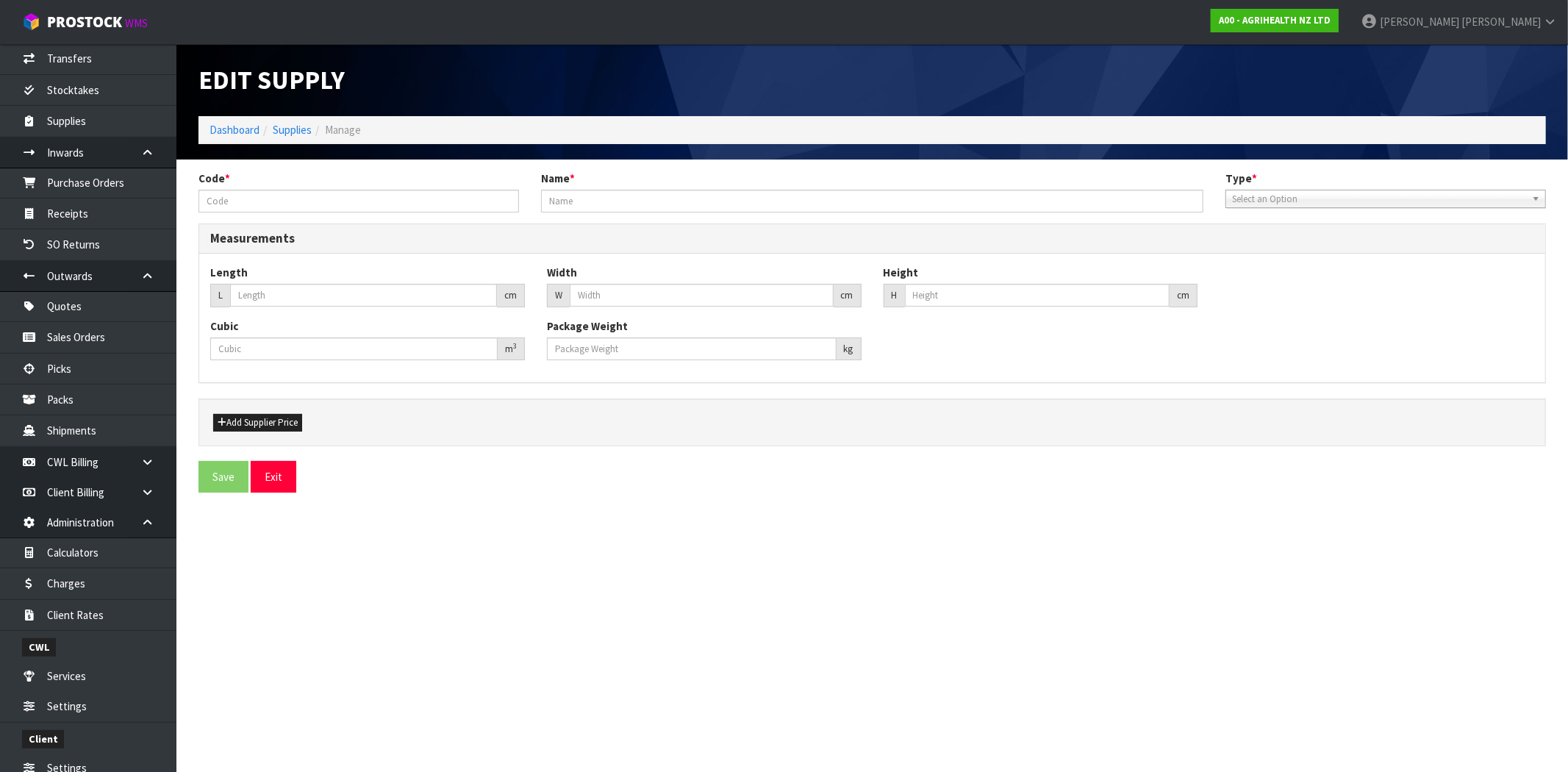
type input "007-001"
type input "PLT GEN120 (1200 X 1000)"
type input "120"
type input "100"
type input "0"
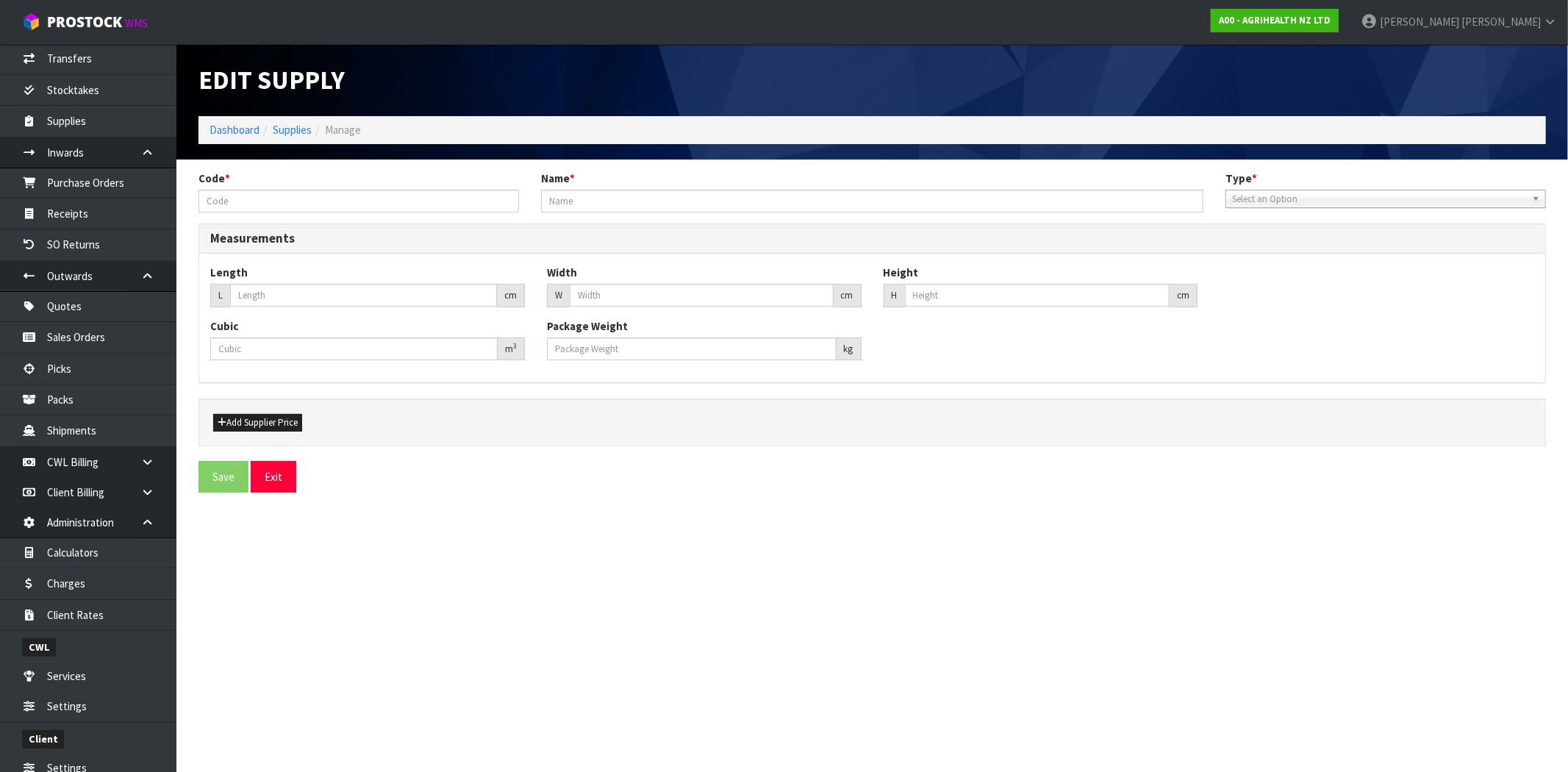
type input "0"
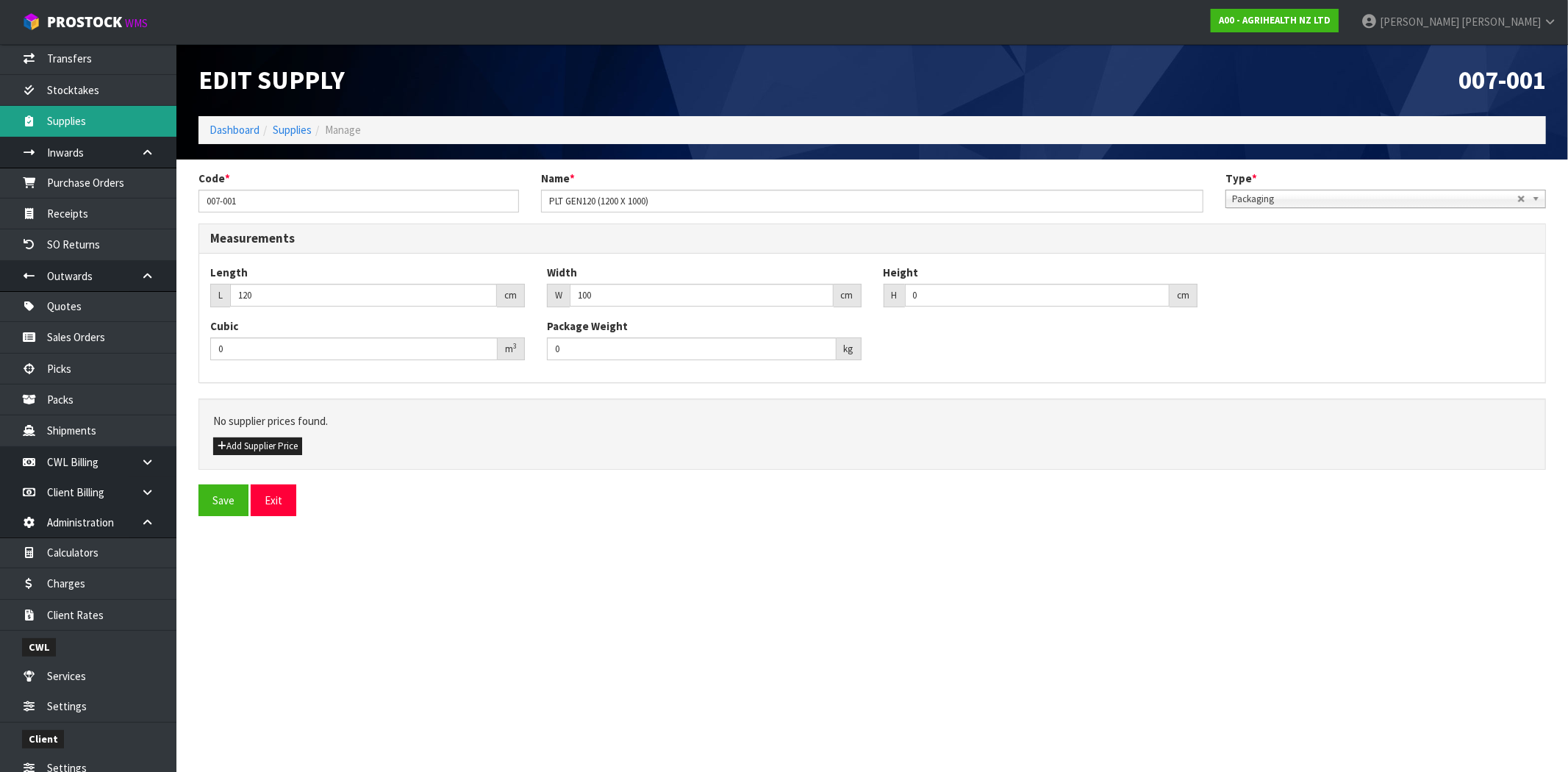
click at [81, 122] on link "Supplies" at bounding box center [88, 121] width 176 height 30
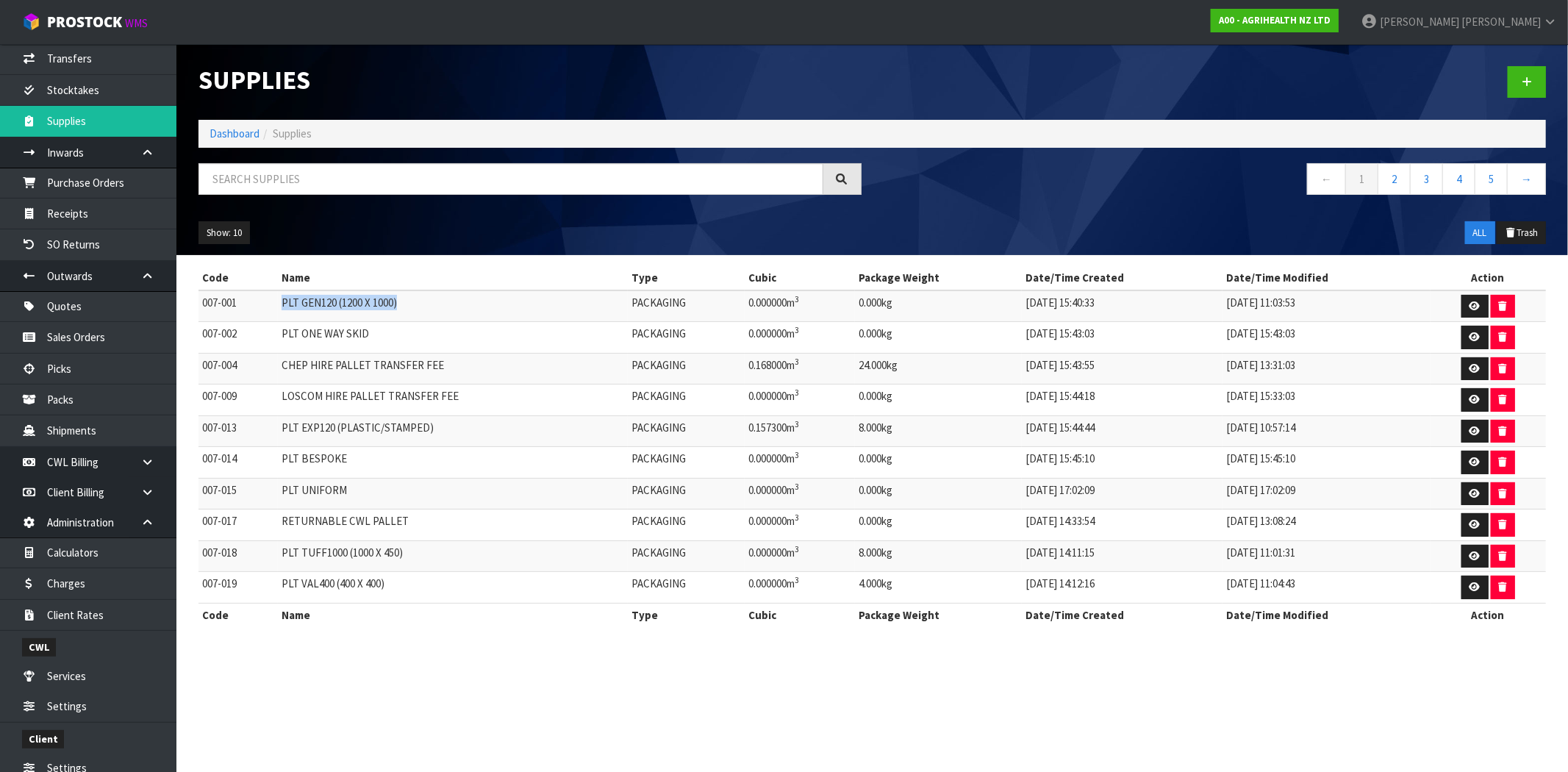
drag, startPoint x: 423, startPoint y: 301, endPoint x: 270, endPoint y: 304, distance: 153.0
click at [270, 304] on tr "007-001 PLT GEN120 (1200 X 1000) PACKAGING 0.000000m 3 0.000kg [DATE] 15:40:33 …" at bounding box center [872, 306] width 1348 height 32
drag, startPoint x: 300, startPoint y: 318, endPoint x: 310, endPoint y: 317, distance: 10.0
click at [301, 317] on td "PLT GEN120 (1200 X 1000)" at bounding box center [453, 306] width 350 height 32
click at [424, 305] on td "PLT GEN120 (1200 X 1000)" at bounding box center [453, 306] width 350 height 32
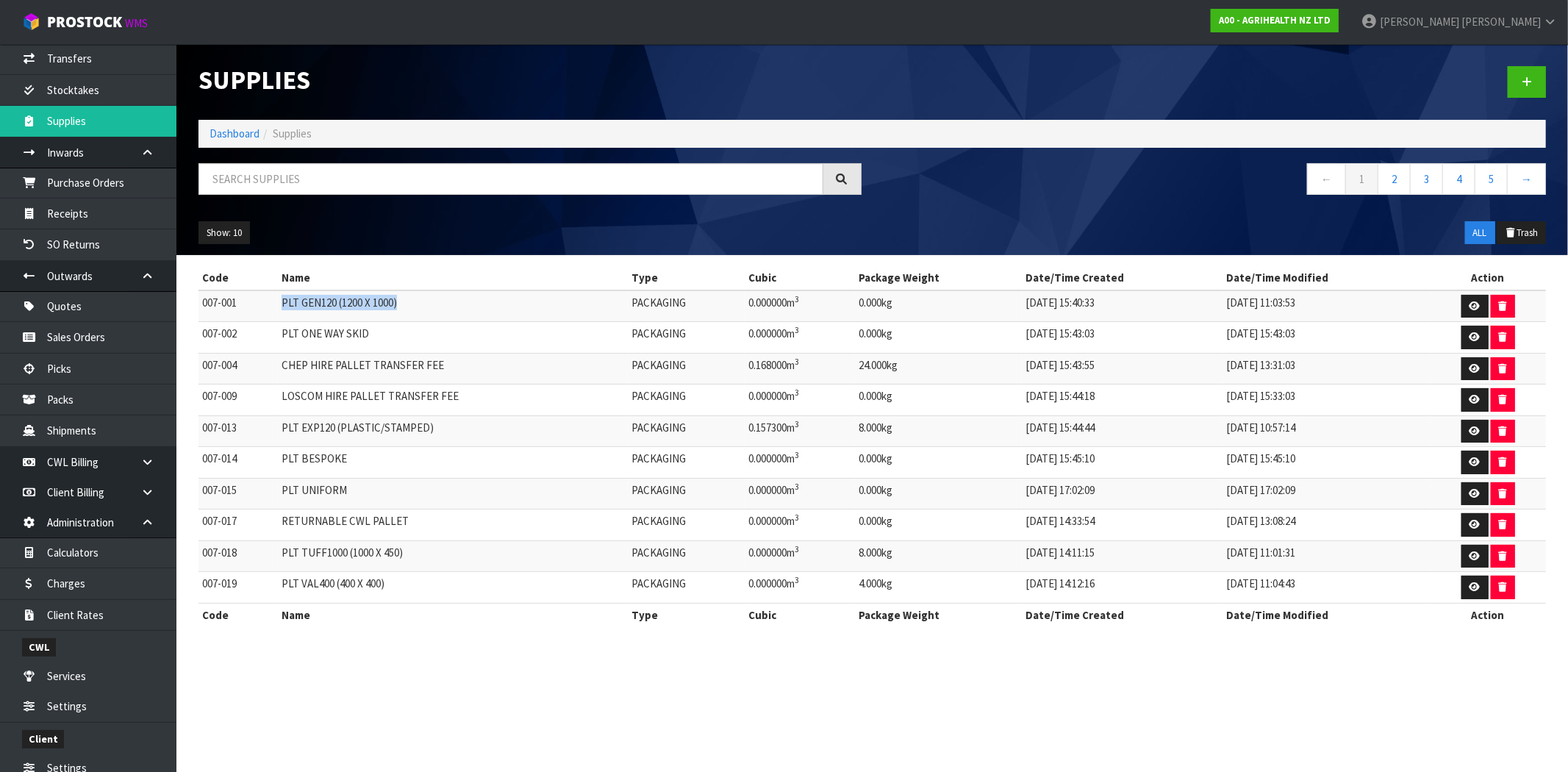
drag, startPoint x: 418, startPoint y: 304, endPoint x: 281, endPoint y: 306, distance: 137.0
click at [281, 306] on tr "007-001 PLT GEN120 (1200 X 1000) PACKAGING 0.000000m 3 0.000kg [DATE] 15:40:33 …" at bounding box center [872, 306] width 1348 height 32
click at [1470, 310] on icon at bounding box center [1474, 306] width 11 height 10
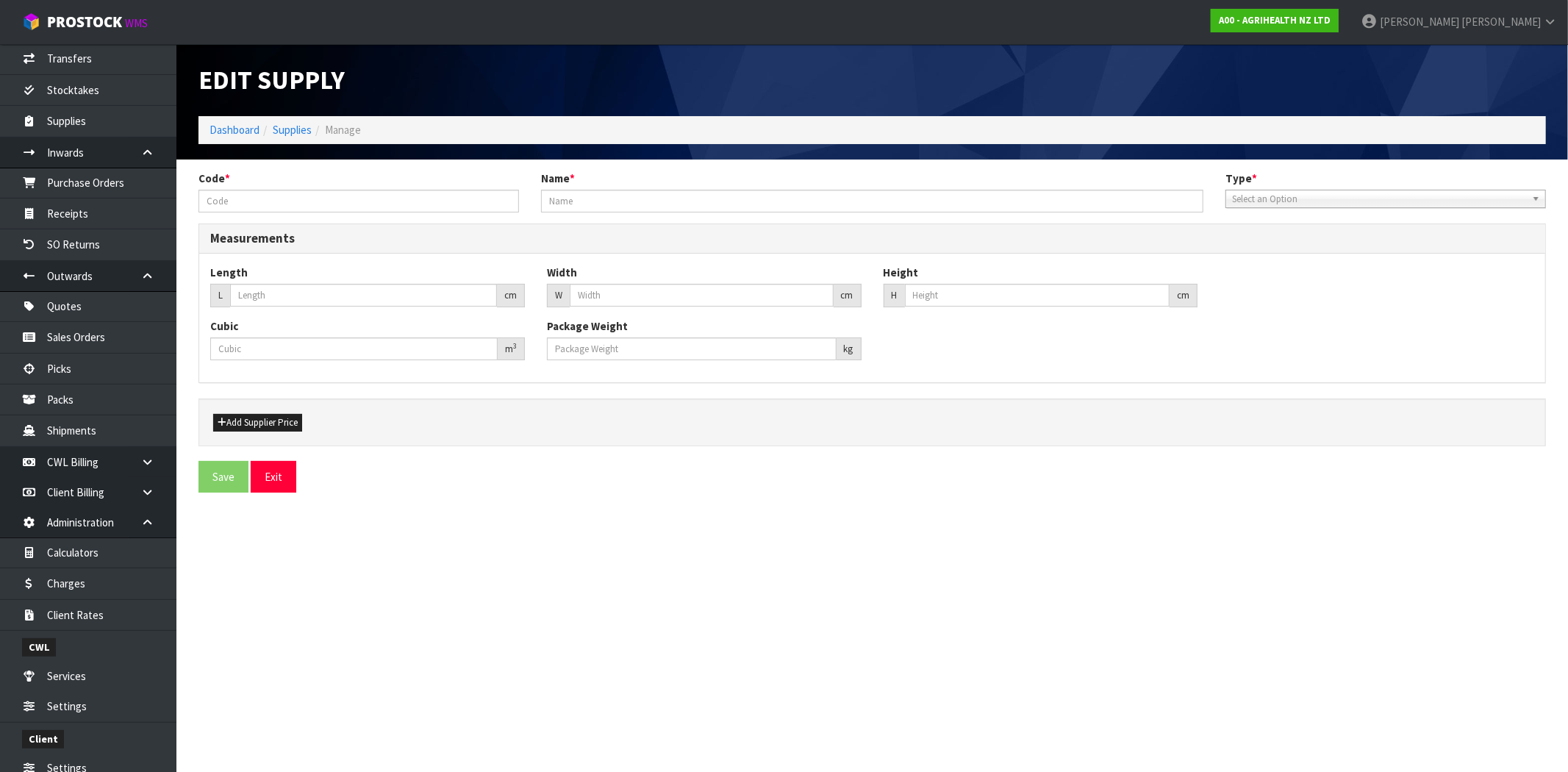
type input "007-001"
type input "PLT GEN120 (1200 X 1000)"
type input "120"
type input "100"
type input "0"
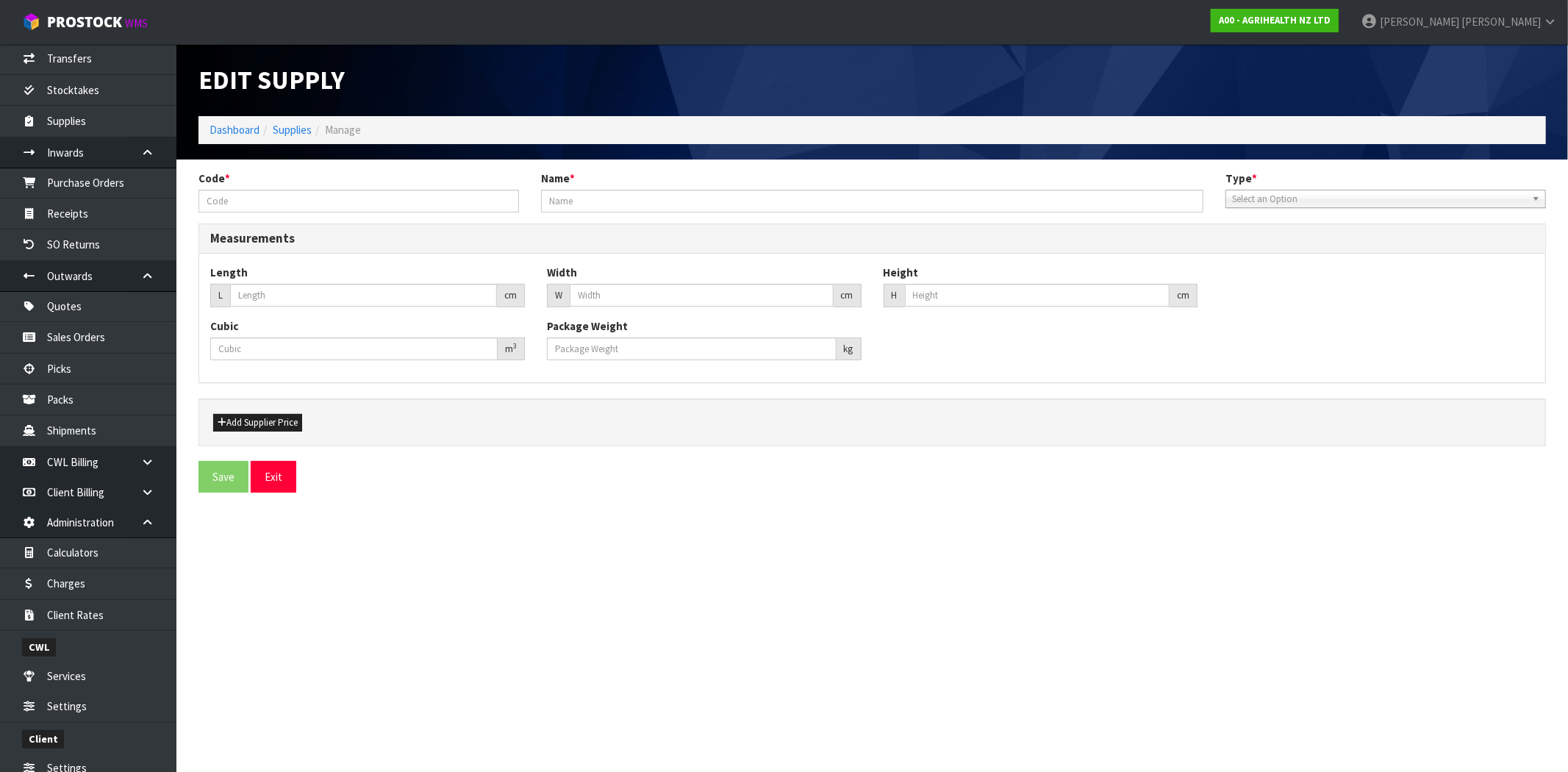
type input "0"
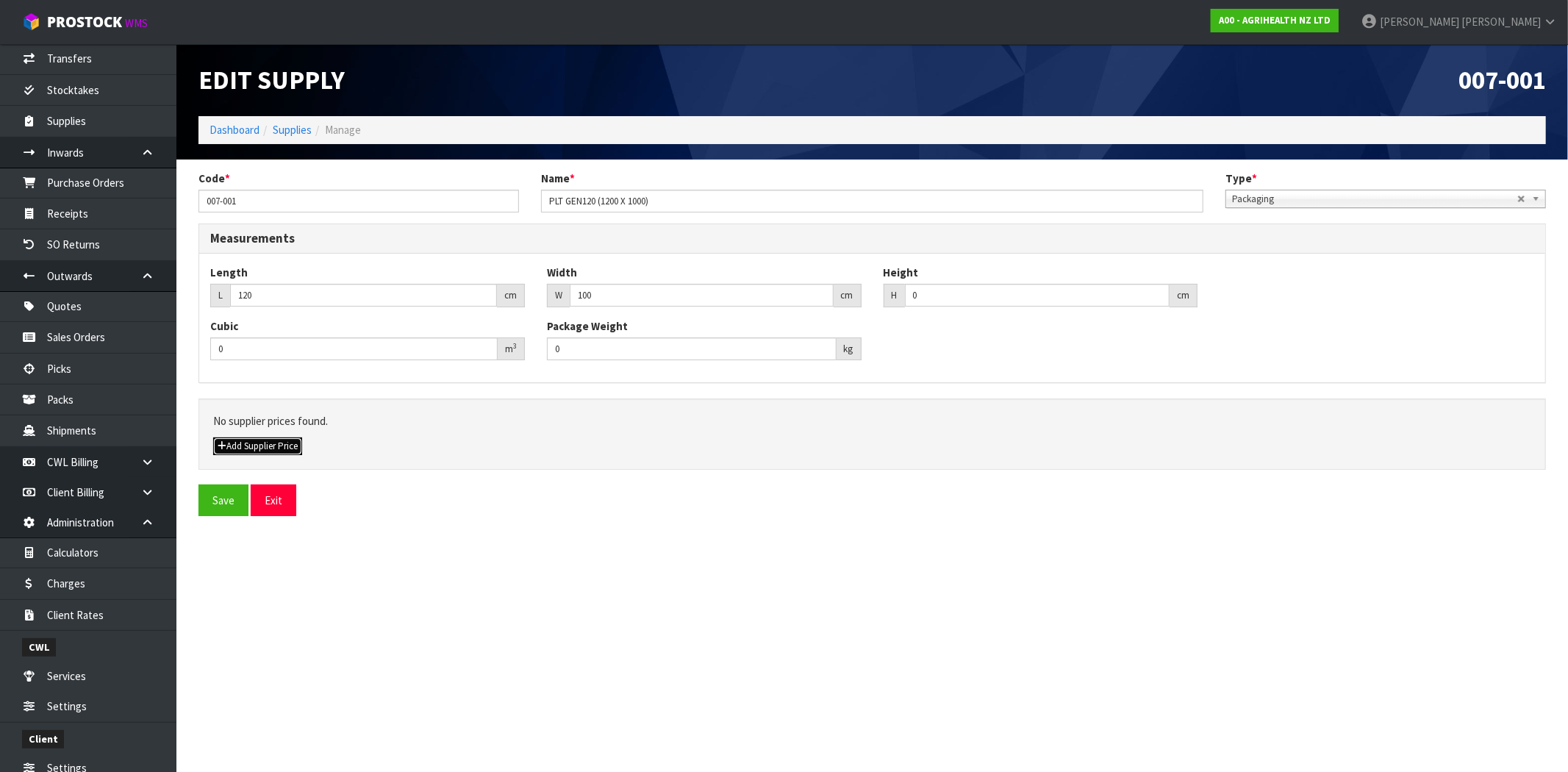
click at [245, 445] on button "Add Supplier Price" at bounding box center [258, 446] width 89 height 18
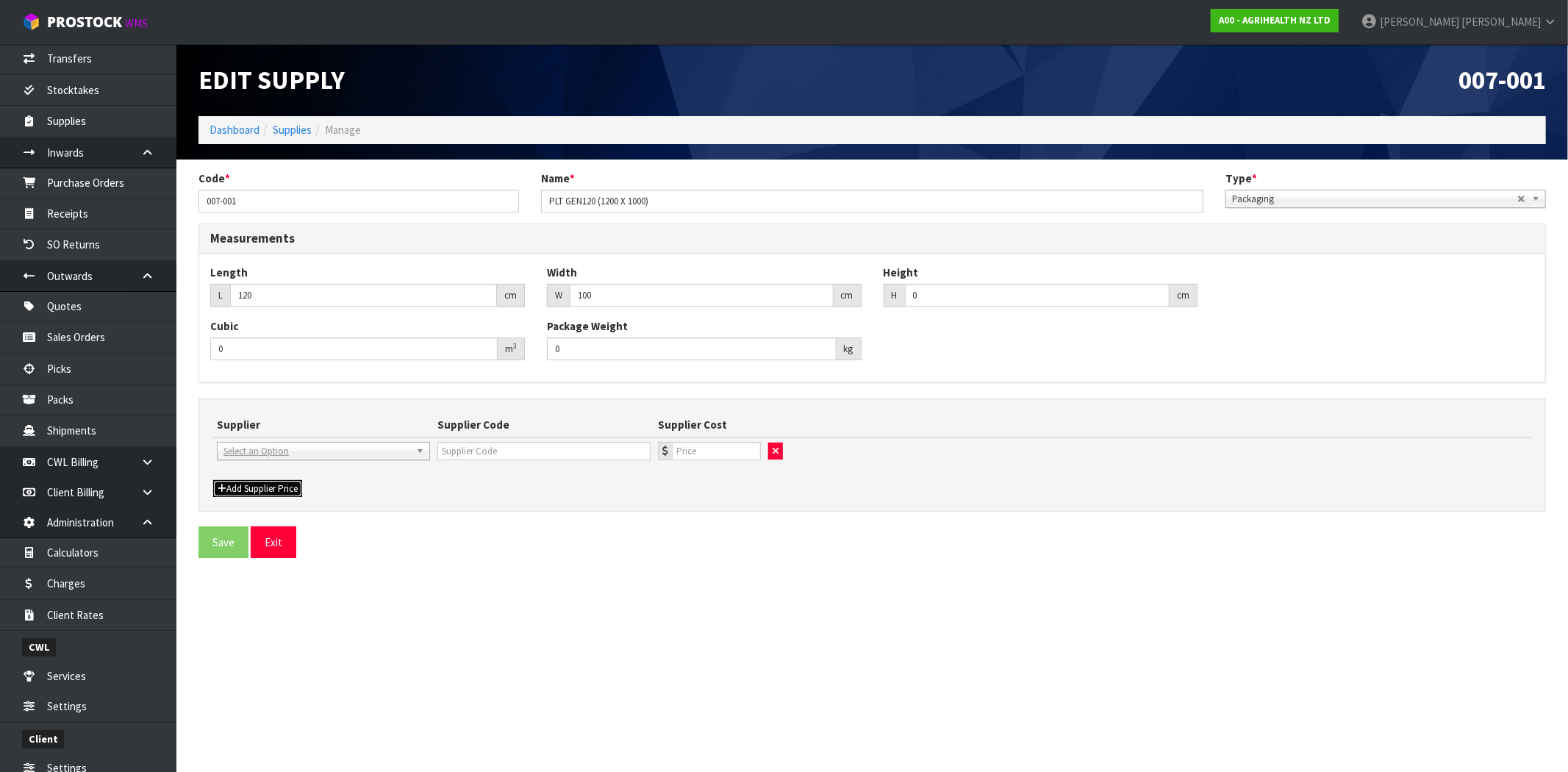
click at [250, 487] on button "Add Supplier Price" at bounding box center [258, 489] width 89 height 18
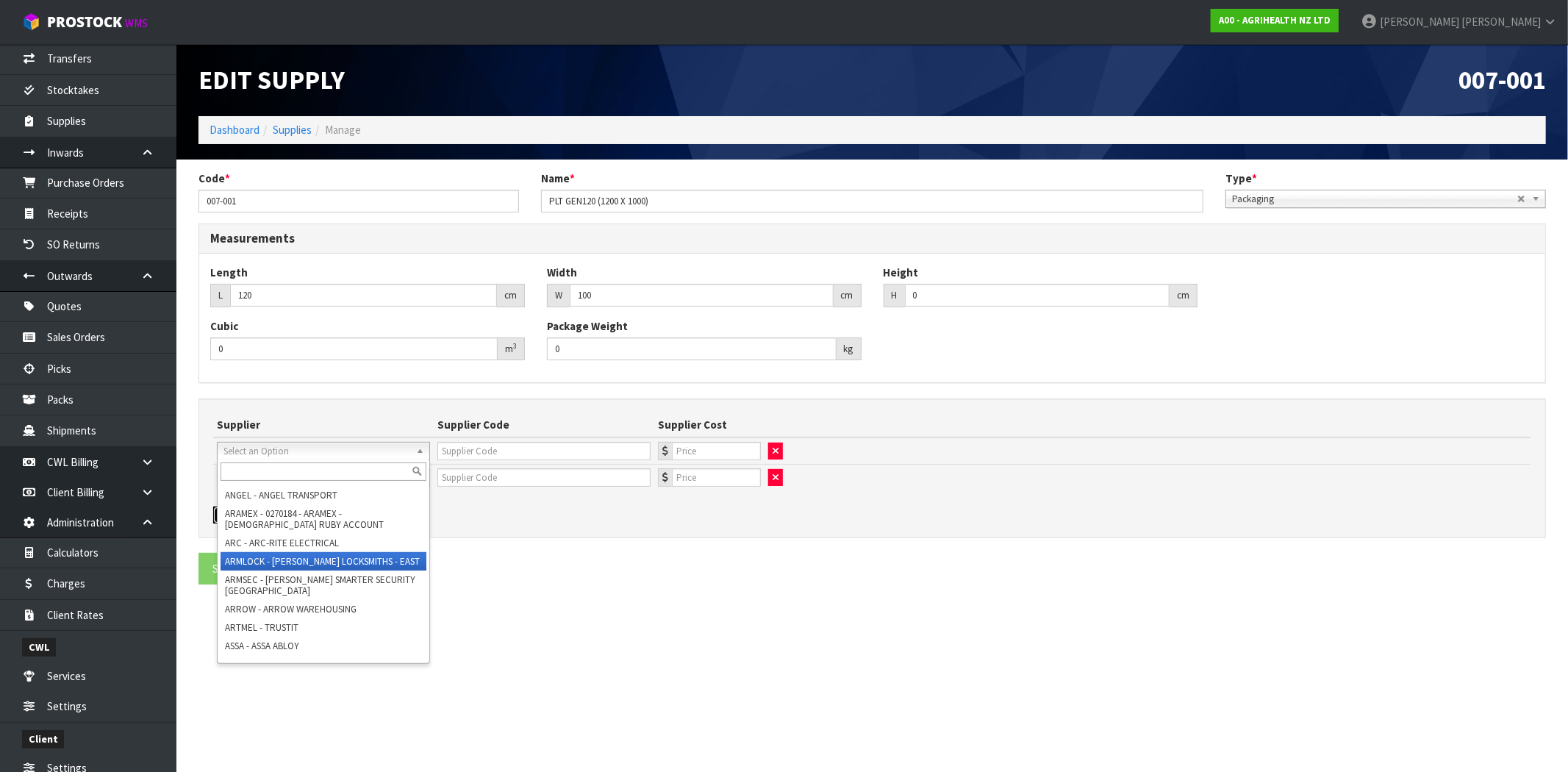
scroll to position [653, 0]
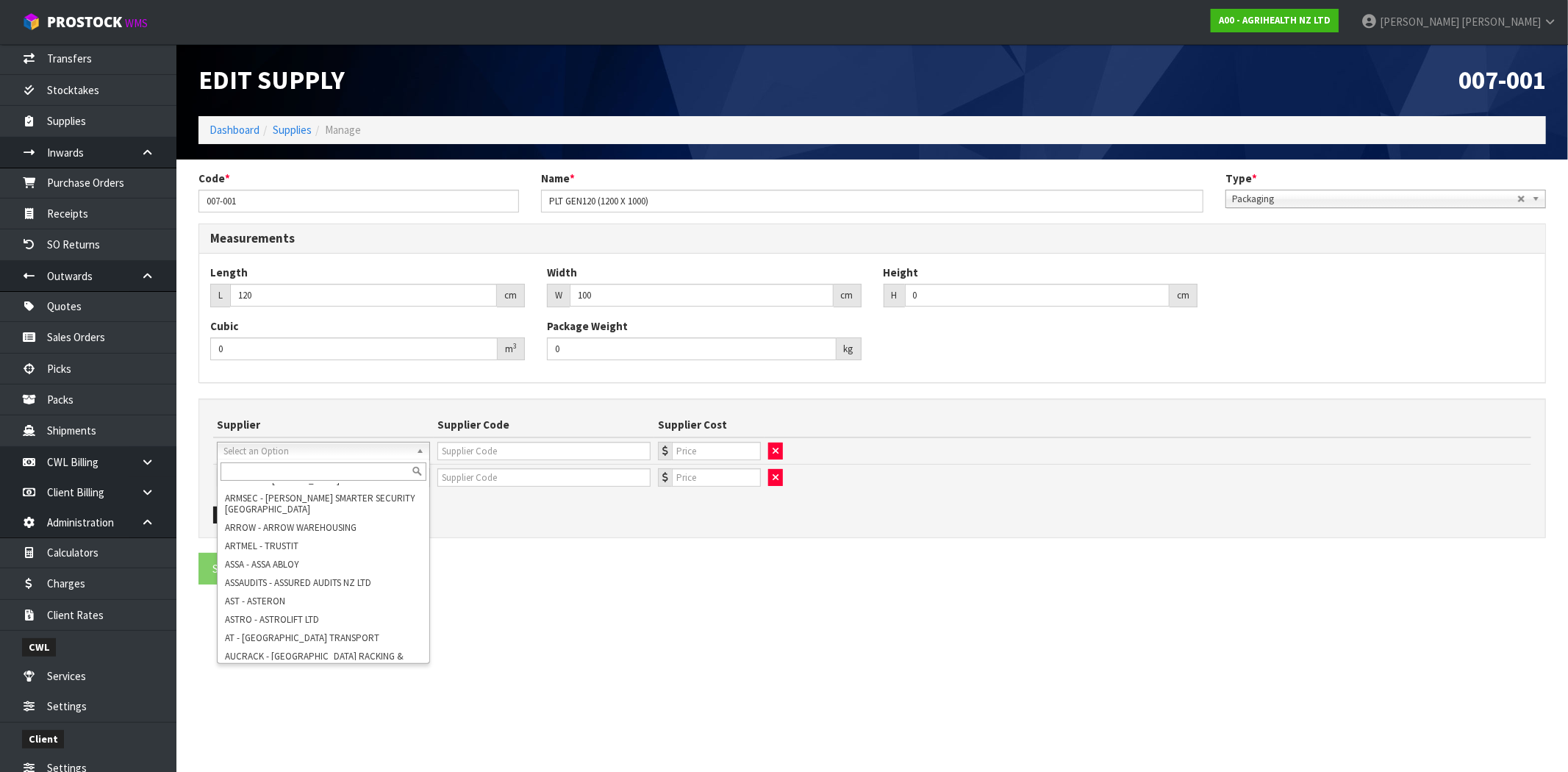
click at [464, 534] on div "Supplier Supplier Code Supplier Cost 1STCALL - 1ST CALL RECRUITMENT A00 - AGRIH…" at bounding box center [872, 468] width 1348 height 139
click at [501, 555] on div "Save Exit" at bounding box center [872, 569] width 1369 height 32
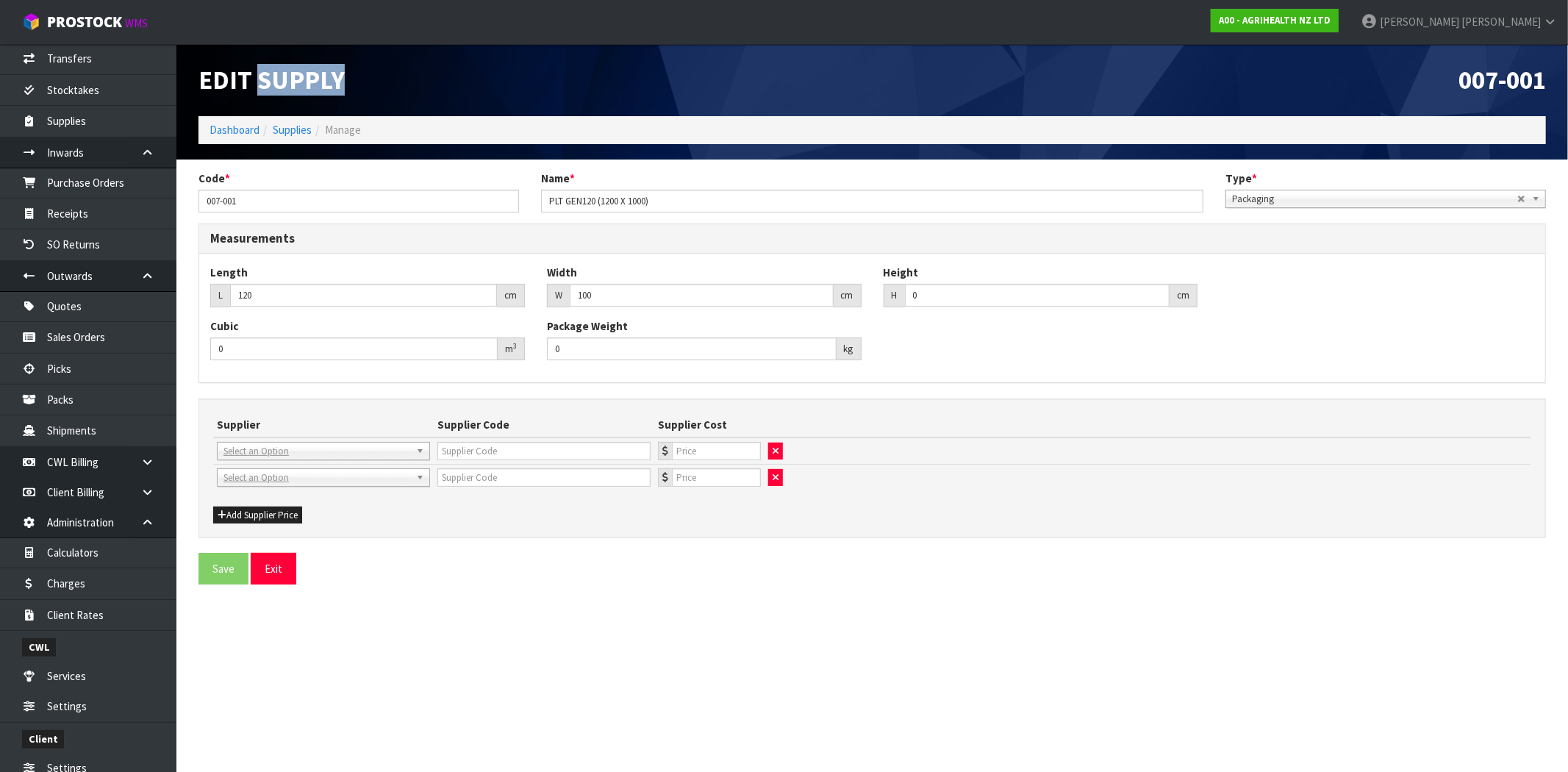
drag, startPoint x: 348, startPoint y: 83, endPoint x: 258, endPoint y: 84, distance: 90.0
click at [258, 84] on h1 "Edit Supply" at bounding box center [530, 80] width 663 height 28
click at [300, 82] on span "Edit Supply" at bounding box center [272, 80] width 146 height 32
click at [300, 81] on span "Edit Supply" at bounding box center [272, 80] width 146 height 32
drag, startPoint x: 343, startPoint y: 77, endPoint x: 193, endPoint y: 81, distance: 150.1
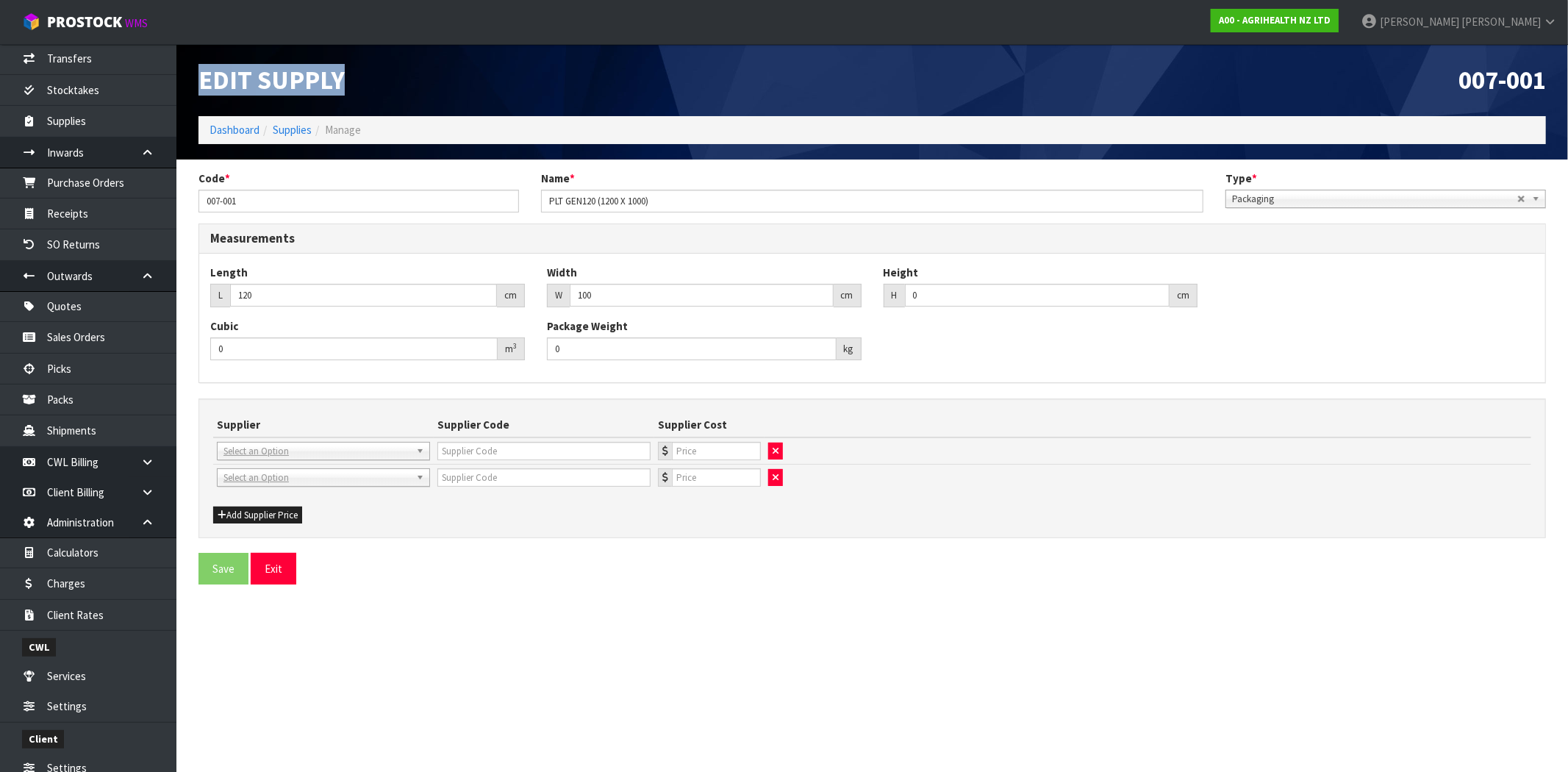
click at [193, 81] on div "Edit Supply" at bounding box center [530, 80] width 685 height 72
click at [313, 80] on span "Edit Supply" at bounding box center [272, 80] width 146 height 32
drag, startPoint x: 345, startPoint y: 75, endPoint x: 255, endPoint y: 85, distance: 90.6
click at [255, 85] on h1 "Edit Supply" at bounding box center [530, 80] width 663 height 28
click at [419, 84] on h1 "Edit Supply" at bounding box center [530, 80] width 663 height 28
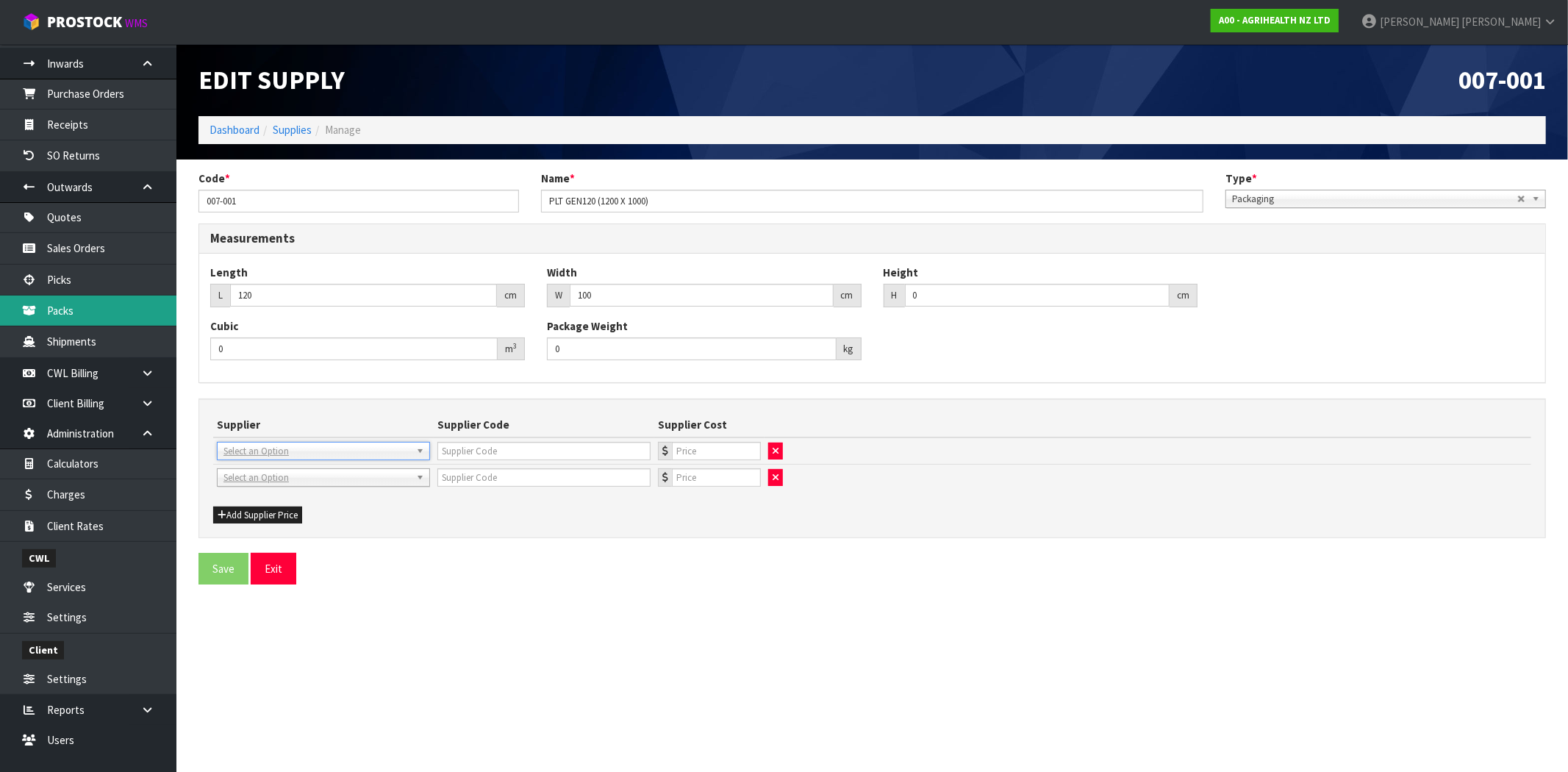
scroll to position [348, 0]
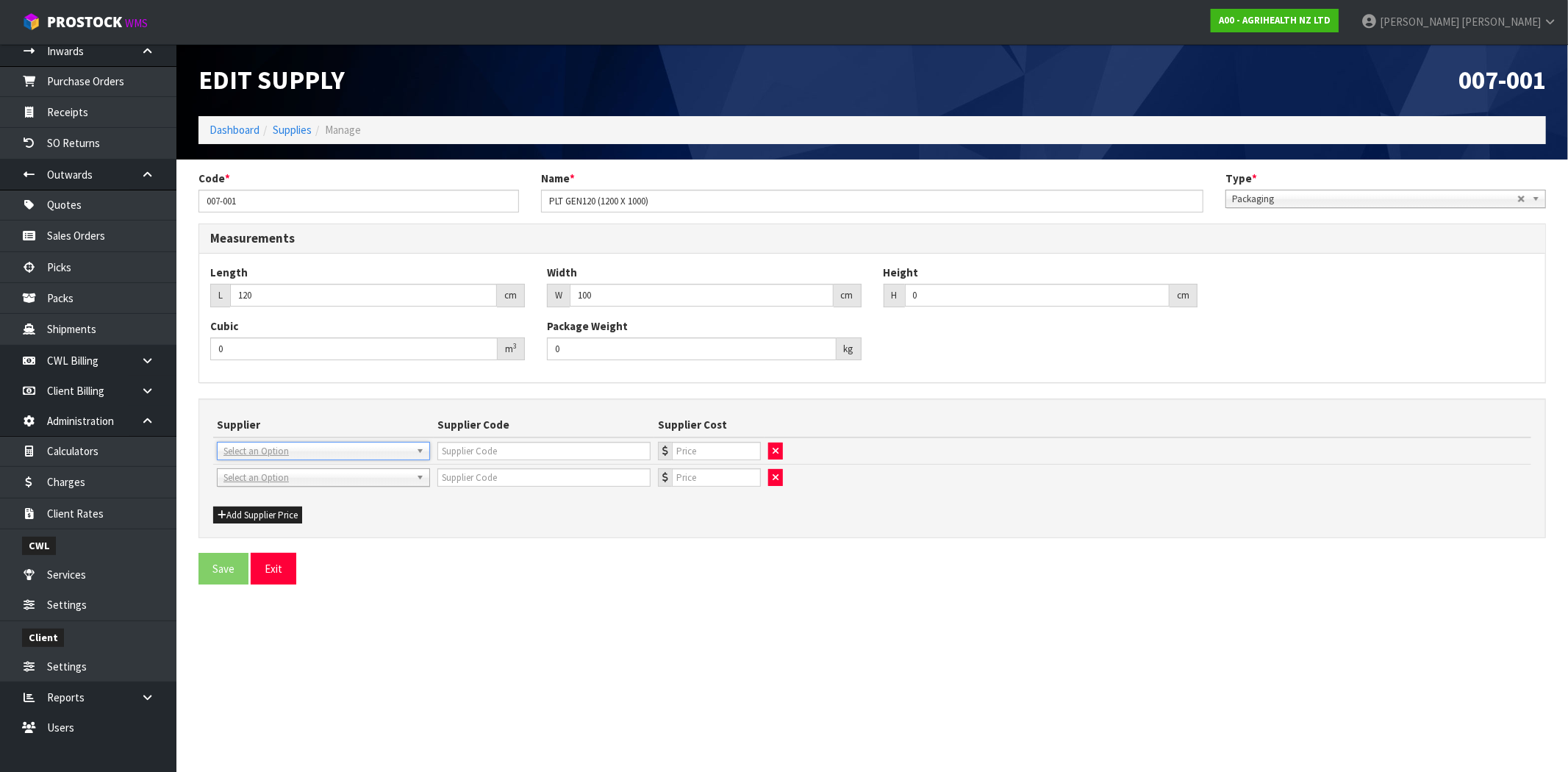
click at [571, 535] on div "Supplier Supplier Code Supplier Cost 1STCALL - 1ST CALL RECRUITMENT A00 - AGRIH…" at bounding box center [872, 468] width 1348 height 139
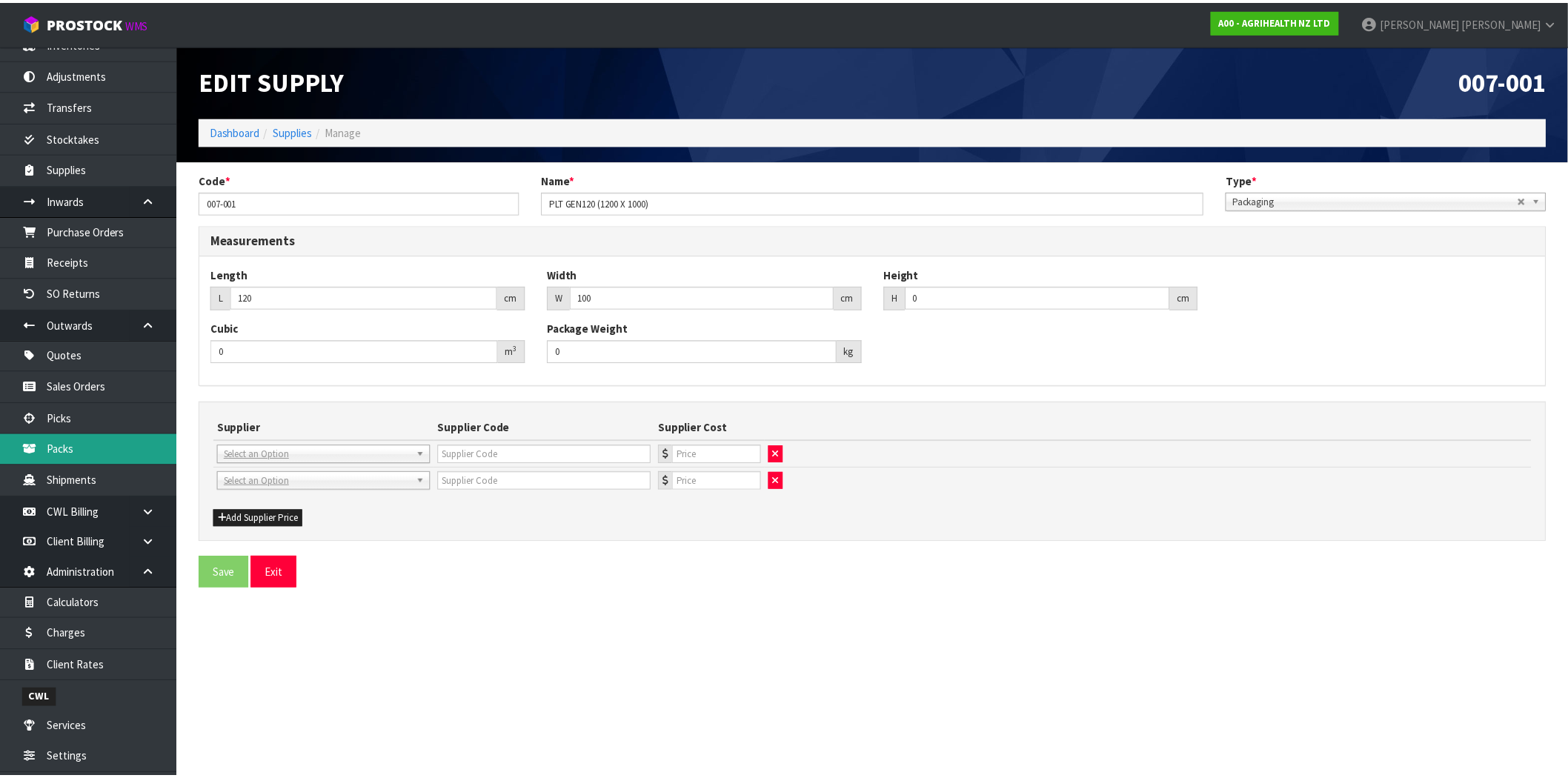
scroll to position [186, 0]
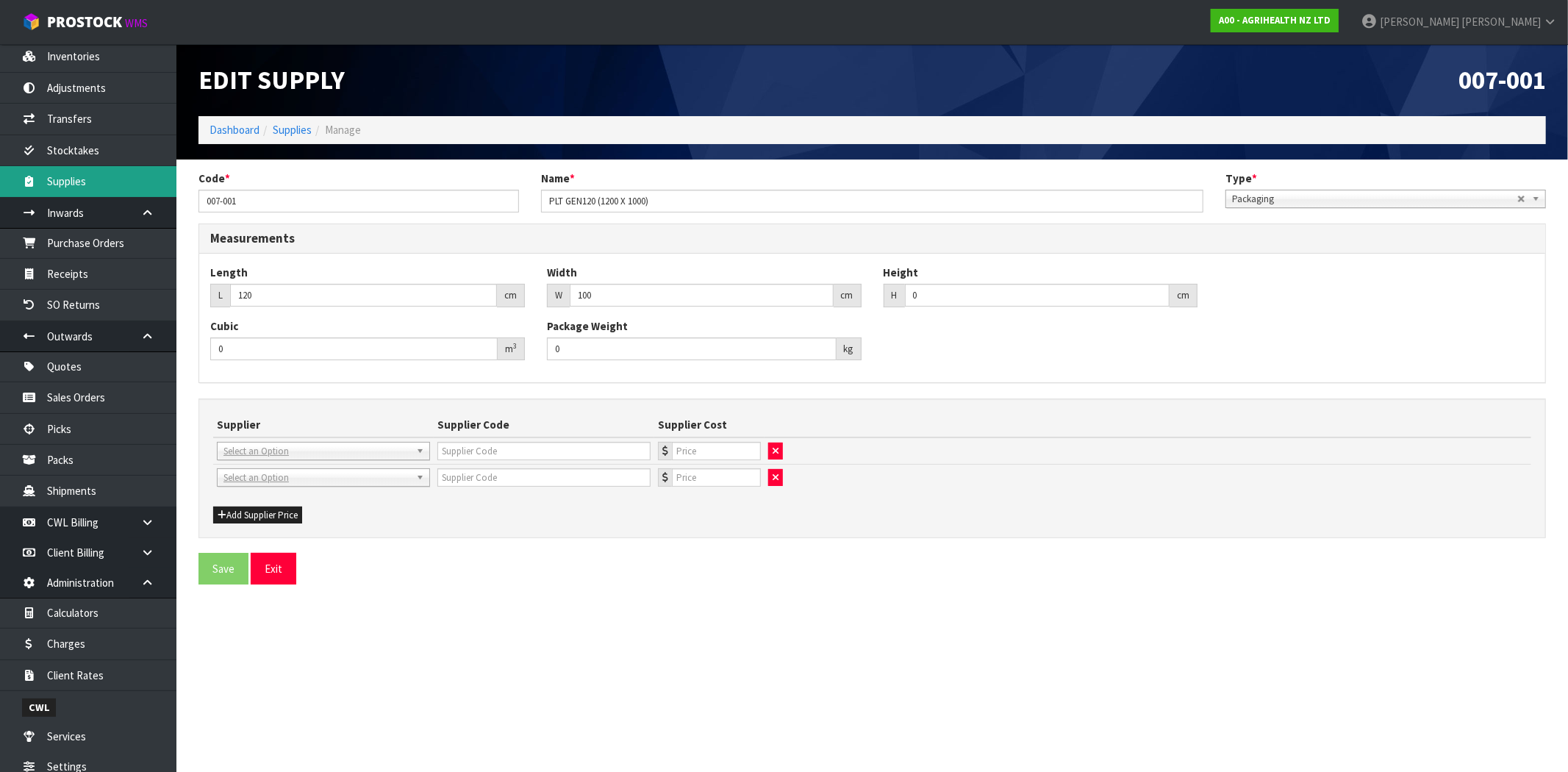
click at [70, 182] on link "Supplies" at bounding box center [88, 181] width 176 height 30
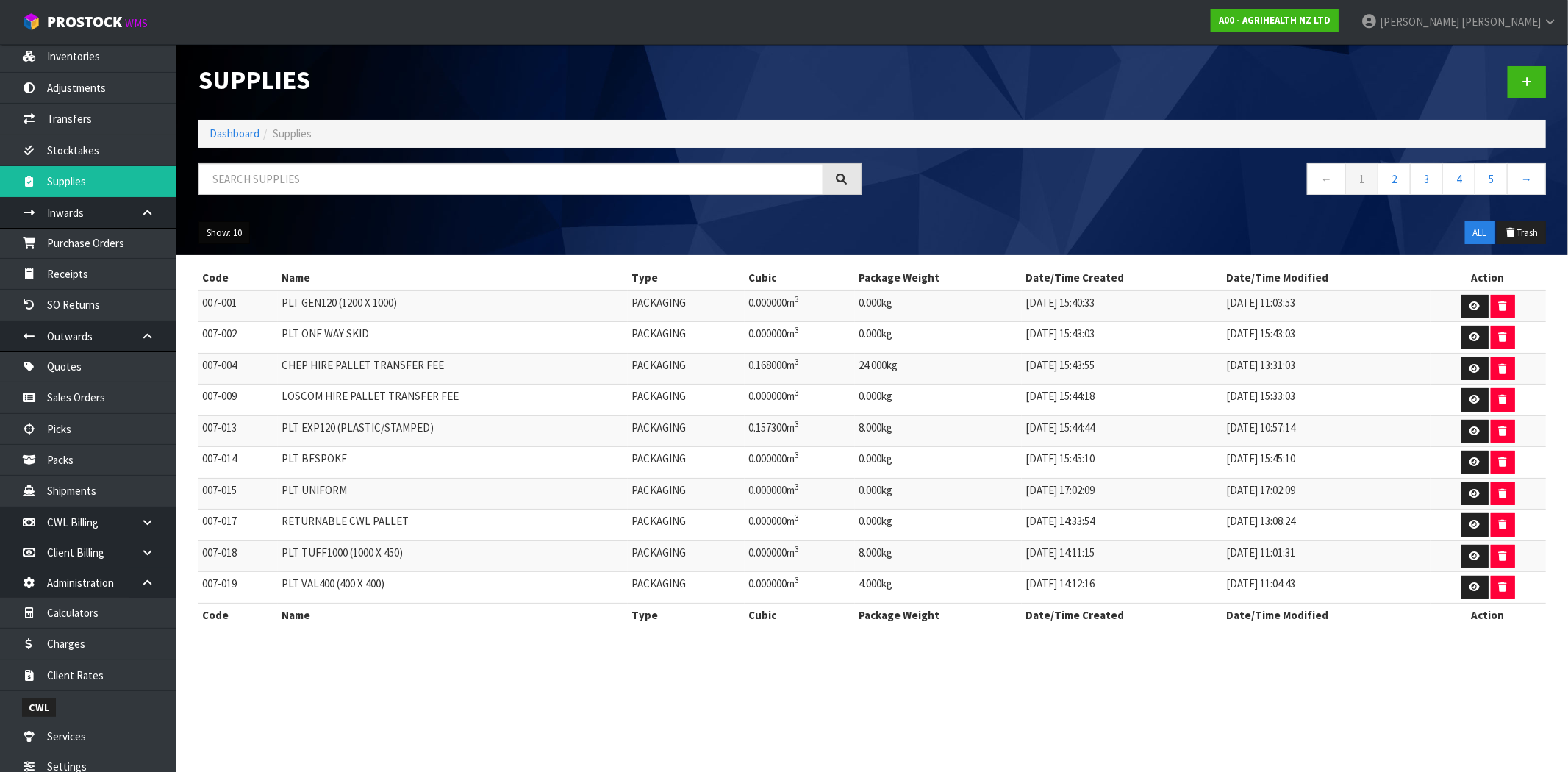
click at [226, 237] on button "Show: 10" at bounding box center [224, 233] width 52 height 24
click at [237, 327] on link "50" at bounding box center [258, 320] width 117 height 20
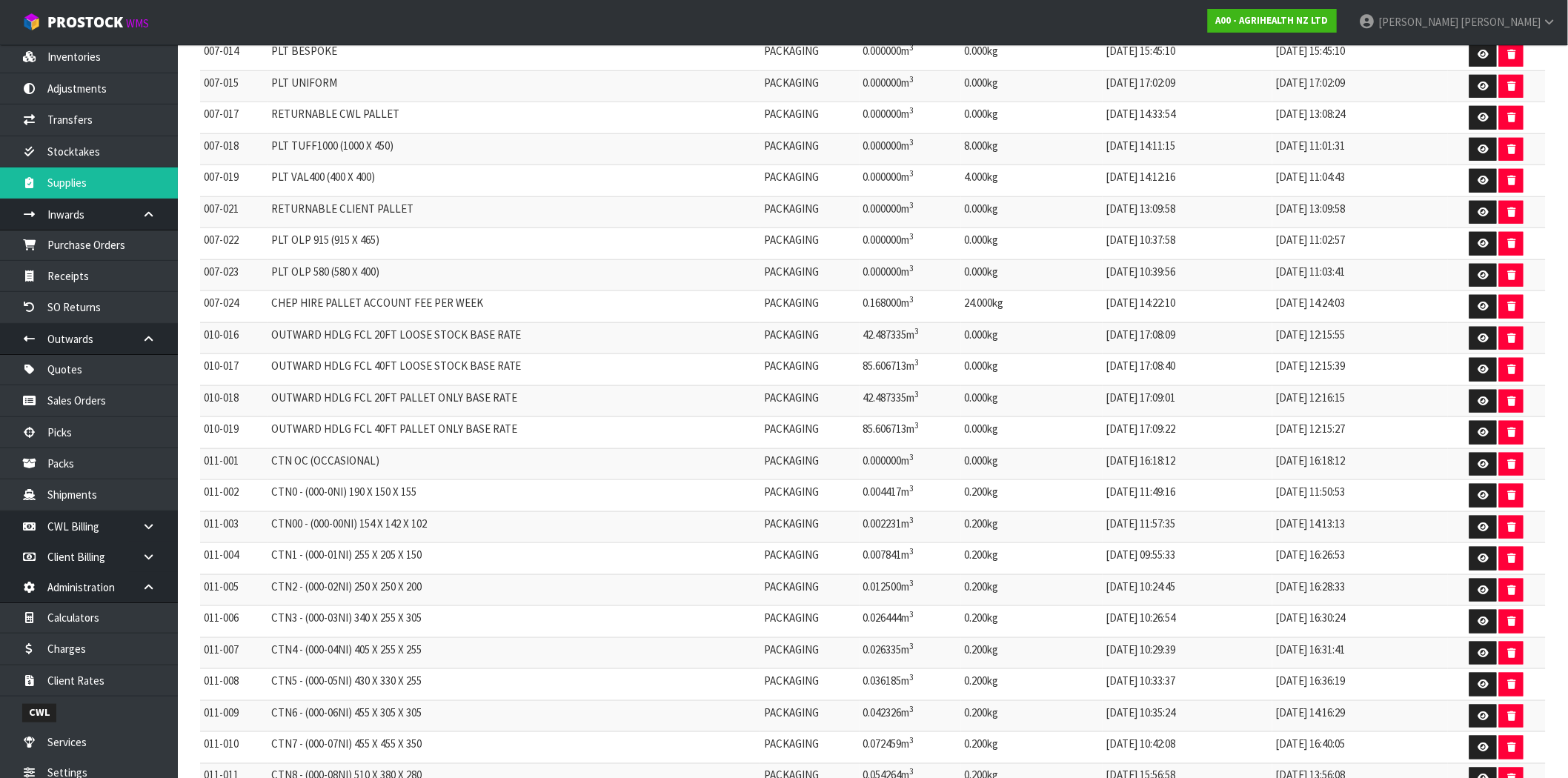
scroll to position [494, 0]
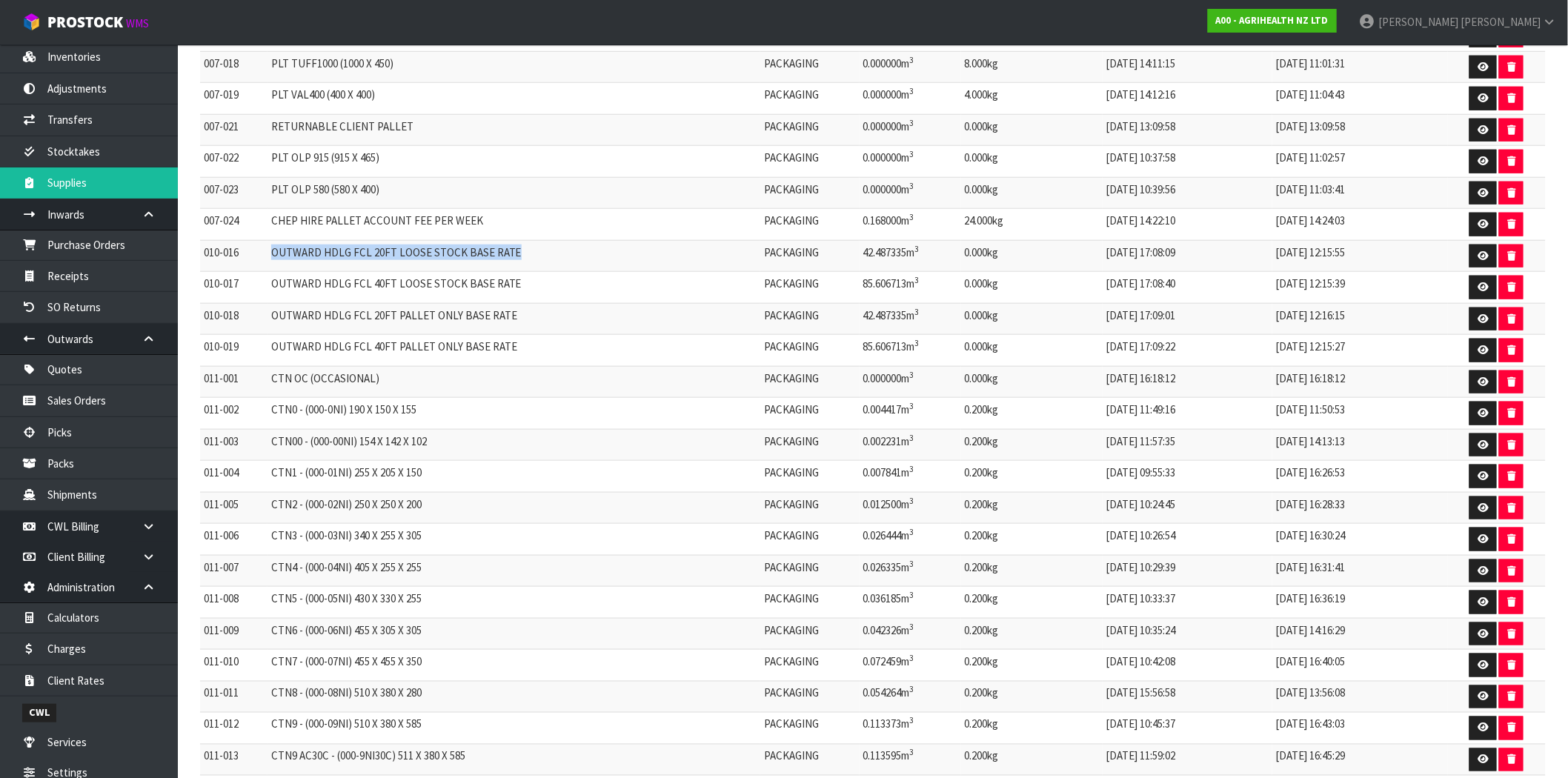
drag, startPoint x: 517, startPoint y: 253, endPoint x: 276, endPoint y: 262, distance: 241.2
click at [276, 262] on td "OUTWARD HDLG FCL 20FT LOOSE STOCK BASE RATE" at bounding box center [514, 255] width 493 height 32
click at [410, 253] on td "OUTWARD HDLG FCL 20FT LOOSE STOCK BASE RATE" at bounding box center [514, 255] width 493 height 32
drag, startPoint x: 520, startPoint y: 255, endPoint x: 252, endPoint y: 258, distance: 268.0
click at [252, 258] on tr "010-016 OUTWARD HDLG FCL 20FT LOOSE STOCK BASE RATE PACKAGING 42.487335m 3 0.00…" at bounding box center [872, 255] width 1346 height 32
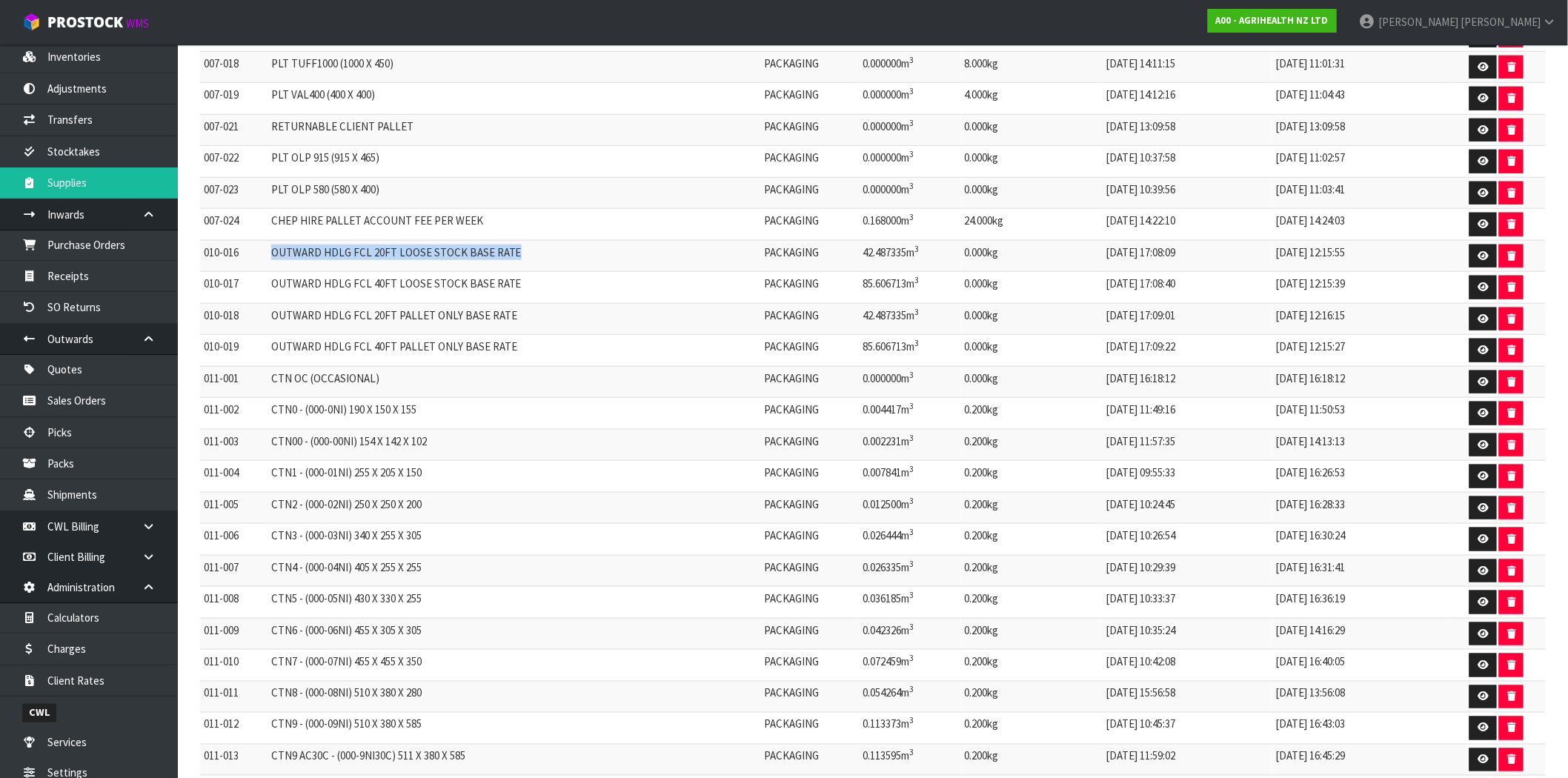
click at [265, 263] on td "010-016" at bounding box center [234, 255] width 68 height 32
drag, startPoint x: 398, startPoint y: 350, endPoint x: 298, endPoint y: 272, distance: 126.8
click at [201, 300] on tbody "007-001 PLT GEN120 (1200 X 1000) PACKAGING 0.000000m 3 0.000kg [DATE] 15:40:33 …" at bounding box center [872, 586] width 1346 height 1575
click at [299, 271] on td "OUTWARD HDLG FCL 20FT LOOSE STOCK BASE RATE" at bounding box center [514, 255] width 493 height 32
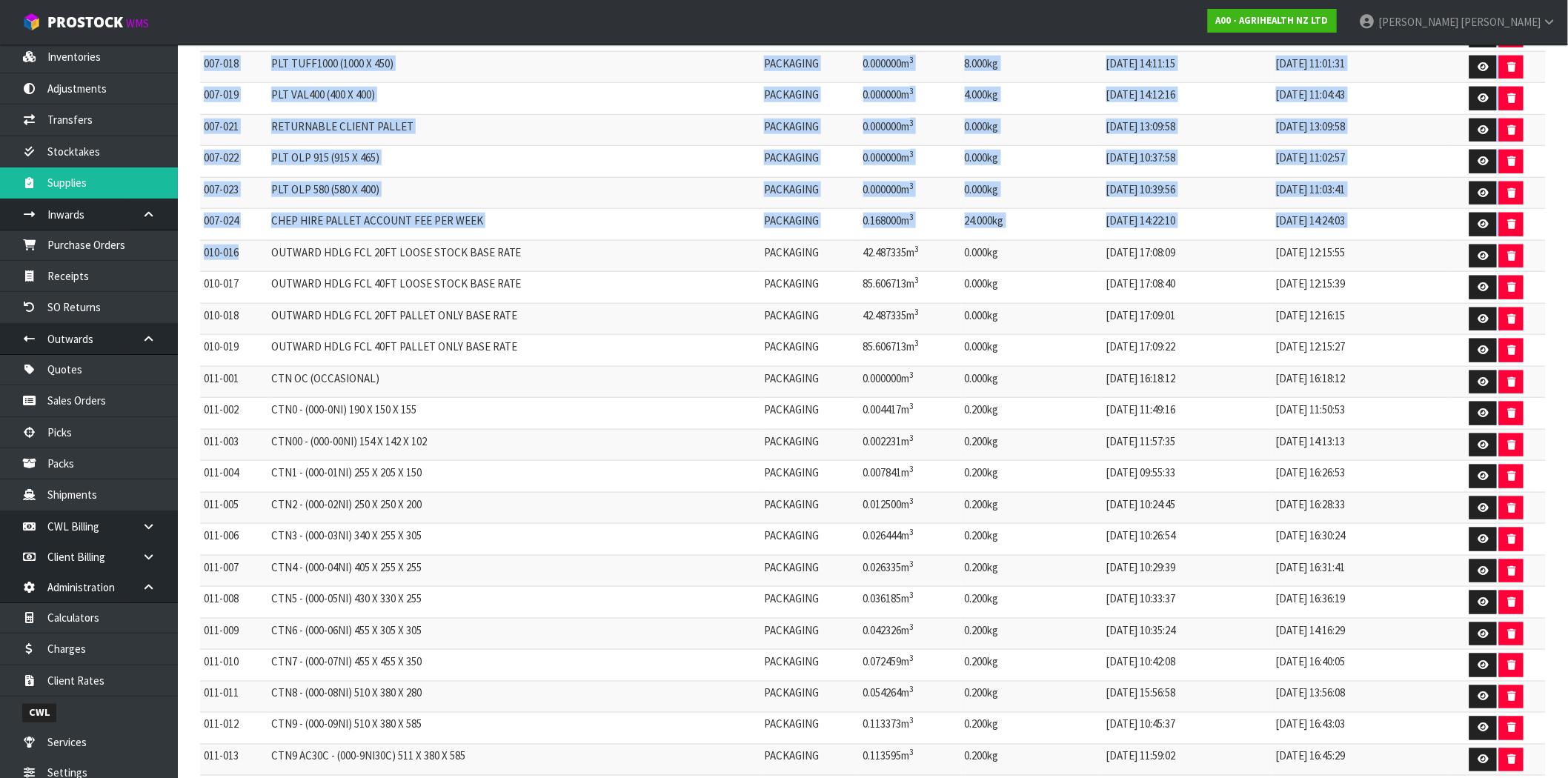
drag, startPoint x: 247, startPoint y: 253, endPoint x: 184, endPoint y: 260, distance: 63.4
click at [184, 260] on section "Code Name Type Cubic Package Weight Date/Time Created Date/Time Modified Action…" at bounding box center [872, 594] width 1390 height 1660
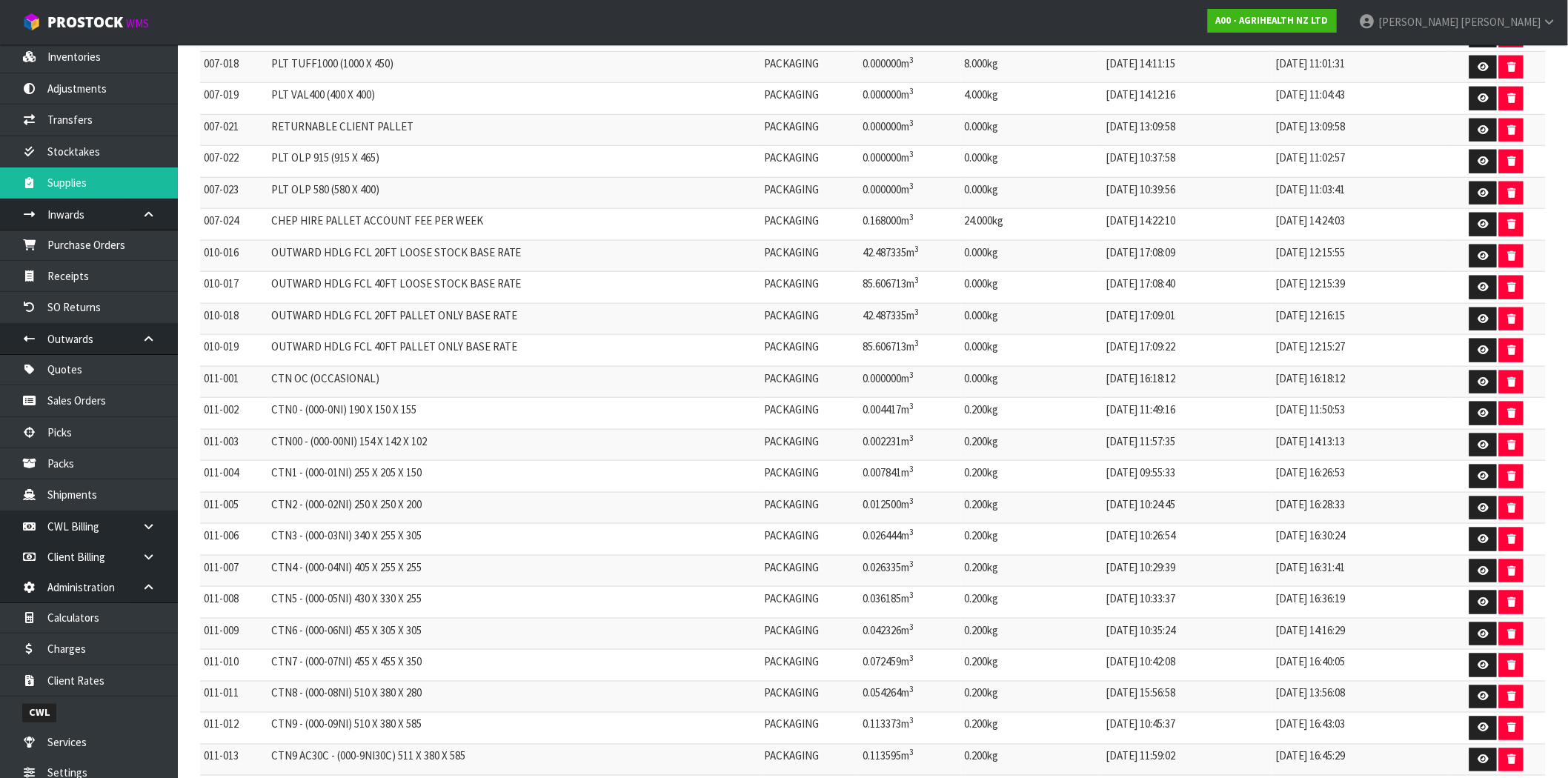
click at [382, 280] on td "OUTWARD HDLG FCL 40FT LOOSE STOCK BASE RATE" at bounding box center [514, 288] width 493 height 32
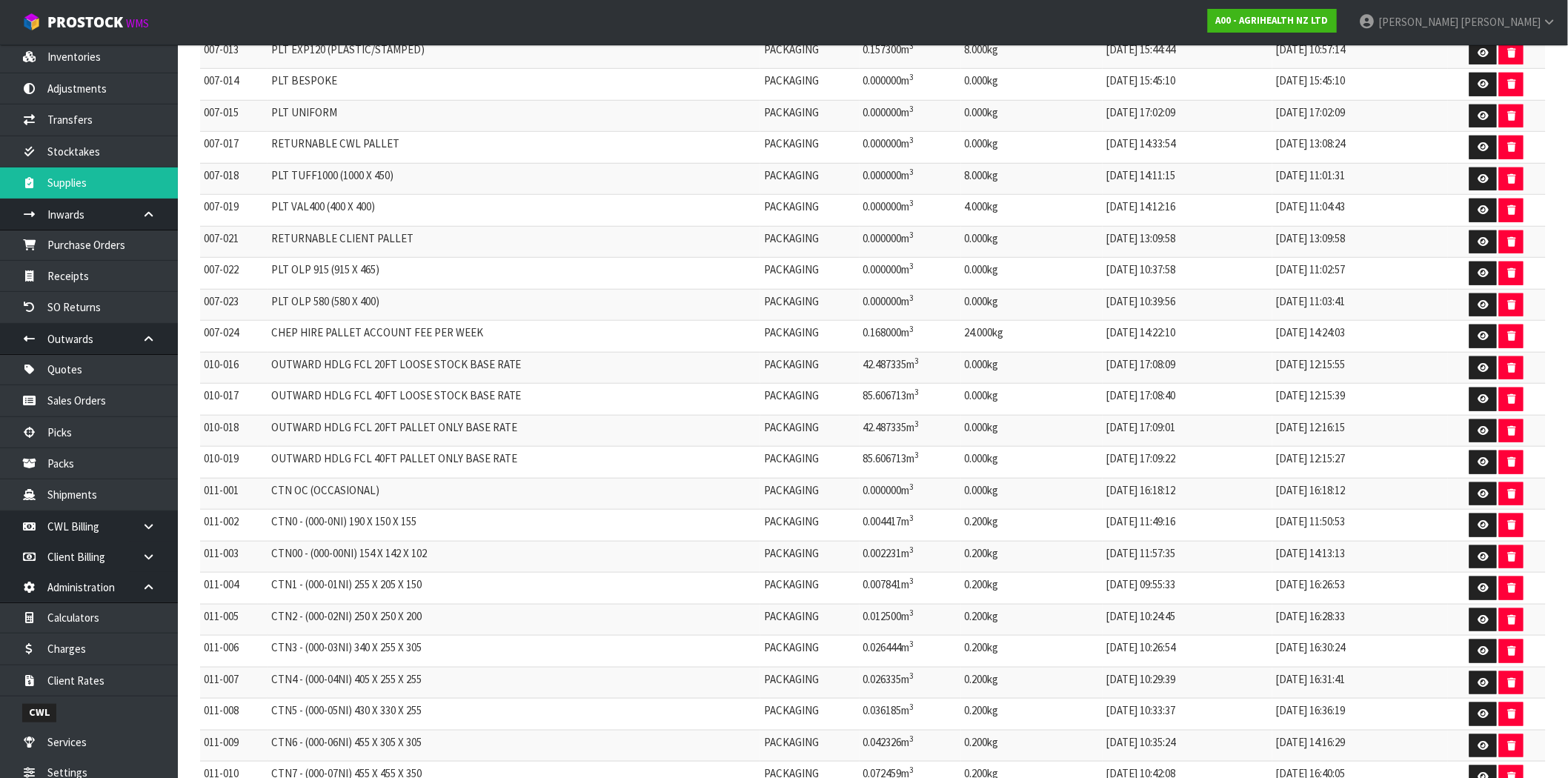
scroll to position [411, 0]
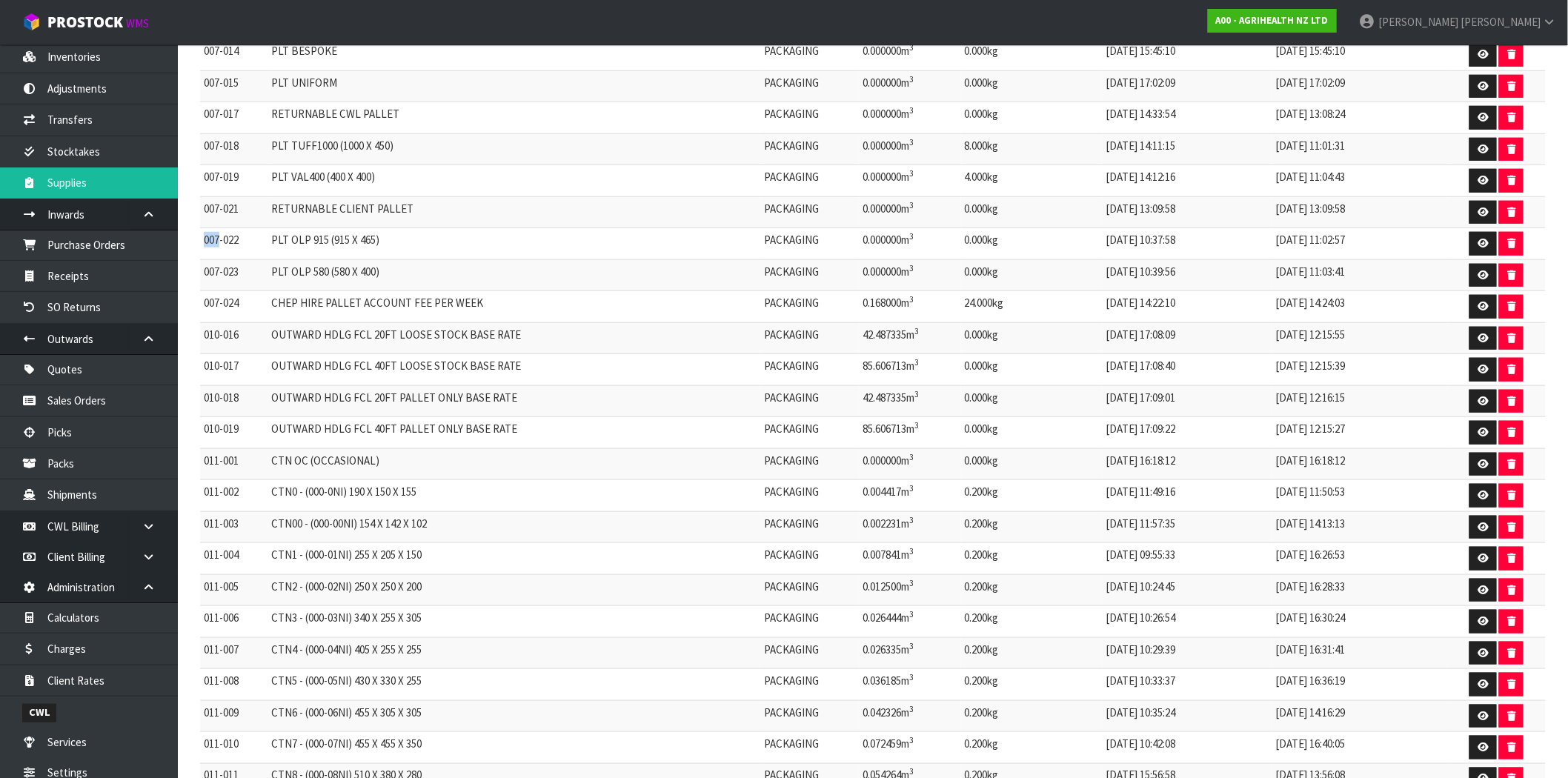
drag, startPoint x: 219, startPoint y: 242, endPoint x: 202, endPoint y: 243, distance: 17.0
click at [202, 243] on td "007-022" at bounding box center [234, 244] width 68 height 32
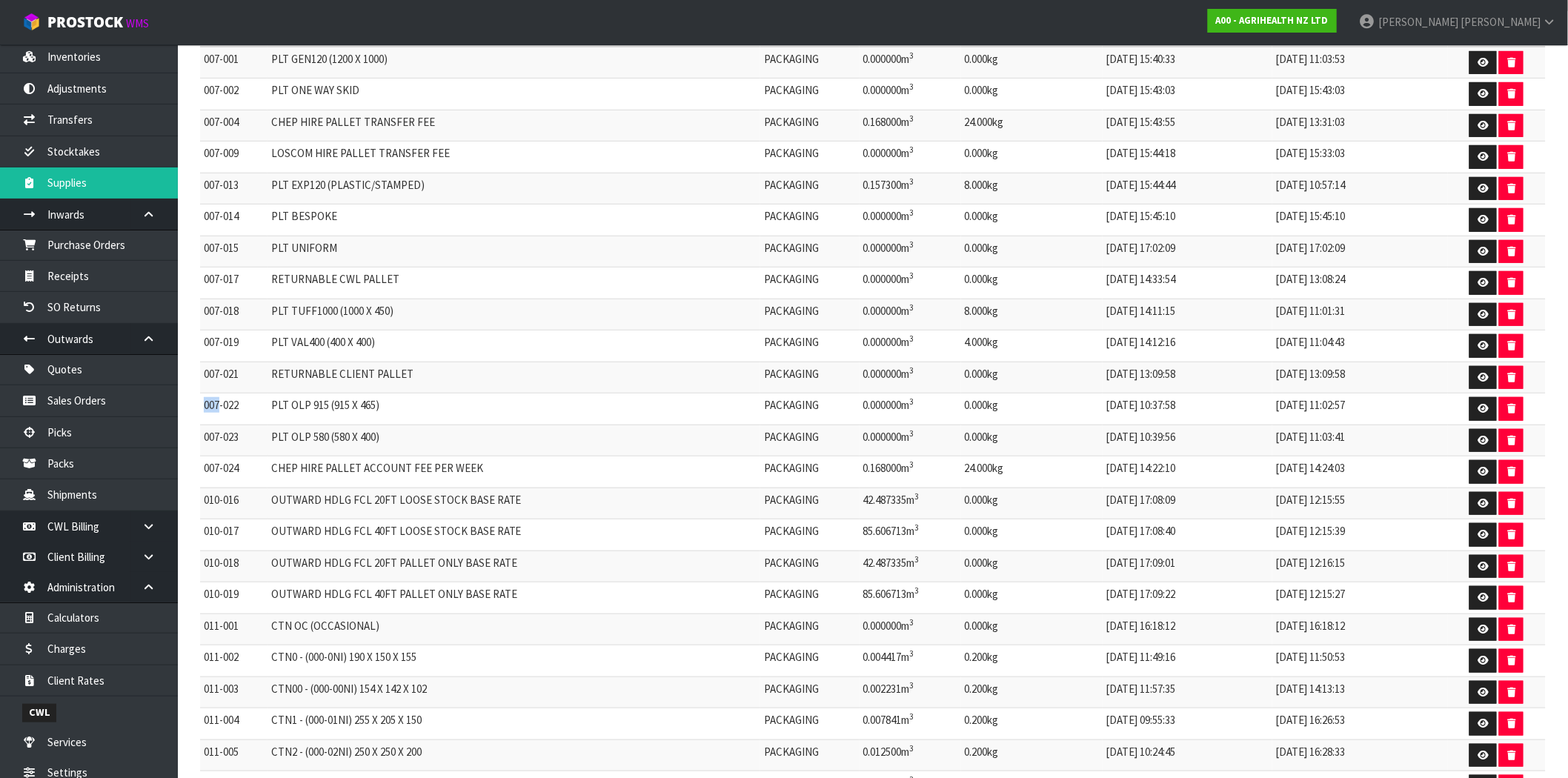
scroll to position [0, 0]
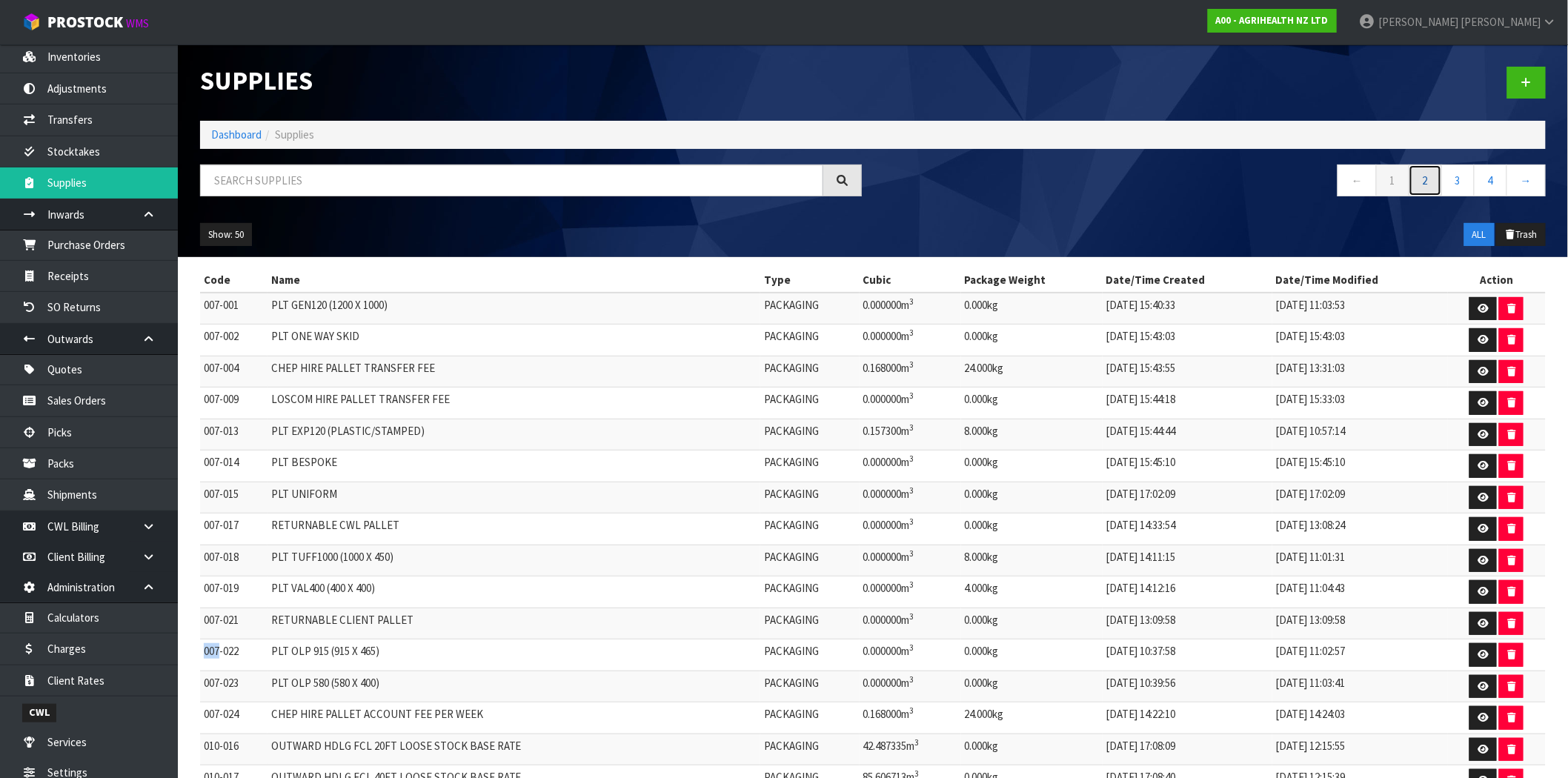
click at [1429, 182] on link "2" at bounding box center [1425, 180] width 33 height 32
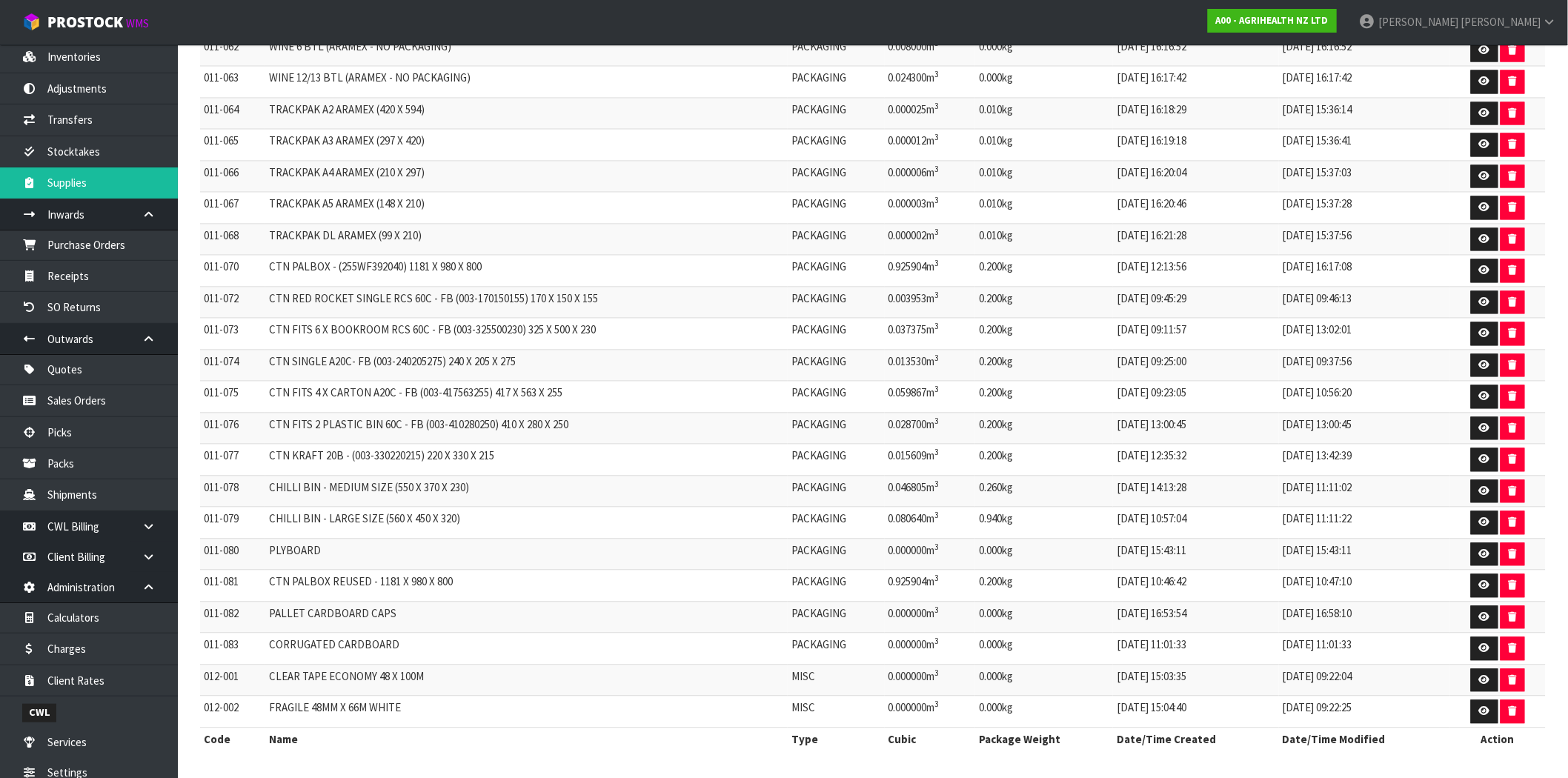
scroll to position [1152, 0]
drag, startPoint x: 335, startPoint y: 548, endPoint x: 271, endPoint y: 549, distance: 64.0
click at [271, 549] on td "PLYBOARD" at bounding box center [527, 554] width 523 height 32
drag, startPoint x: 333, startPoint y: 263, endPoint x: 270, endPoint y: 270, distance: 63.4
click at [270, 270] on td "CTN PALBOX - (255WF392040) 1181 X 980 X 800" at bounding box center [527, 271] width 523 height 32
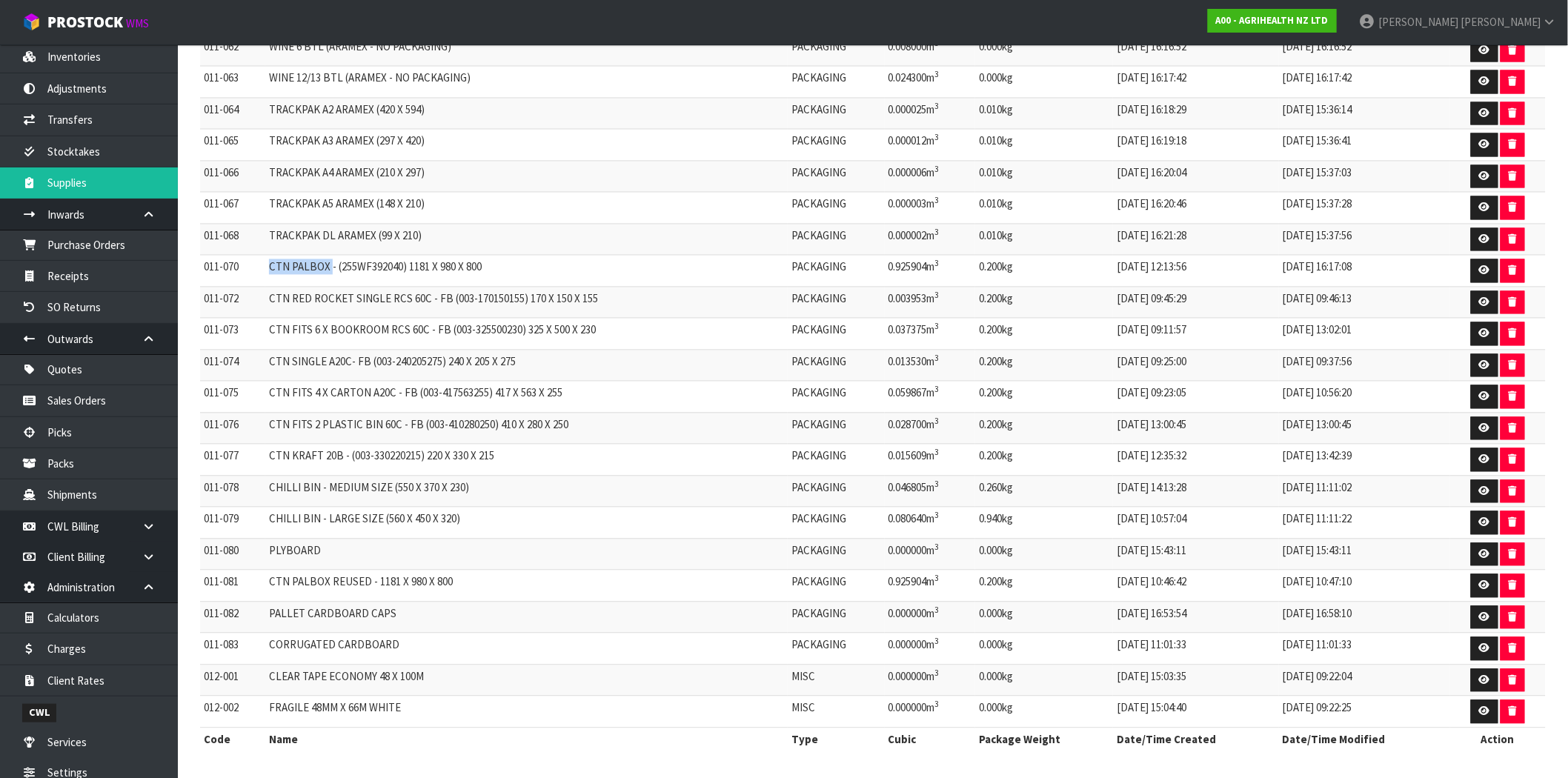
click at [316, 274] on td "CTN PALBOX - (255WF392040) 1181 X 980 X 800" at bounding box center [527, 271] width 523 height 32
click at [332, 260] on td "CTN PALBOX - (255WF392040) 1181 X 980 X 800" at bounding box center [527, 271] width 523 height 32
drag, startPoint x: 328, startPoint y: 260, endPoint x: 263, endPoint y: 267, distance: 65.4
click at [263, 267] on tr "011-070 CTN PALBOX - (255WF392040) 1181 X 980 X 800 PACKAGING 0.925904m 3 0.200…" at bounding box center [872, 271] width 1346 height 32
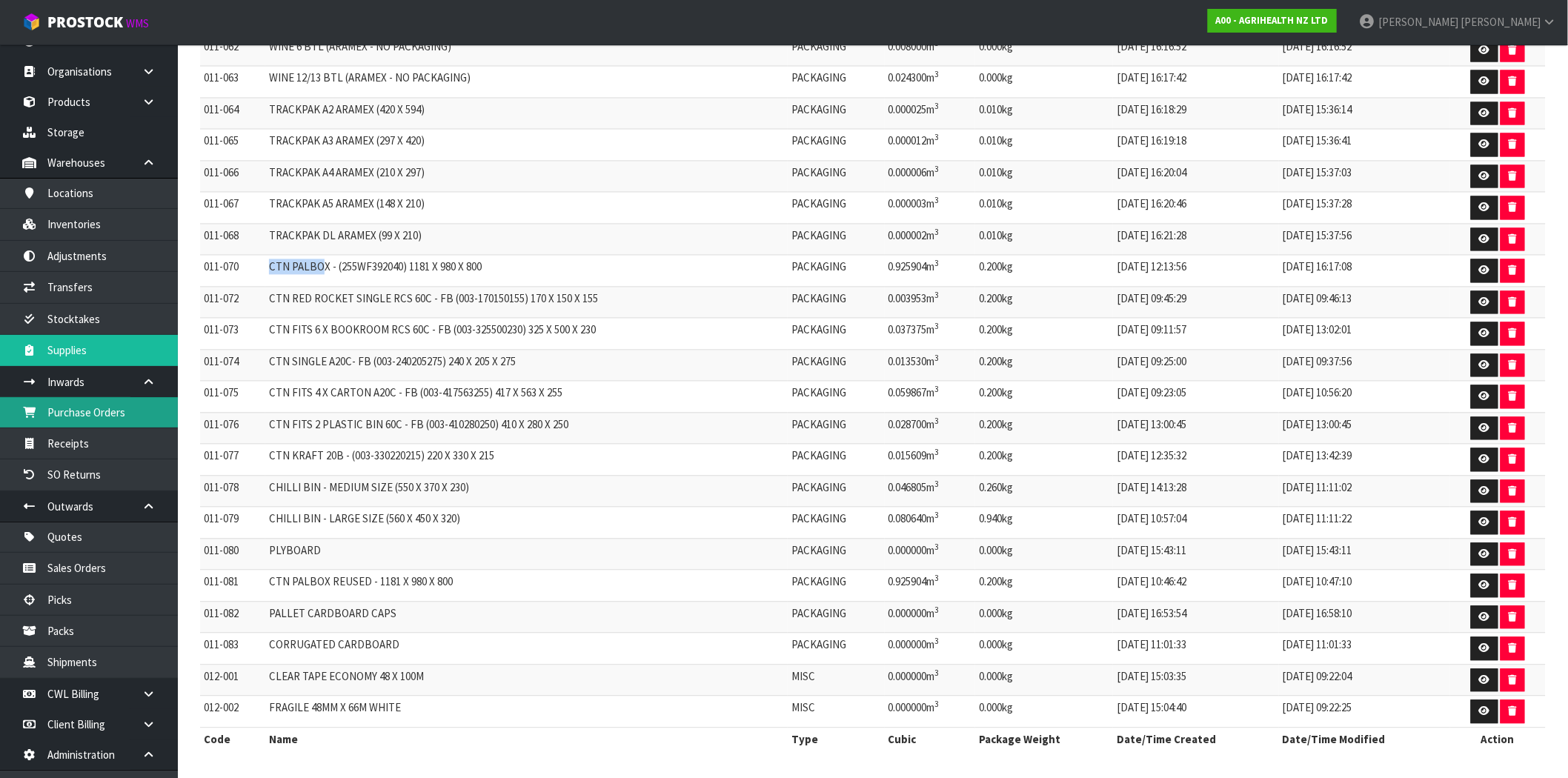
scroll to position [0, 0]
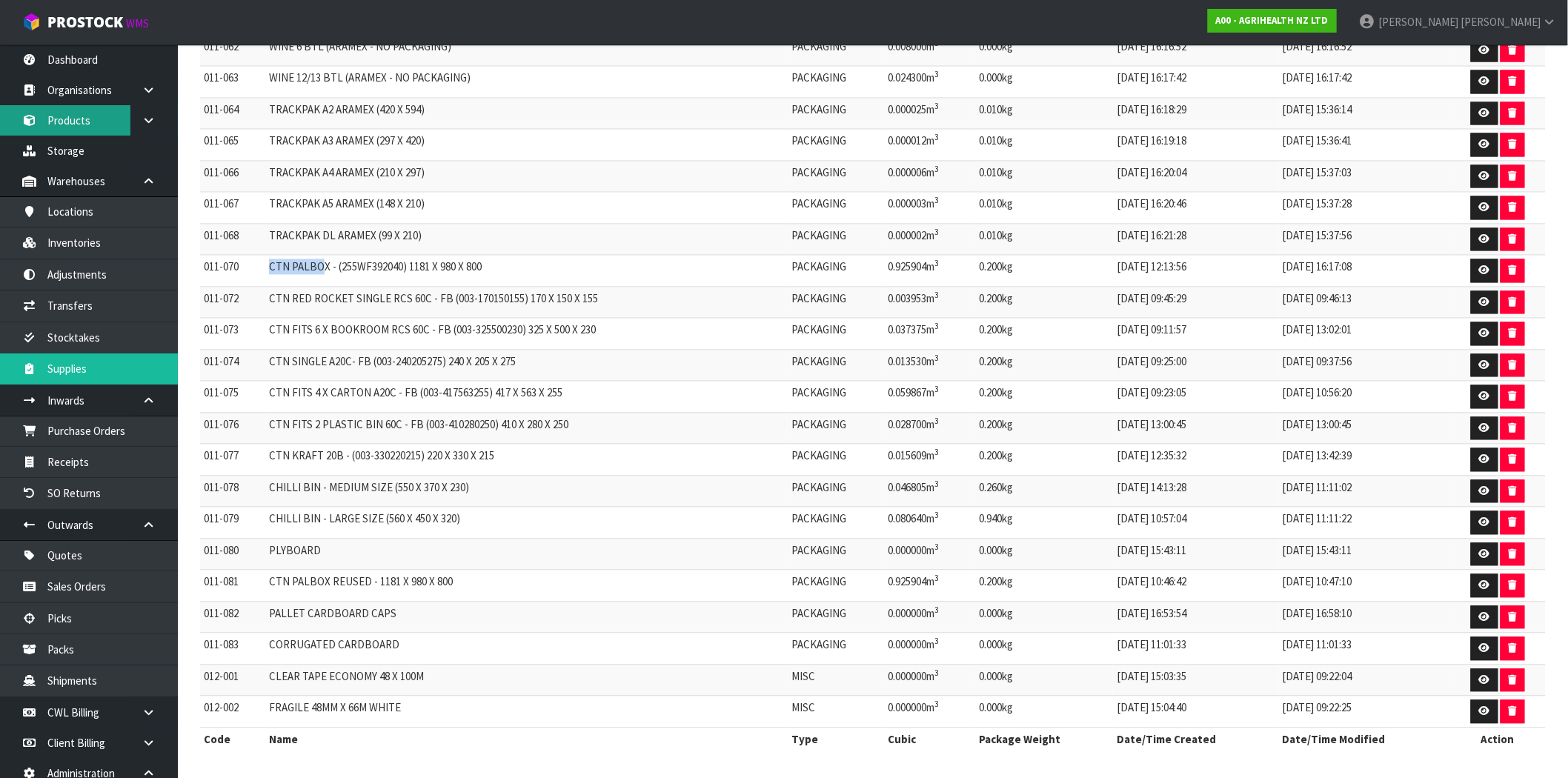
click at [71, 117] on link "Products" at bounding box center [88, 120] width 178 height 31
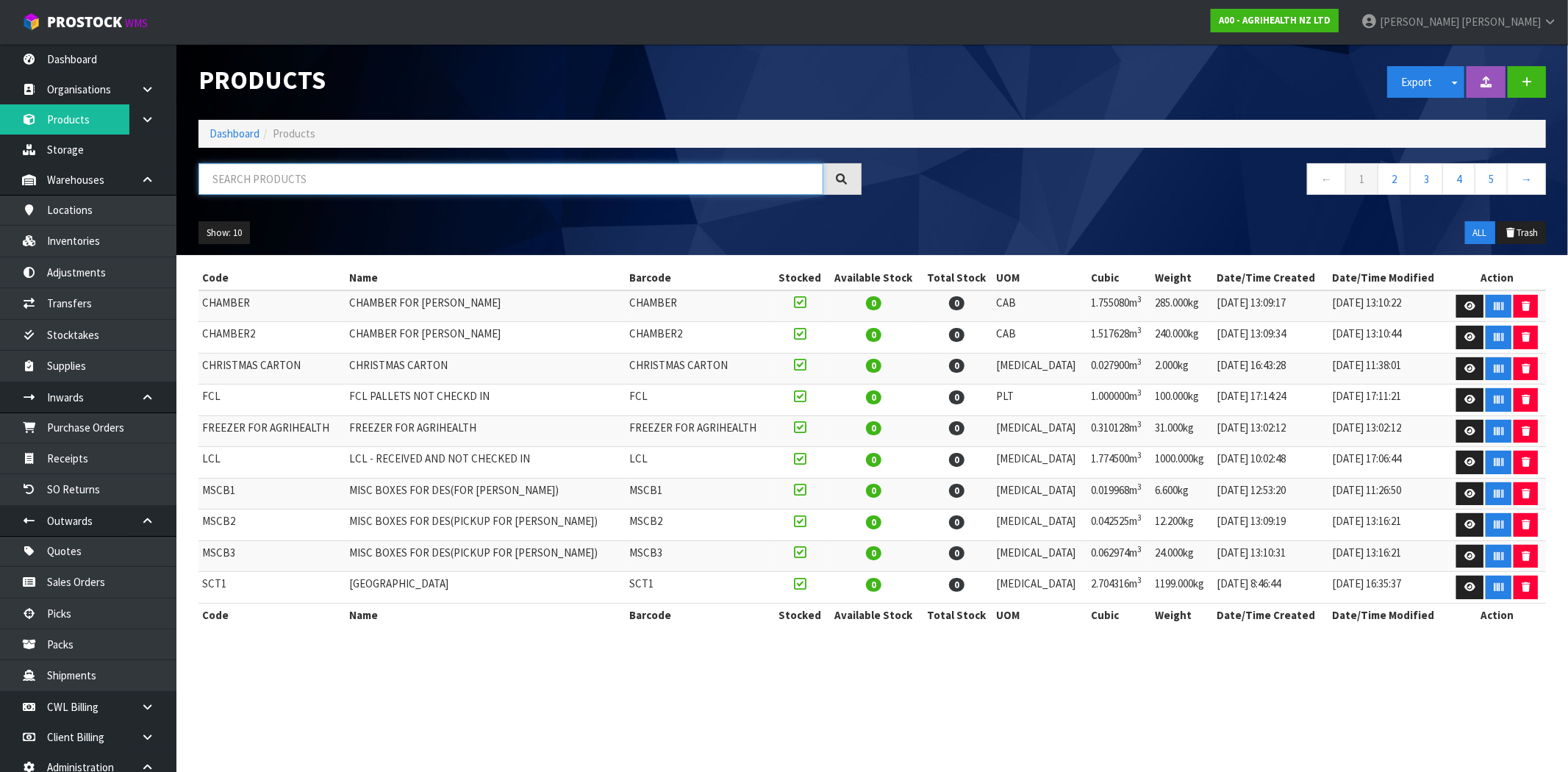
click at [240, 165] on input "text" at bounding box center [511, 179] width 625 height 32
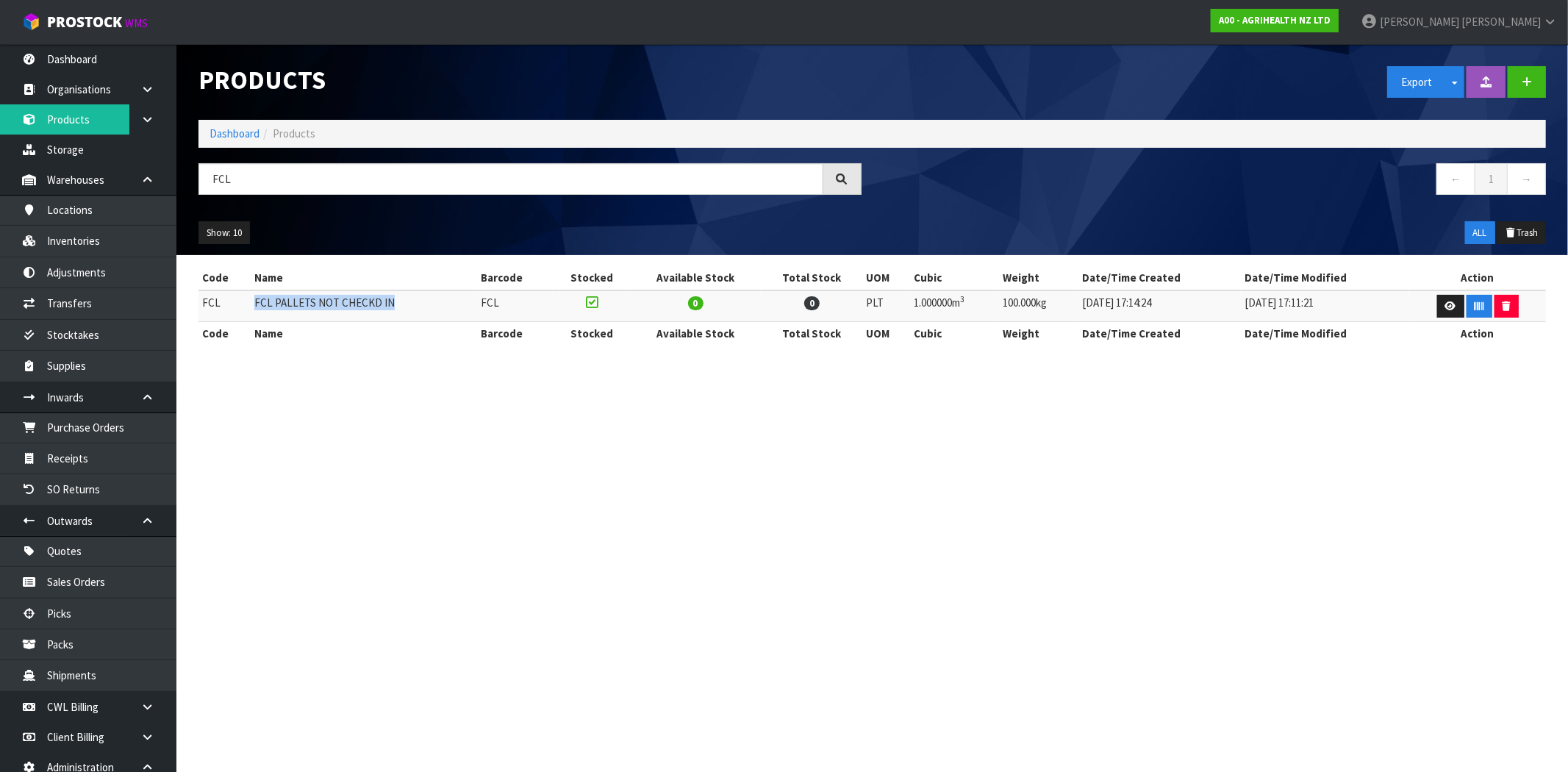
drag, startPoint x: 393, startPoint y: 303, endPoint x: 239, endPoint y: 307, distance: 154.1
click at [239, 307] on tr "FCL FCL PALLETS NOT CHECKD IN FCL 0 0 PLT 1.000000m 3 100.000kg [DATE] 17:14:24…" at bounding box center [872, 306] width 1348 height 32
click at [254, 173] on input "FCL" at bounding box center [511, 179] width 625 height 32
type input "F"
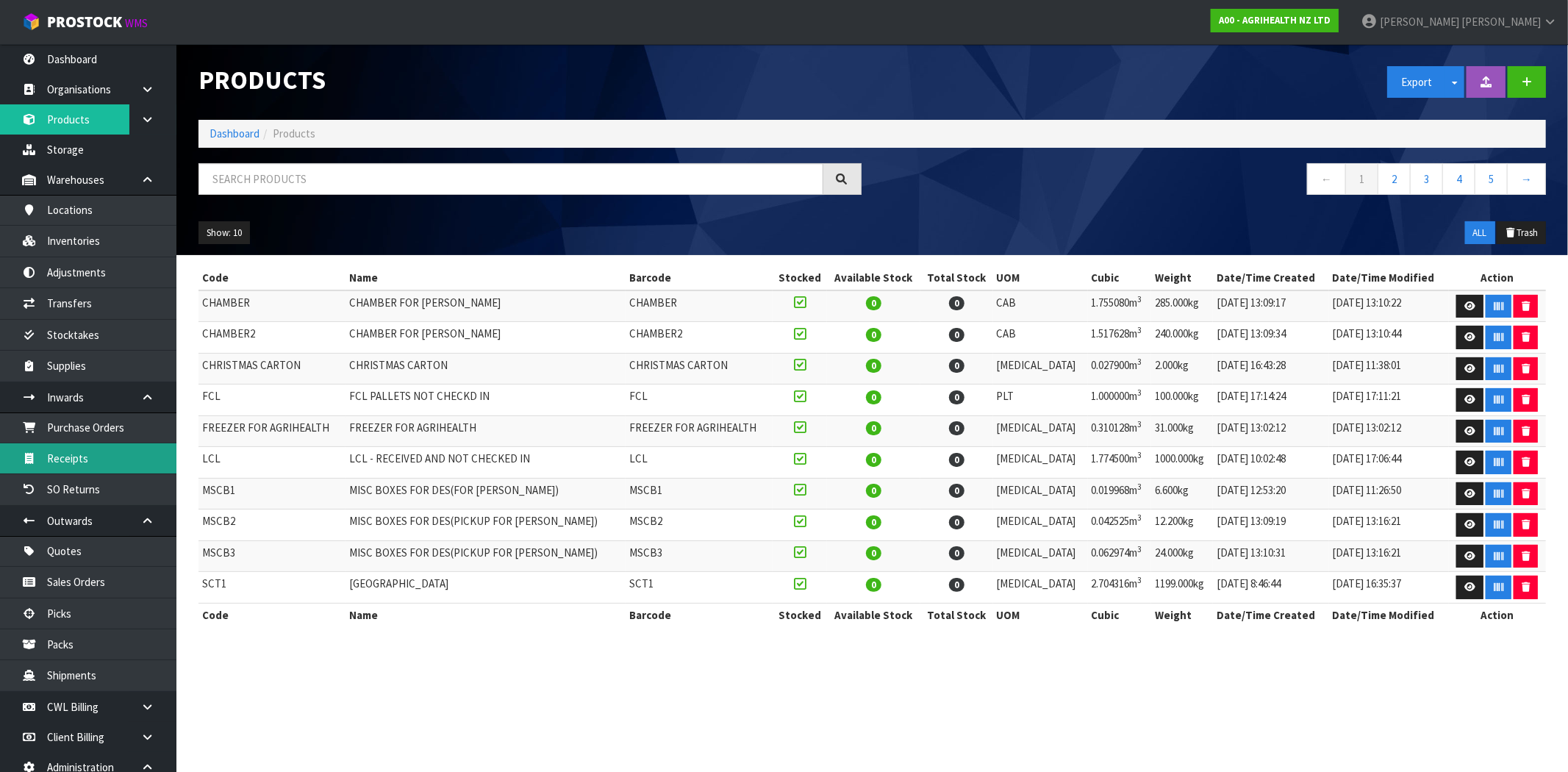
drag, startPoint x: 246, startPoint y: 464, endPoint x: 197, endPoint y: 457, distance: 49.5
click at [149, 457] on body "Toggle navigation ProStock WMS A00 - AGRIHEALTH NZ LTD [PERSON_NAME] Logout Das…" at bounding box center [784, 386] width 1568 height 772
click at [464, 462] on td "LCL - RECEIVED AND NOT CHECKED IN" at bounding box center [485, 463] width 280 height 32
drag, startPoint x: 554, startPoint y: 464, endPoint x: 355, endPoint y: 467, distance: 199.0
click at [355, 467] on tr "LCL LCL - RECEIVED AND NOT CHECKED IN LCL 0 0 [MEDICAL_DATA] 1.774500m 3 1000.0…" at bounding box center [872, 463] width 1348 height 32
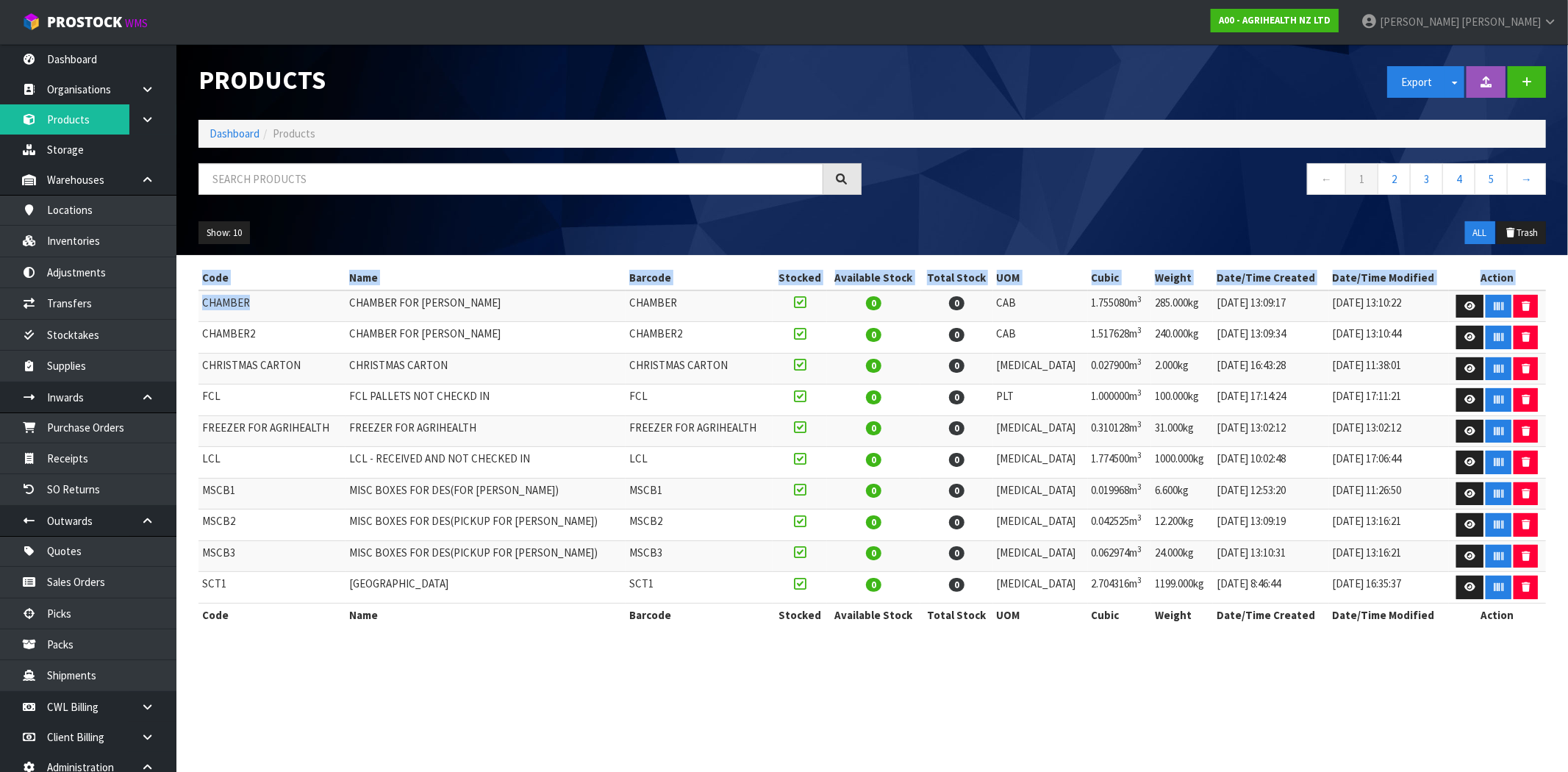
drag, startPoint x: 258, startPoint y: 304, endPoint x: 185, endPoint y: 306, distance: 73.0
click at [185, 306] on section "Code Name Barcode Stocked Available Stock Total Stock UOM Cubic Weight Date/Tim…" at bounding box center [872, 454] width 1392 height 398
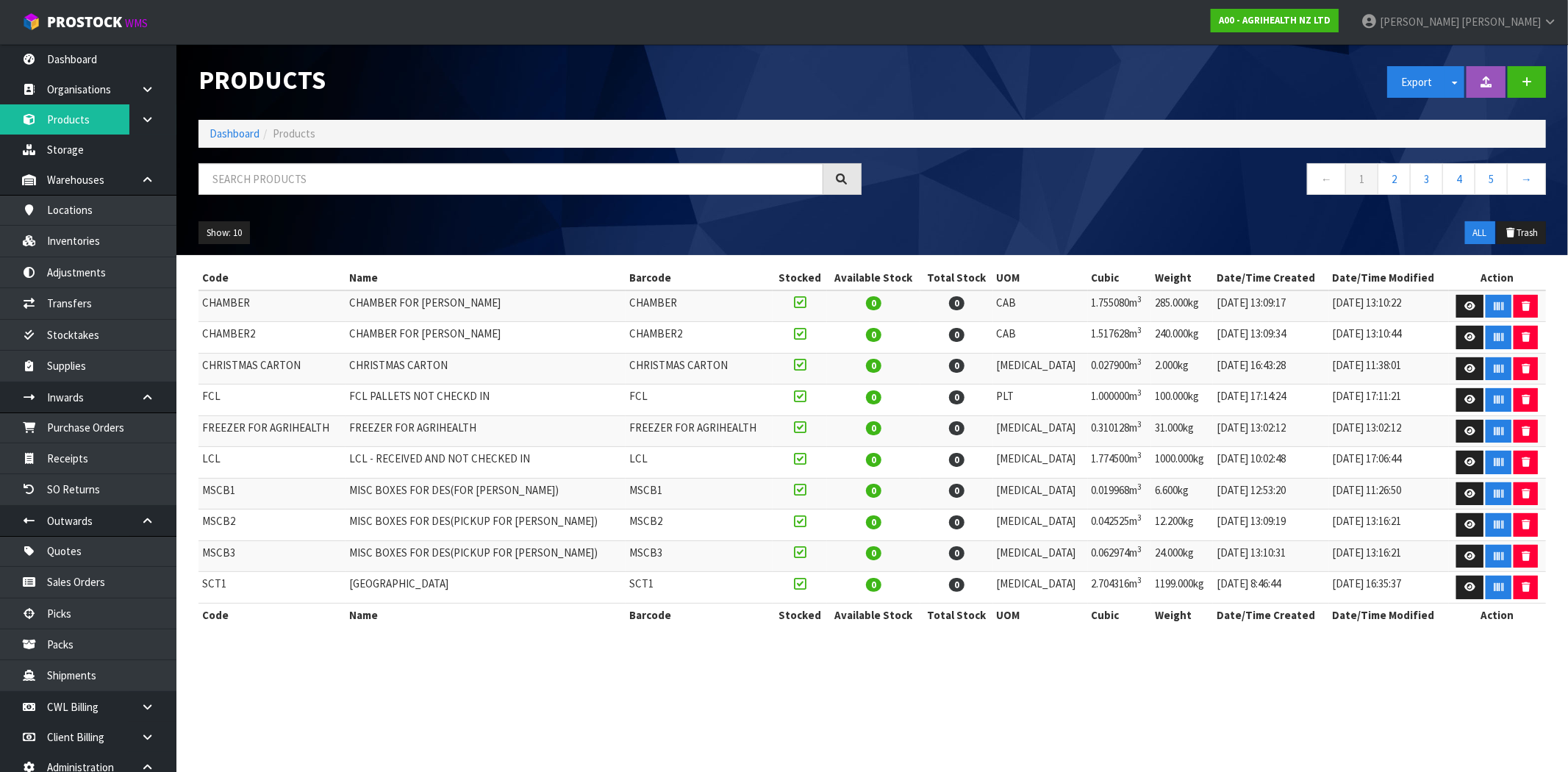
click at [259, 339] on td "CHAMBER2" at bounding box center [272, 337] width 147 height 32
drag, startPoint x: 265, startPoint y: 336, endPoint x: 208, endPoint y: 318, distance: 59.8
click at [208, 318] on tbody "CHAMBER CHAMBER FOR [PERSON_NAME] CHAMBER 0 0 CAB 1.755080m 3 285.000kg [DATE] …" at bounding box center [872, 447] width 1348 height 313
click at [230, 298] on td "CHAMBER" at bounding box center [272, 306] width 147 height 32
drag, startPoint x: 249, startPoint y: 300, endPoint x: 203, endPoint y: 308, distance: 46.7
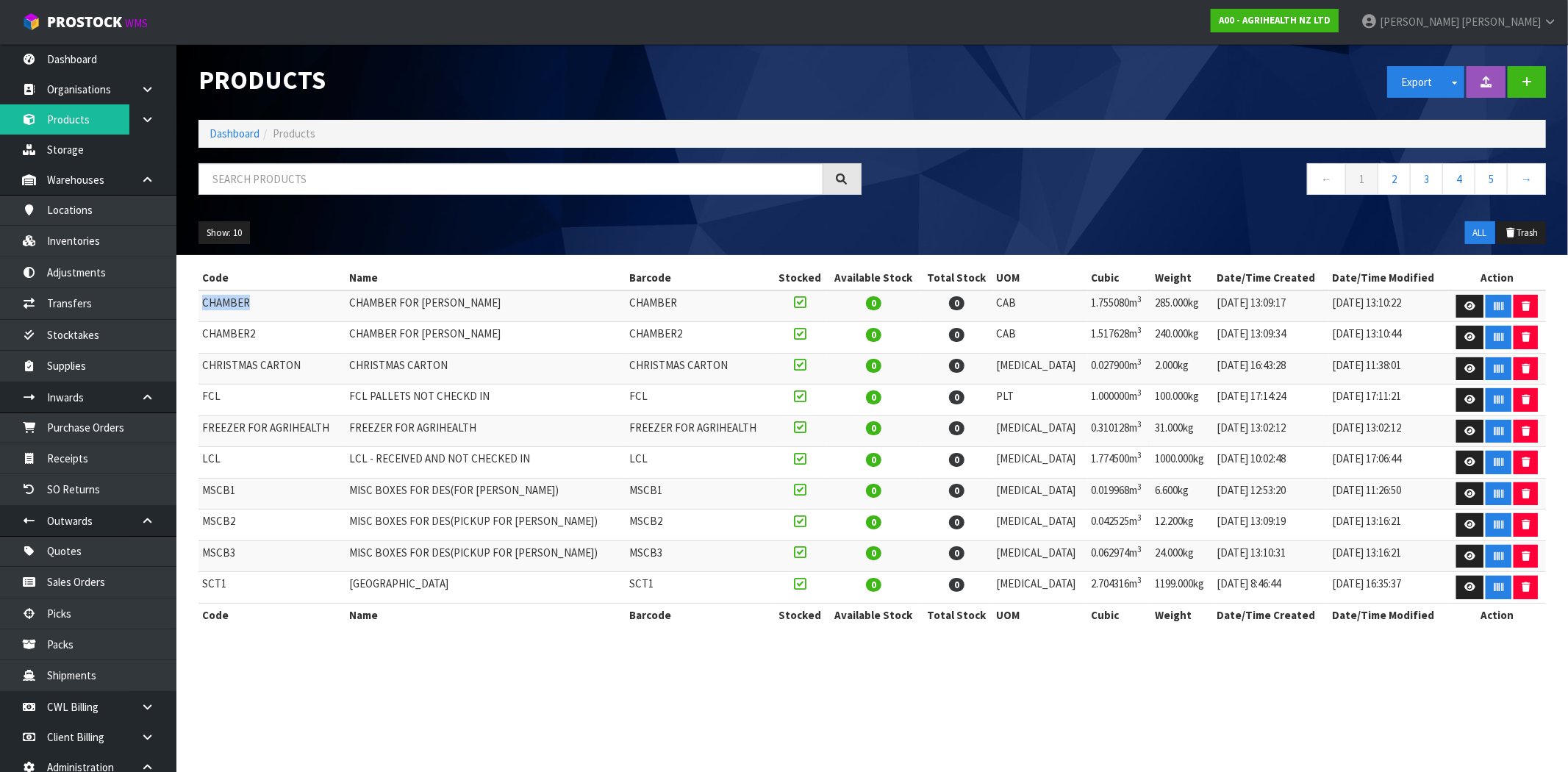
click at [203, 308] on td "CHAMBER" at bounding box center [272, 306] width 147 height 32
drag, startPoint x: 255, startPoint y: 334, endPoint x: 203, endPoint y: 336, distance: 52.0
click at [203, 336] on td "CHAMBER2" at bounding box center [272, 337] width 147 height 32
drag, startPoint x: 332, startPoint y: 428, endPoint x: 200, endPoint y: 428, distance: 132.0
click at [200, 428] on td "FREEZER FOR AGRIHEALTH" at bounding box center [272, 431] width 147 height 32
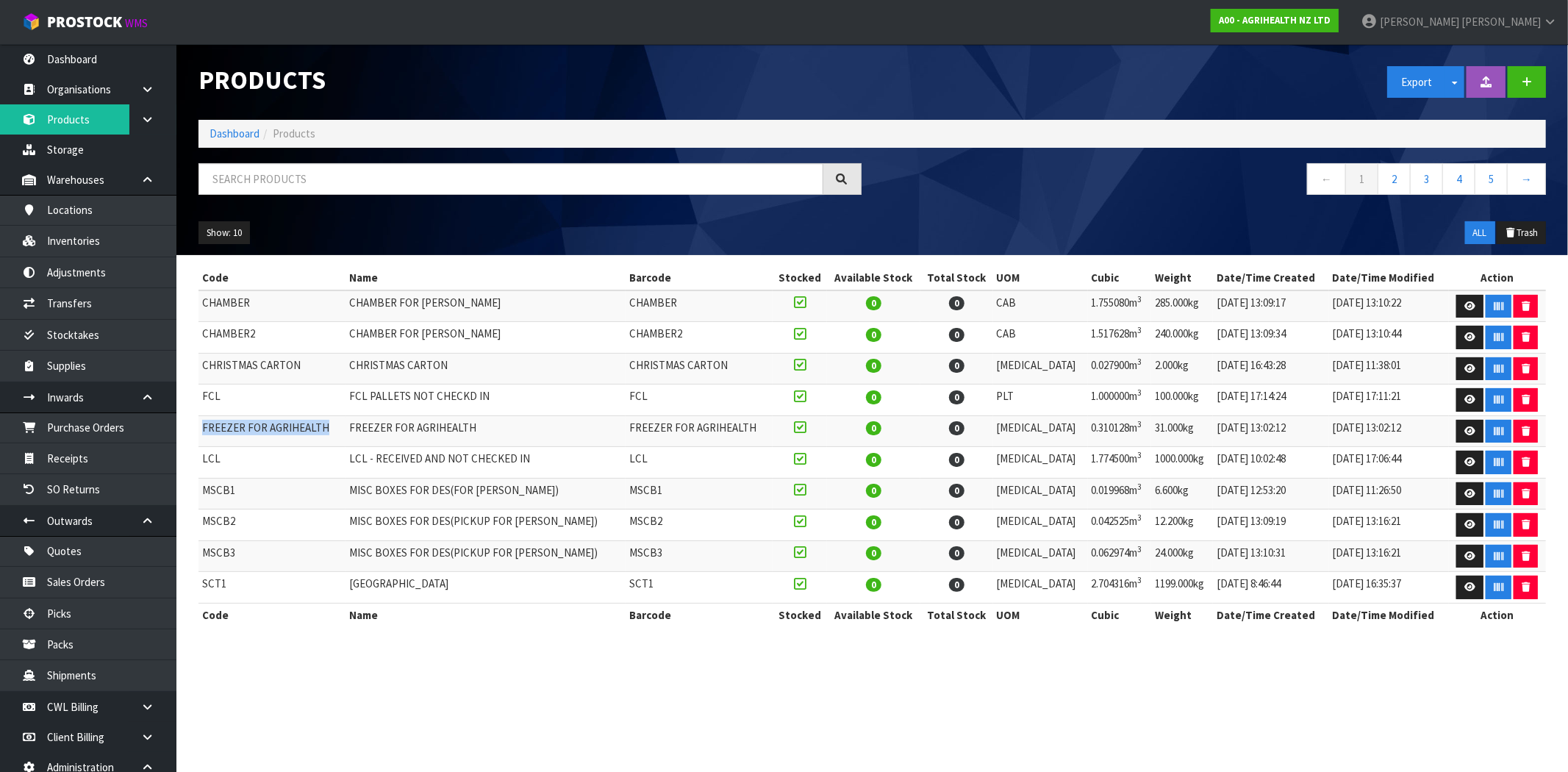
drag, startPoint x: 271, startPoint y: 427, endPoint x: 308, endPoint y: 428, distance: 37.0
click at [272, 427] on td "FREEZER FOR AGRIHEALTH" at bounding box center [272, 431] width 147 height 32
click at [325, 429] on td "FREEZER FOR AGRIHEALTH" at bounding box center [272, 431] width 147 height 32
drag, startPoint x: 331, startPoint y: 428, endPoint x: 399, endPoint y: 464, distance: 76.9
click at [202, 436] on td "FREEZER FOR AGRIHEALTH" at bounding box center [272, 431] width 147 height 32
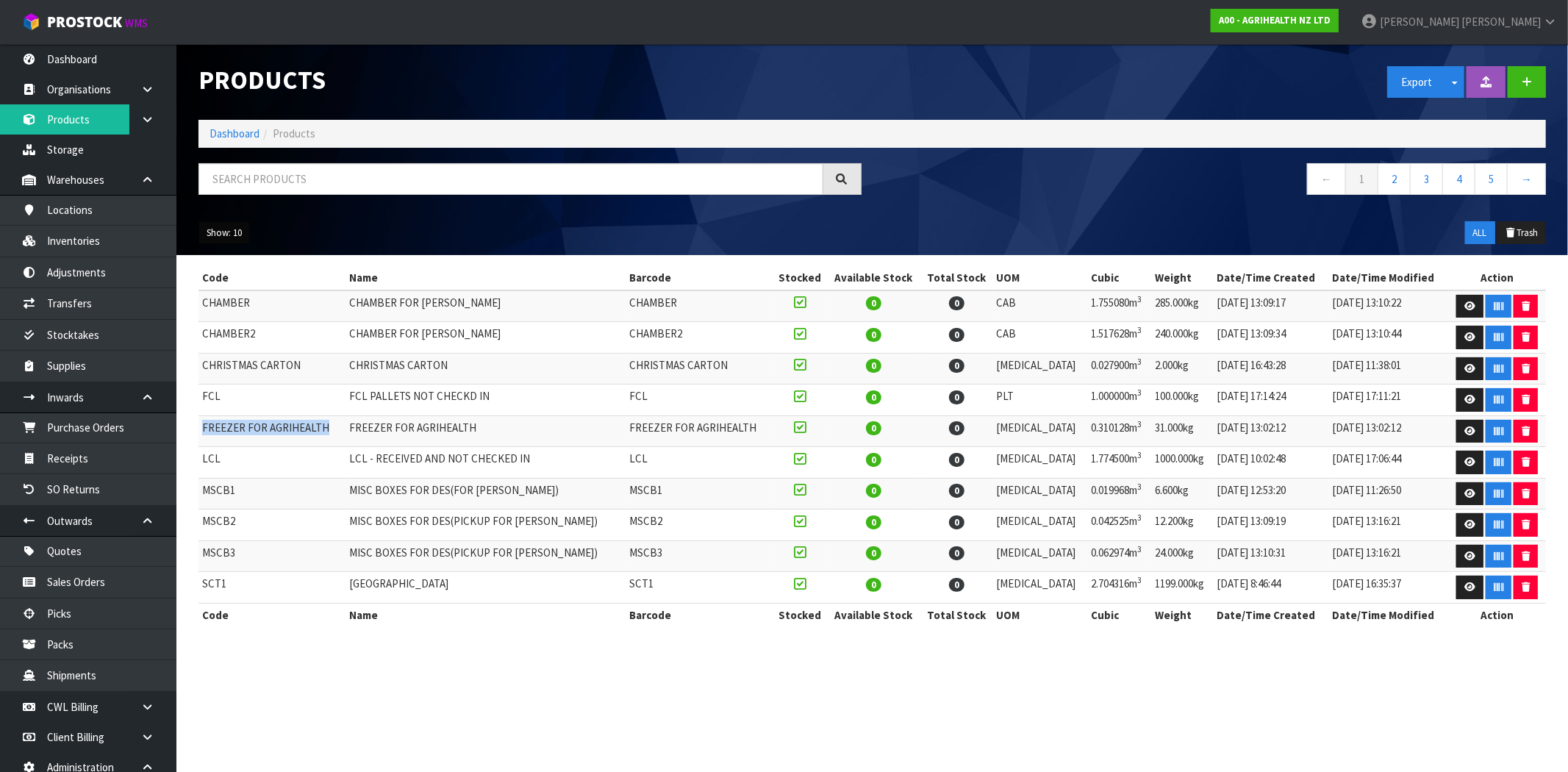
click at [231, 232] on button "Show: 10" at bounding box center [224, 233] width 52 height 24
click at [263, 323] on link "50" at bounding box center [258, 320] width 117 height 20
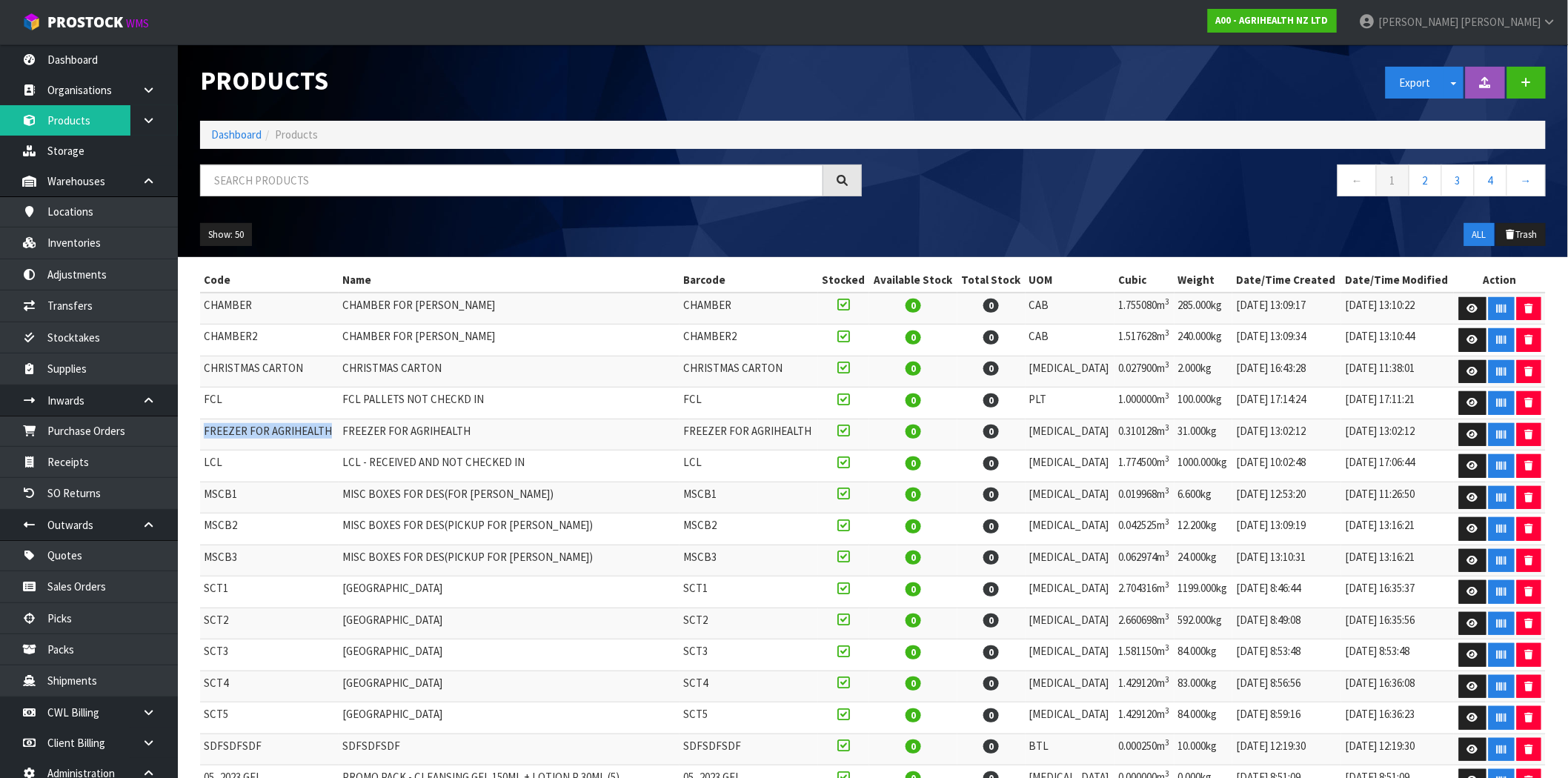
drag, startPoint x: 329, startPoint y: 430, endPoint x: 204, endPoint y: 438, distance: 125.3
click at [204, 438] on td "FREEZER FOR AGRIHEALTH" at bounding box center [270, 434] width 139 height 32
drag, startPoint x: 307, startPoint y: 365, endPoint x: 205, endPoint y: 374, distance: 102.4
click at [205, 374] on td "CHRISTMAS CARTON" at bounding box center [270, 371] width 139 height 32
click at [264, 367] on td "CHRISTMAS CARTON" at bounding box center [270, 371] width 139 height 32
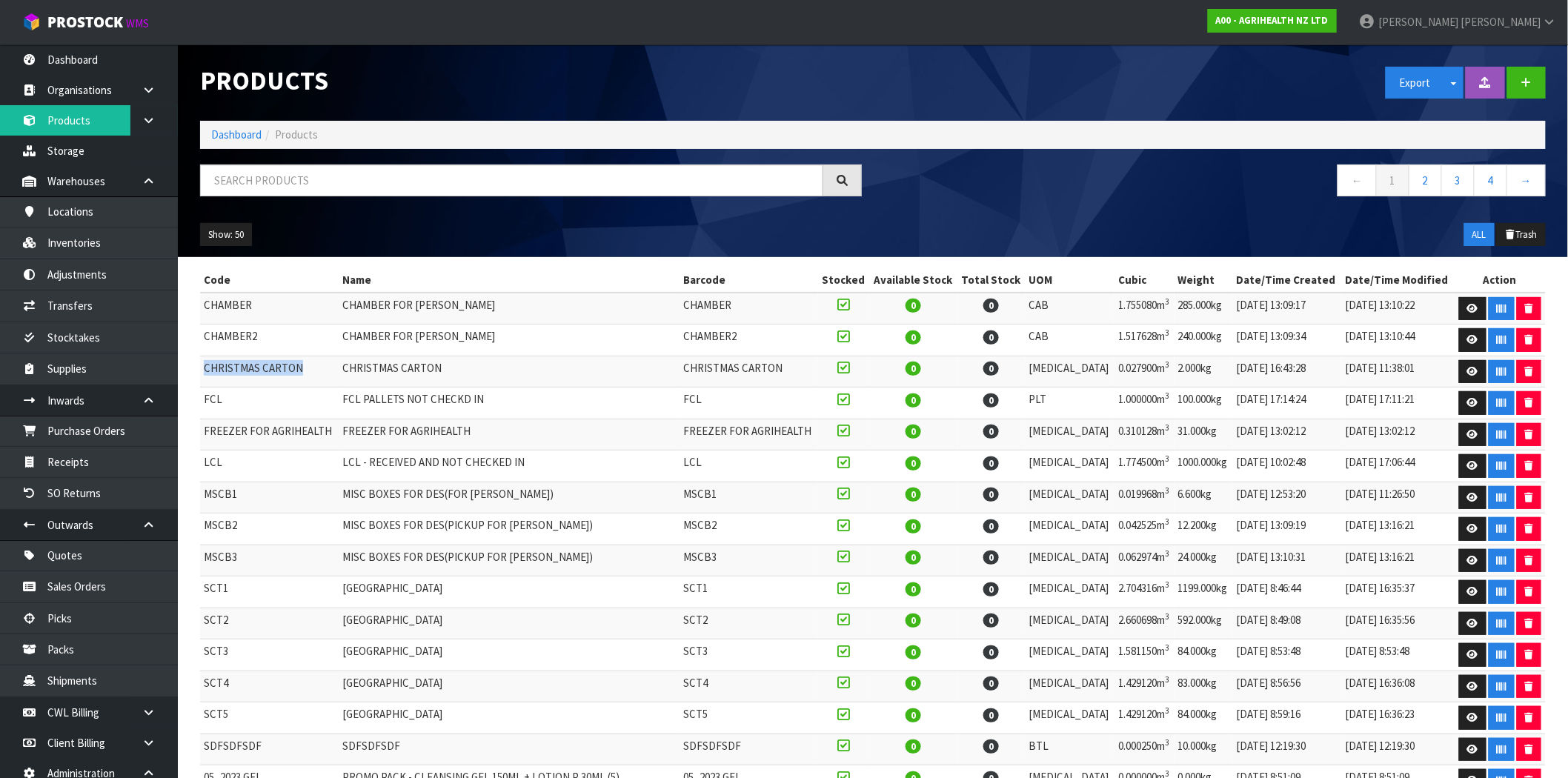
drag, startPoint x: 309, startPoint y: 370, endPoint x: 202, endPoint y: 375, distance: 107.1
click at [202, 375] on td "CHRISTMAS CARTON" at bounding box center [270, 371] width 139 height 32
drag, startPoint x: 299, startPoint y: 367, endPoint x: 201, endPoint y: 368, distance: 98.0
click at [201, 368] on td "CHRISTMAS CARTON" at bounding box center [270, 371] width 139 height 32
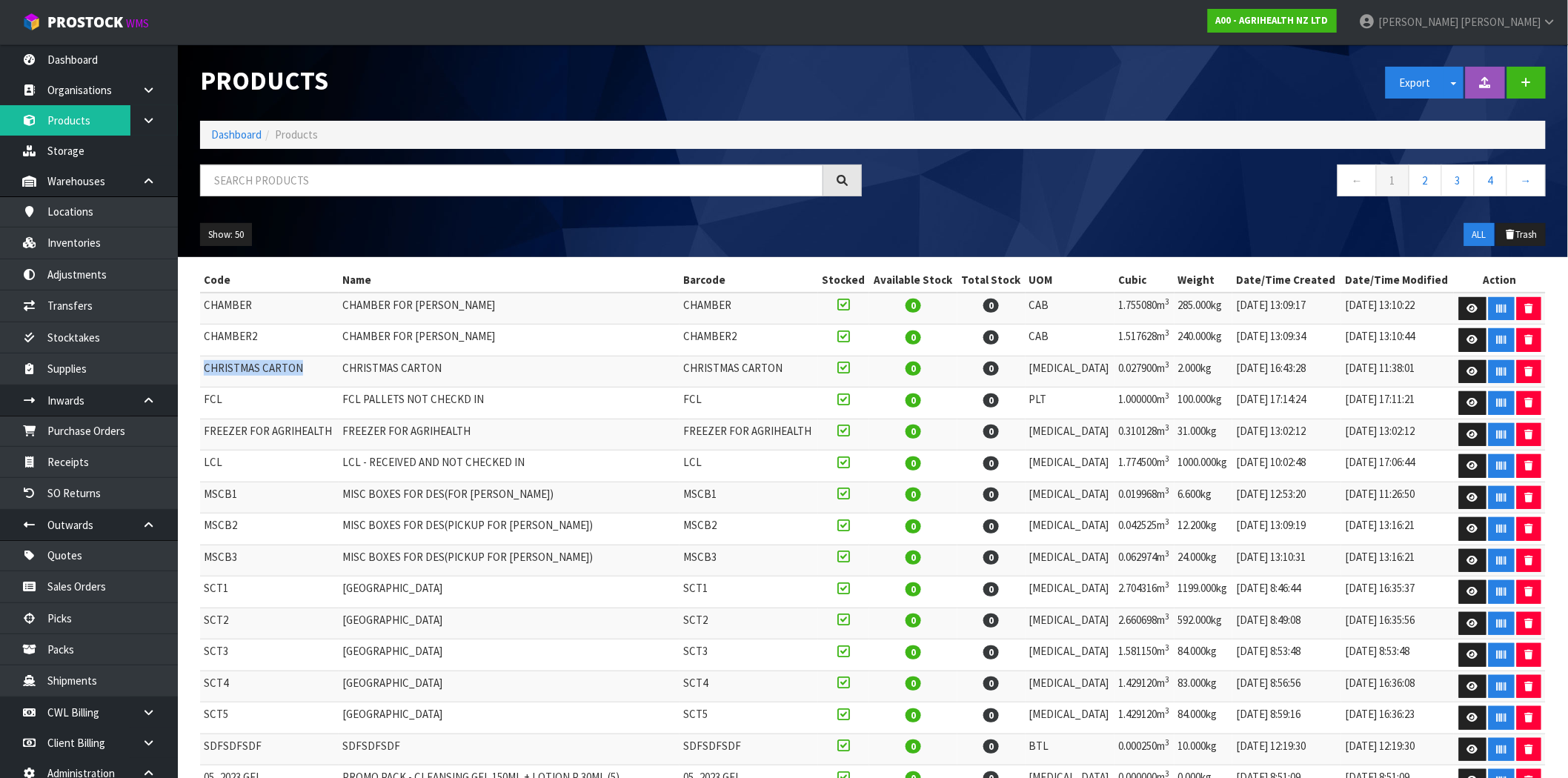
click at [294, 368] on td "CHRISTMAS CARTON" at bounding box center [270, 371] width 139 height 32
drag, startPoint x: 302, startPoint y: 366, endPoint x: 204, endPoint y: 374, distance: 98.3
click at [204, 374] on td "CHRISTMAS CARTON" at bounding box center [270, 371] width 139 height 32
click at [1430, 189] on link "2" at bounding box center [1425, 180] width 33 height 32
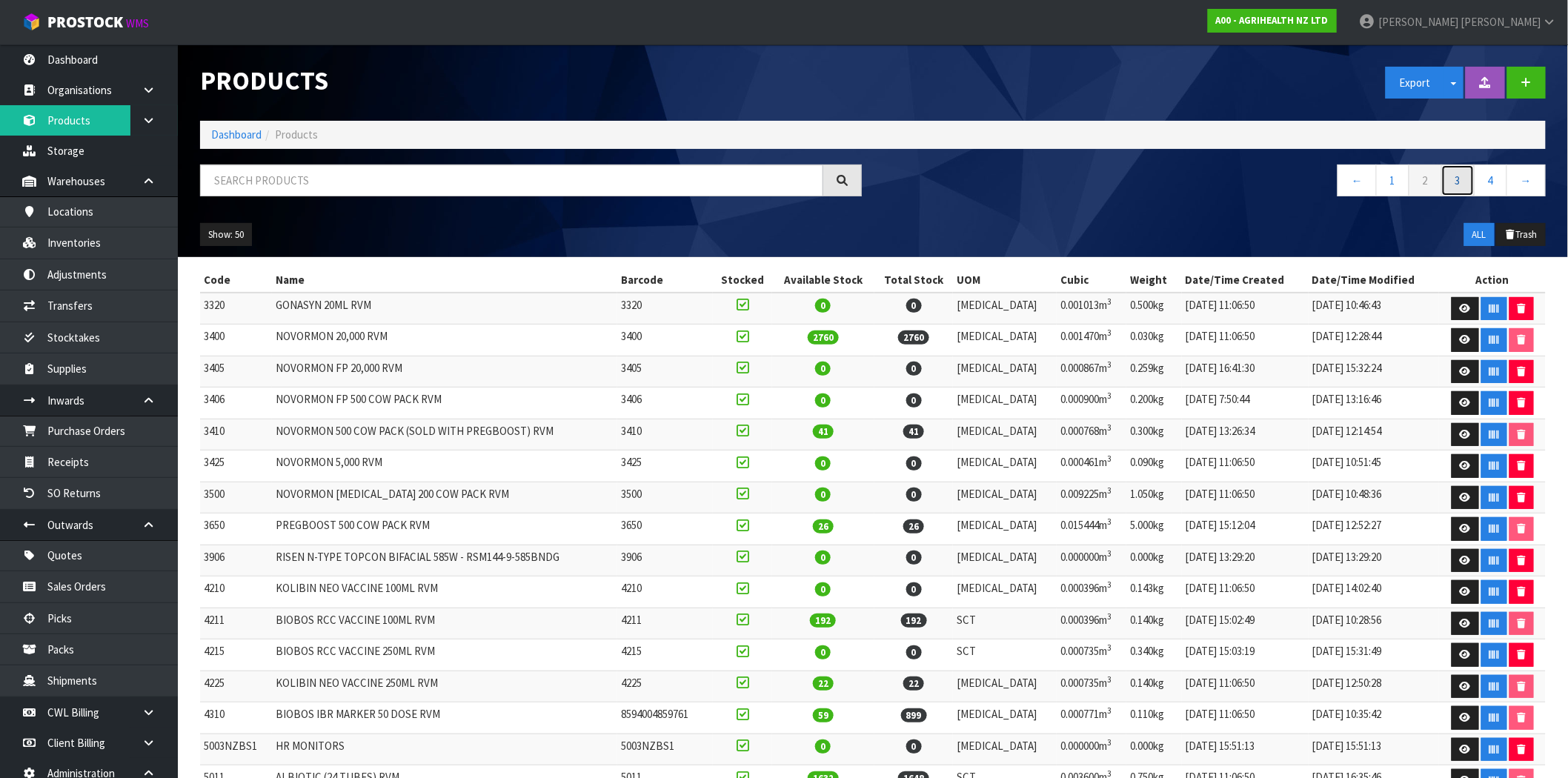
click at [1455, 180] on link "3" at bounding box center [1458, 180] width 33 height 32
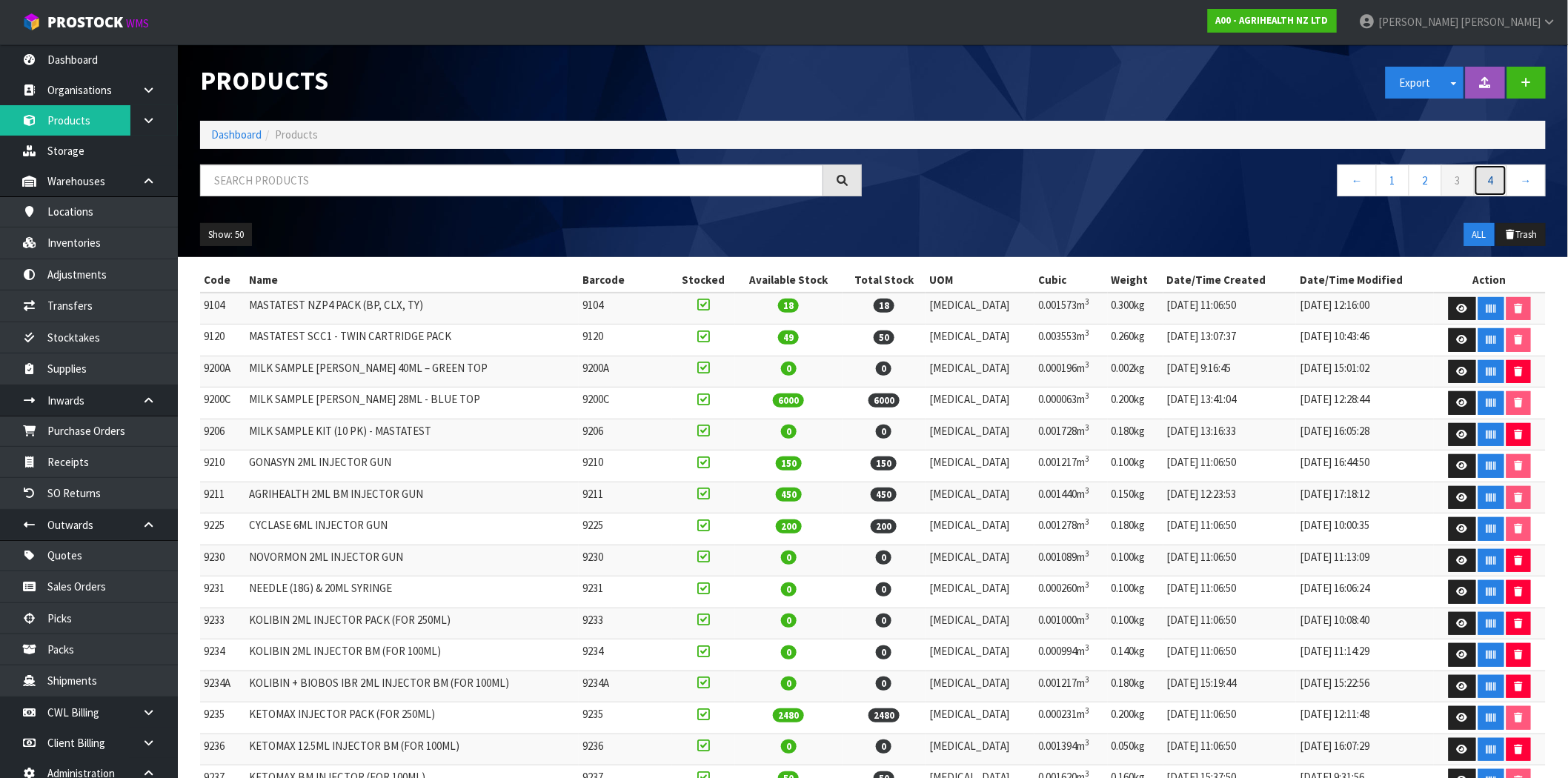
click at [1494, 182] on link "4" at bounding box center [1490, 180] width 33 height 32
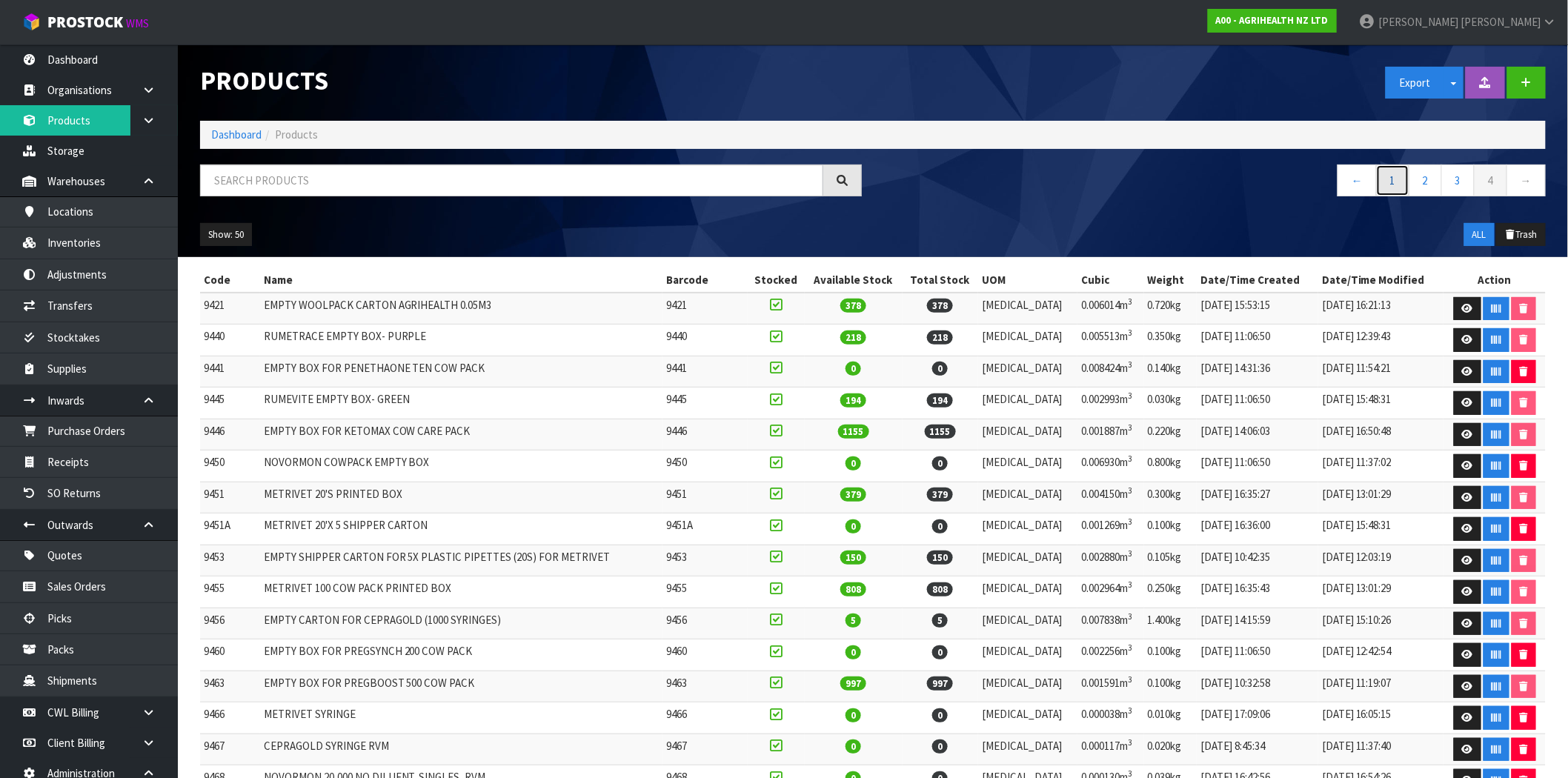
drag, startPoint x: 1389, startPoint y: 189, endPoint x: 1116, endPoint y: 284, distance: 289.1
click at [1388, 189] on link "1" at bounding box center [1393, 180] width 33 height 32
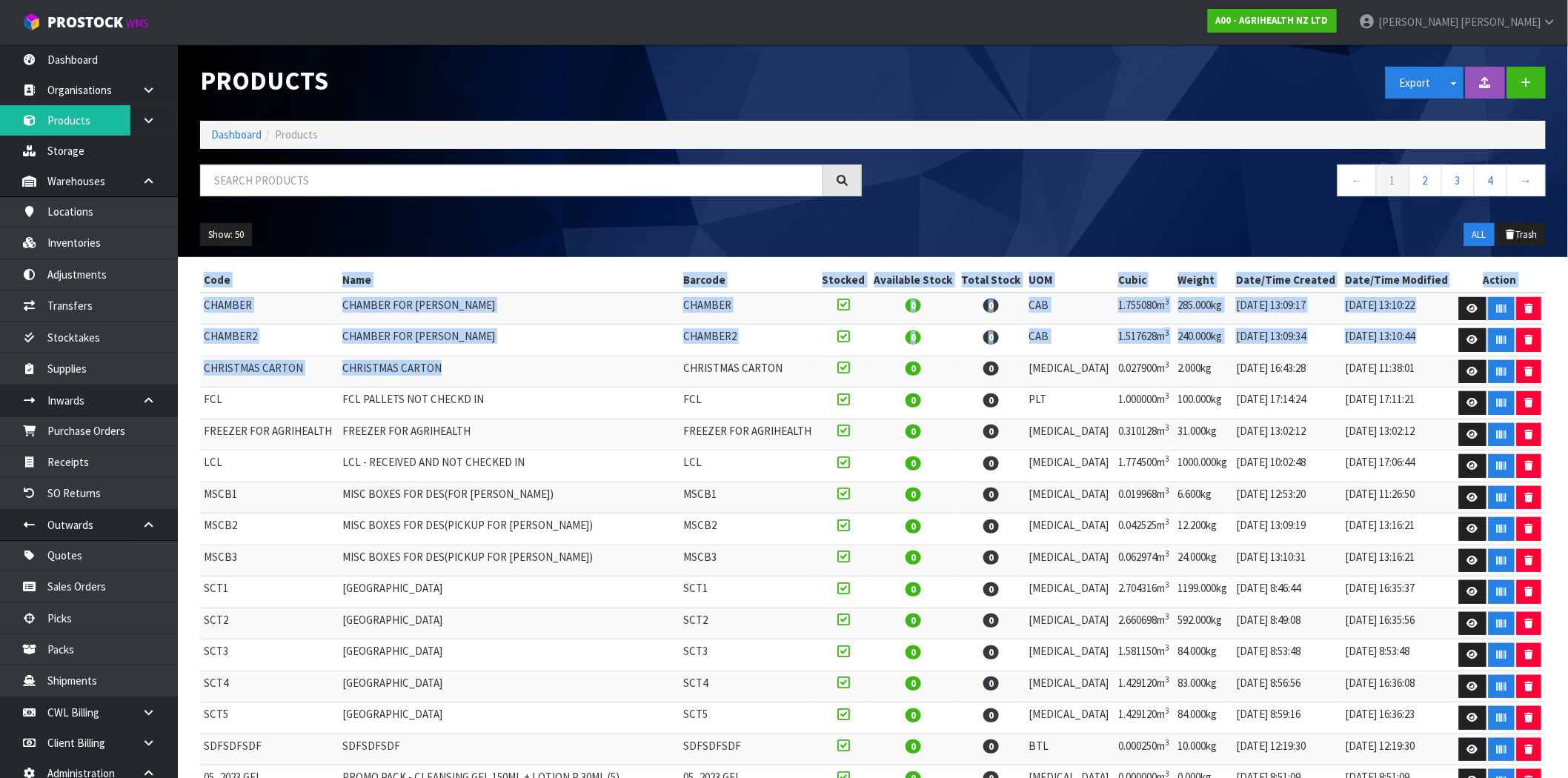
drag, startPoint x: 447, startPoint y: 365, endPoint x: 198, endPoint y: 369, distance: 249.0
click at [243, 361] on td "CHRISTMAS CARTON" at bounding box center [270, 371] width 139 height 32
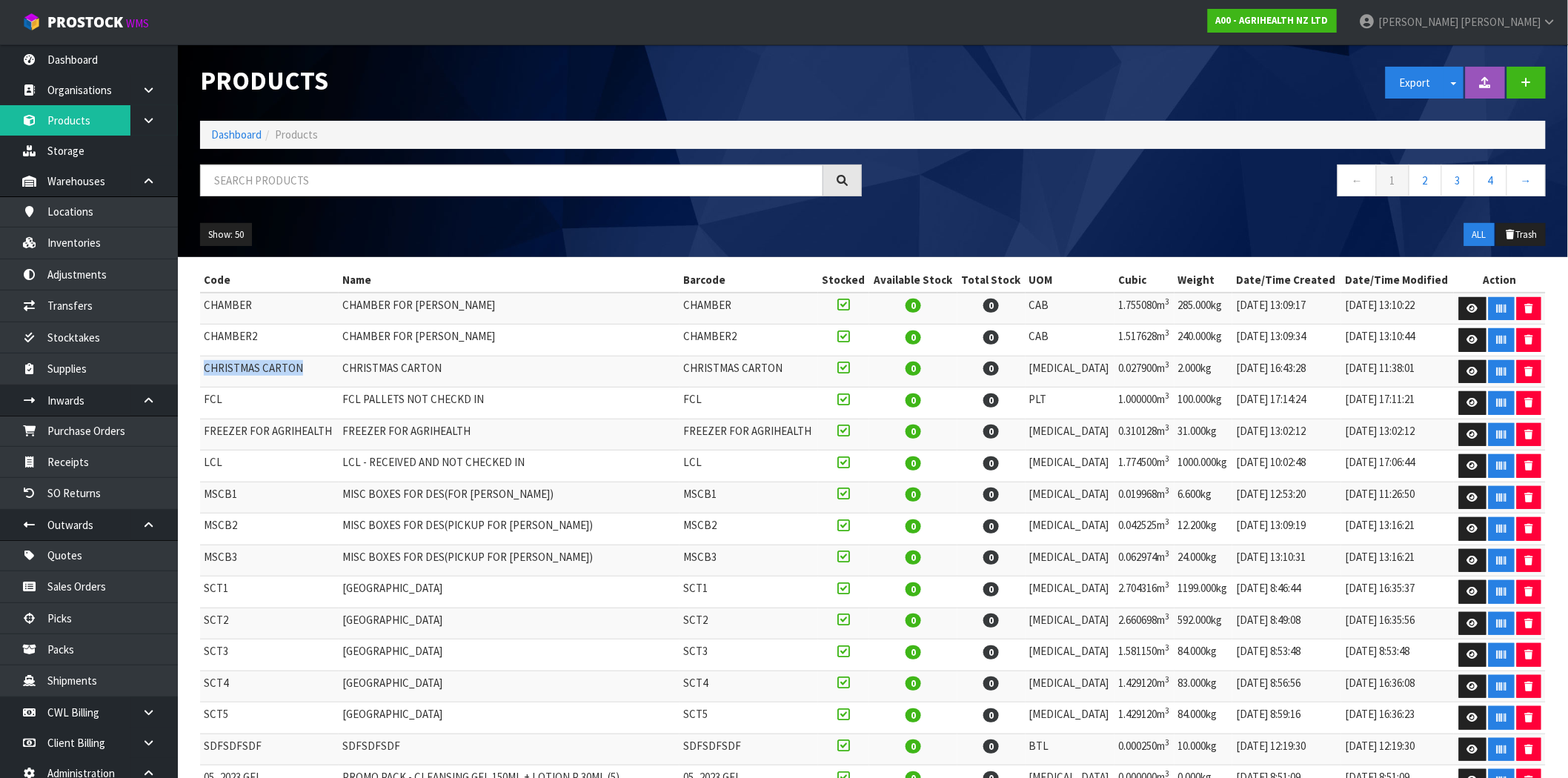
drag, startPoint x: 311, startPoint y: 365, endPoint x: 205, endPoint y: 371, distance: 106.2
click at [205, 371] on td "CHRISTMAS CARTON" at bounding box center [270, 371] width 139 height 32
click at [284, 368] on td "CHRISTMAS CARTON" at bounding box center [270, 371] width 139 height 32
drag, startPoint x: 327, startPoint y: 432, endPoint x: 204, endPoint y: 430, distance: 123.0
click at [204, 430] on td "FREEZER FOR AGRIHEALTH" at bounding box center [270, 434] width 139 height 32
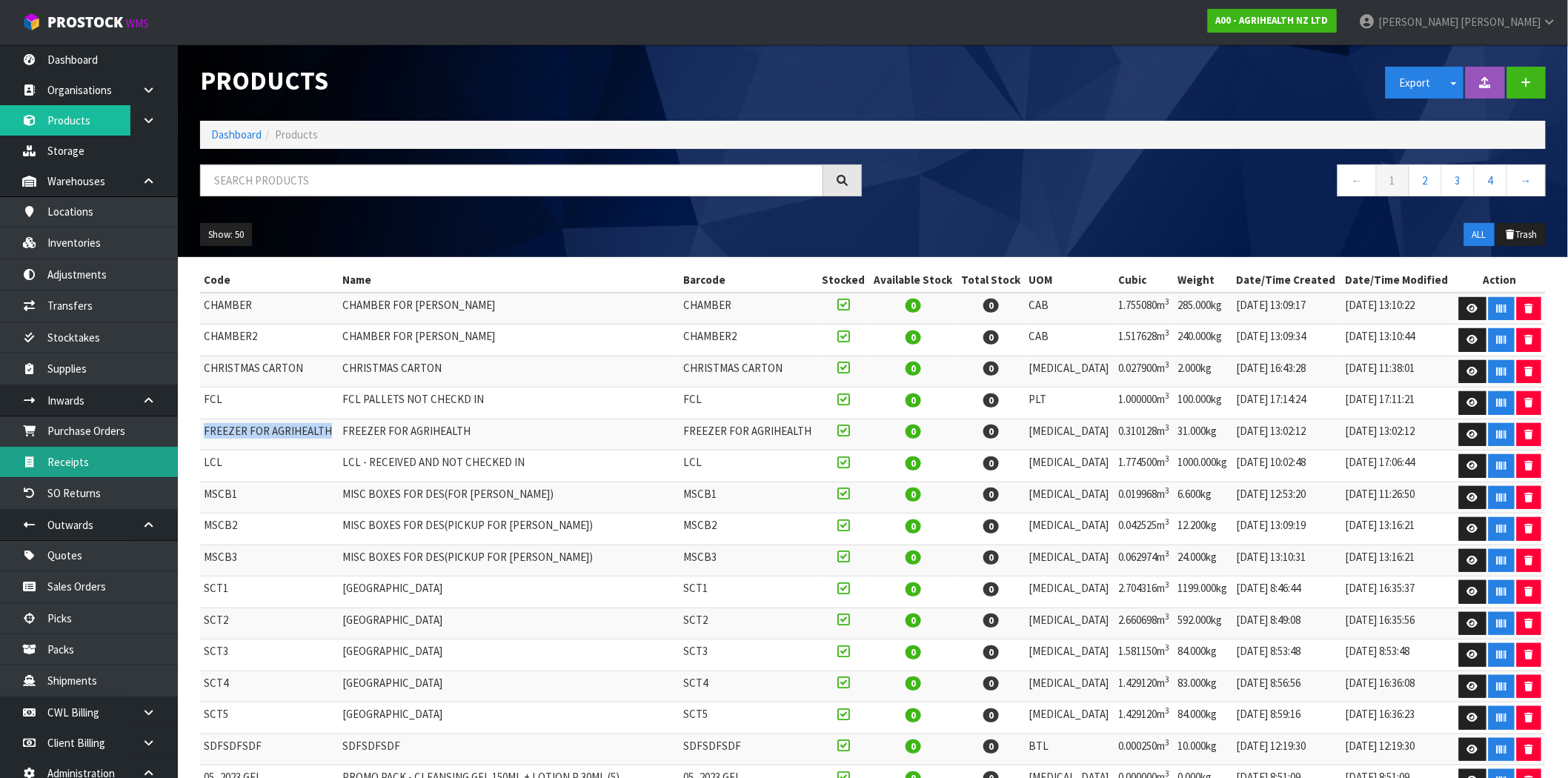
click at [84, 460] on link "Receipts" at bounding box center [88, 461] width 178 height 31
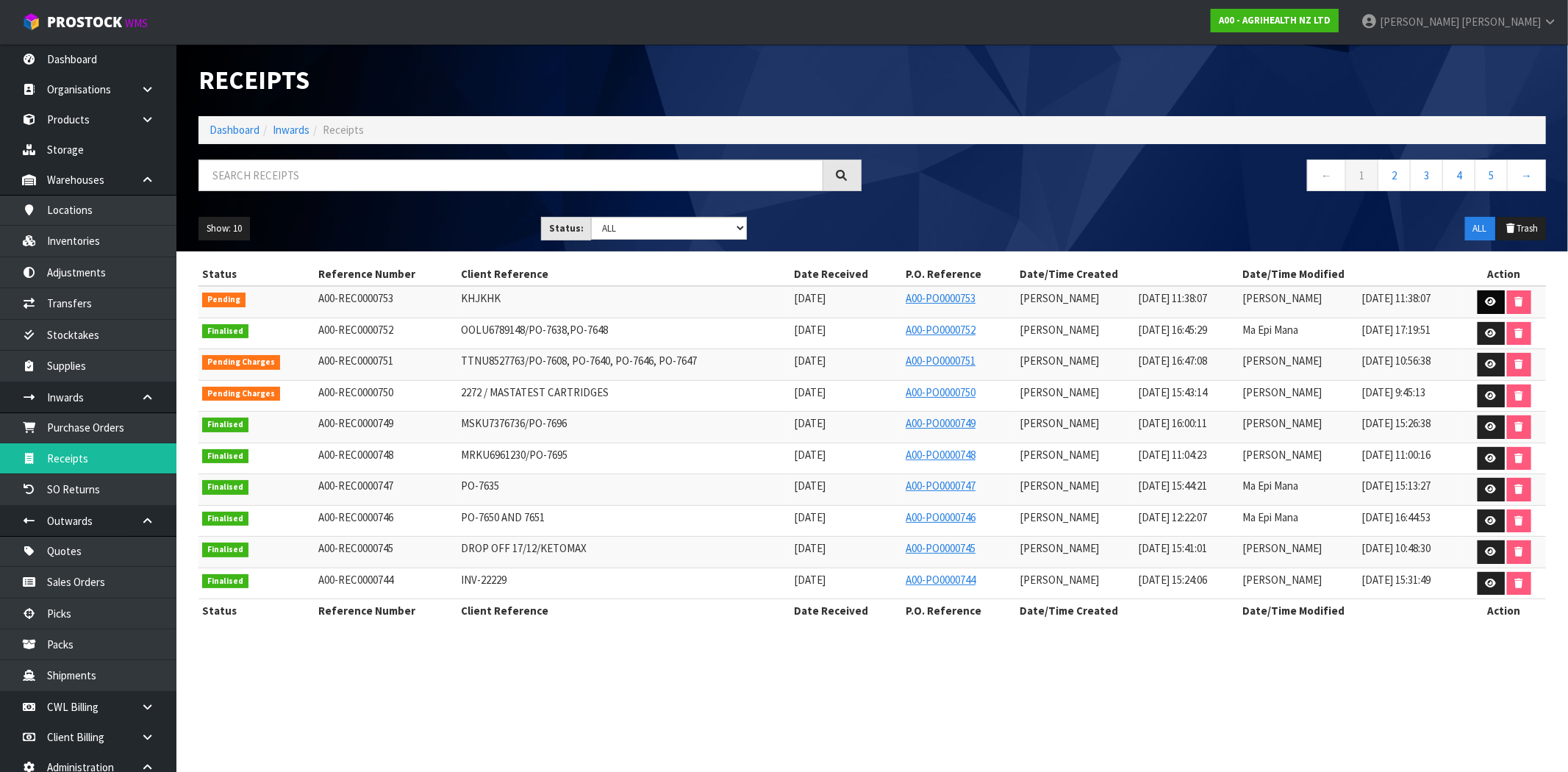
click at [1483, 313] on tbody "Pending A00-REC0000753 [GEOGRAPHIC_DATA] [DATE] A00-PO0000753 [PERSON_NAME] [DA…" at bounding box center [872, 443] width 1348 height 313
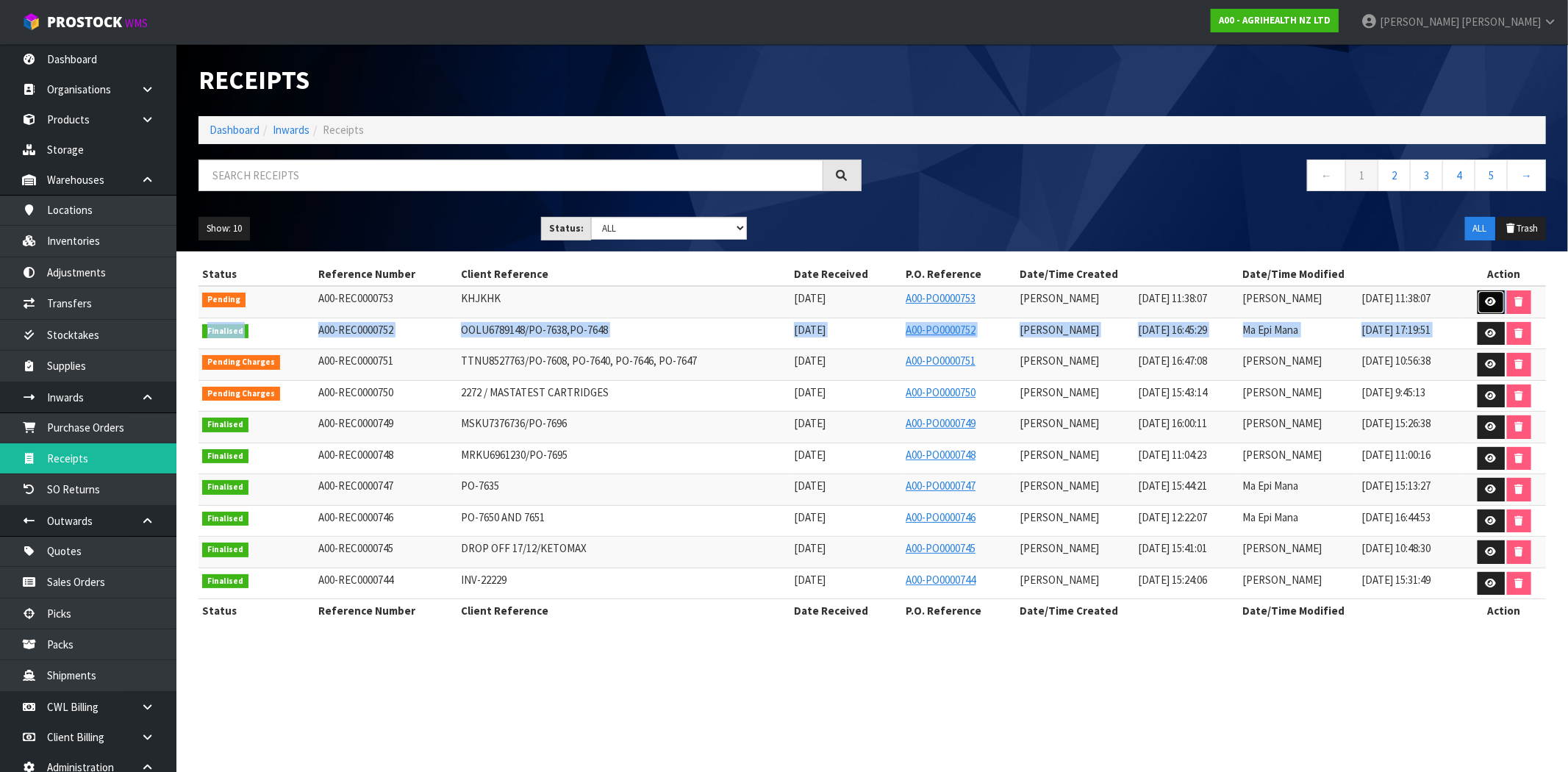
click at [1490, 309] on link at bounding box center [1491, 302] width 27 height 24
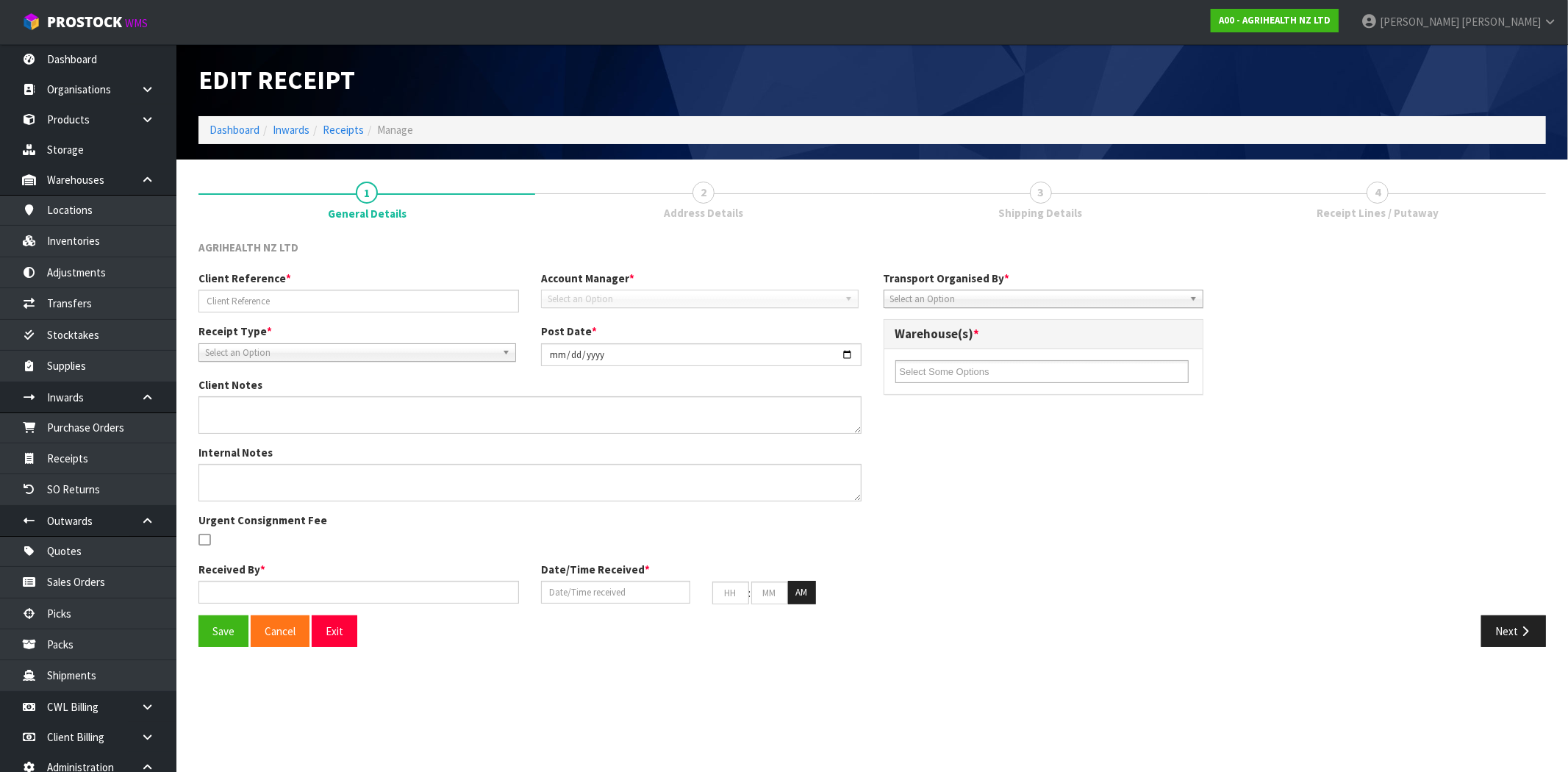
type input "KHJKHK"
type input "[DATE]"
type input "[PERSON_NAME]"
type input "[DATE]"
type input "11"
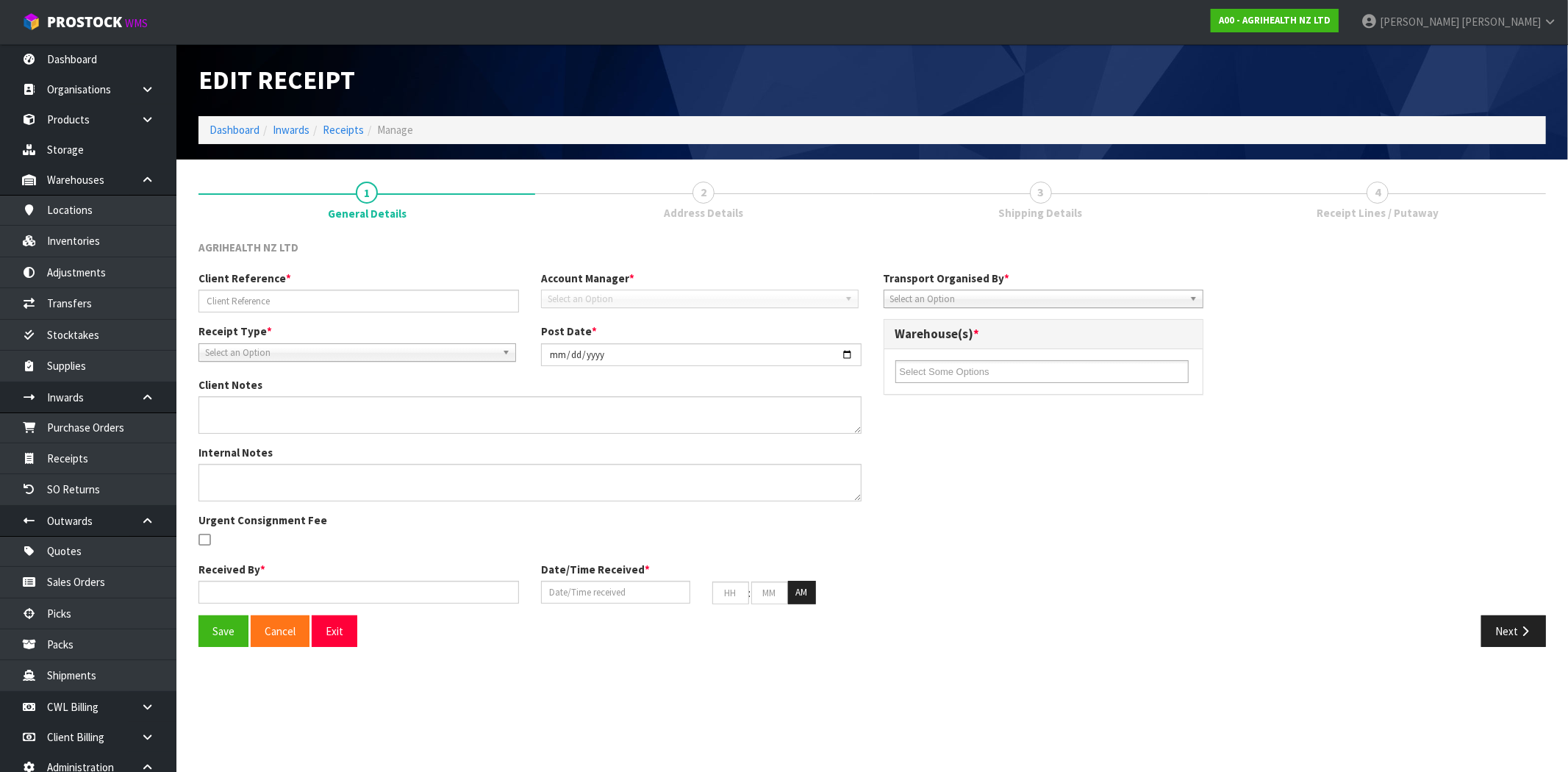
type input "38"
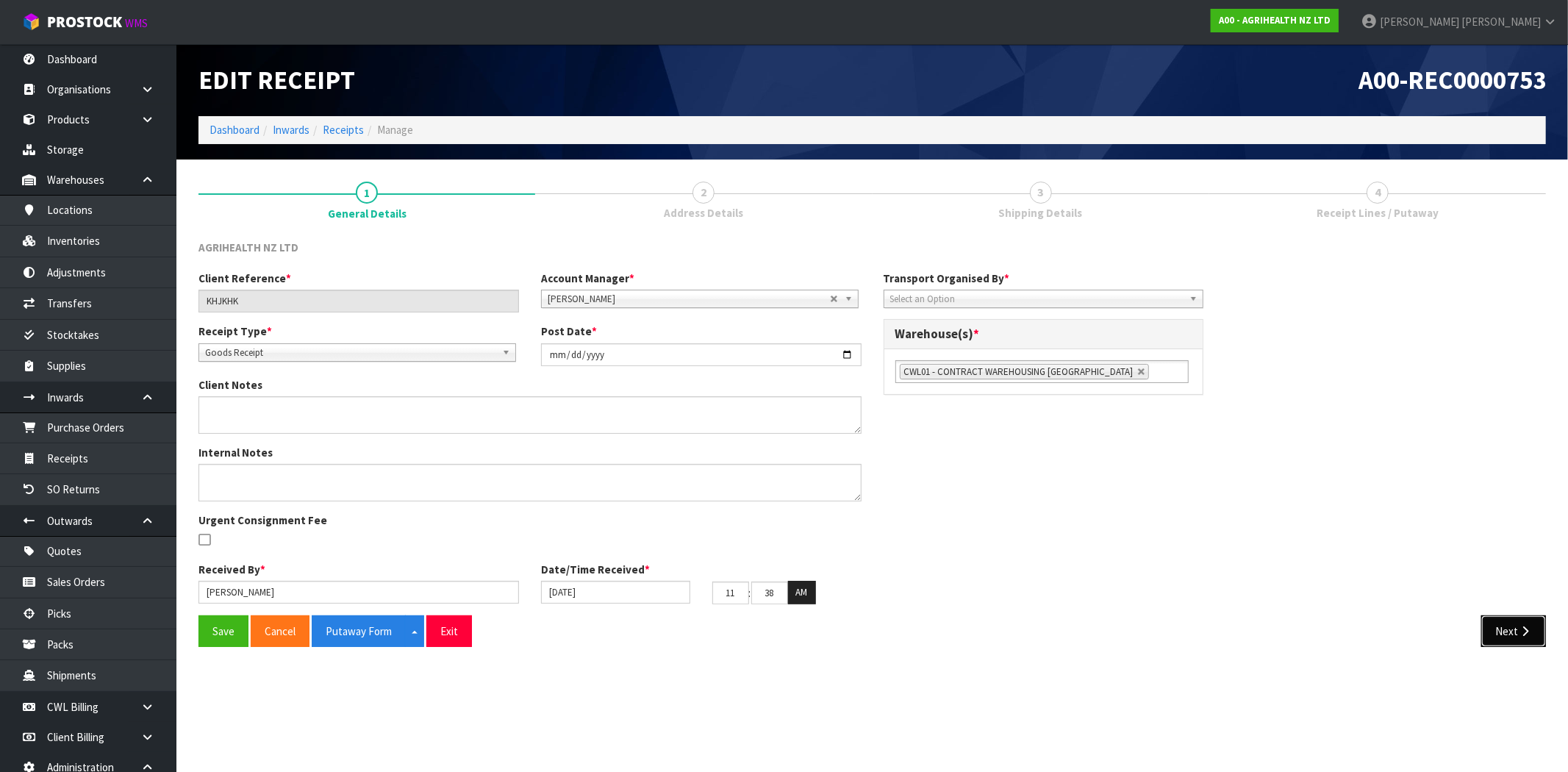
click at [1523, 623] on button "Next" at bounding box center [1514, 631] width 65 height 32
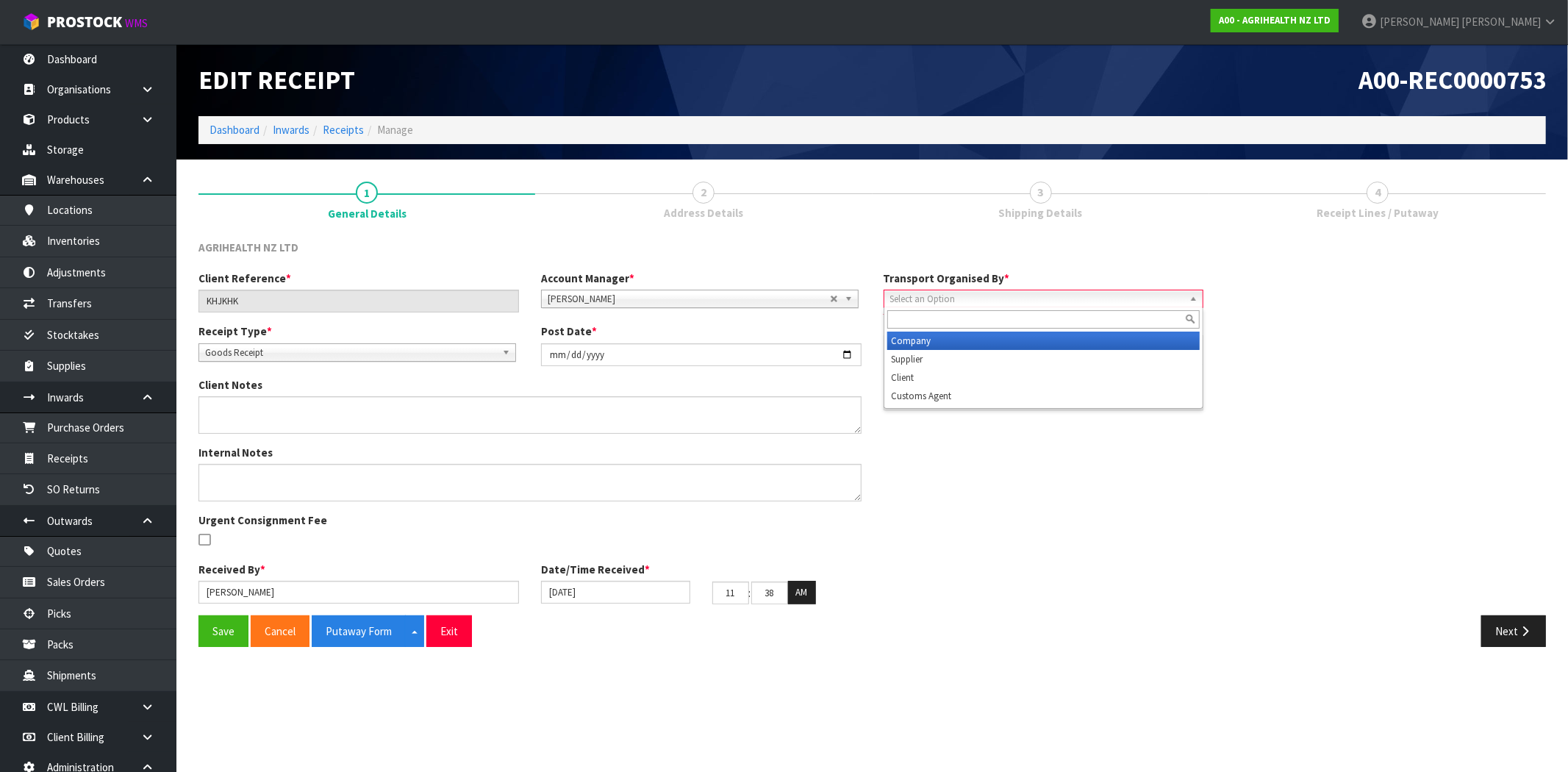
click at [952, 290] on link "Select an Option" at bounding box center [1044, 299] width 321 height 18
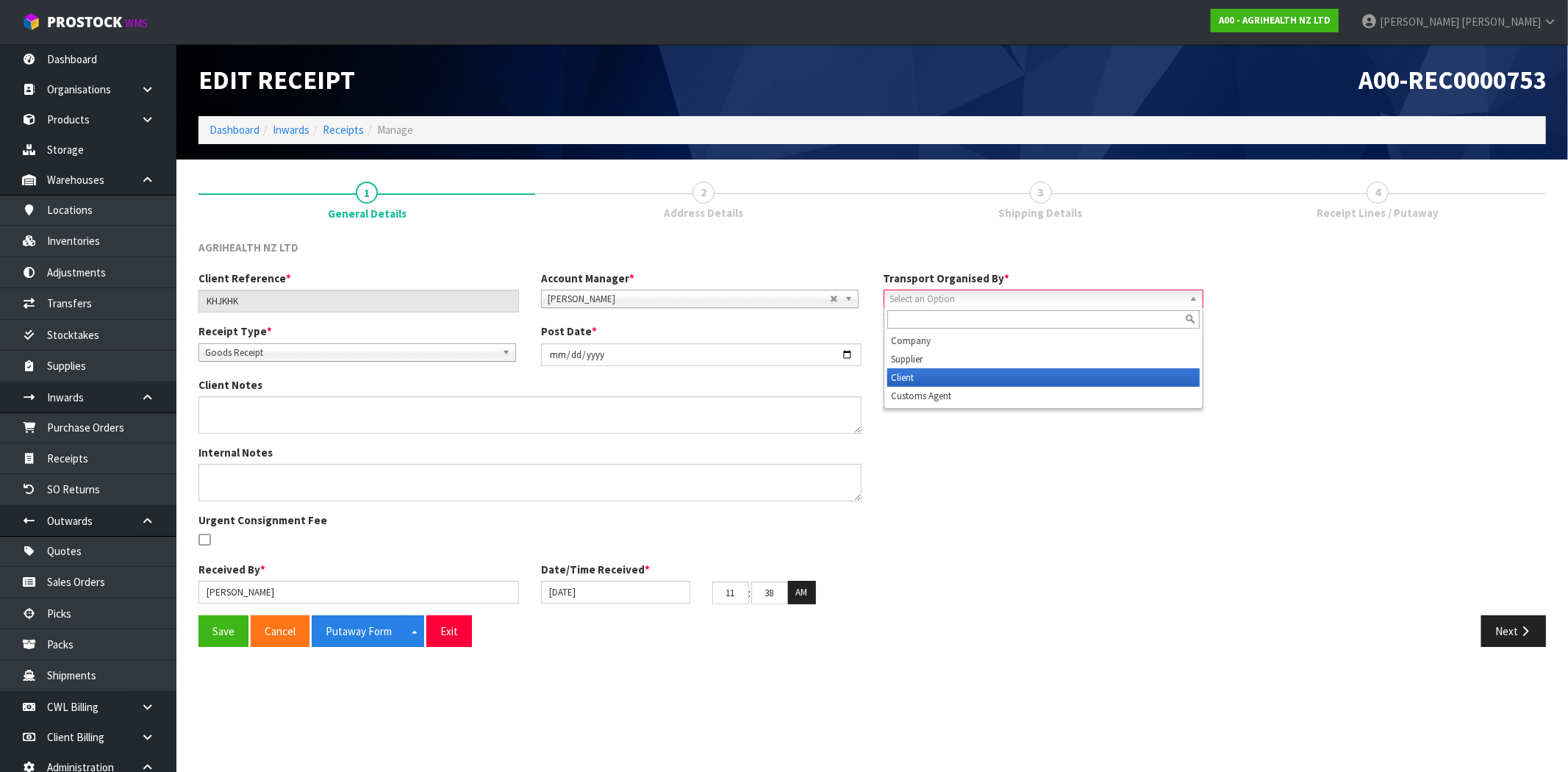
click at [969, 385] on li "Client" at bounding box center [1045, 377] width 313 height 18
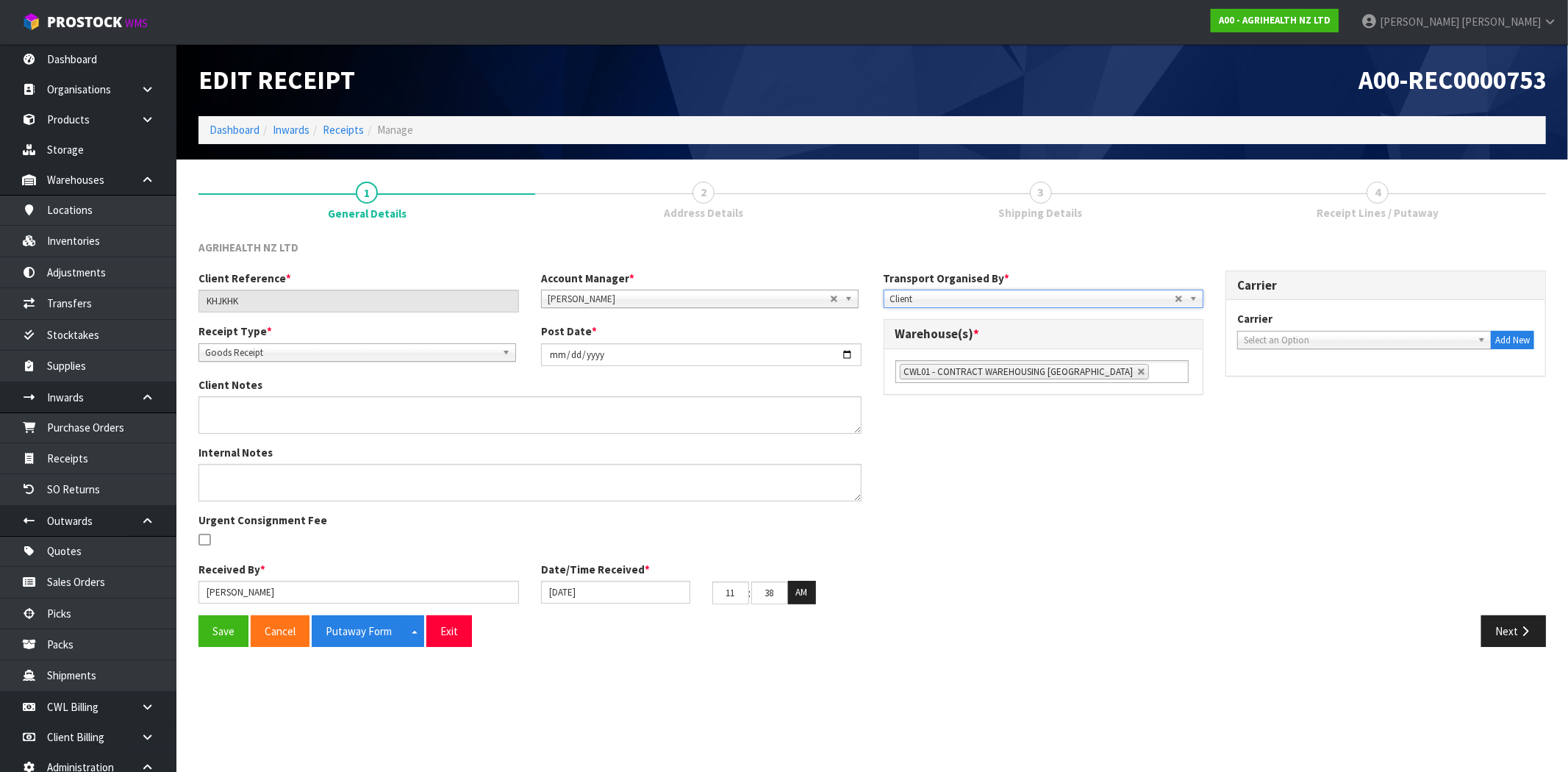
click at [1547, 633] on div "Next" at bounding box center [1215, 631] width 685 height 32
click at [1539, 633] on button "Next" at bounding box center [1514, 631] width 65 height 32
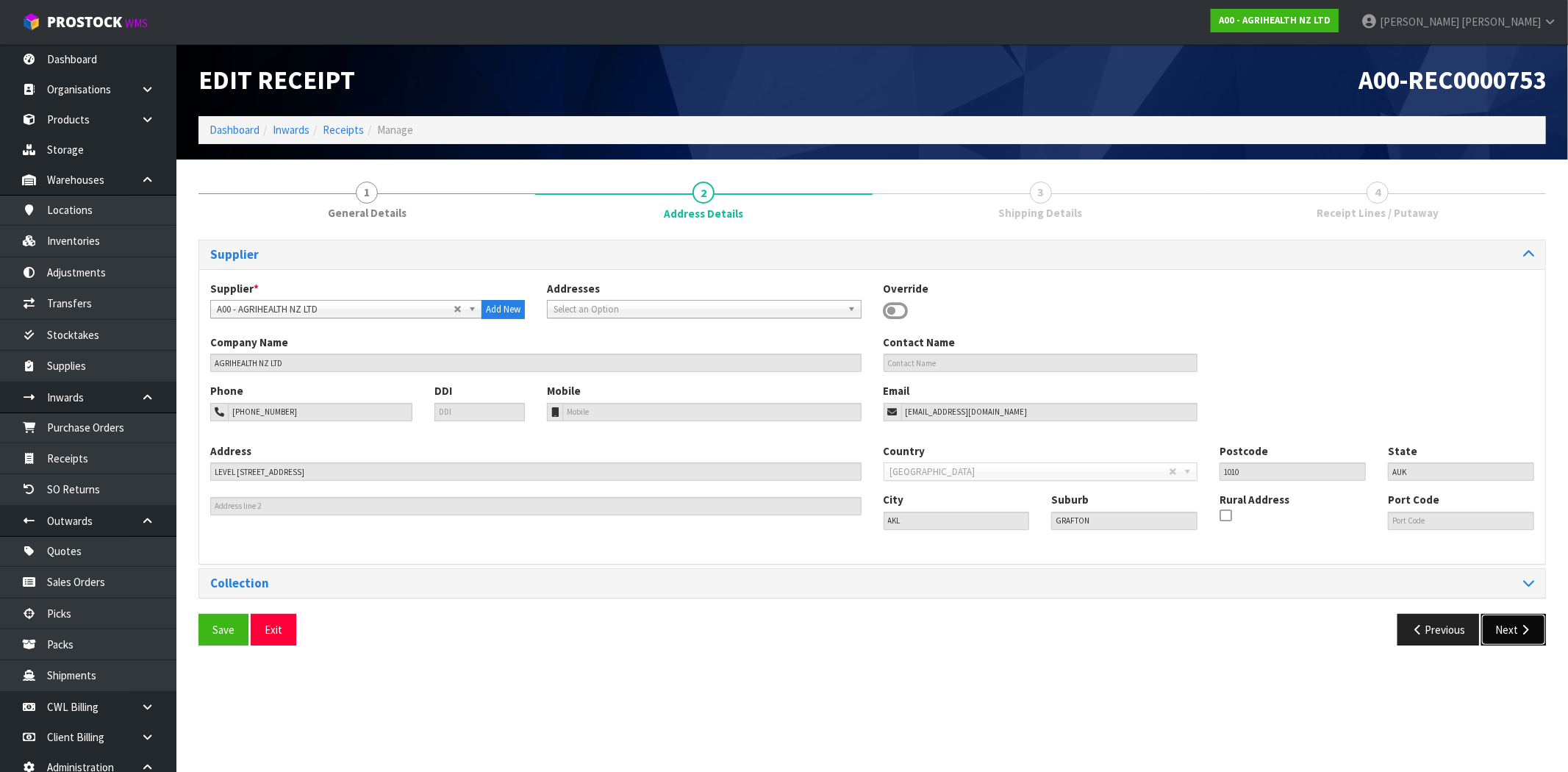
click at [1528, 640] on button "Next" at bounding box center [1514, 629] width 65 height 32
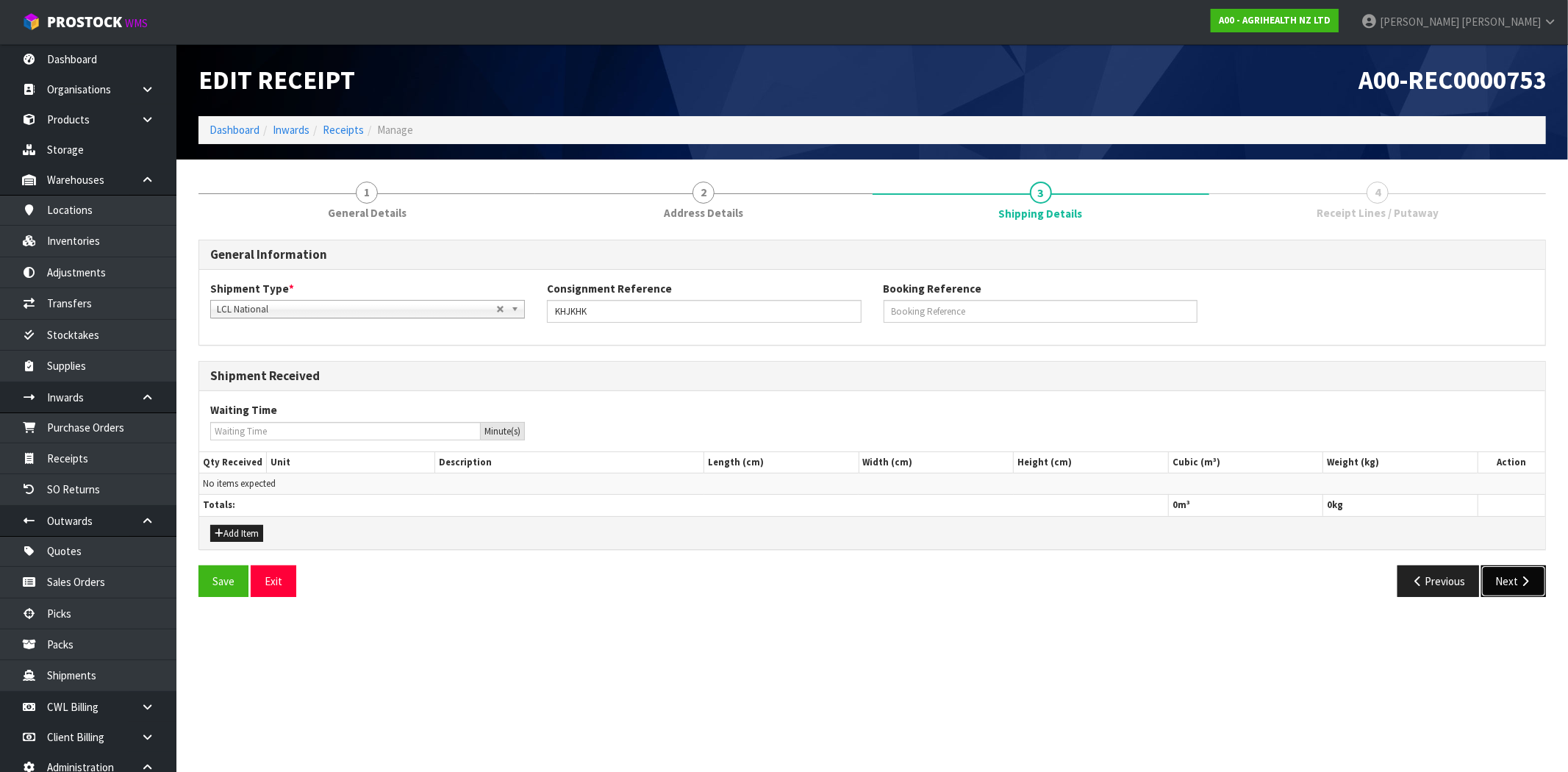
click at [1497, 578] on button "Next" at bounding box center [1514, 581] width 65 height 32
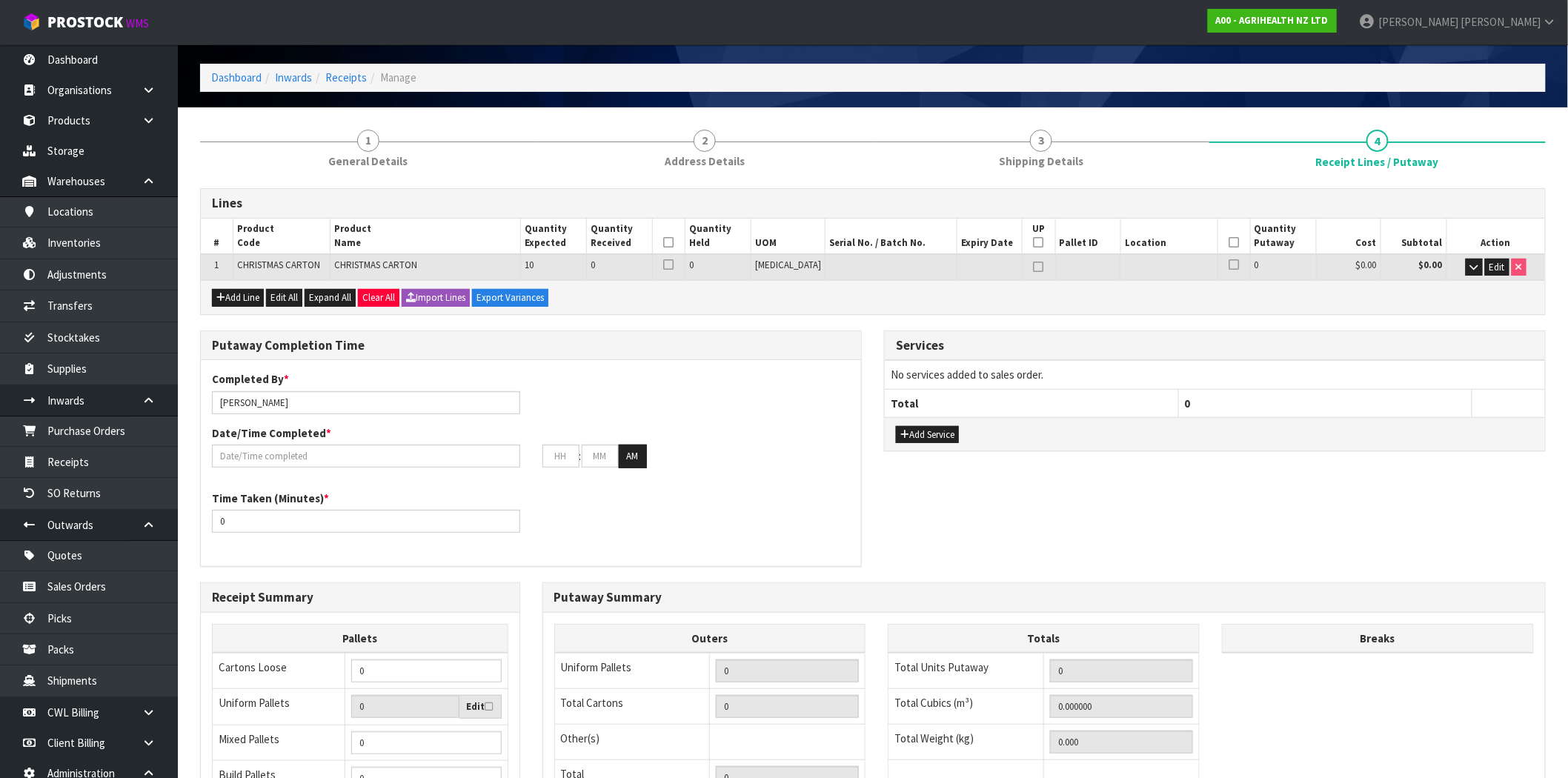
scroll to position [82, 0]
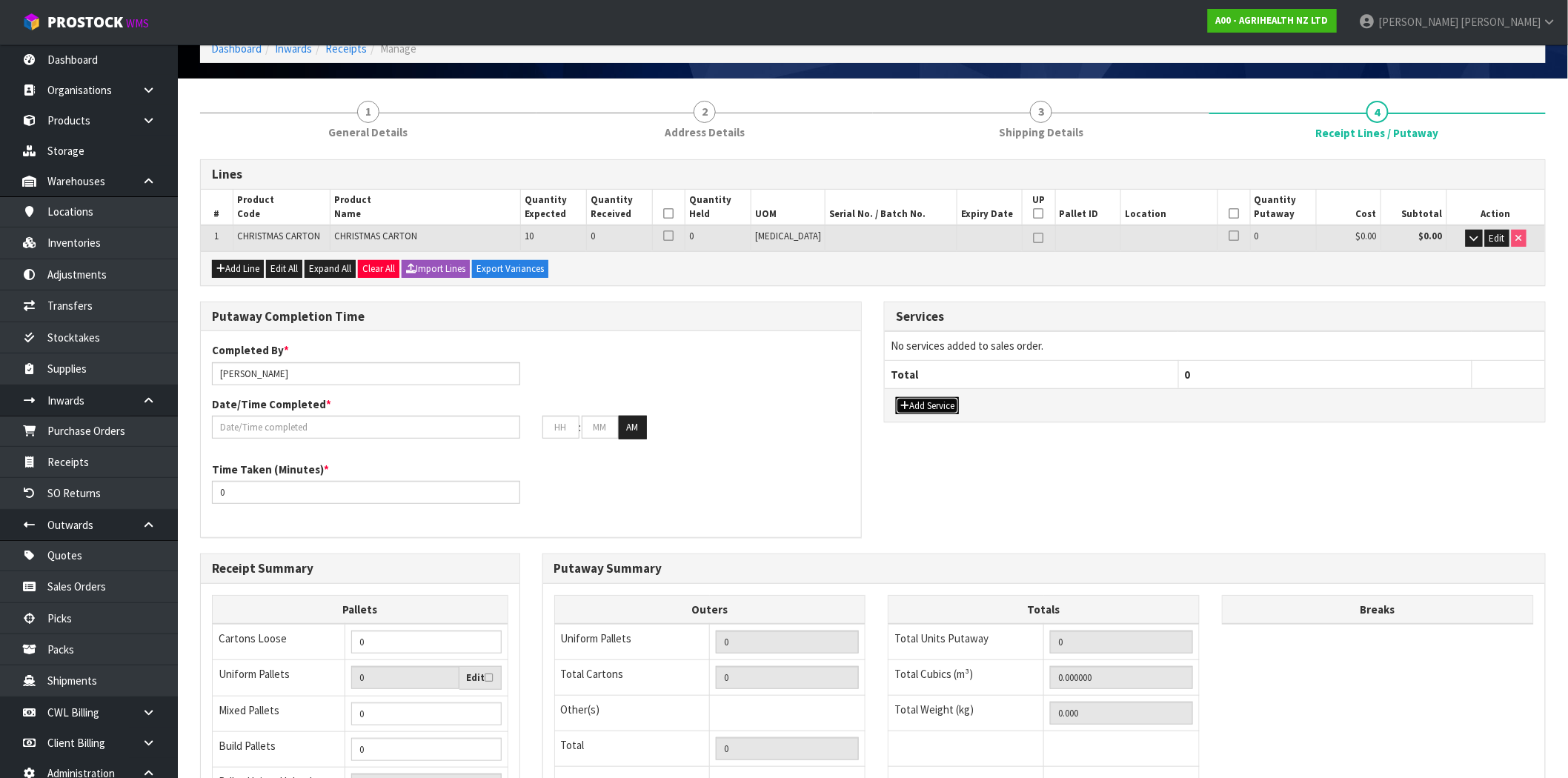
click at [916, 399] on button "Add Service" at bounding box center [927, 406] width 63 height 18
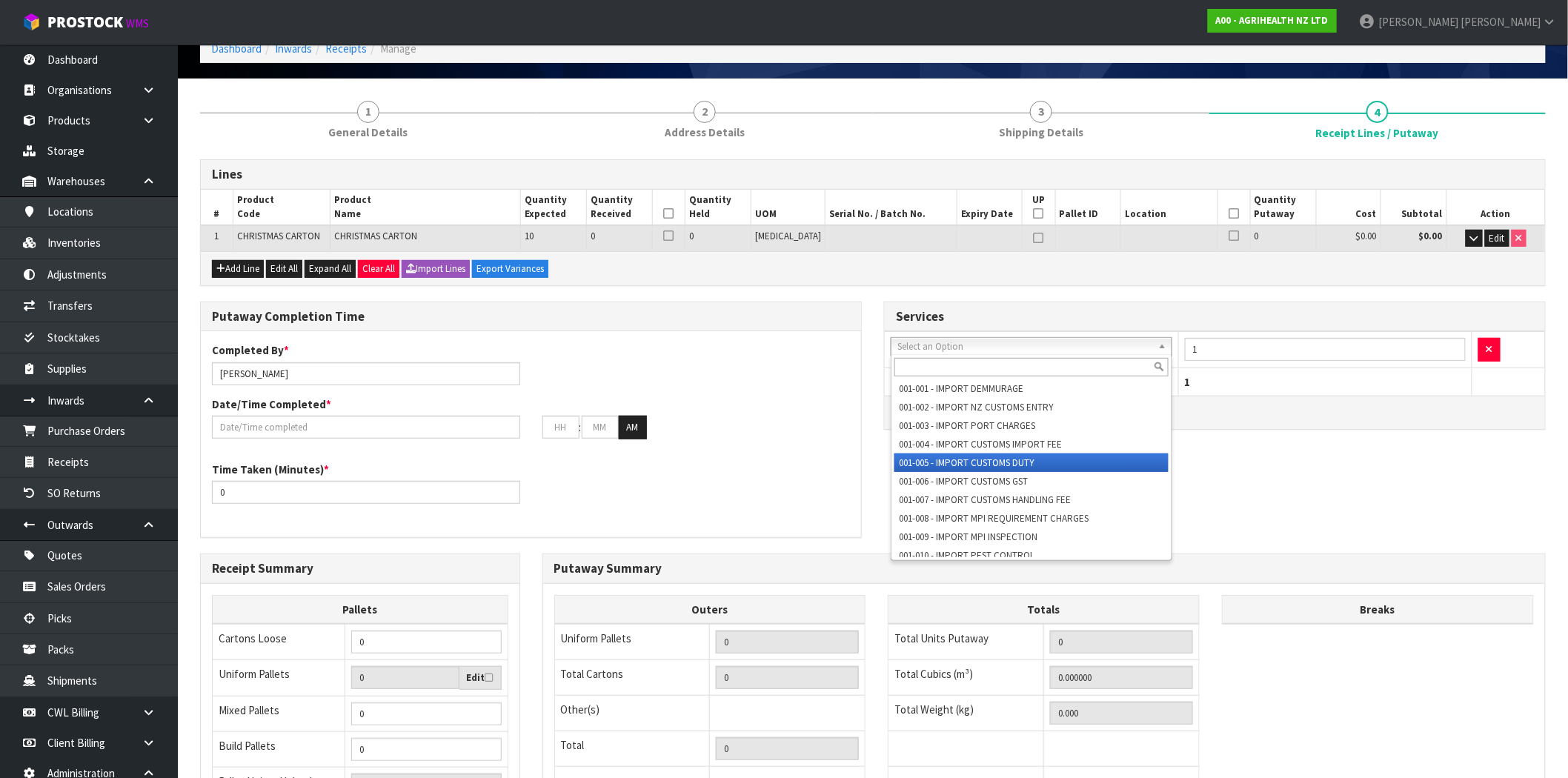
scroll to position [322, 0]
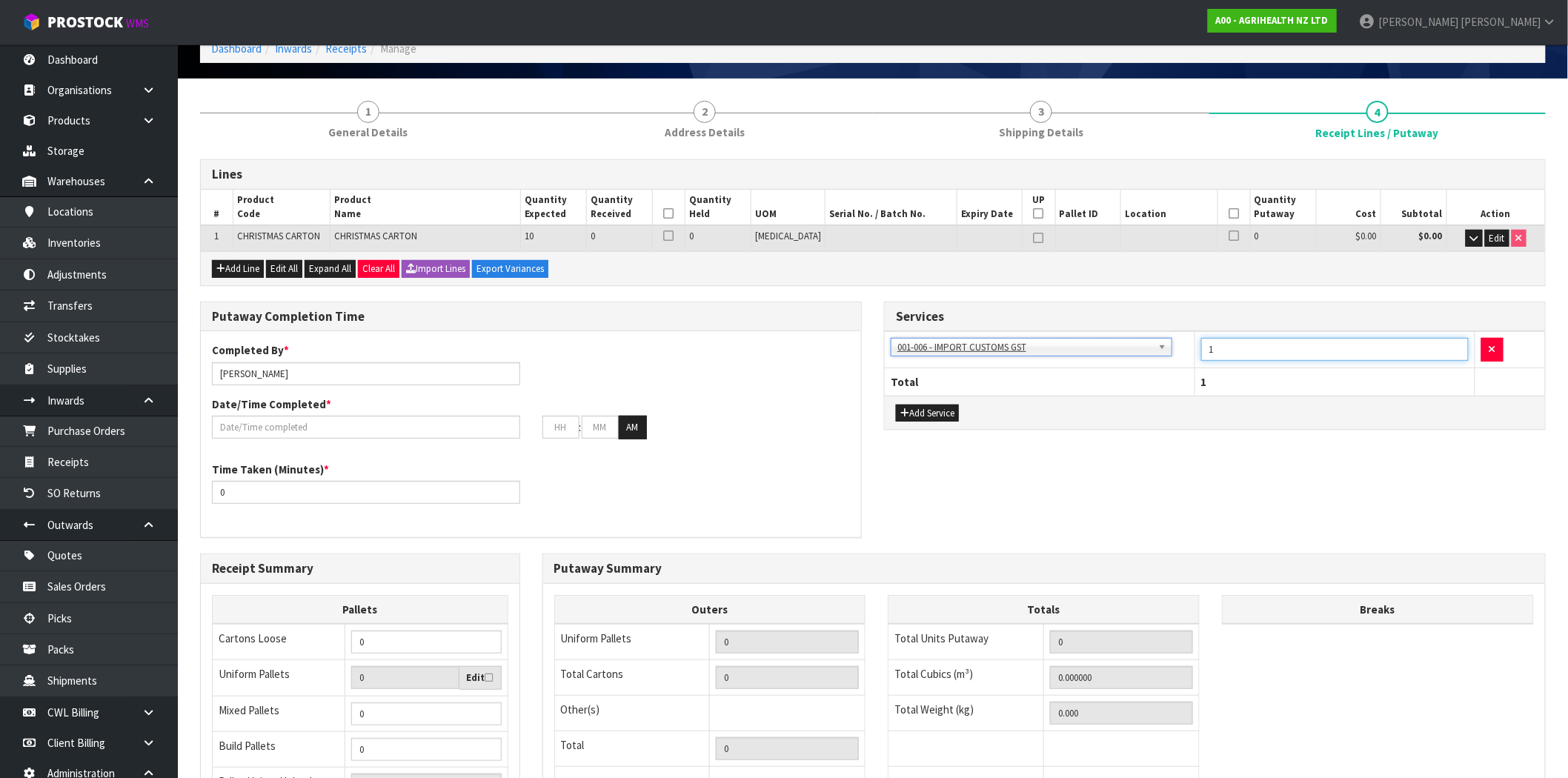
drag, startPoint x: 1224, startPoint y: 346, endPoint x: 1365, endPoint y: 490, distance: 201.5
click at [1159, 354] on tr "001-001 - IMPORT DEMMURAGE 001-002 - IMPORT NZ CUSTOMS ENTRY 001-003 - IMPORT P…" at bounding box center [1215, 350] width 660 height 36
click at [1329, 23] on strong "A00 - AGRIHEALTH NZ LTD" at bounding box center [1272, 20] width 112 height 12
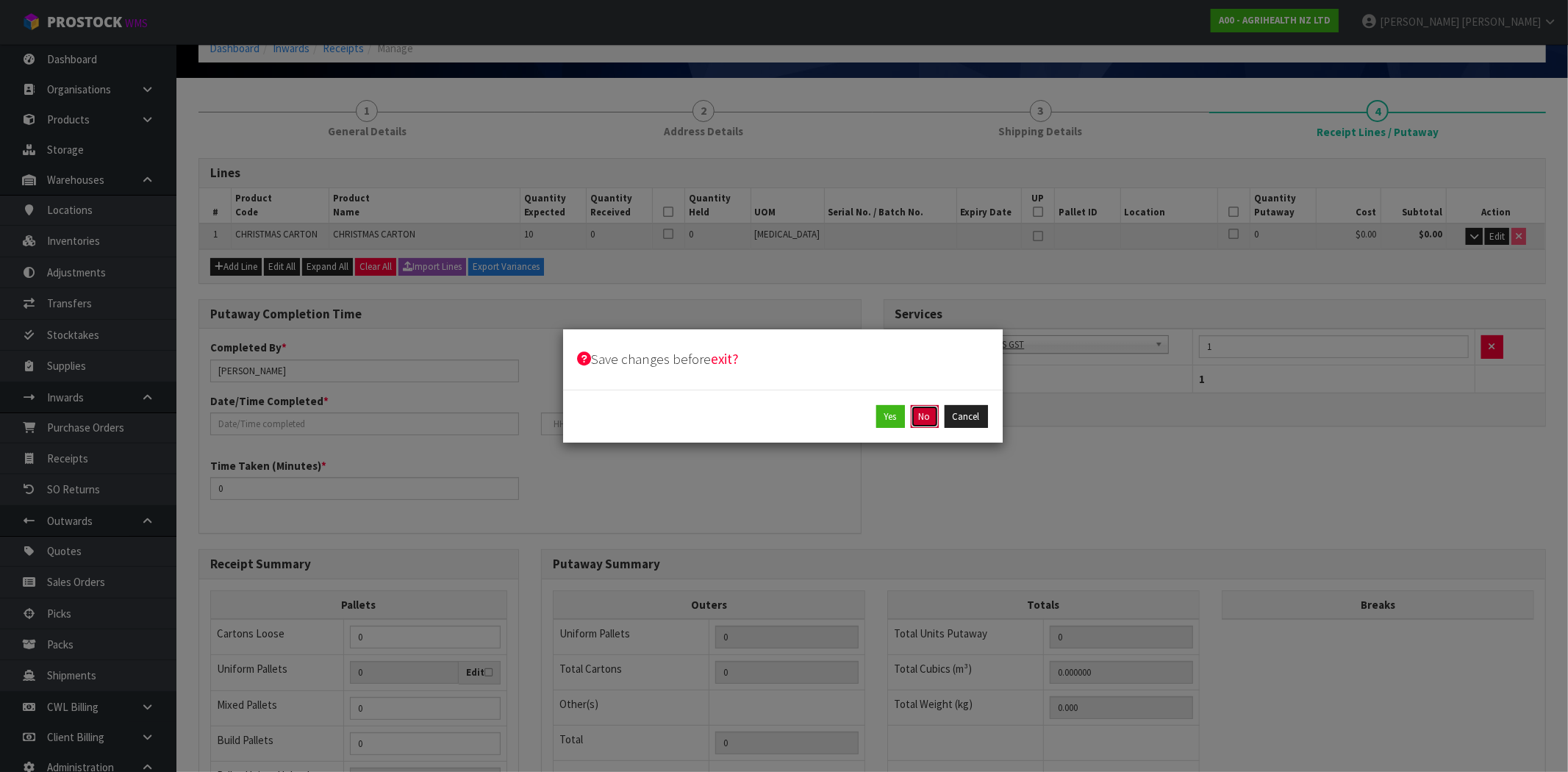
click at [932, 423] on button "No" at bounding box center [925, 417] width 28 height 24
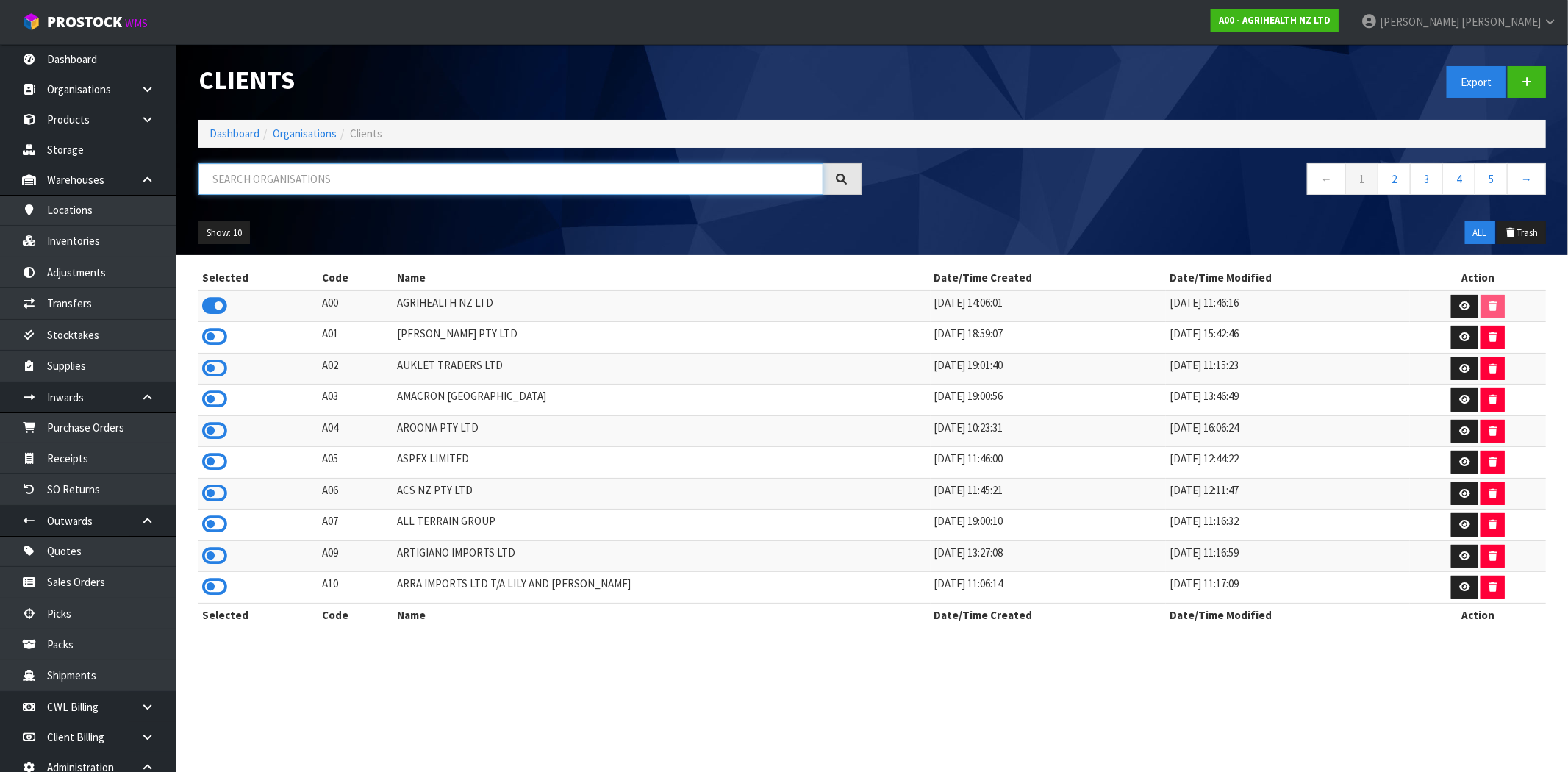
click at [291, 173] on input "text" at bounding box center [511, 179] width 625 height 32
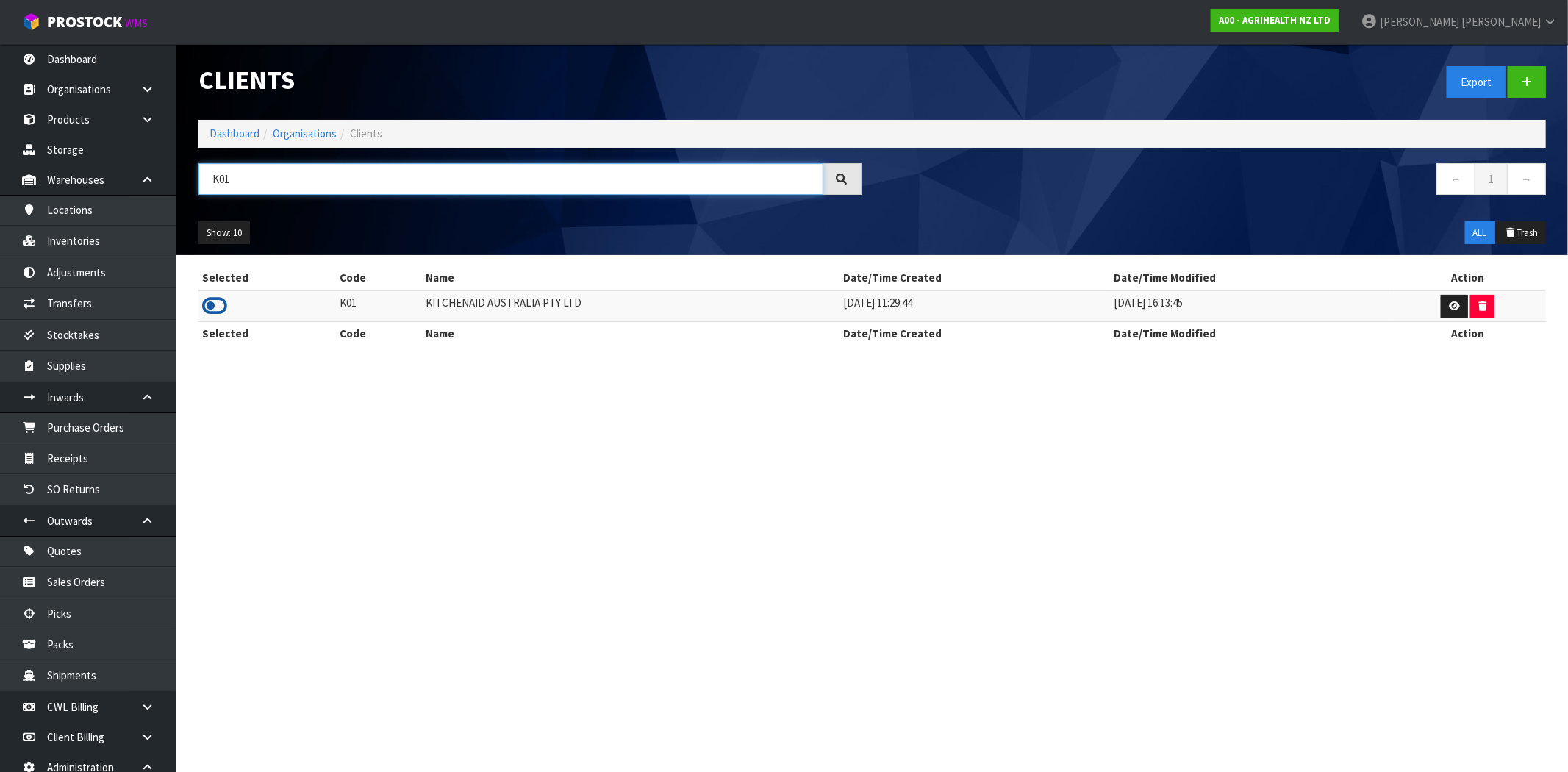
type input "K01"
click at [221, 310] on icon at bounding box center [214, 305] width 25 height 22
drag, startPoint x: 91, startPoint y: 249, endPoint x: 240, endPoint y: 250, distance: 149.0
click at [92, 248] on link "Inventories" at bounding box center [88, 240] width 176 height 30
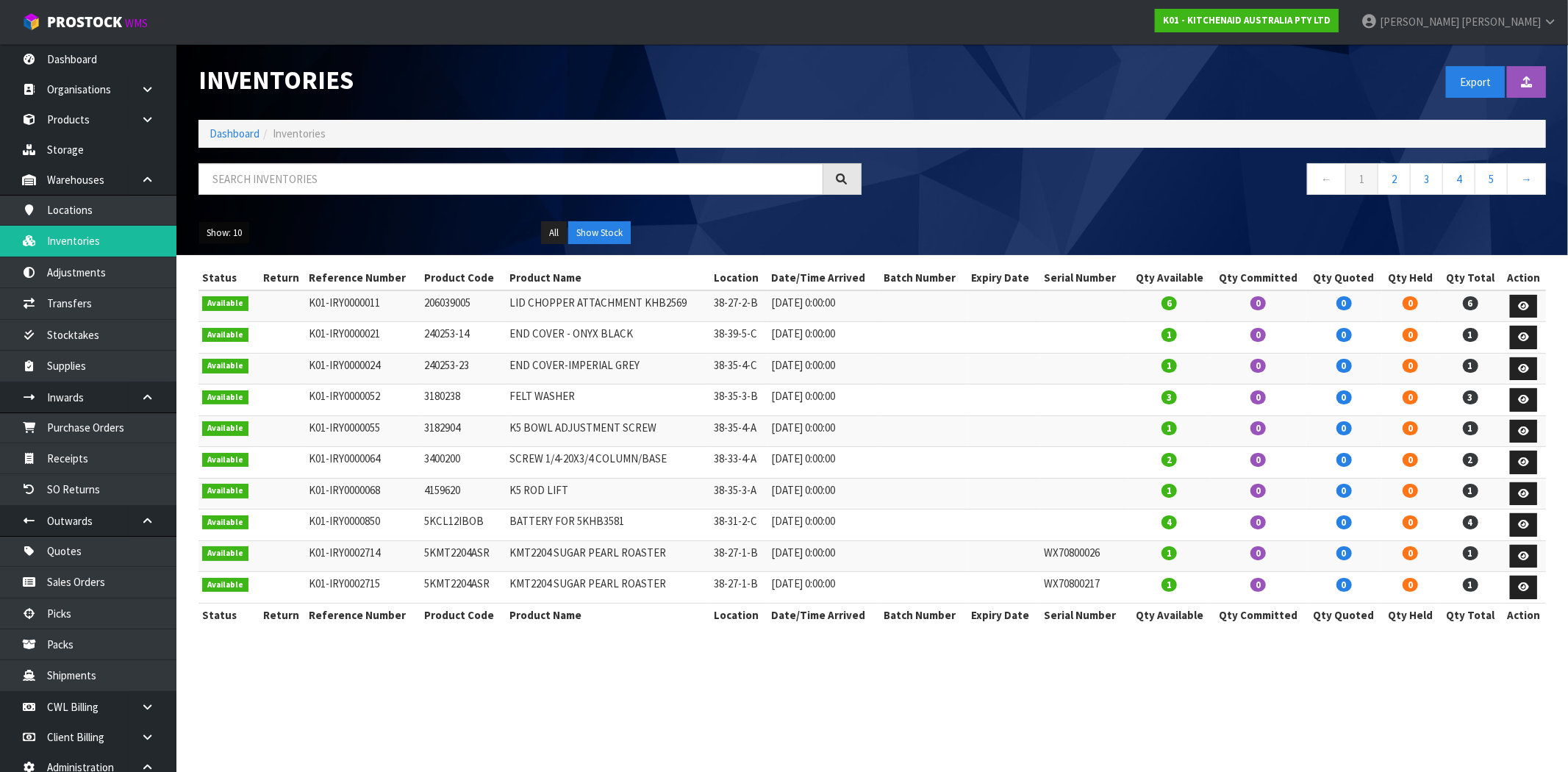
click at [226, 232] on button "Show: 10" at bounding box center [224, 233] width 52 height 24
click at [245, 316] on link "50" at bounding box center [258, 320] width 117 height 20
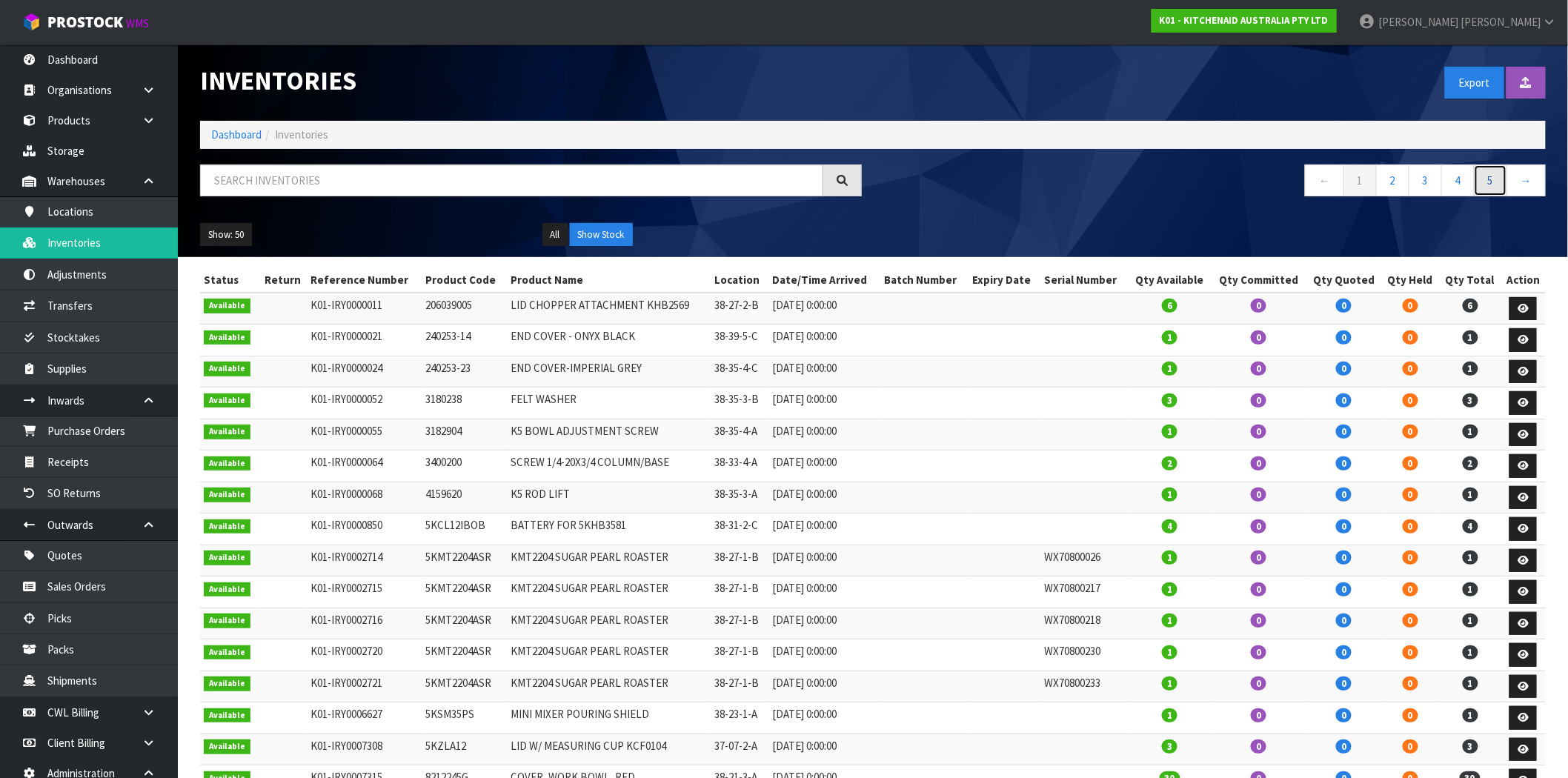
click at [1499, 182] on link "5" at bounding box center [1490, 180] width 33 height 32
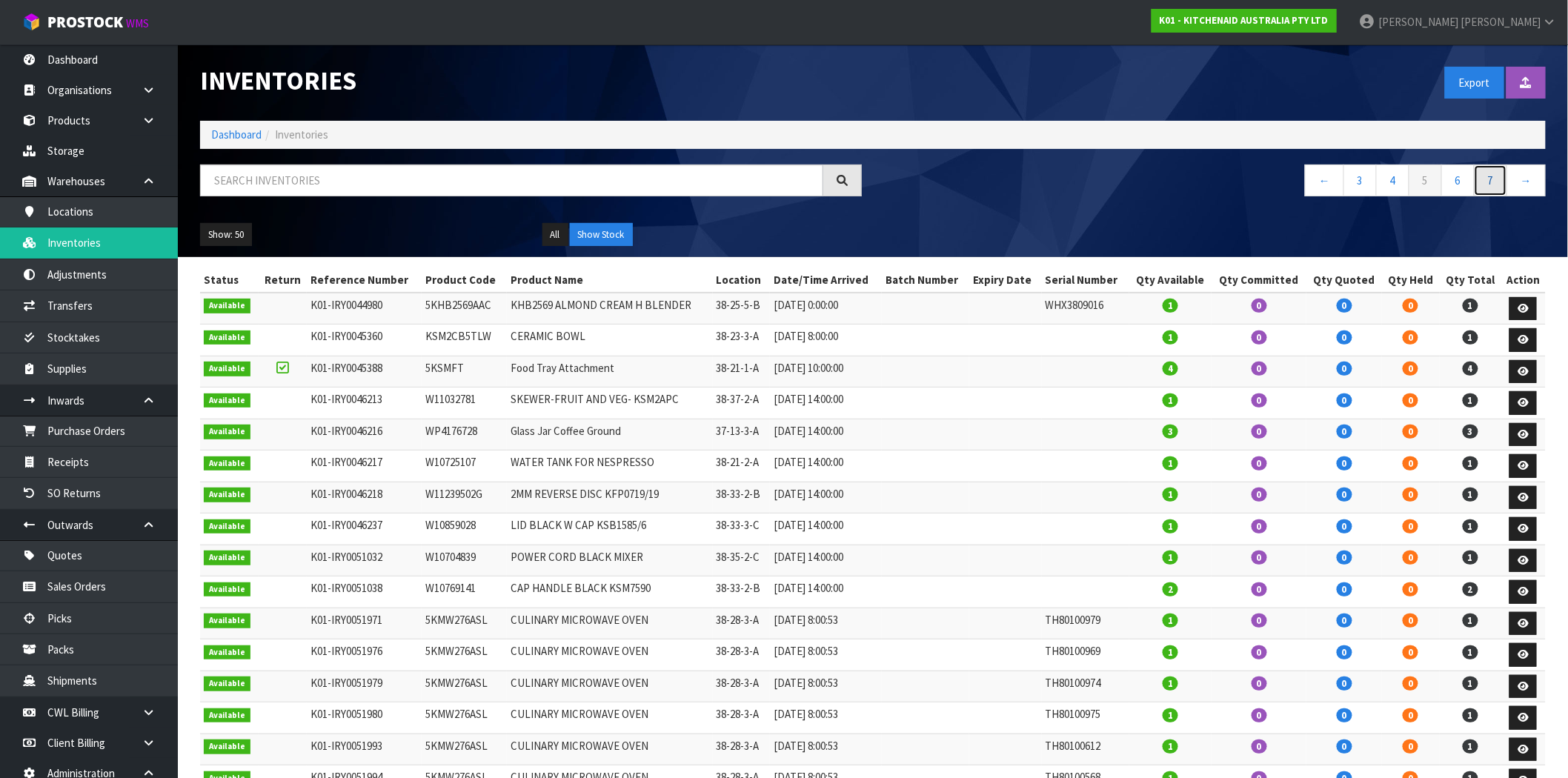
click at [1494, 182] on link "7" at bounding box center [1490, 180] width 33 height 32
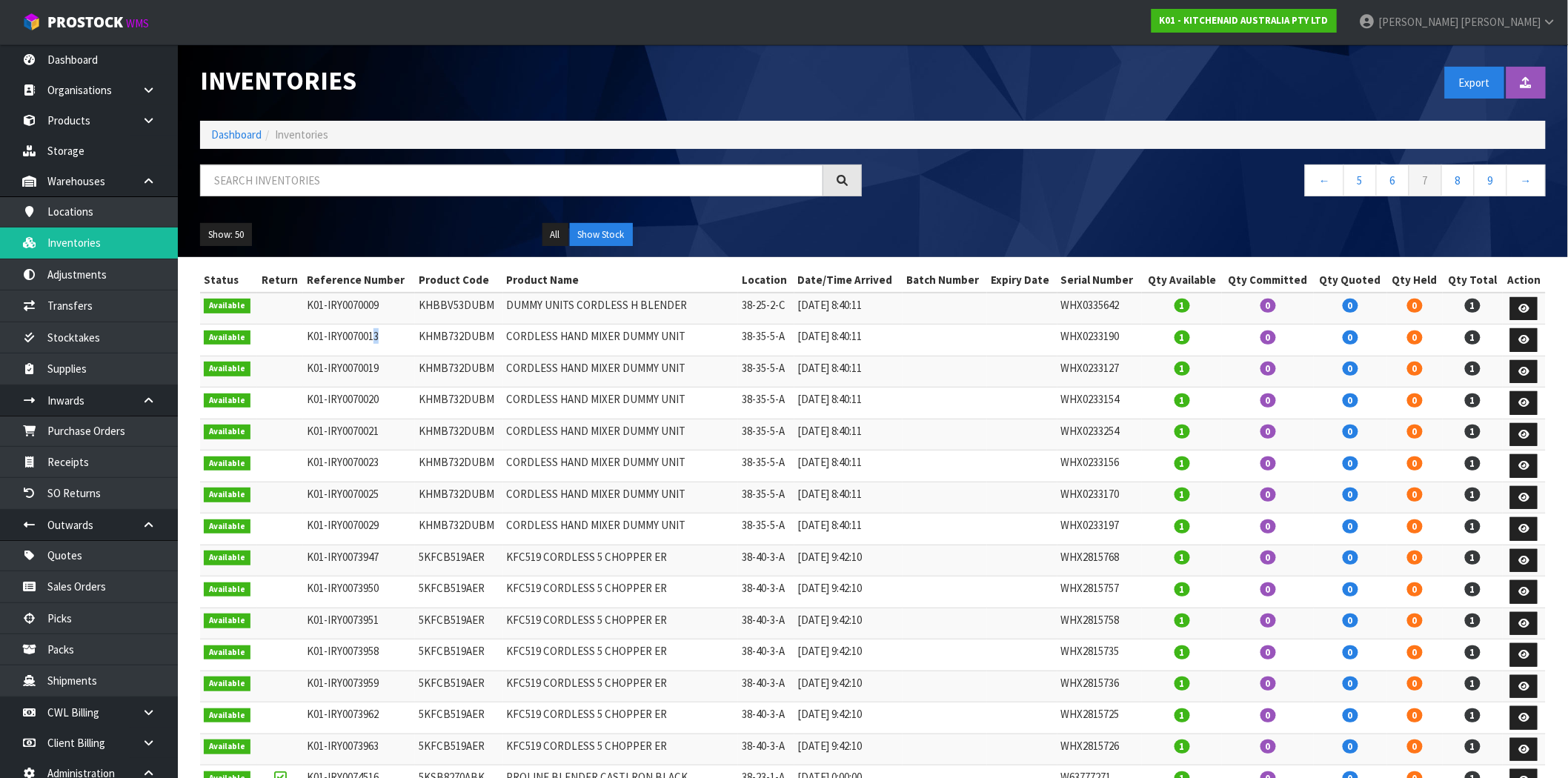
drag, startPoint x: 385, startPoint y: 334, endPoint x: 376, endPoint y: 334, distance: 9.0
click at [376, 334] on td "K01-IRY0070013" at bounding box center [358, 340] width 111 height 32
drag, startPoint x: 503, startPoint y: 336, endPoint x: 406, endPoint y: 336, distance: 97.0
click at [406, 336] on tr "Available K01-IRY0070013 KHMB732DUBM CORDLESS HAND MIXER DUMMY UNIT 38-35-5-A […" at bounding box center [872, 340] width 1346 height 32
copy tr "KHMB732DUBM"
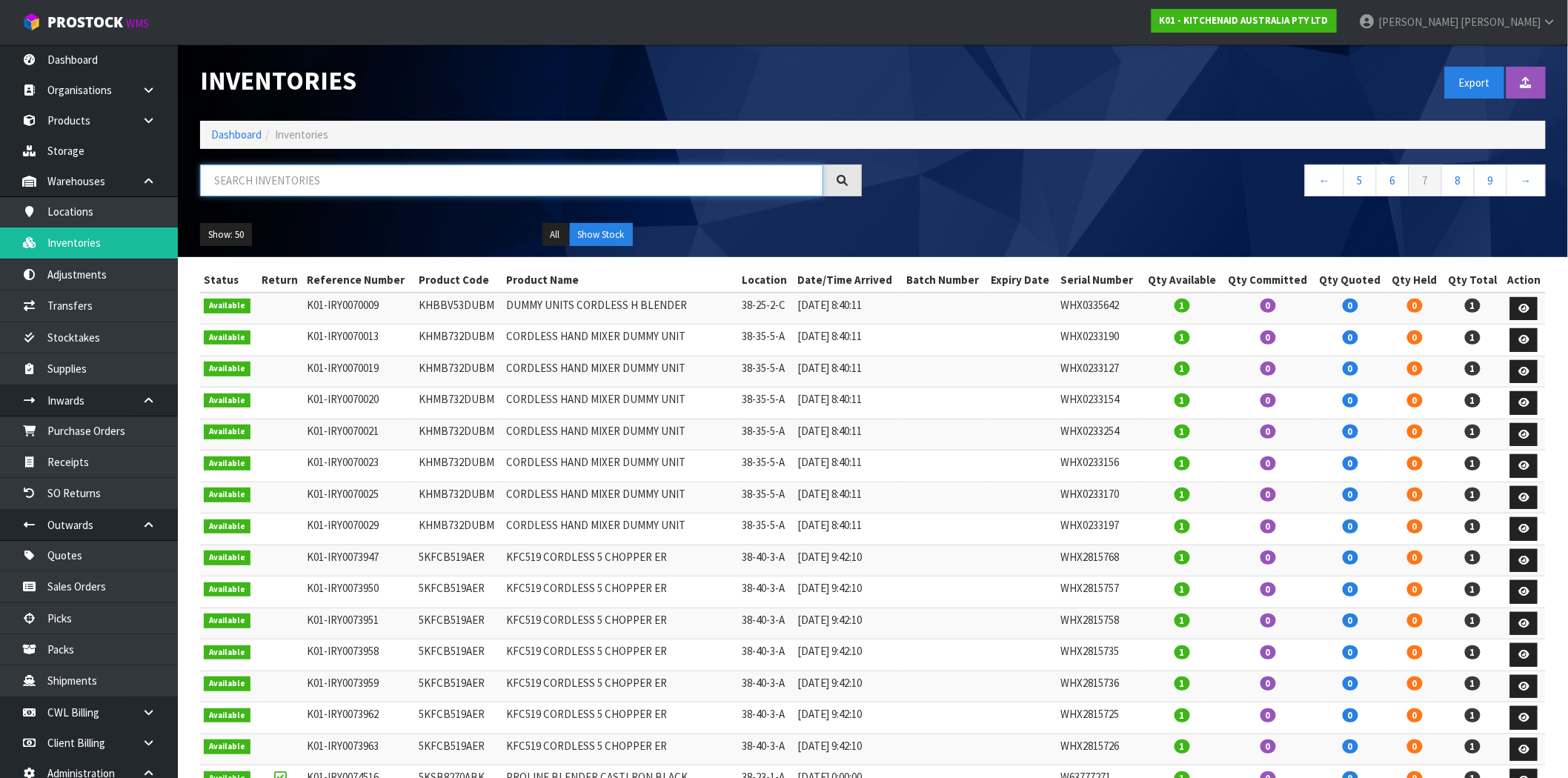
click at [331, 175] on input "text" at bounding box center [512, 180] width 624 height 32
paste input "KHMB732DUBM"
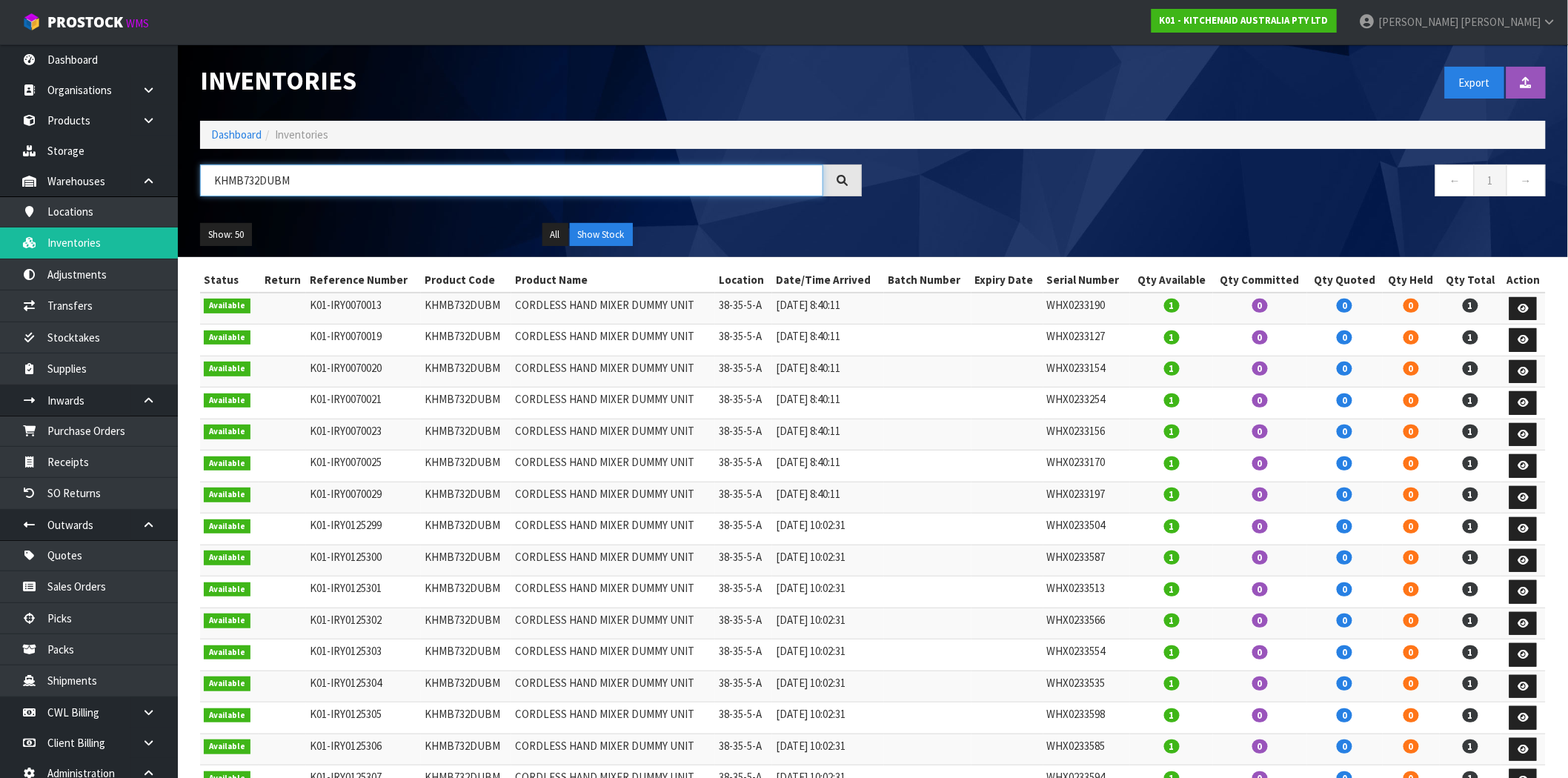
type input "KHMB732DUBM"
drag, startPoint x: 767, startPoint y: 303, endPoint x: 712, endPoint y: 302, distance: 55.0
click at [712, 302] on tr "Available K01-IRY0070013 KHMB732DUBM CORDLESS HAND MIXER DUMMY UNIT 38-35-5-A […" at bounding box center [872, 308] width 1346 height 32
drag, startPoint x: 1188, startPoint y: 306, endPoint x: 1116, endPoint y: 313, distance: 72.3
click at [1117, 308] on tr "Available K01-IRY0070013 KHMB732DUBM CORDLESS HAND MIXER DUMMY UNIT 38-35-5-A […" at bounding box center [872, 308] width 1346 height 32
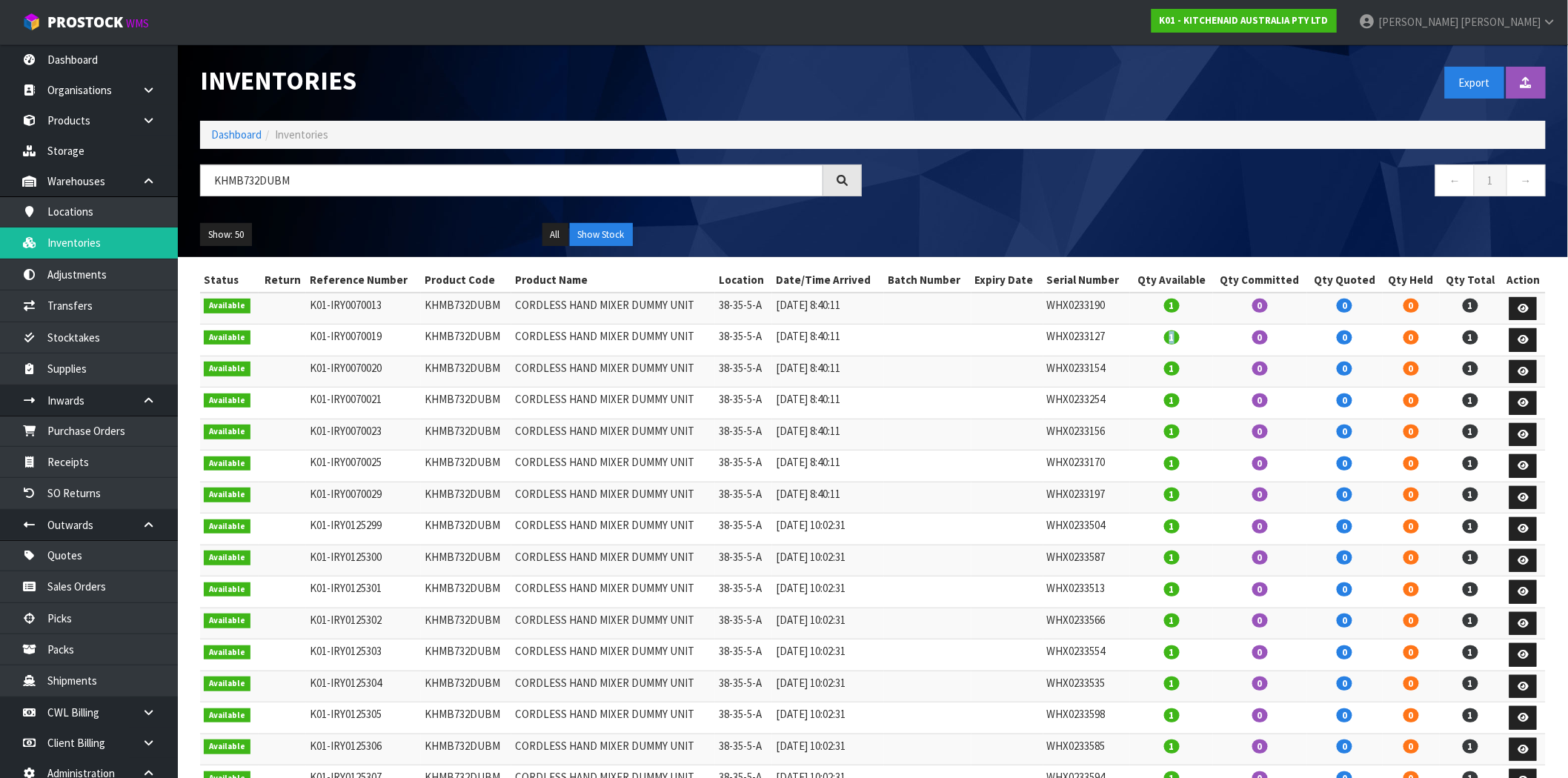
drag, startPoint x: 1187, startPoint y: 339, endPoint x: 1168, endPoint y: 341, distance: 19.1
click at [1169, 341] on td "1" at bounding box center [1171, 340] width 82 height 32
click at [1179, 371] on span "1" at bounding box center [1172, 368] width 16 height 14
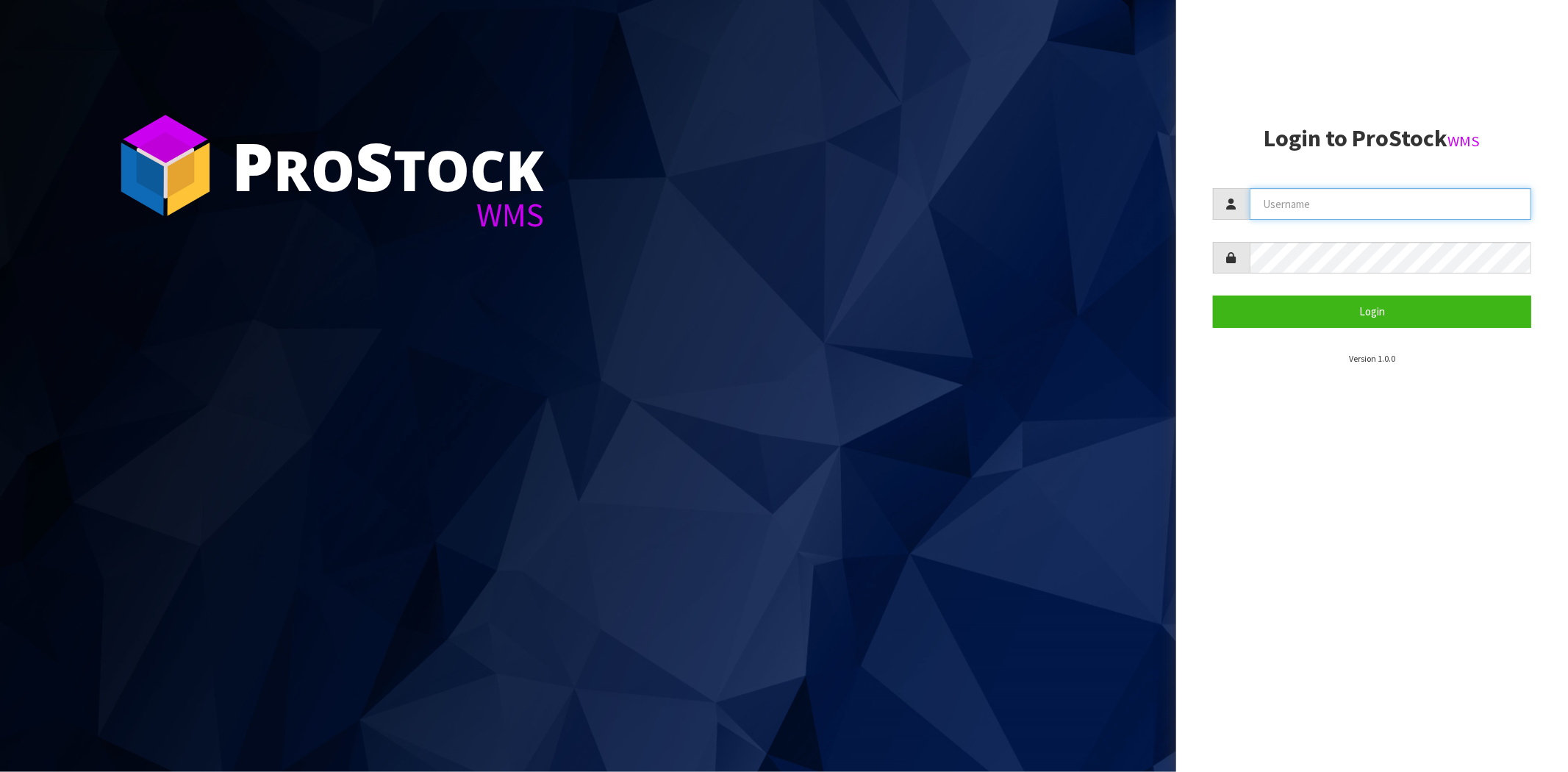
click at [1298, 206] on input "text" at bounding box center [1390, 203] width 281 height 32
type input "[PERSON_NAME][EMAIL_ADDRESS][DOMAIN_NAME]"
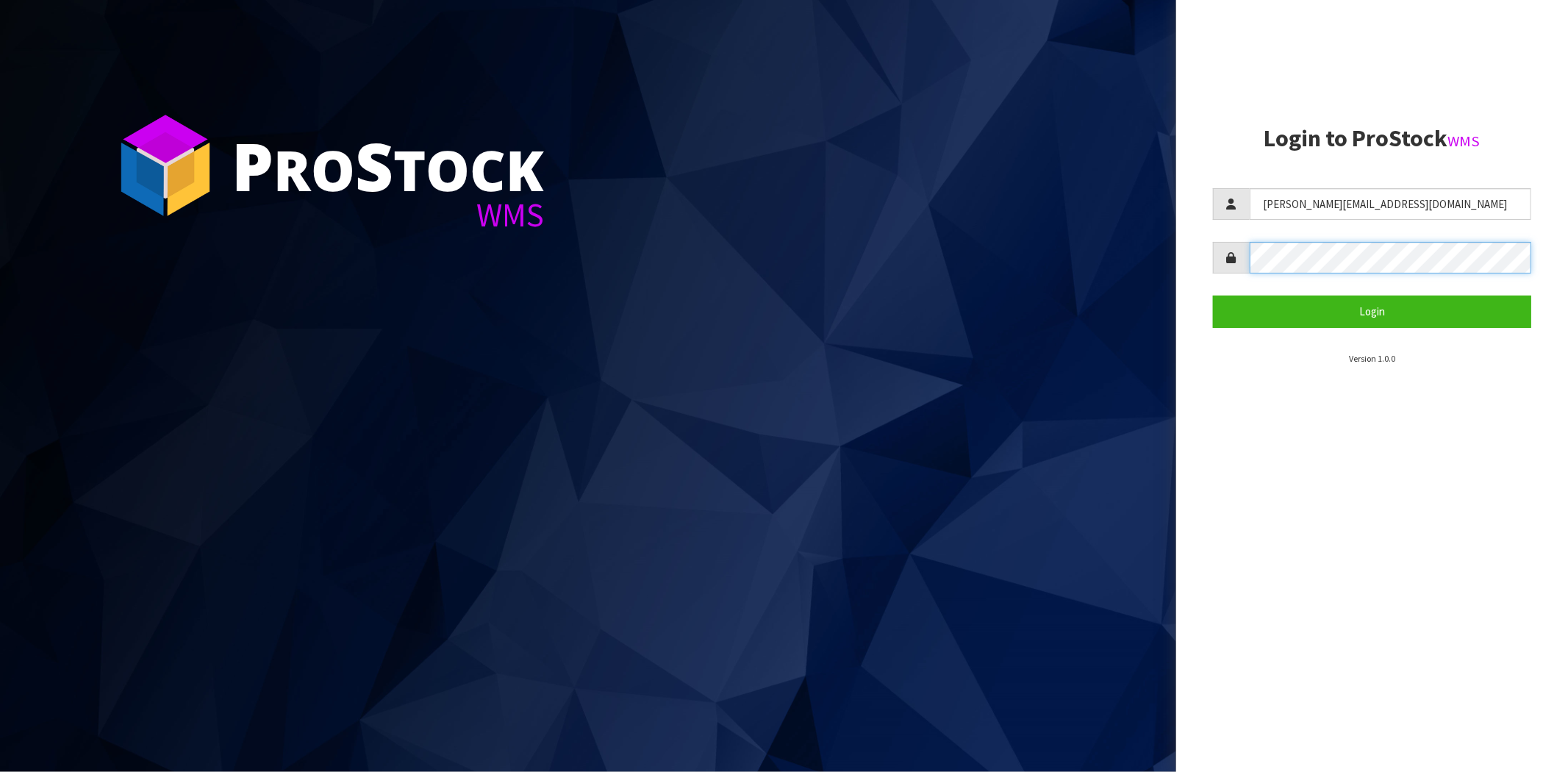
click at [1214, 295] on button "Login" at bounding box center [1373, 311] width 318 height 32
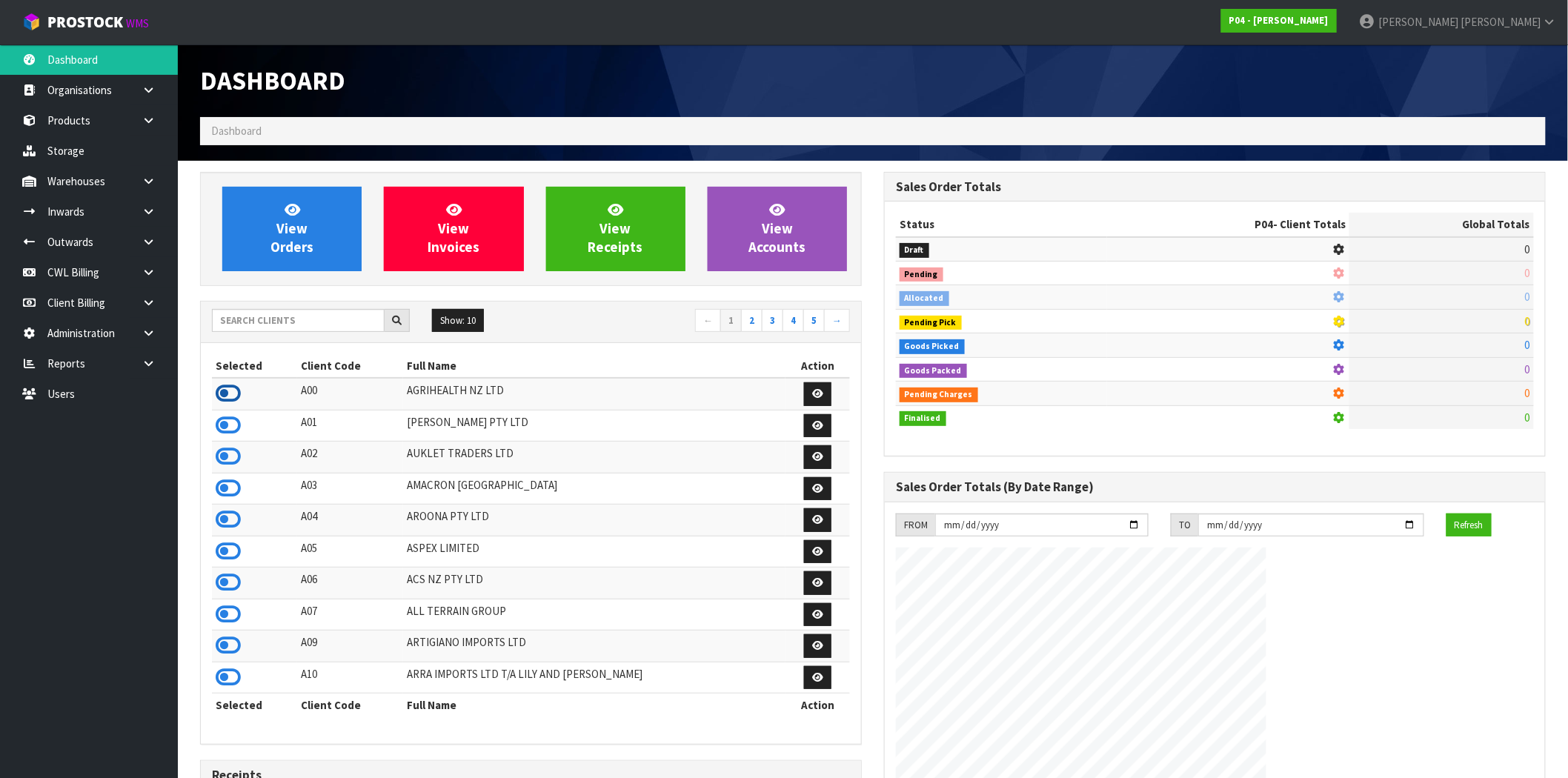
click at [227, 389] on icon at bounding box center [228, 393] width 25 height 22
click at [84, 112] on link "Products" at bounding box center [88, 120] width 178 height 31
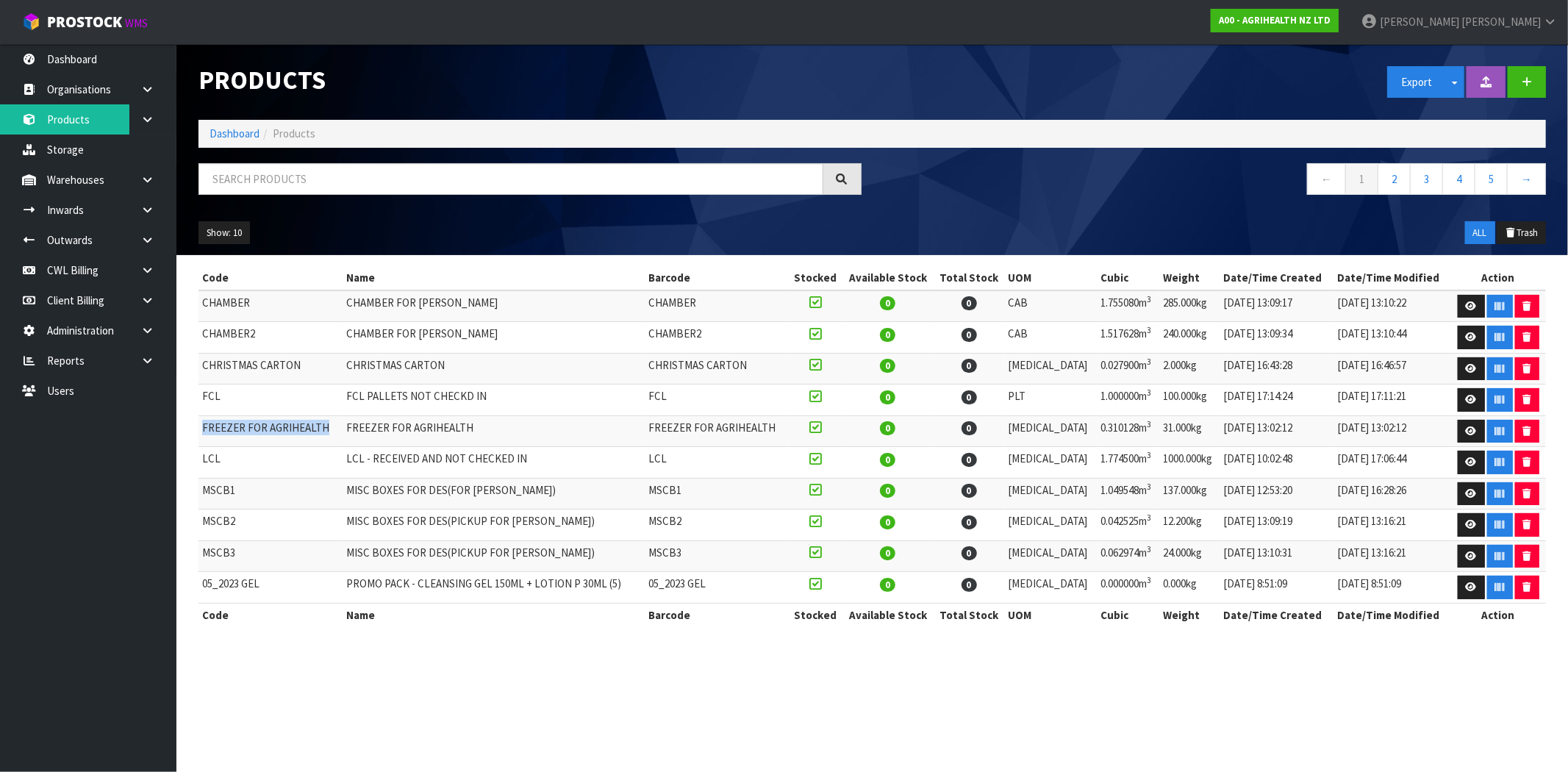
drag, startPoint x: 323, startPoint y: 423, endPoint x: 201, endPoint y: 425, distance: 122.0
click at [201, 425] on td "FREEZER FOR AGRIHEALTH" at bounding box center [271, 431] width 144 height 32
click at [232, 236] on button "Show: 10" at bounding box center [224, 233] width 52 height 24
click at [245, 325] on link "50" at bounding box center [258, 320] width 117 height 20
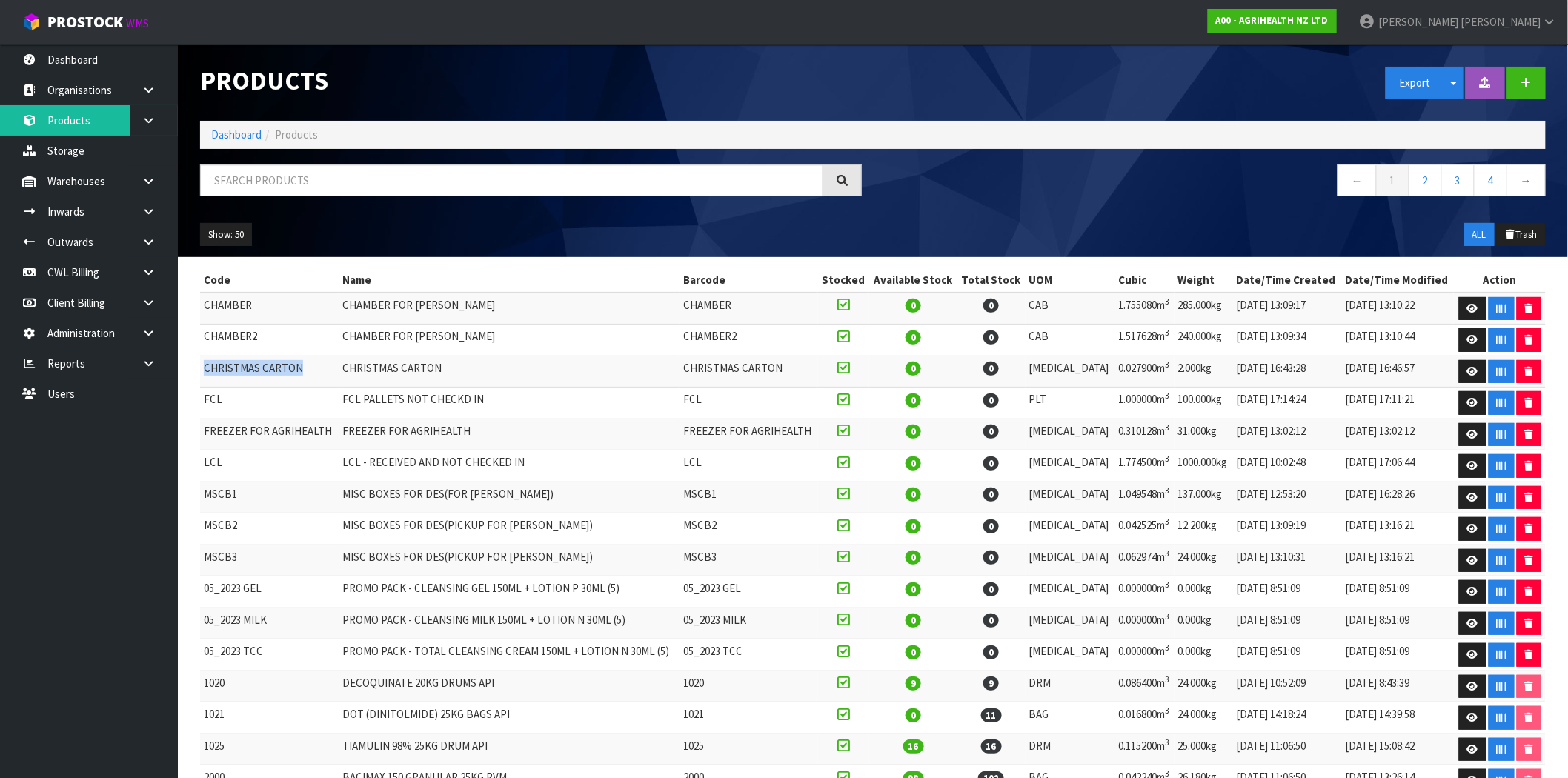
drag, startPoint x: 302, startPoint y: 371, endPoint x: 203, endPoint y: 368, distance: 99.0
click at [203, 368] on td "CHRISTMAS CARTON" at bounding box center [270, 371] width 139 height 32
click at [261, 376] on td "CHRISTMAS CARTON" at bounding box center [270, 371] width 139 height 32
drag, startPoint x: 299, startPoint y: 368, endPoint x: 201, endPoint y: 372, distance: 98.1
click at [201, 372] on td "CHRISTMAS CARTON" at bounding box center [270, 371] width 139 height 32
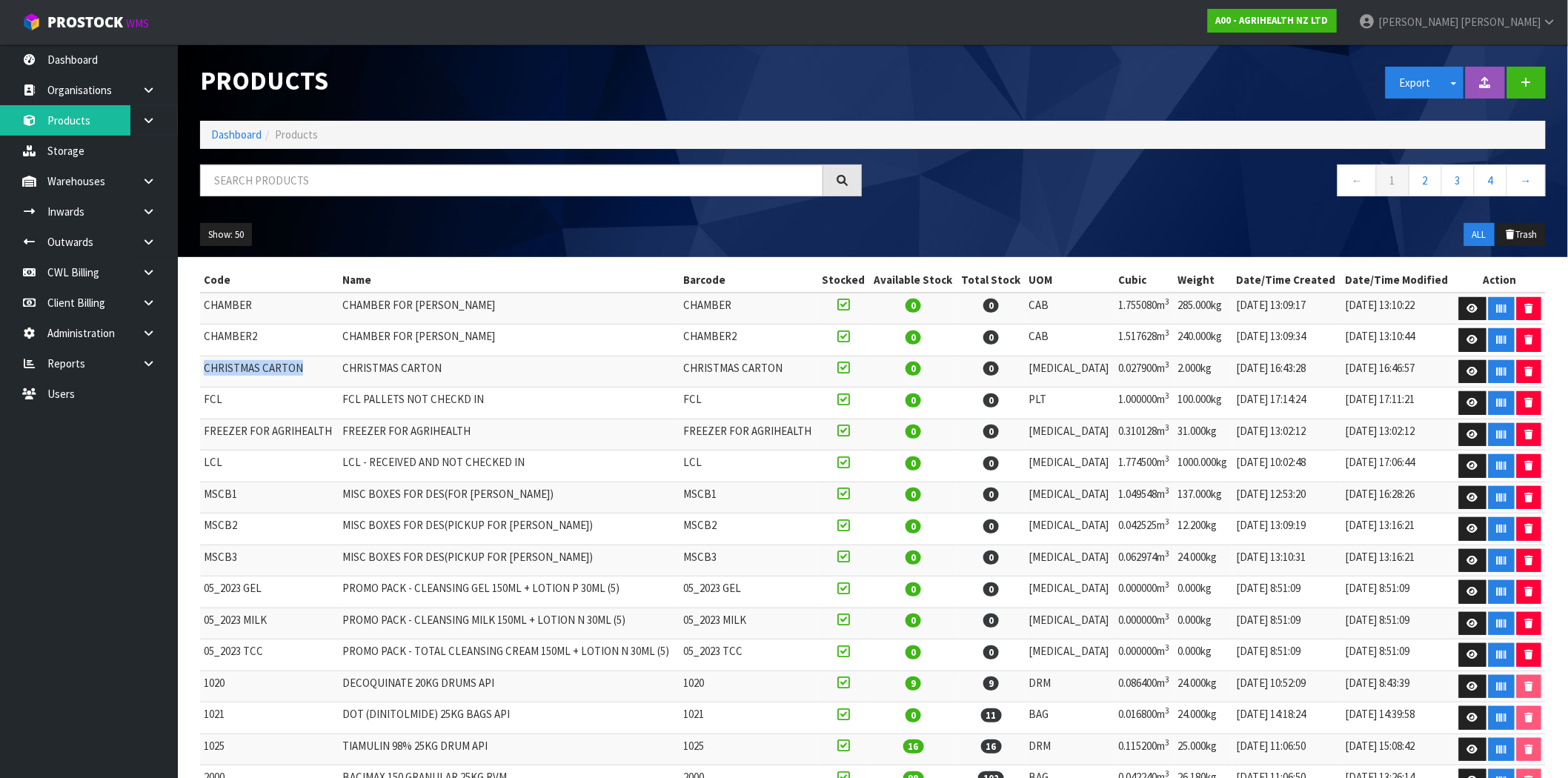
click at [241, 373] on td "CHRISTMAS CARTON" at bounding box center [270, 371] width 139 height 32
drag, startPoint x: 299, startPoint y: 368, endPoint x: 256, endPoint y: 374, distance: 43.4
click at [256, 374] on td "CHRISTMAS CARTON" at bounding box center [270, 371] width 139 height 32
drag, startPoint x: 329, startPoint y: 434, endPoint x: 203, endPoint y: 435, distance: 126.0
click at [203, 435] on td "FREEZER FOR AGRIHEALTH" at bounding box center [270, 434] width 139 height 32
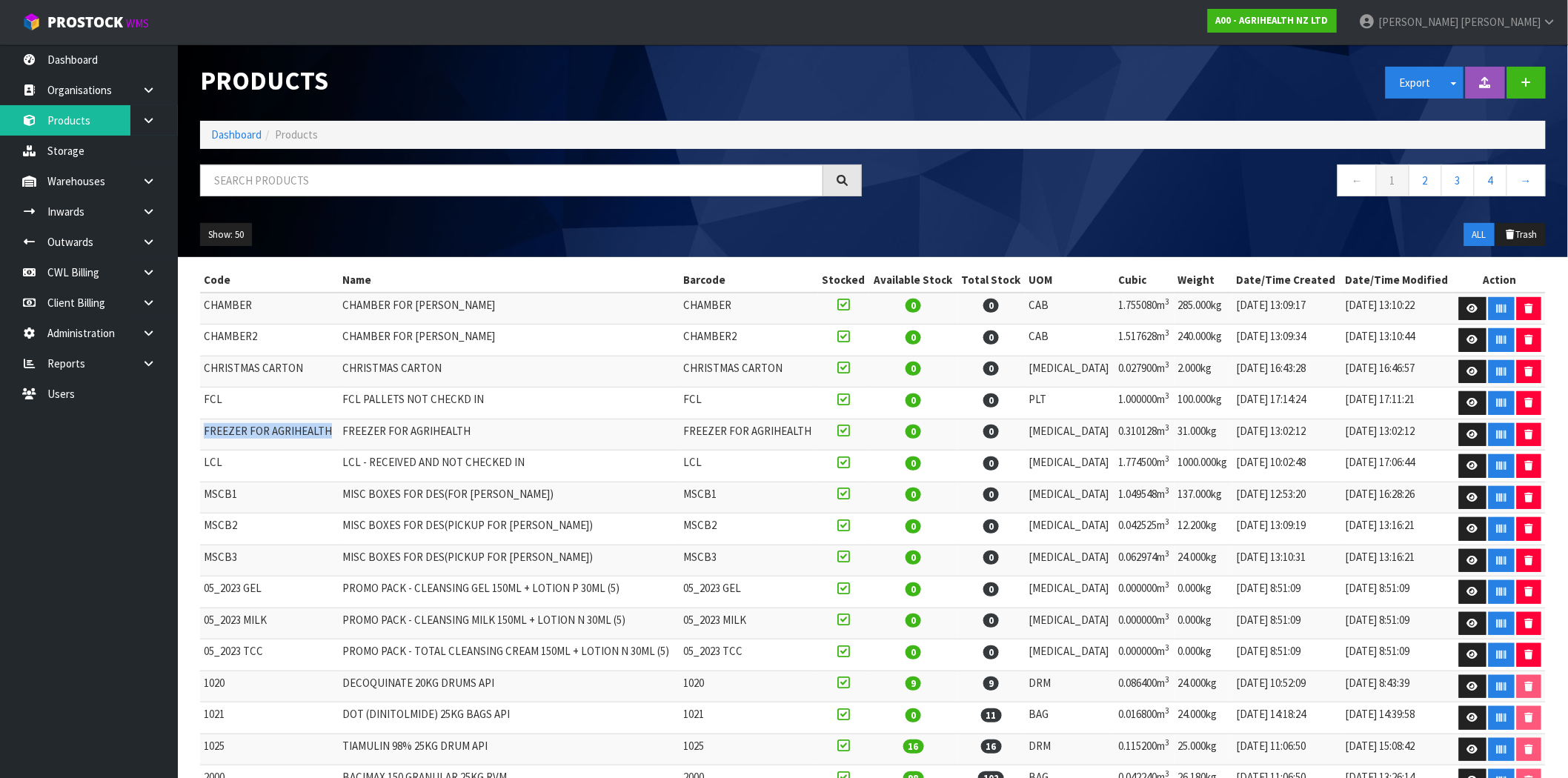
click at [223, 433] on td "FREEZER FOR AGRIHEALTH" at bounding box center [270, 434] width 139 height 32
drag, startPoint x: 268, startPoint y: 436, endPoint x: 239, endPoint y: 468, distance: 43.2
click at [246, 440] on td "FREEZER FOR AGRIHEALTH" at bounding box center [270, 434] width 139 height 32
